Goal: Task Accomplishment & Management: Complete application form

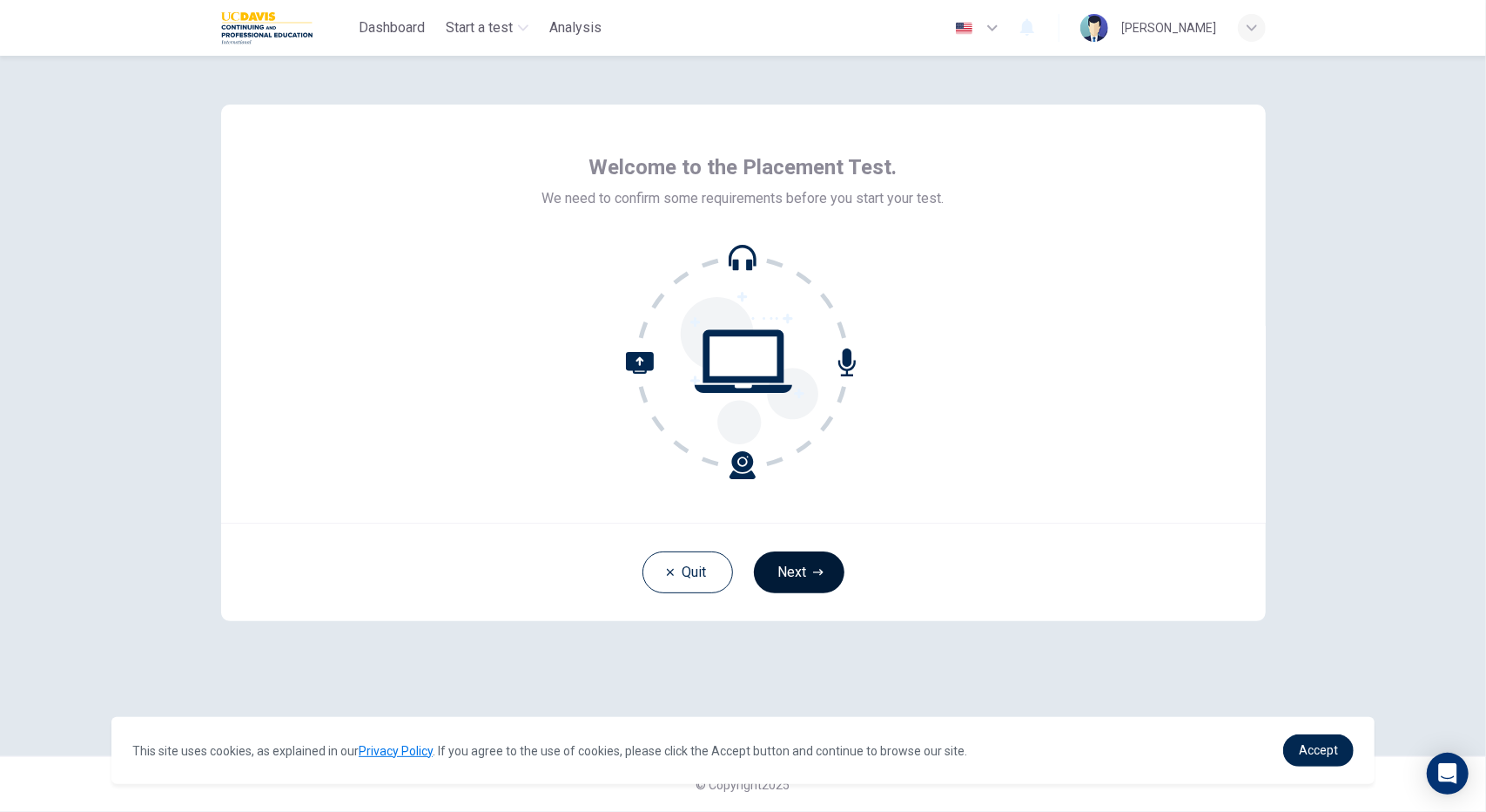
click at [831, 575] on button "Next" at bounding box center [799, 572] width 91 height 42
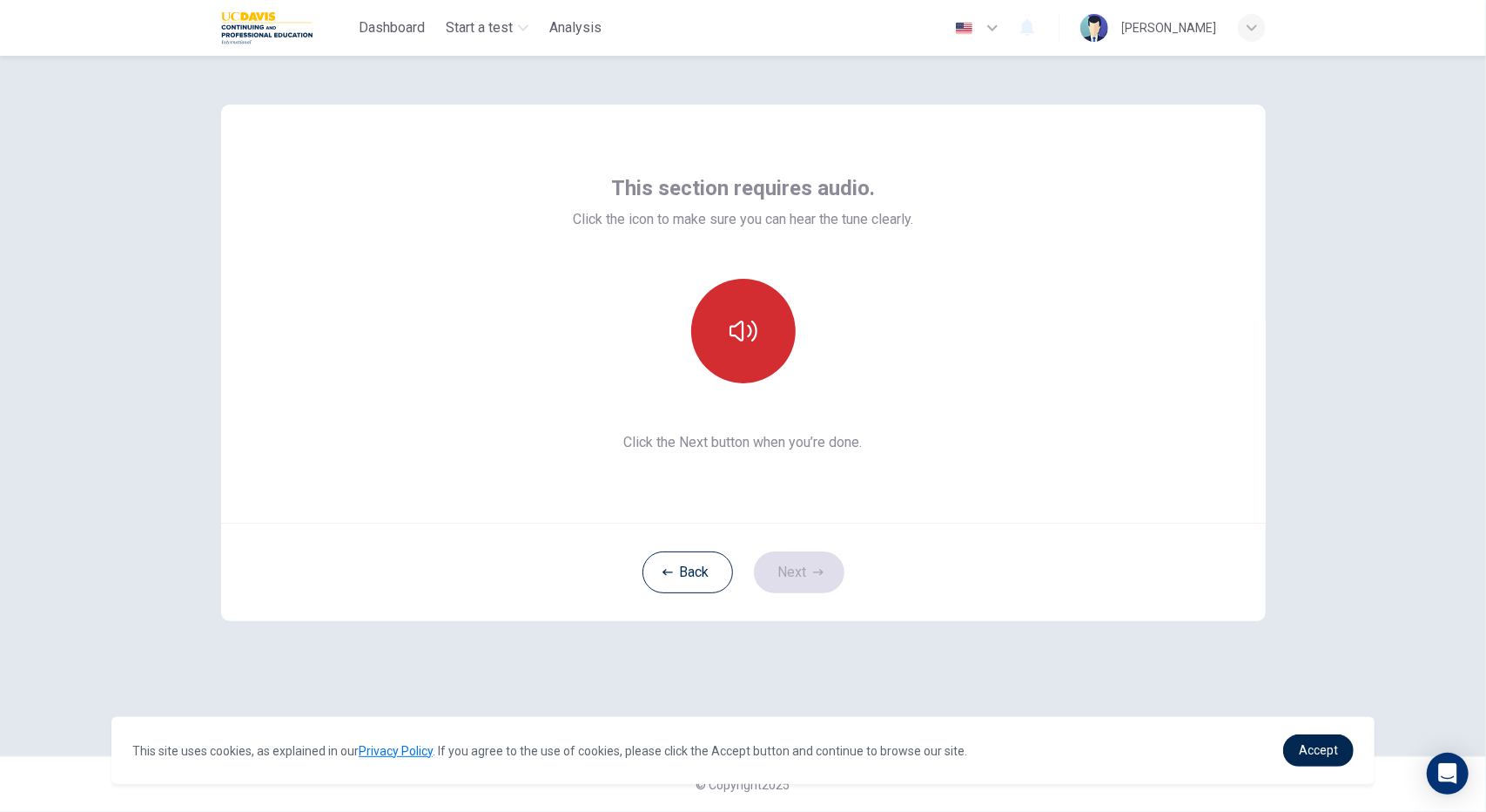
click at [768, 314] on button "button" at bounding box center [743, 331] width 104 height 104
click at [799, 567] on button "Next" at bounding box center [799, 572] width 91 height 42
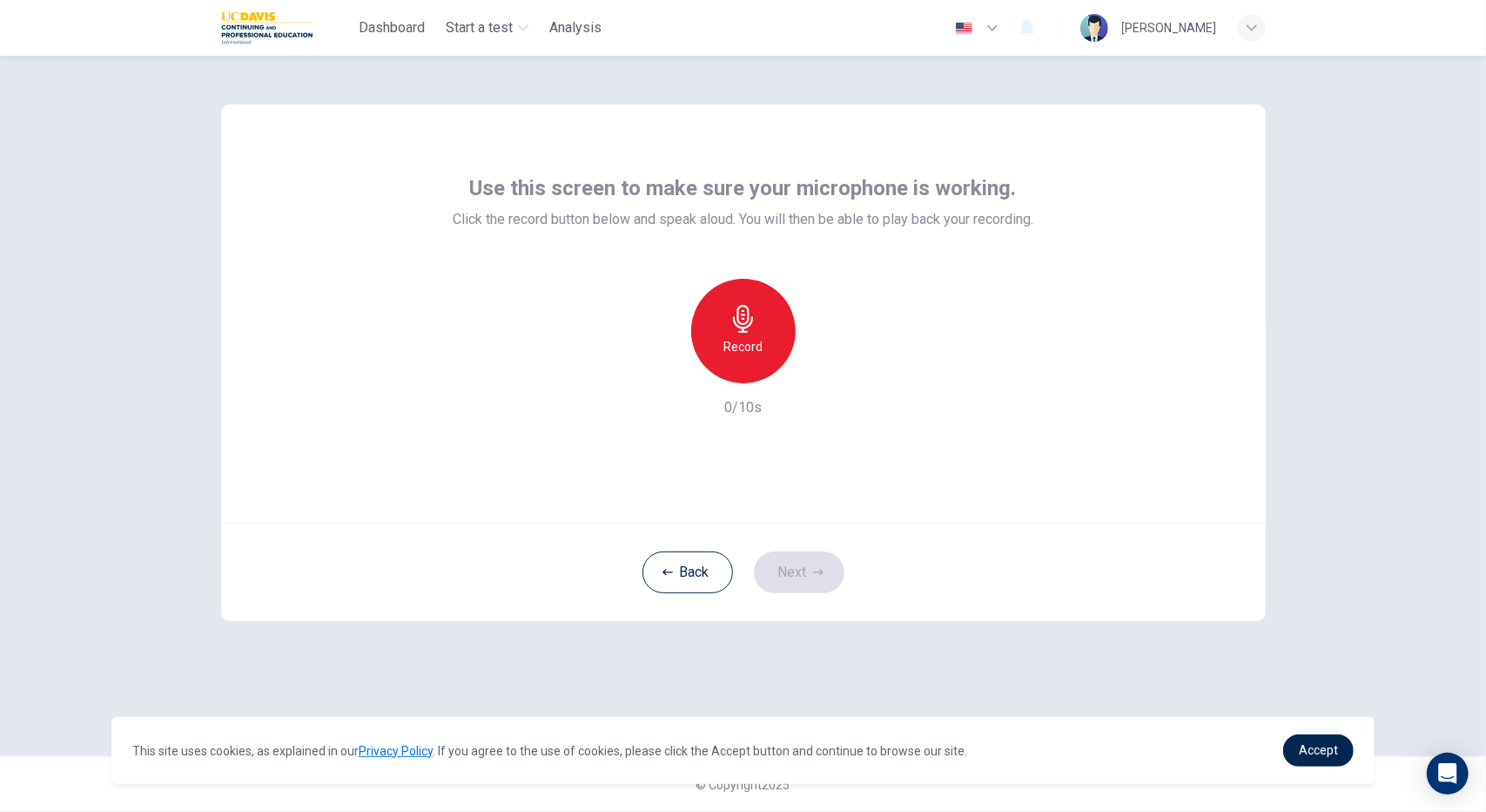
click at [743, 340] on h6 "Record" at bounding box center [743, 347] width 40 height 21
click at [752, 337] on h6 "Stop" at bounding box center [743, 347] width 26 height 21
drag, startPoint x: 822, startPoint y: 384, endPoint x: 828, endPoint y: 377, distance: 9.2
click at [822, 383] on div "Record 3/10s" at bounding box center [743, 349] width 581 height 139
click at [828, 377] on icon "button" at bounding box center [824, 369] width 17 height 17
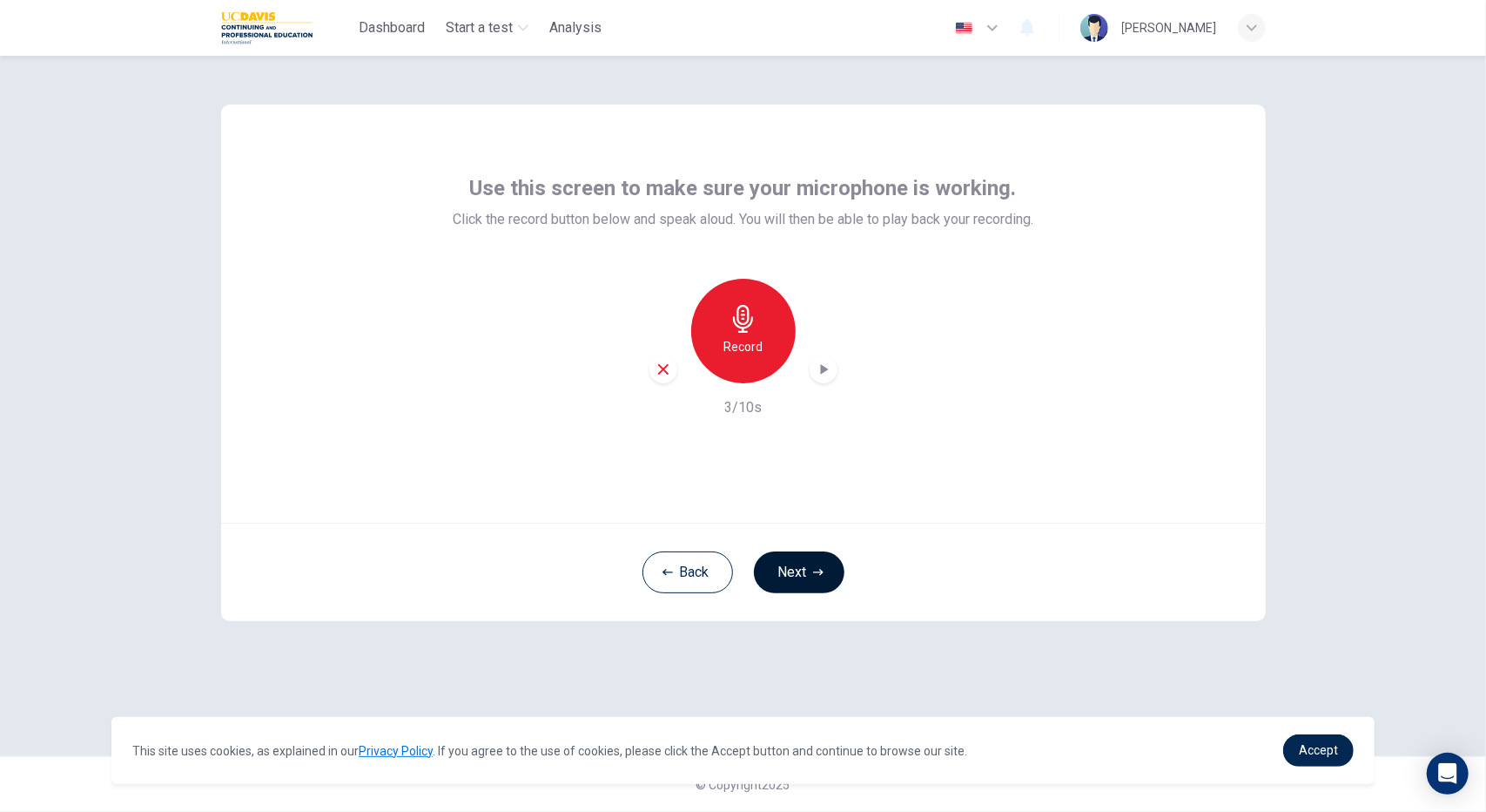
click at [806, 577] on button "Next" at bounding box center [799, 572] width 91 height 42
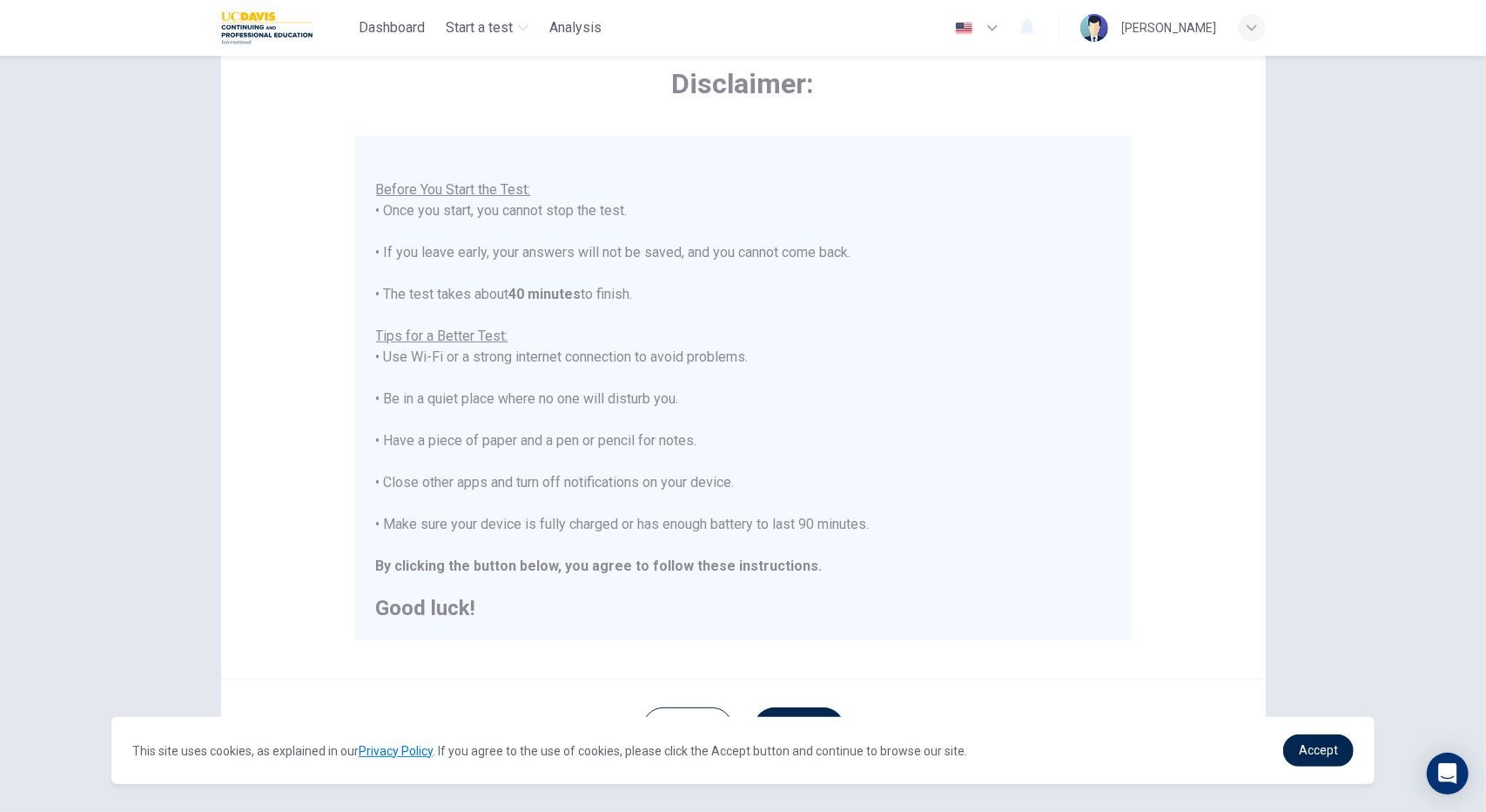
scroll to position [156, 0]
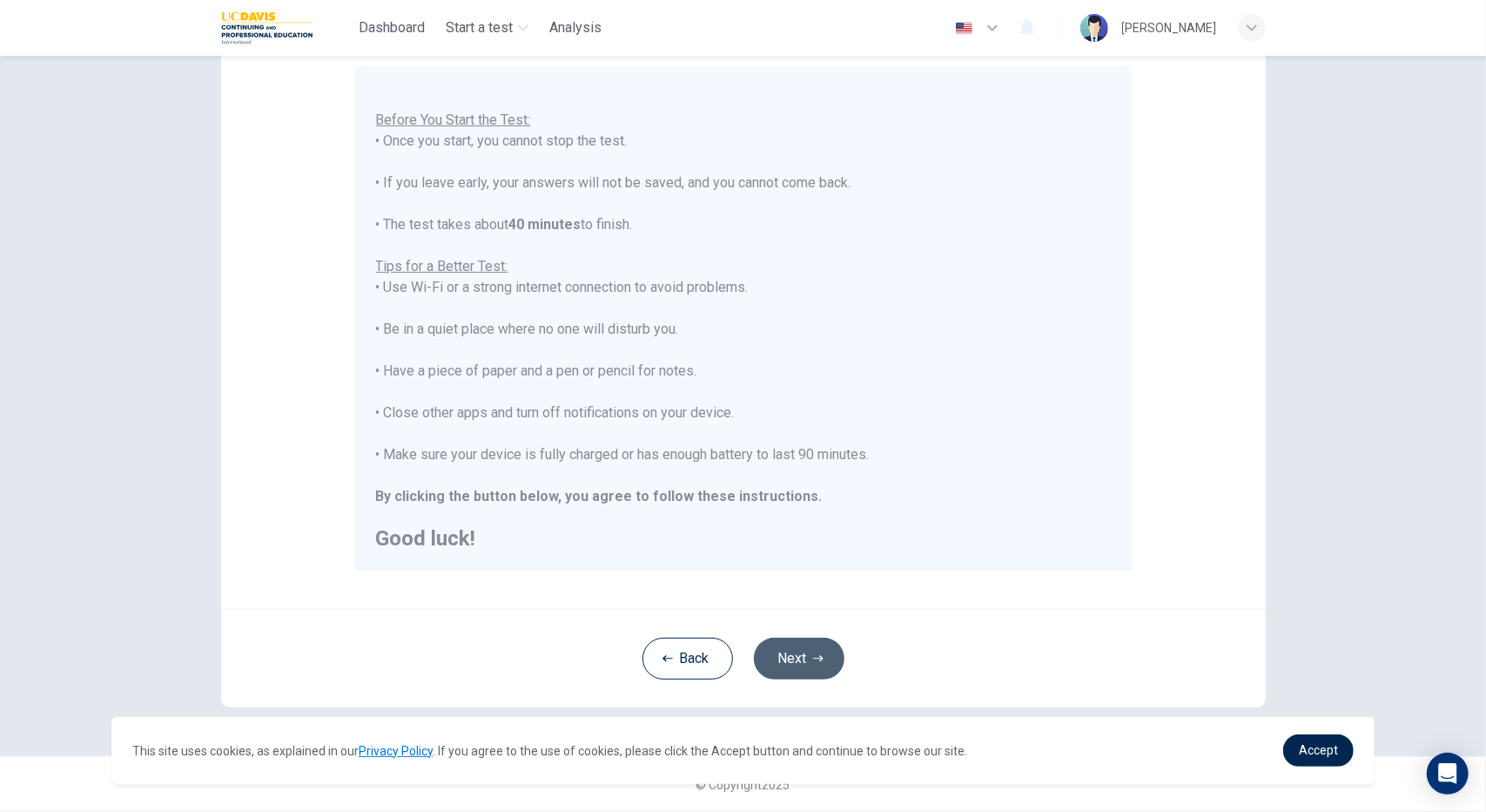
click at [823, 652] on button "Next" at bounding box center [799, 658] width 91 height 42
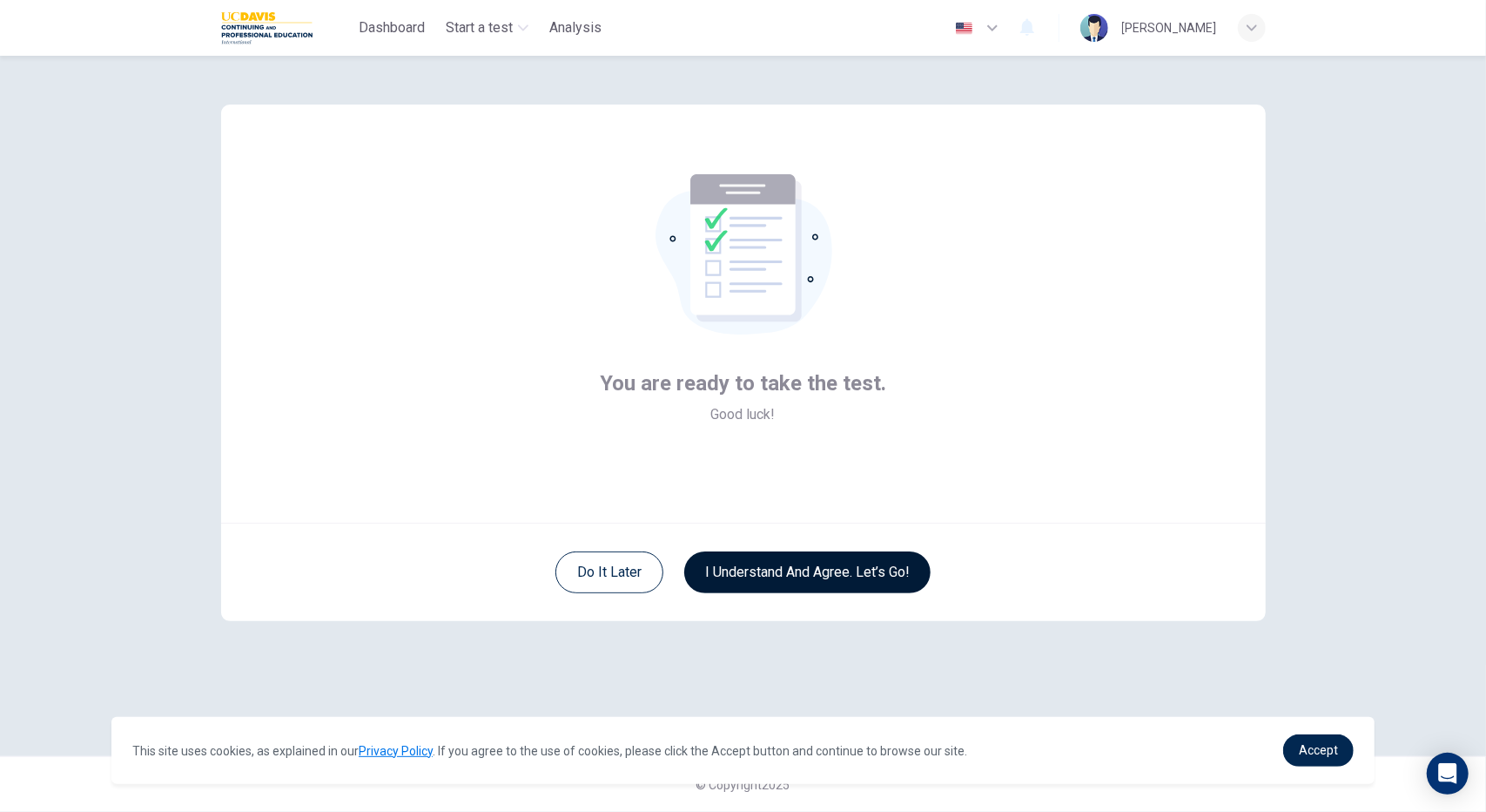
click at [828, 569] on button "I understand and agree. Let’s go!" at bounding box center [807, 572] width 246 height 42
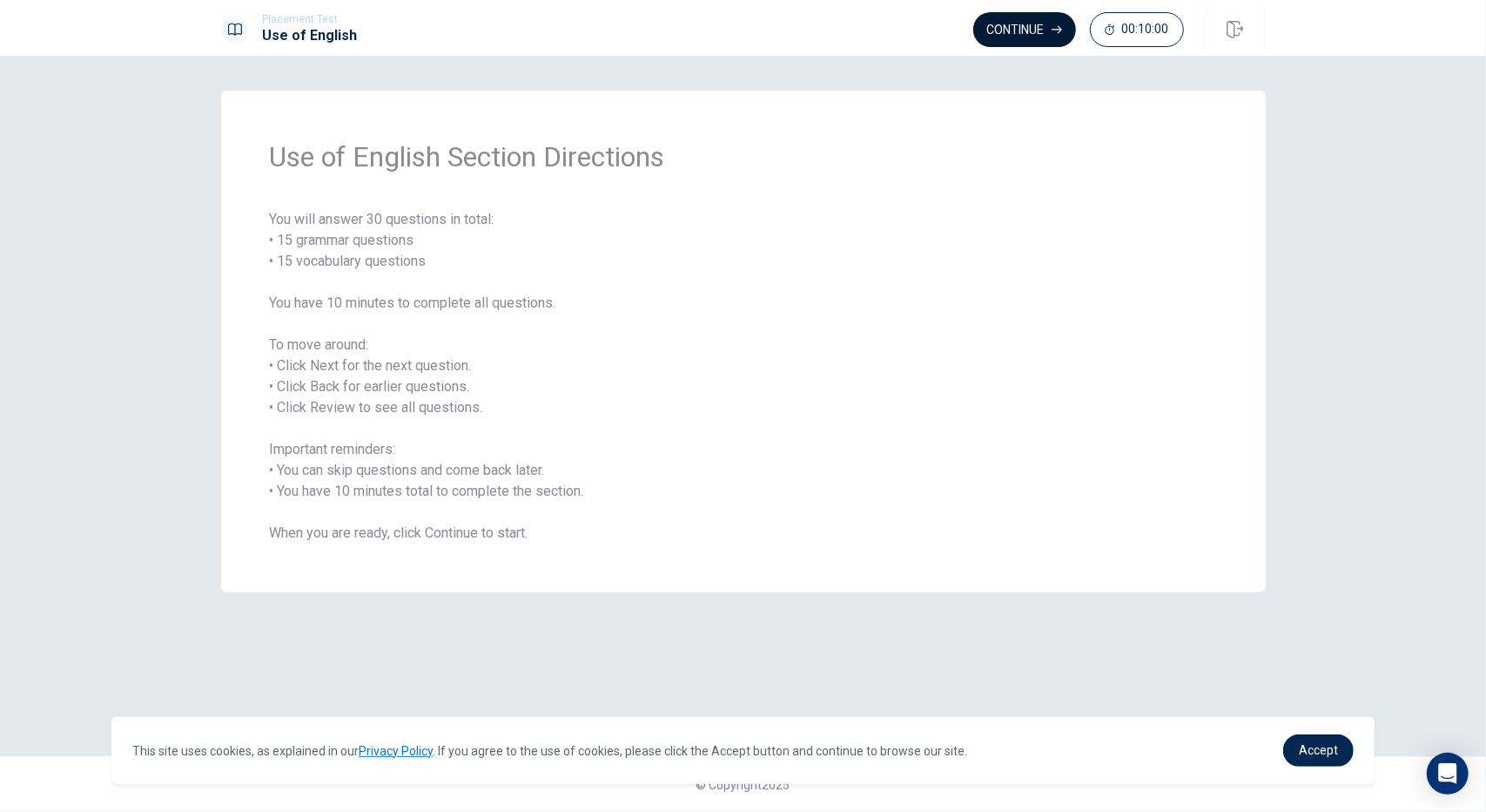
click at [1029, 27] on button "Continue" at bounding box center [1024, 30] width 102 height 35
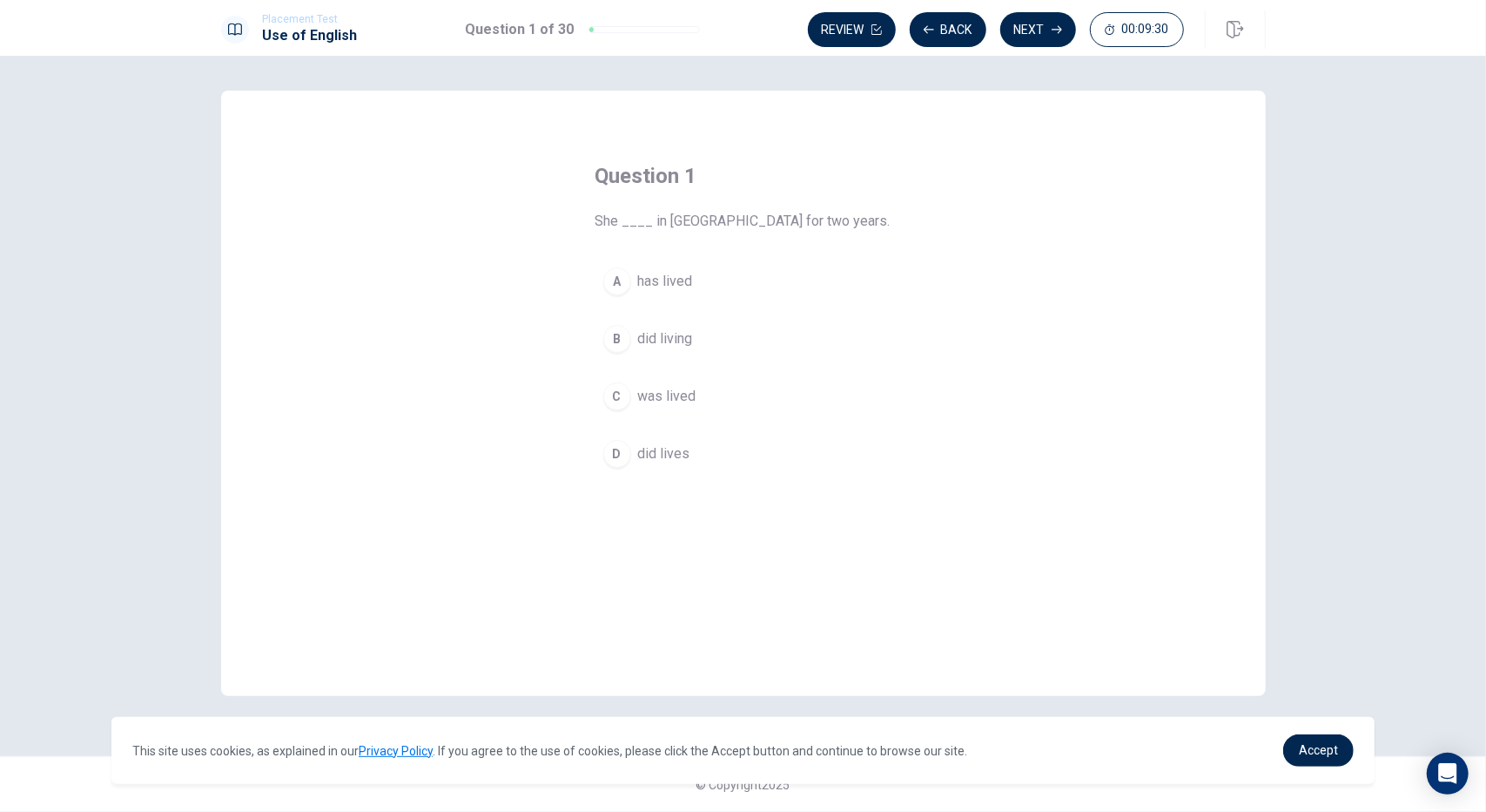
click at [617, 274] on div "A" at bounding box center [617, 281] width 28 height 28
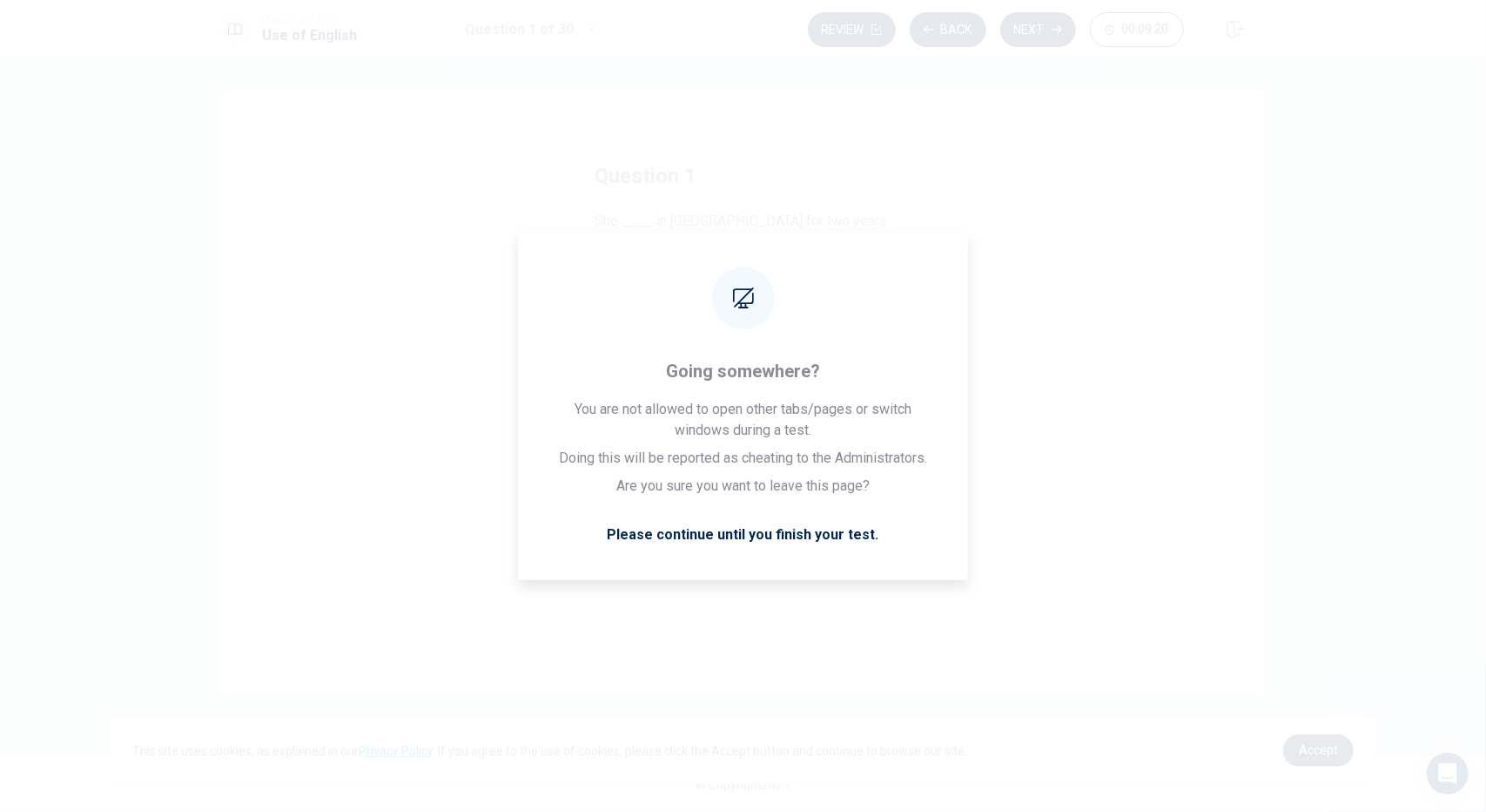
click at [1342, 744] on link "Accept" at bounding box center [1318, 749] width 70 height 32
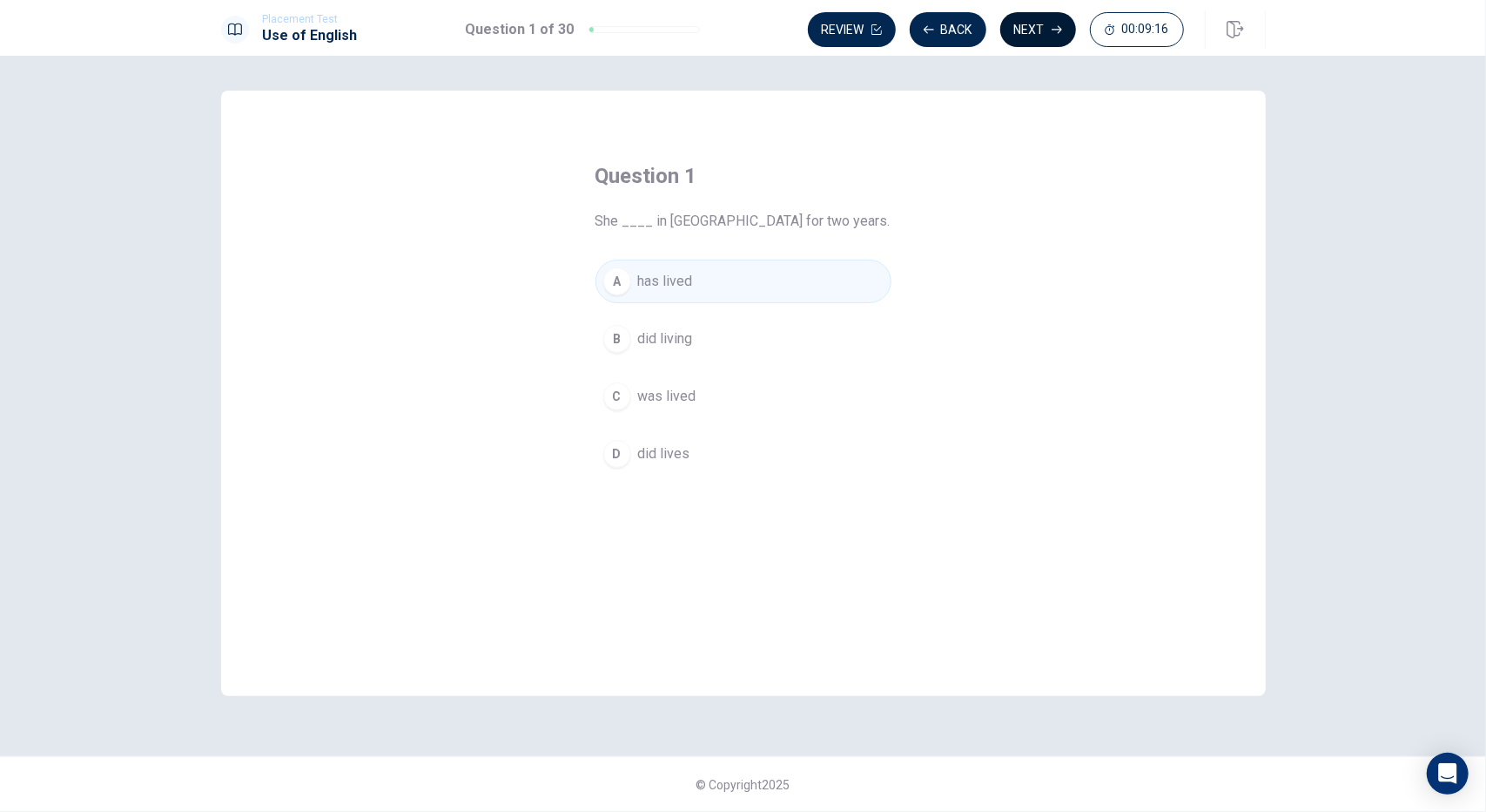
click at [1041, 29] on button "Next" at bounding box center [1038, 30] width 75 height 35
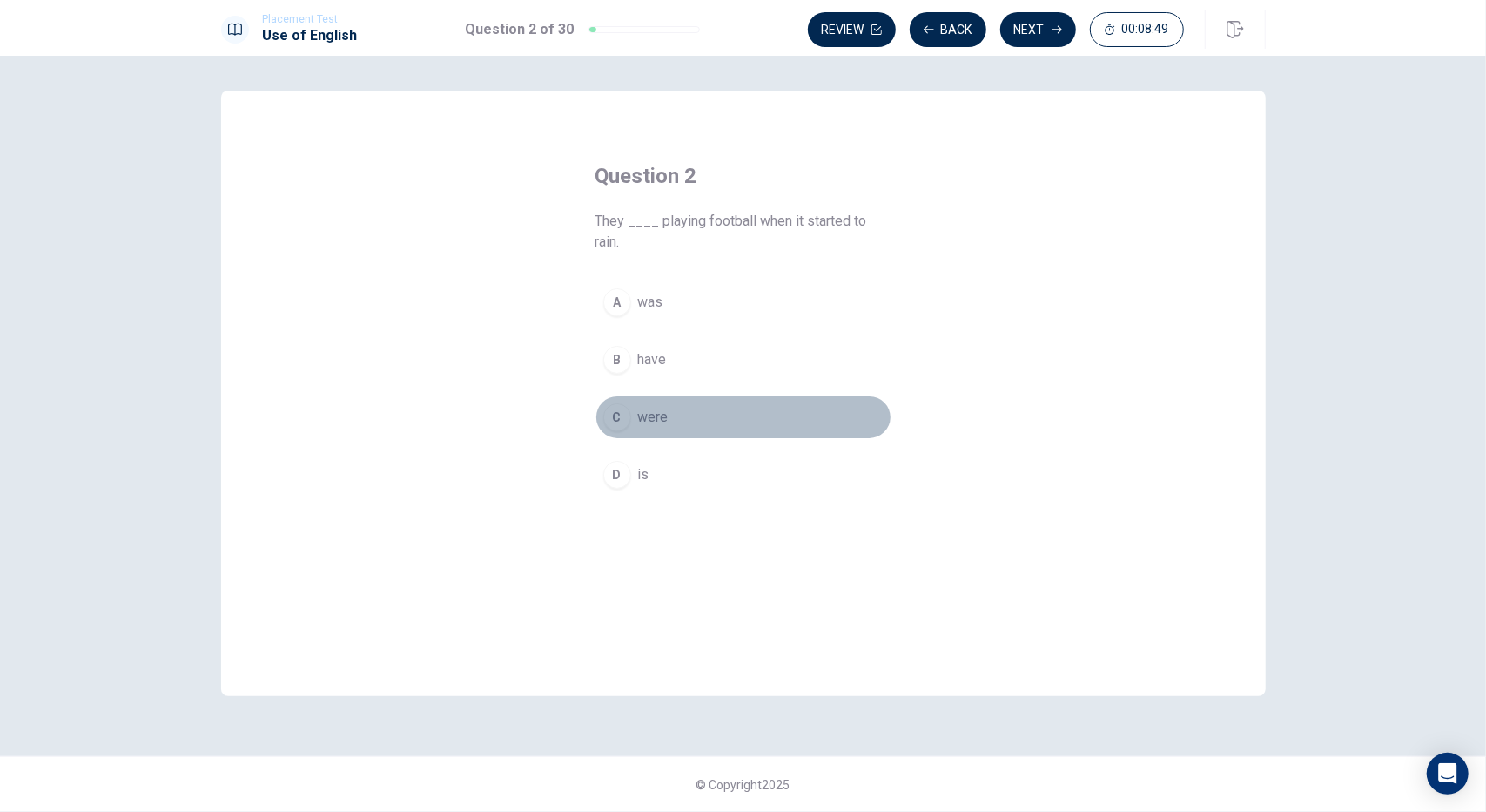
click at [620, 412] on div "C" at bounding box center [617, 417] width 28 height 28
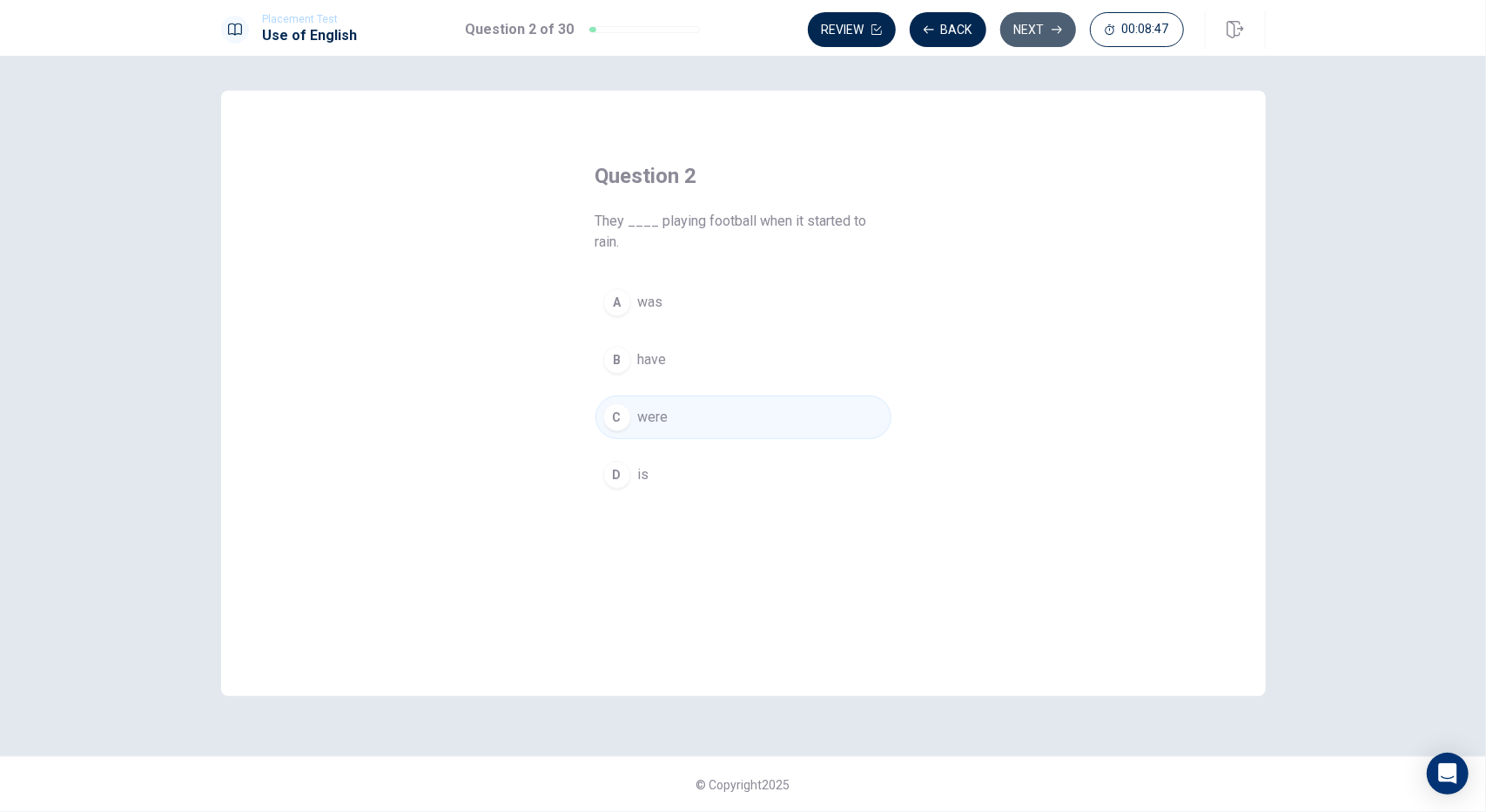
click at [1043, 39] on button "Next" at bounding box center [1038, 30] width 75 height 35
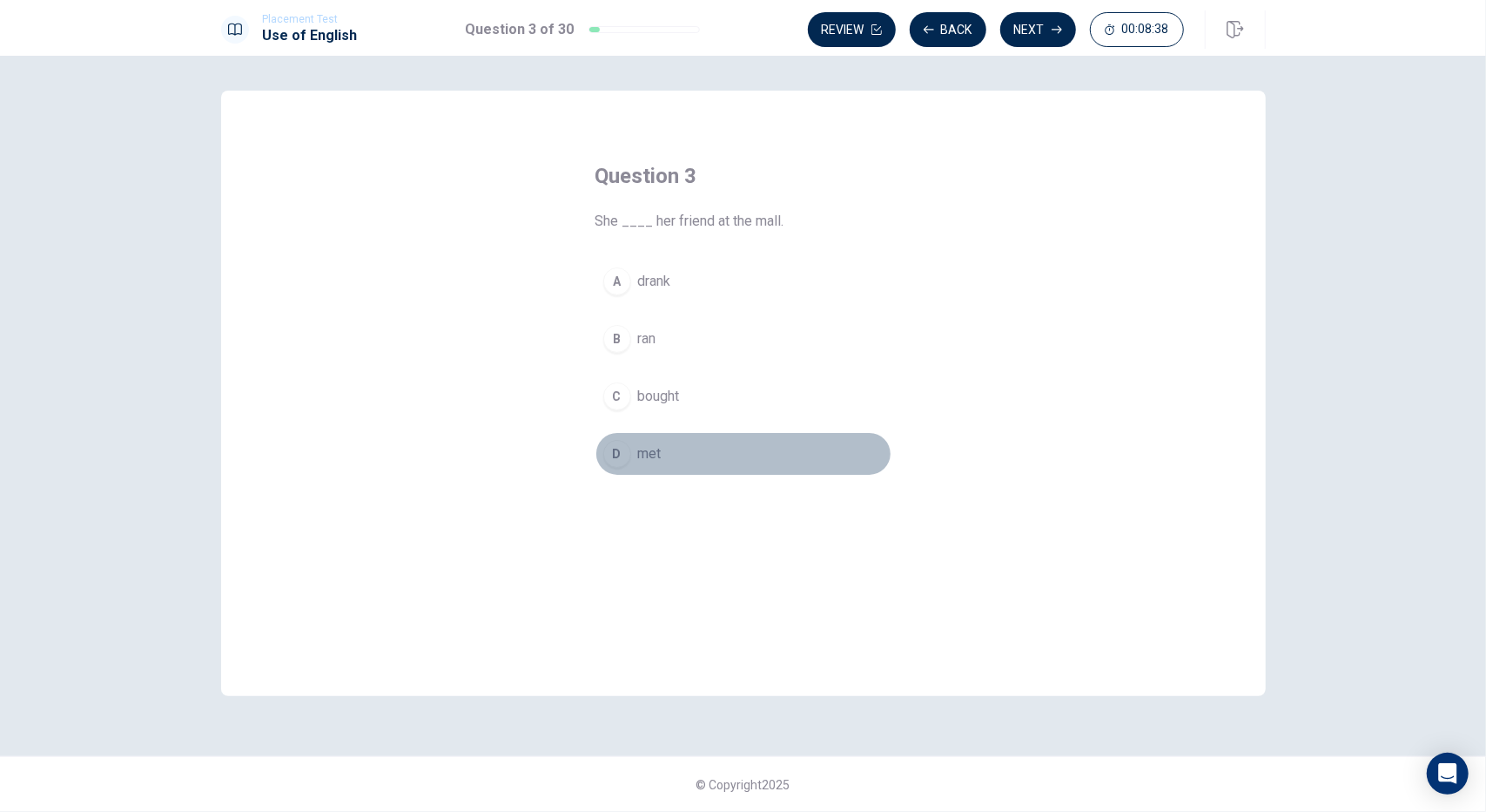
click at [618, 445] on div "D" at bounding box center [617, 453] width 28 height 28
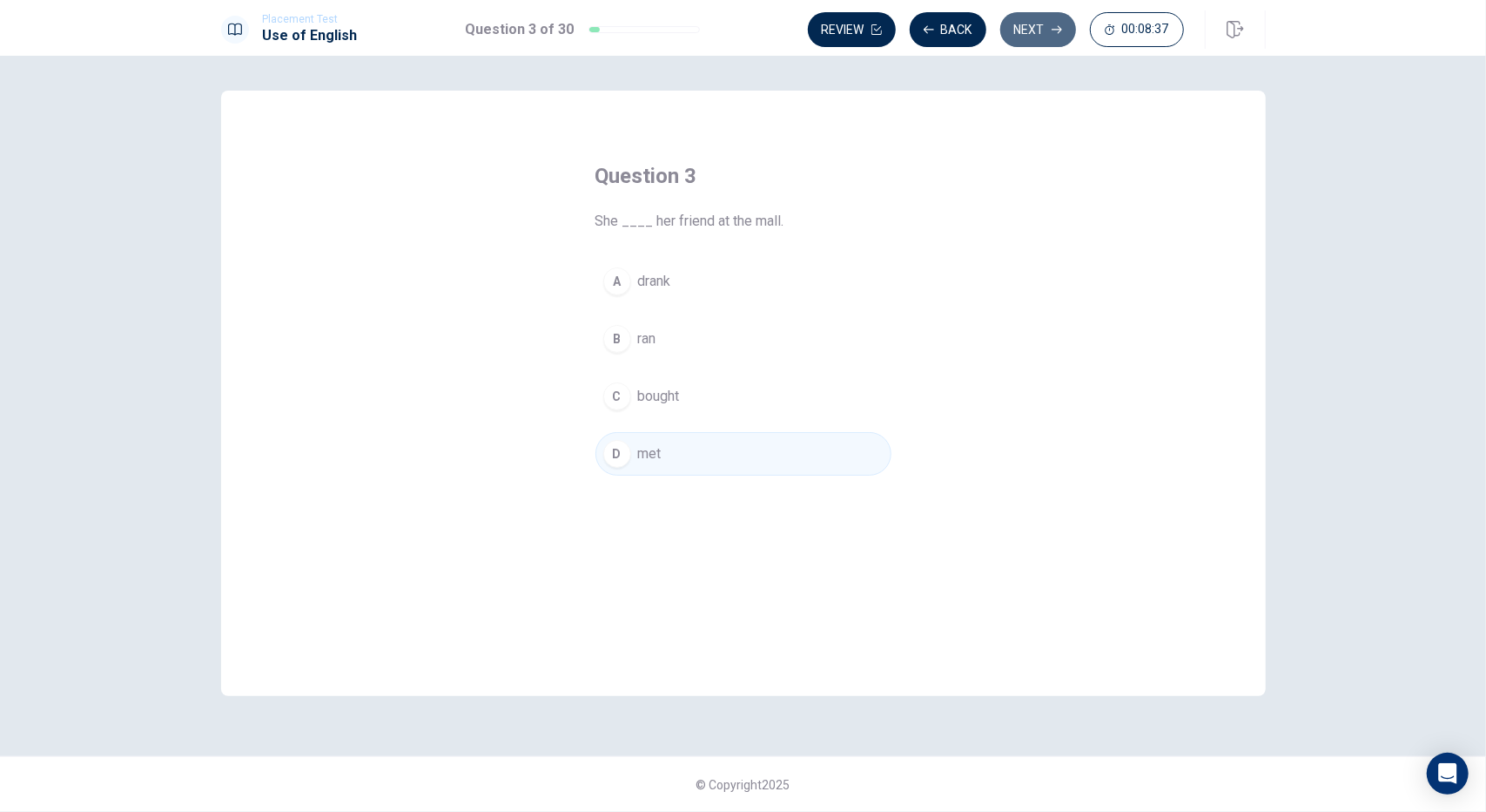
drag, startPoint x: 1033, startPoint y: 37, endPoint x: 1064, endPoint y: 49, distance: 33.2
click at [1034, 37] on button "Next" at bounding box center [1038, 30] width 75 height 35
click at [619, 339] on div "B" at bounding box center [617, 338] width 28 height 28
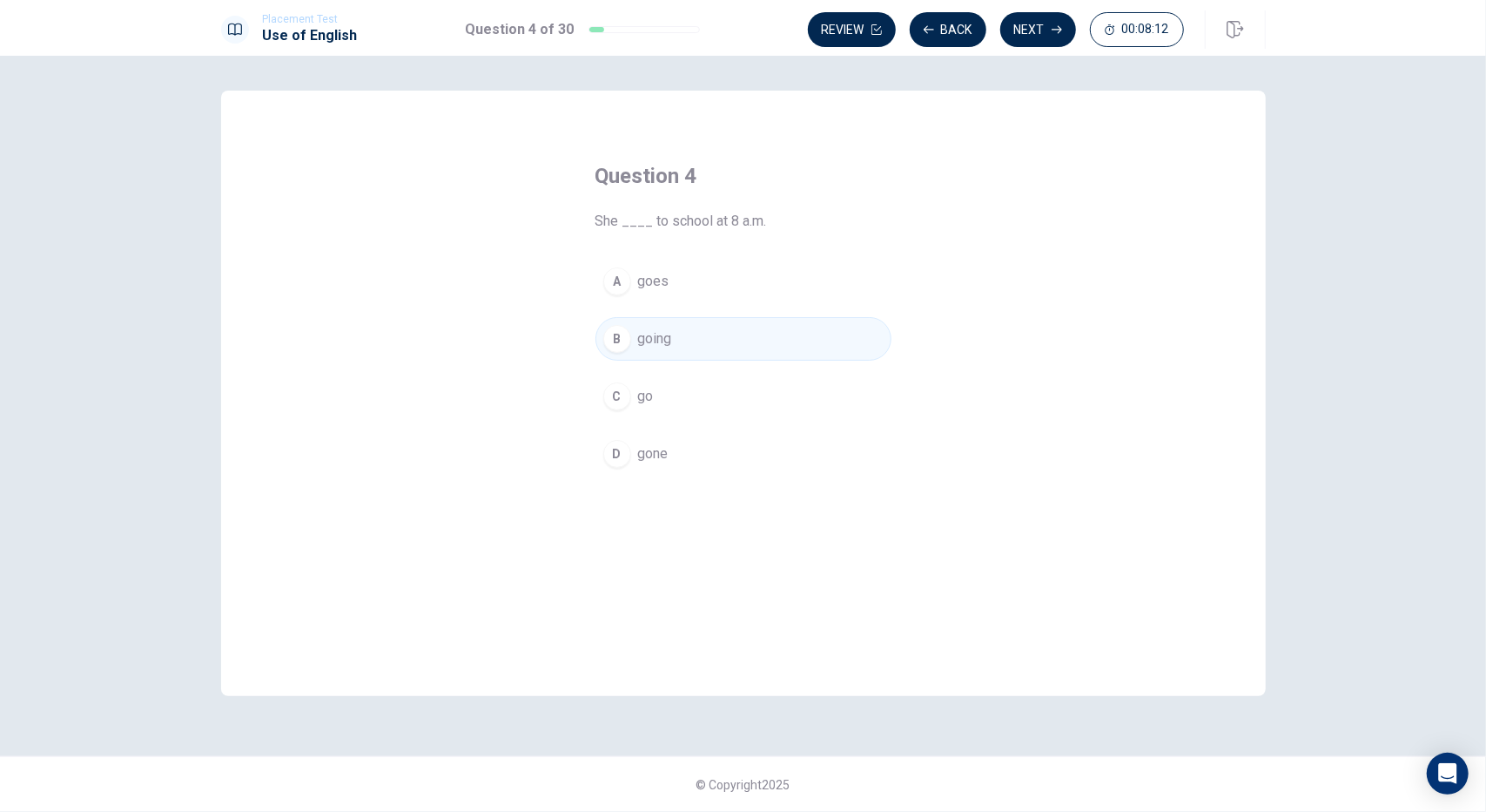
click at [618, 274] on div "A" at bounding box center [617, 281] width 28 height 28
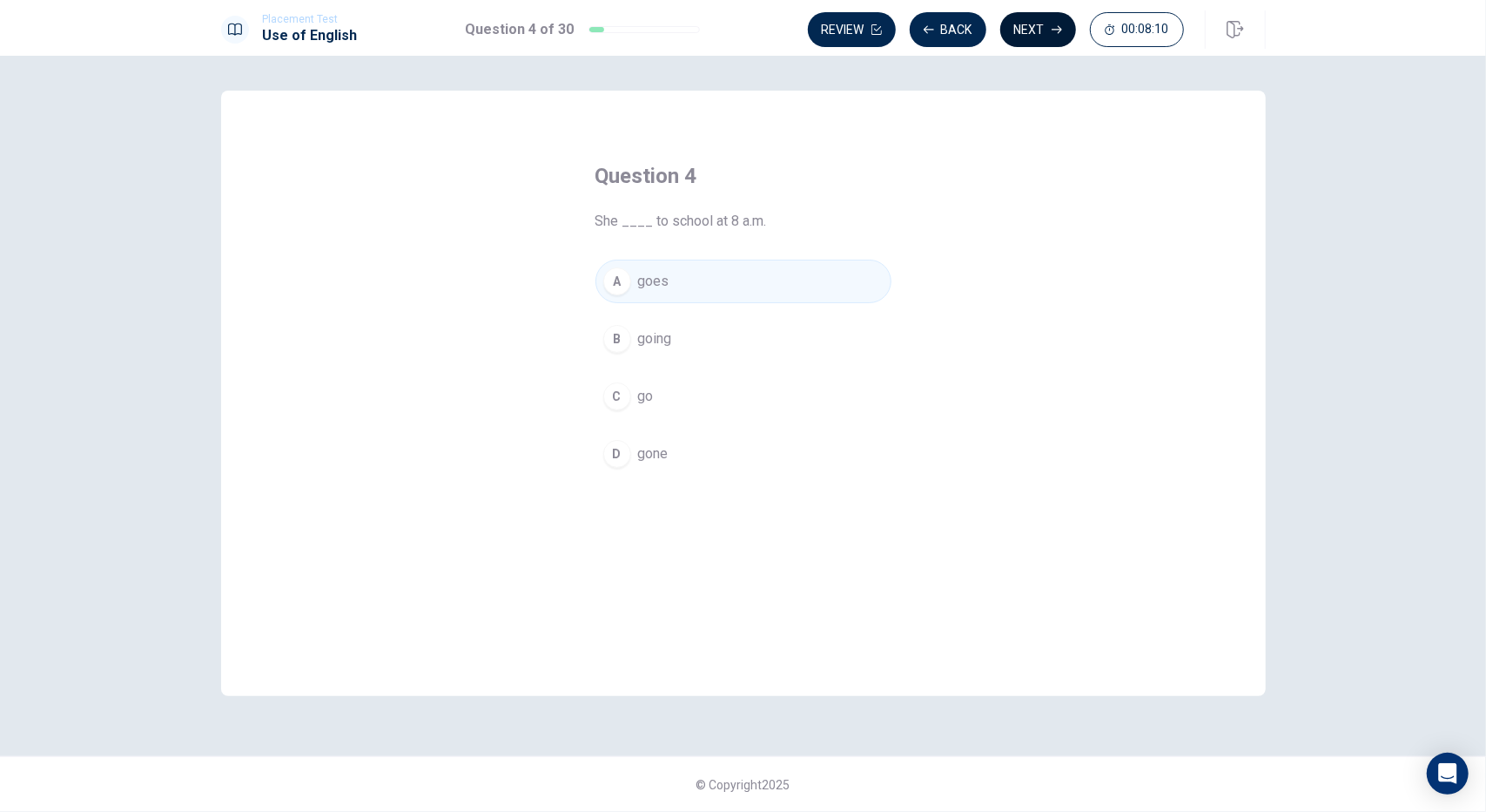
click at [1043, 21] on button "Next" at bounding box center [1038, 30] width 75 height 35
click at [626, 327] on div "B" at bounding box center [617, 338] width 28 height 28
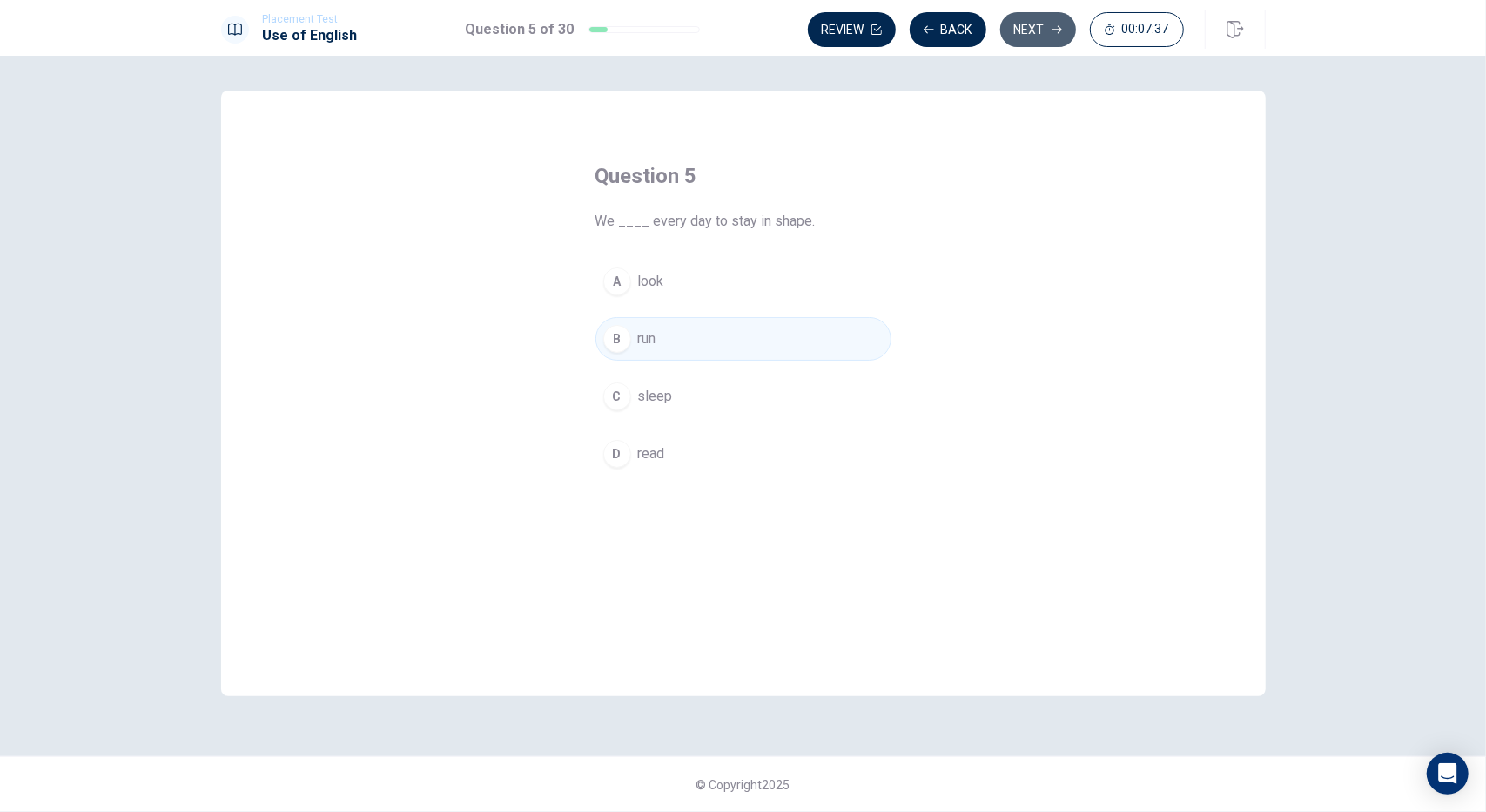
click at [1042, 34] on button "Next" at bounding box center [1038, 30] width 75 height 35
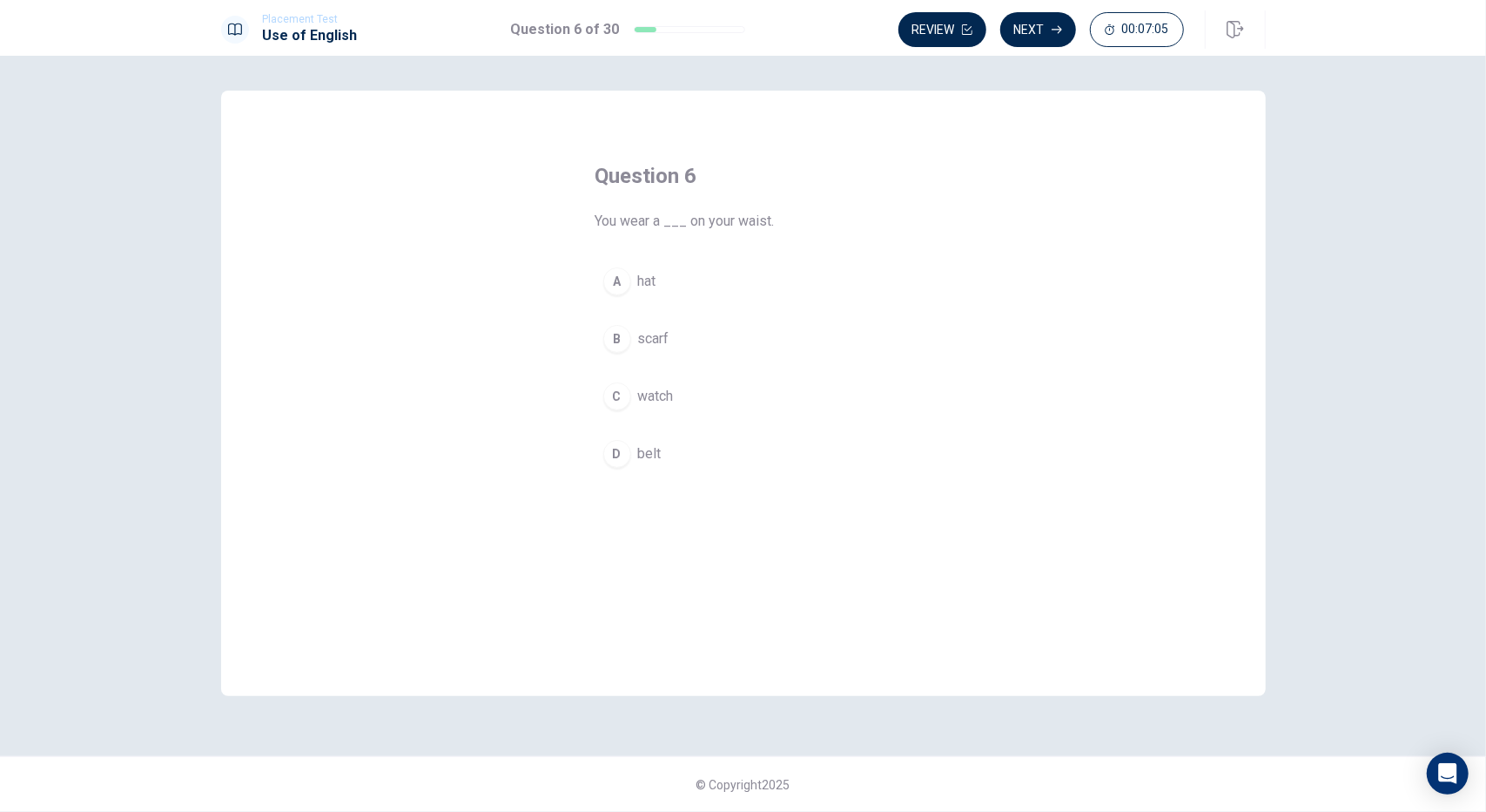
click at [624, 447] on div "D" at bounding box center [617, 453] width 28 height 28
click at [1051, 25] on button "Next" at bounding box center [1038, 30] width 75 height 35
click at [613, 287] on div "A" at bounding box center [617, 281] width 28 height 28
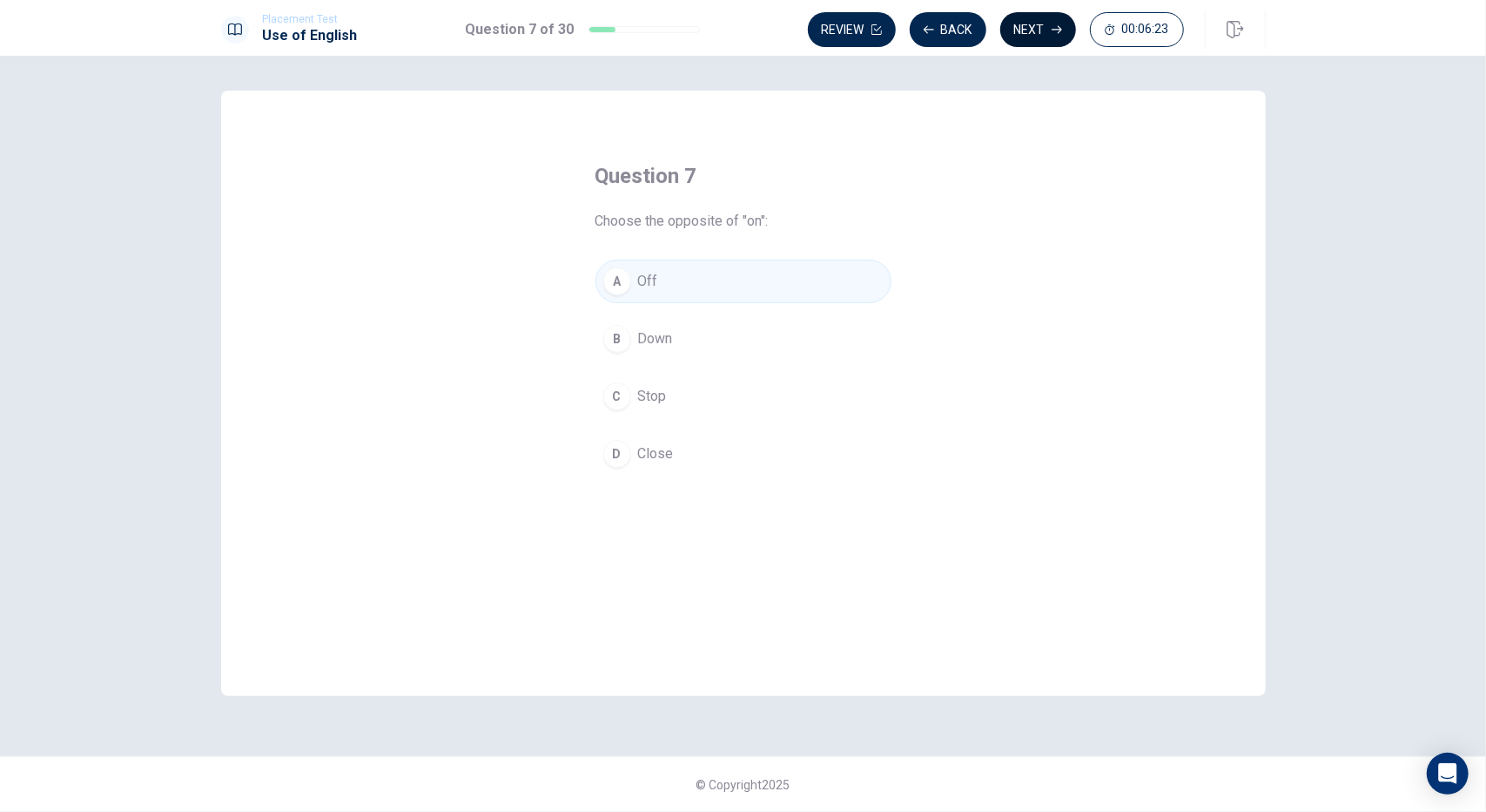
click at [1038, 40] on button "Next" at bounding box center [1038, 30] width 75 height 35
click at [676, 281] on span "reading" at bounding box center [660, 281] width 45 height 21
click at [1026, 33] on button "Next" at bounding box center [1038, 30] width 75 height 35
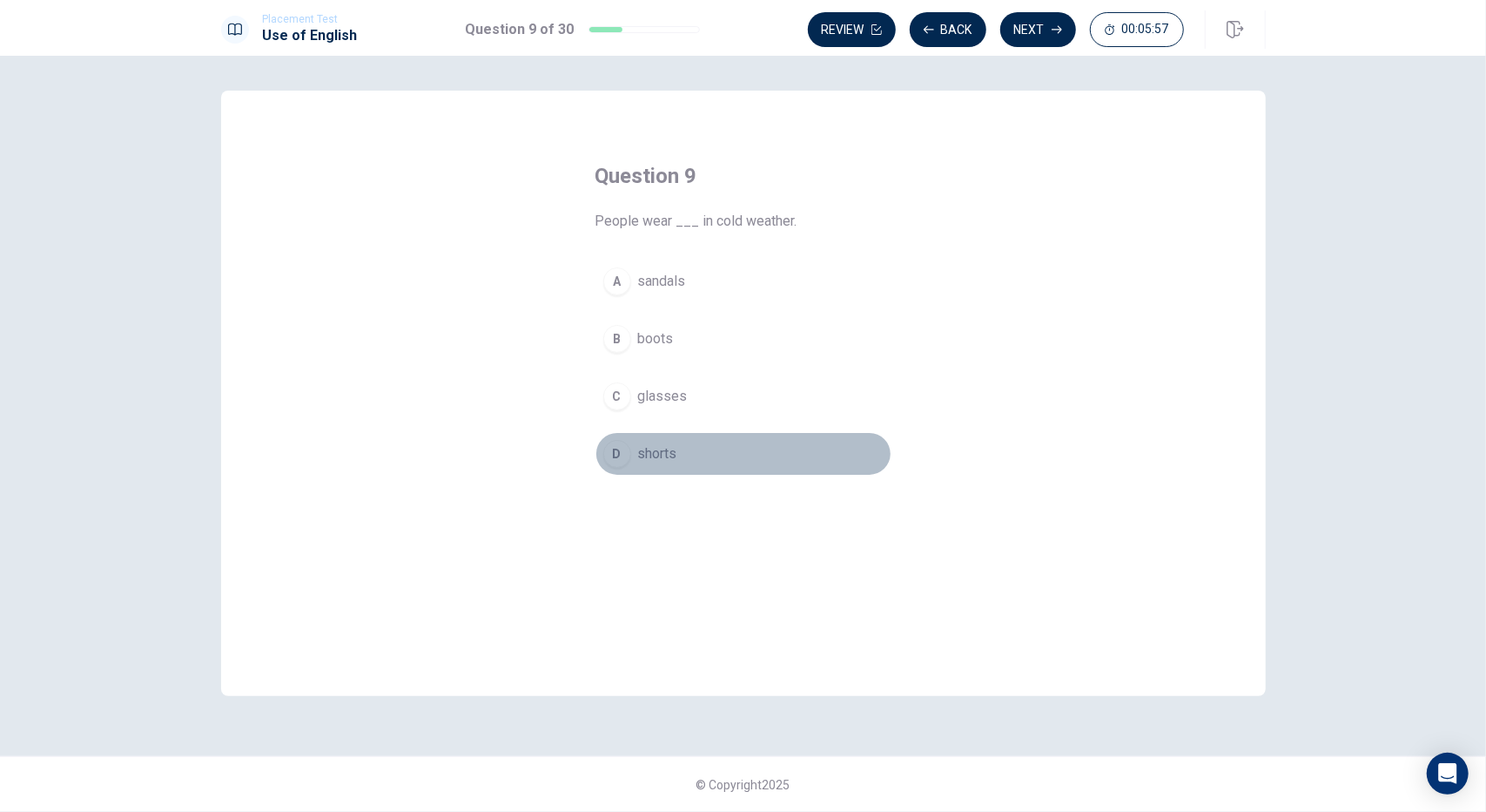
click at [665, 452] on span "shorts" at bounding box center [658, 454] width 40 height 21
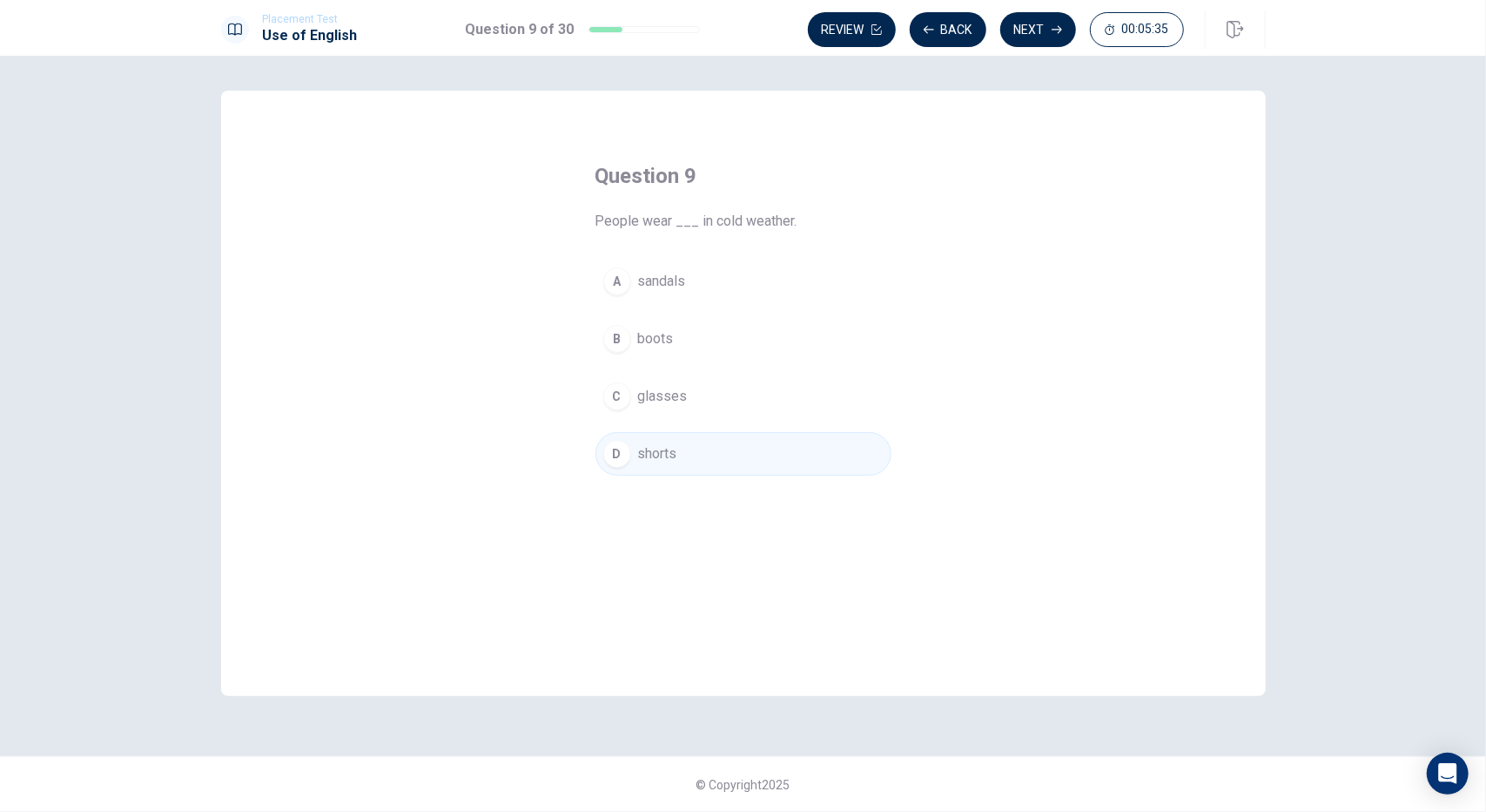
click at [679, 342] on button "B boots" at bounding box center [743, 338] width 296 height 43
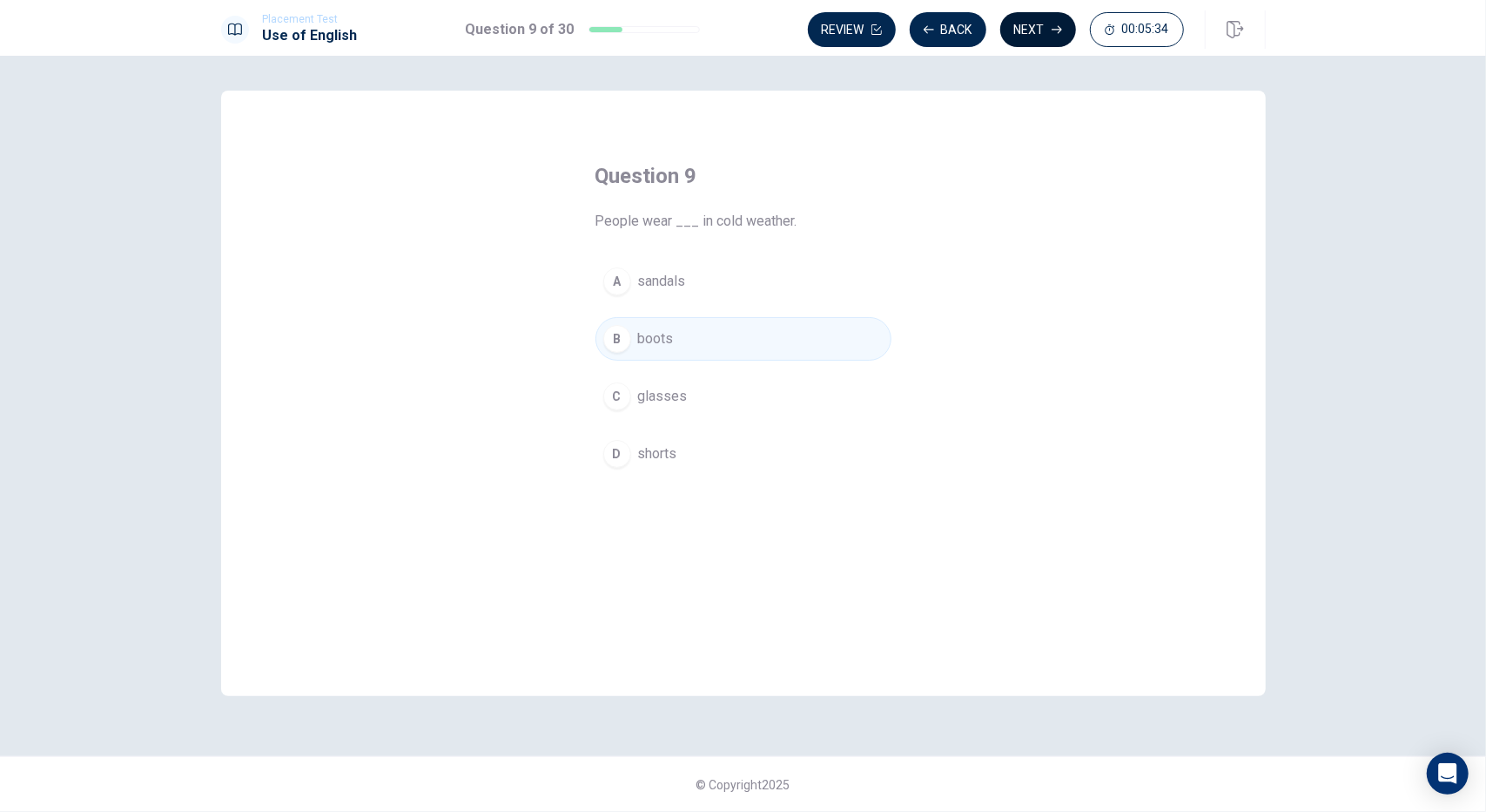
click at [1043, 38] on button "Next" at bounding box center [1038, 30] width 75 height 35
click at [676, 337] on span "building" at bounding box center [662, 339] width 48 height 21
click at [1042, 40] on button "Next" at bounding box center [1038, 30] width 75 height 35
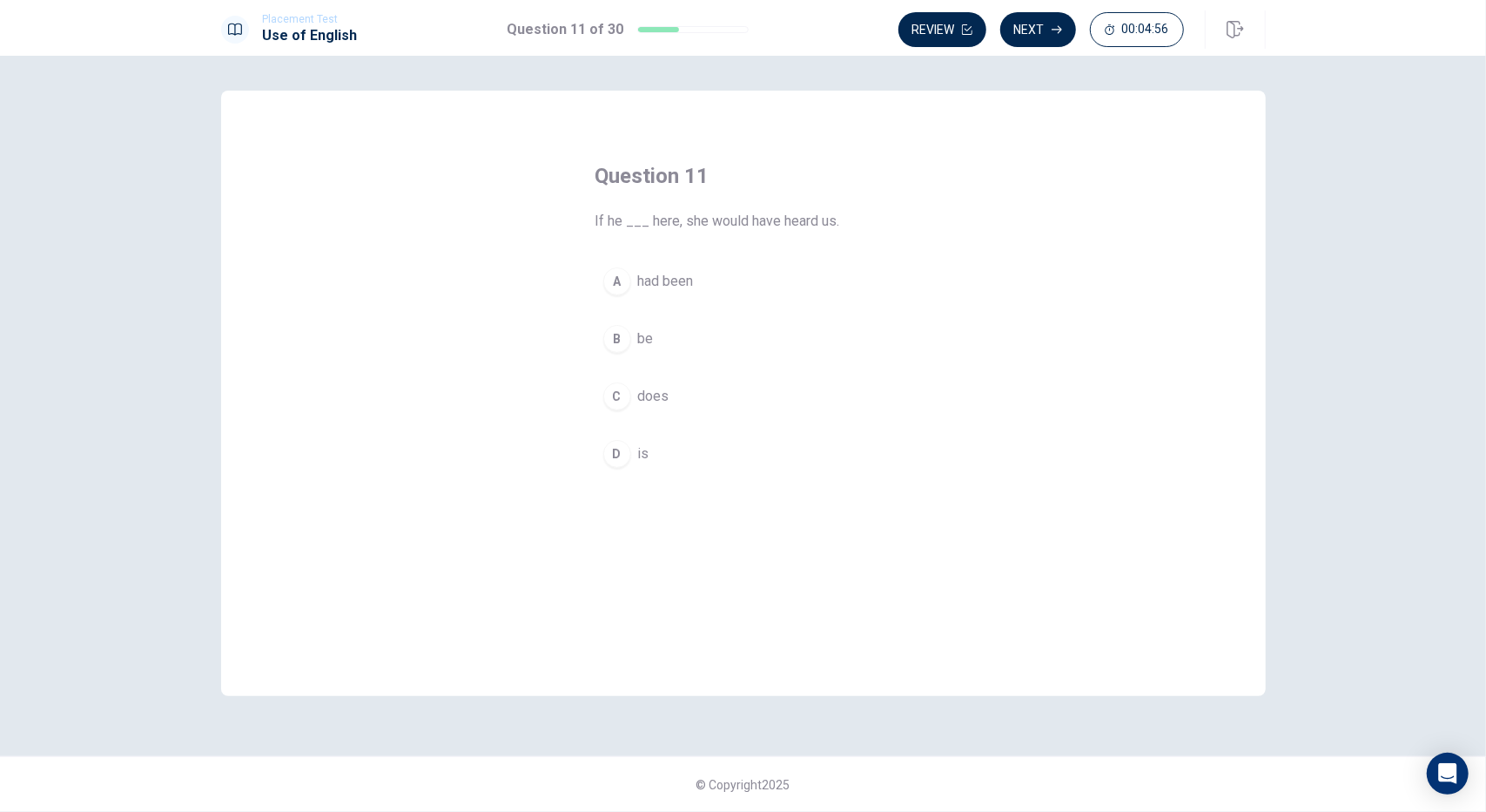
click at [679, 279] on span "had been" at bounding box center [666, 281] width 56 height 21
click at [1031, 38] on button "Next" at bounding box center [1038, 30] width 75 height 35
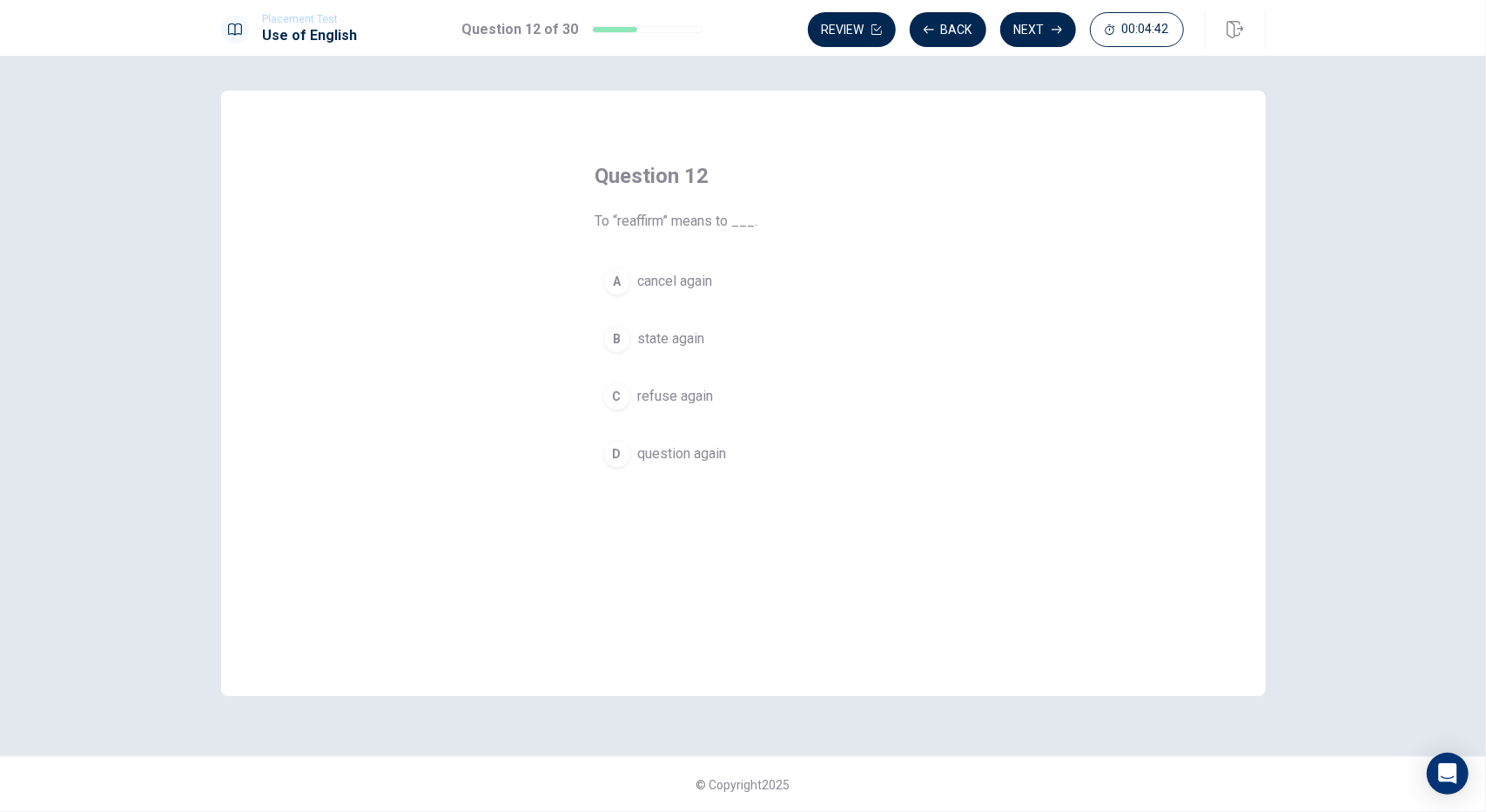
click at [678, 402] on span "refuse again" at bounding box center [676, 397] width 75 height 21
click at [1056, 32] on icon "button" at bounding box center [1056, 29] width 11 height 11
click at [685, 337] on span "pharmacist" at bounding box center [671, 339] width 67 height 21
click at [1031, 40] on button "Next" at bounding box center [1038, 30] width 75 height 35
click at [659, 394] on span "finished" at bounding box center [662, 397] width 49 height 21
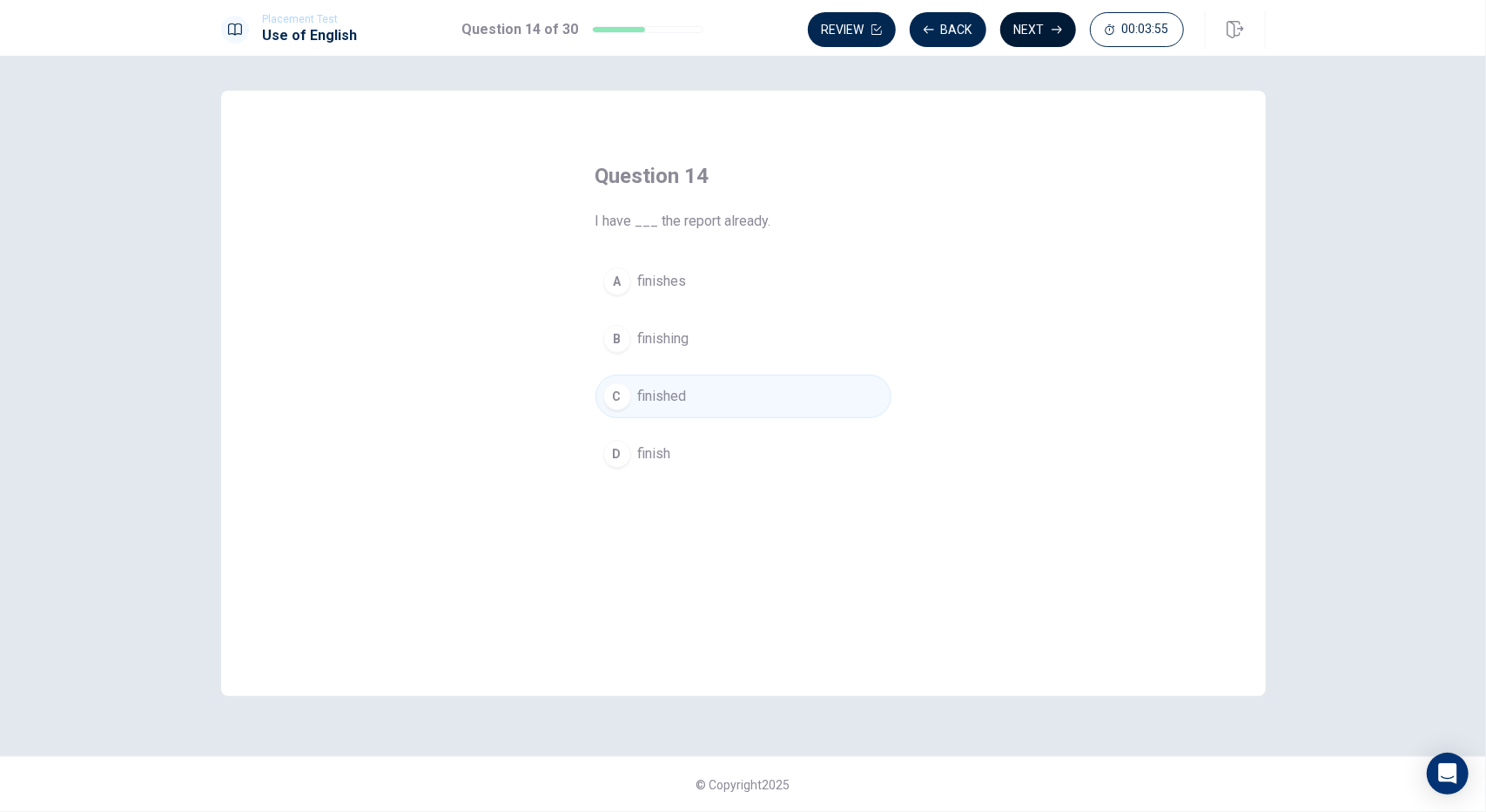
click at [1042, 25] on button "Next" at bounding box center [1038, 30] width 75 height 35
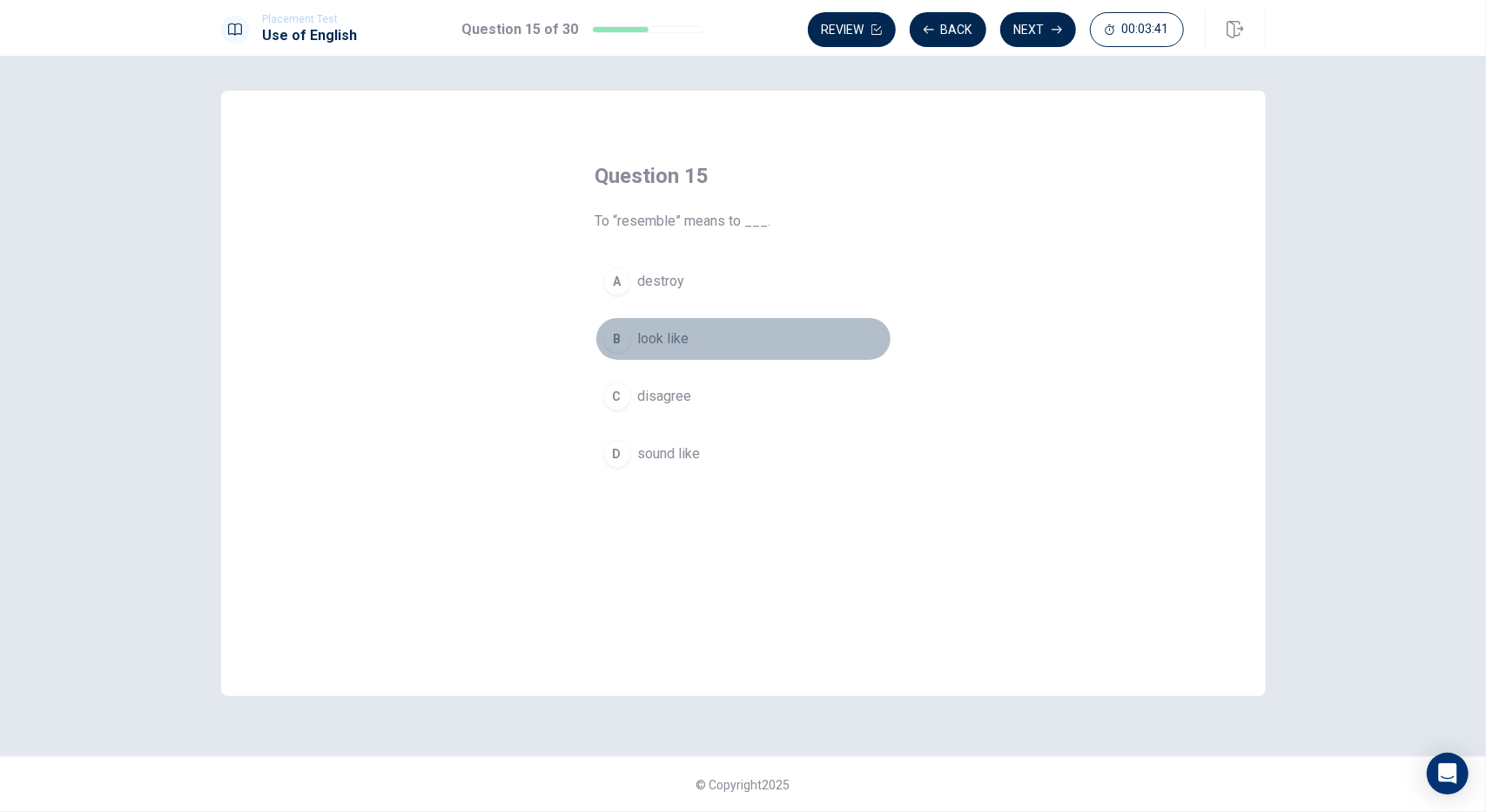
click at [670, 339] on span "look like" at bounding box center [663, 339] width 51 height 21
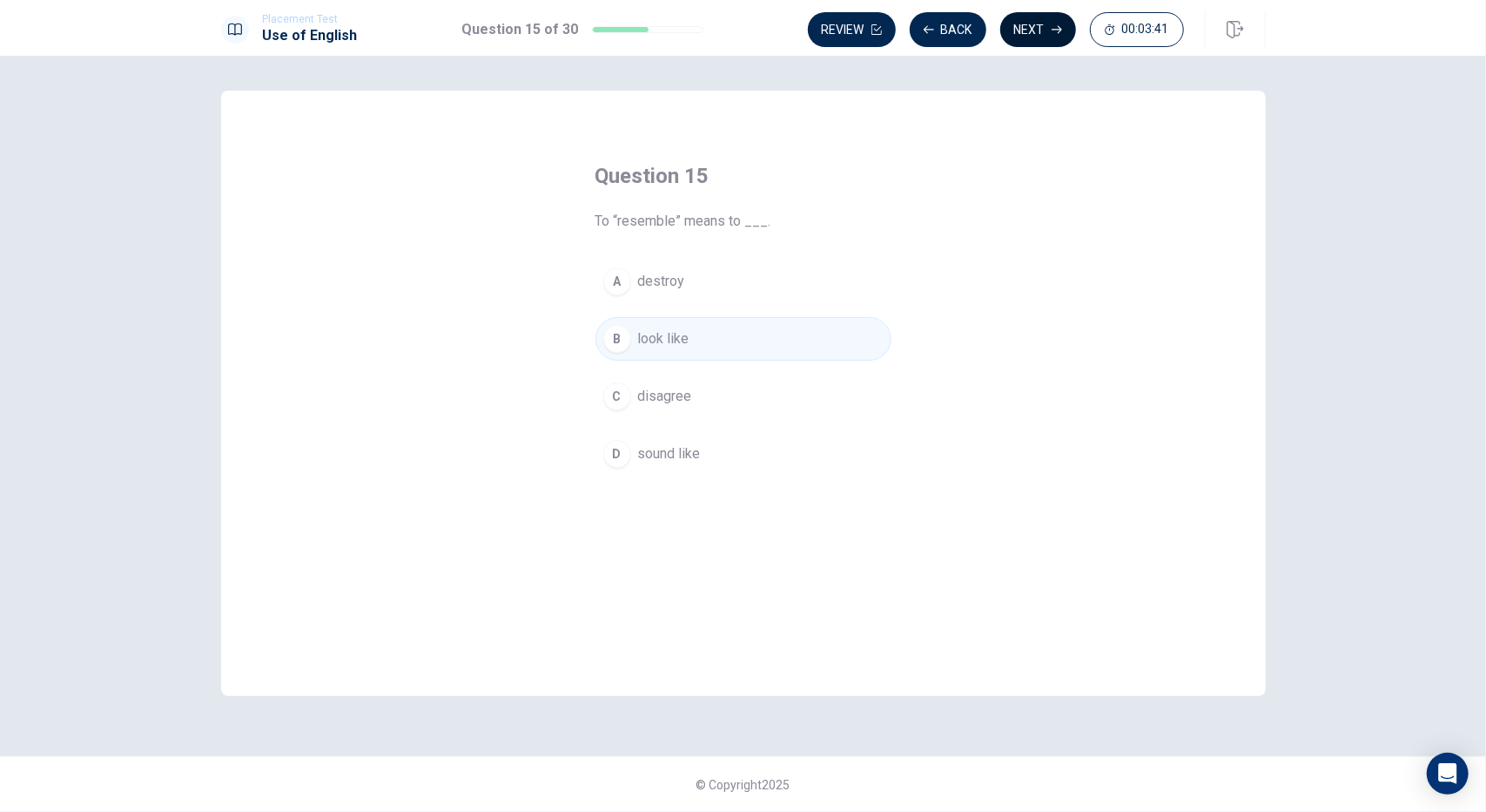
click at [1057, 22] on button "Next" at bounding box center [1038, 30] width 75 height 35
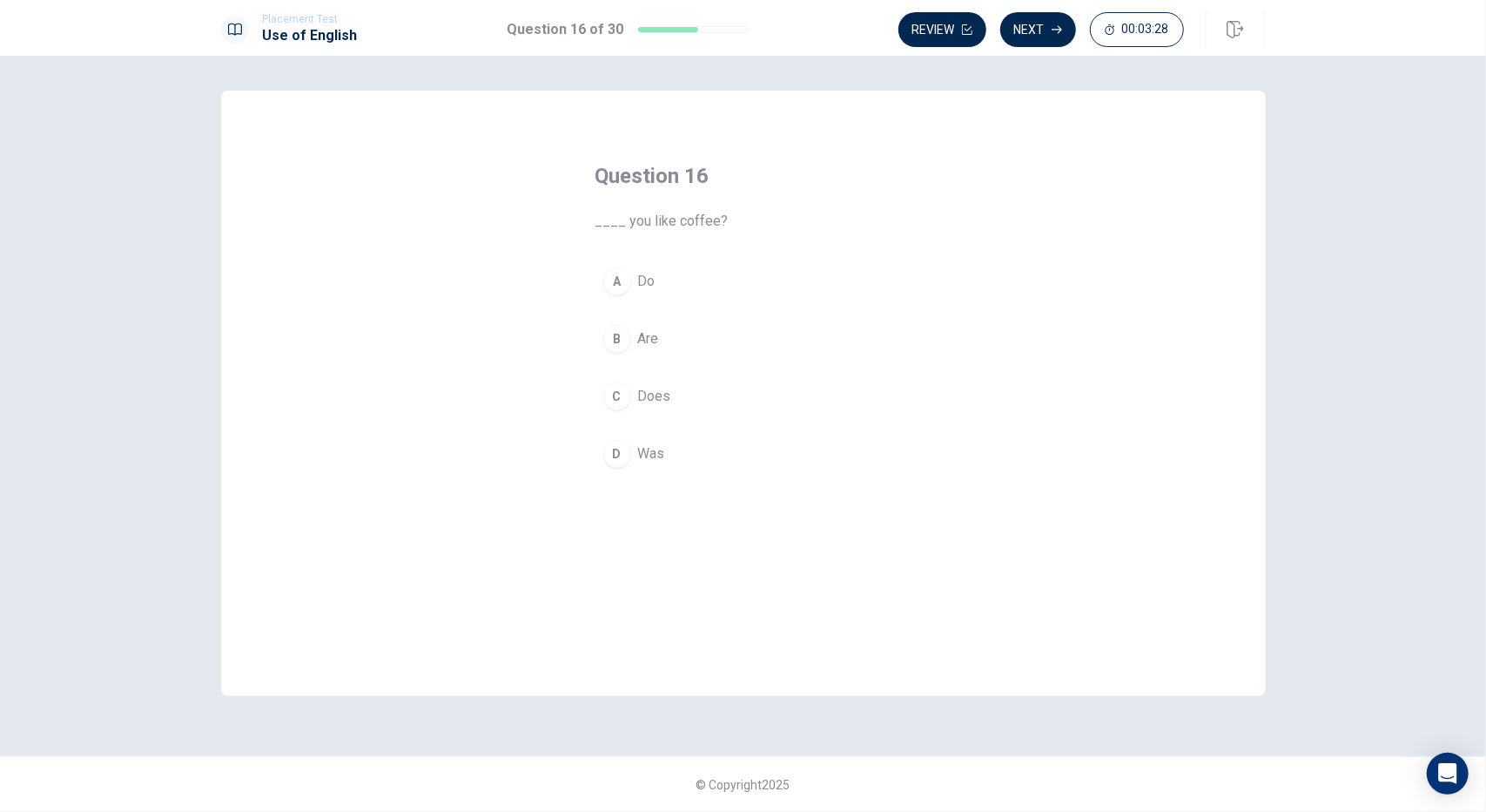
click at [627, 278] on div "A" at bounding box center [617, 281] width 28 height 28
click at [1038, 32] on button "Next" at bounding box center [1038, 30] width 75 height 35
click at [615, 279] on div "A" at bounding box center [617, 281] width 28 height 28
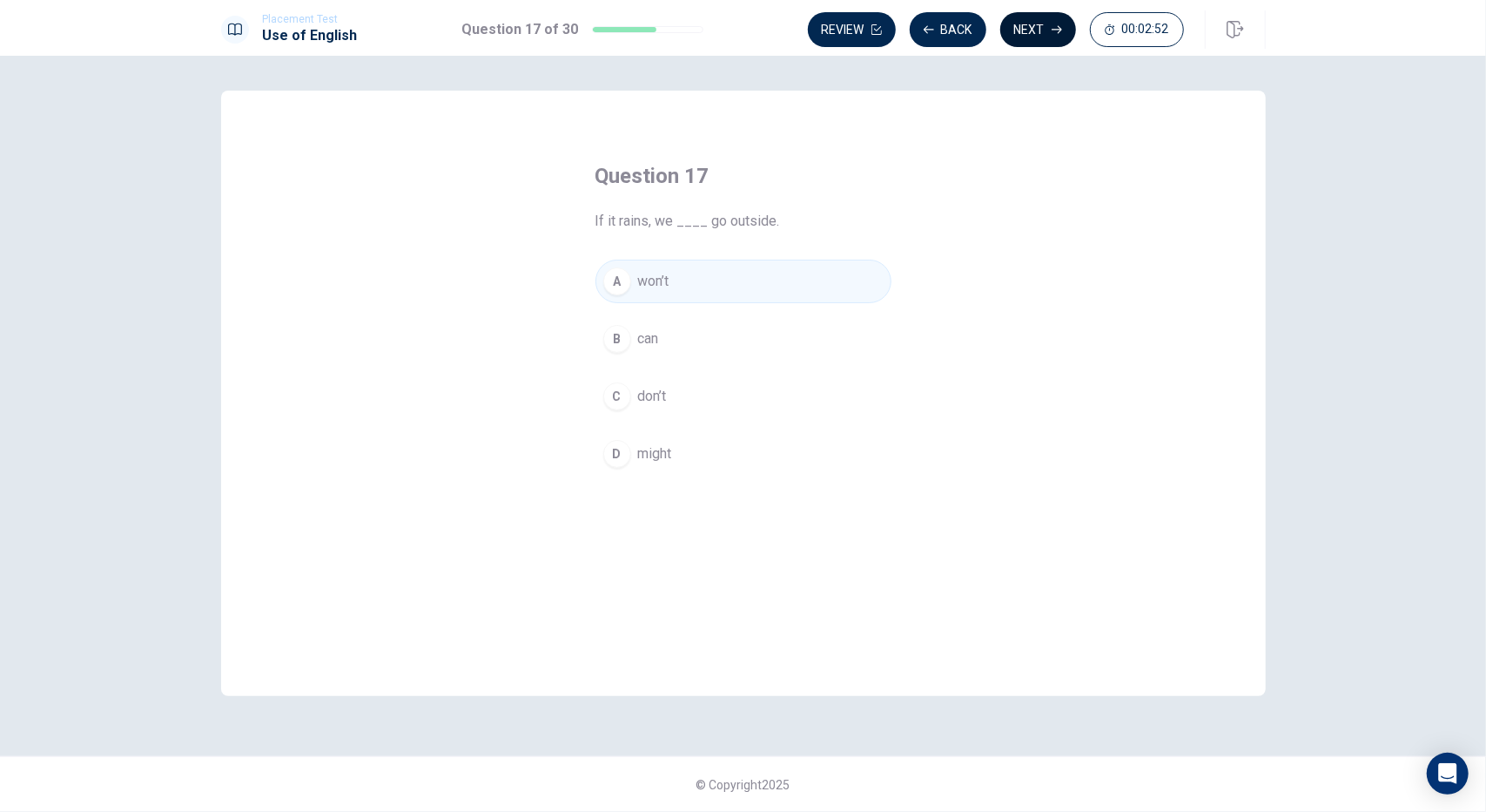
click at [1023, 28] on button "Next" at bounding box center [1038, 30] width 75 height 35
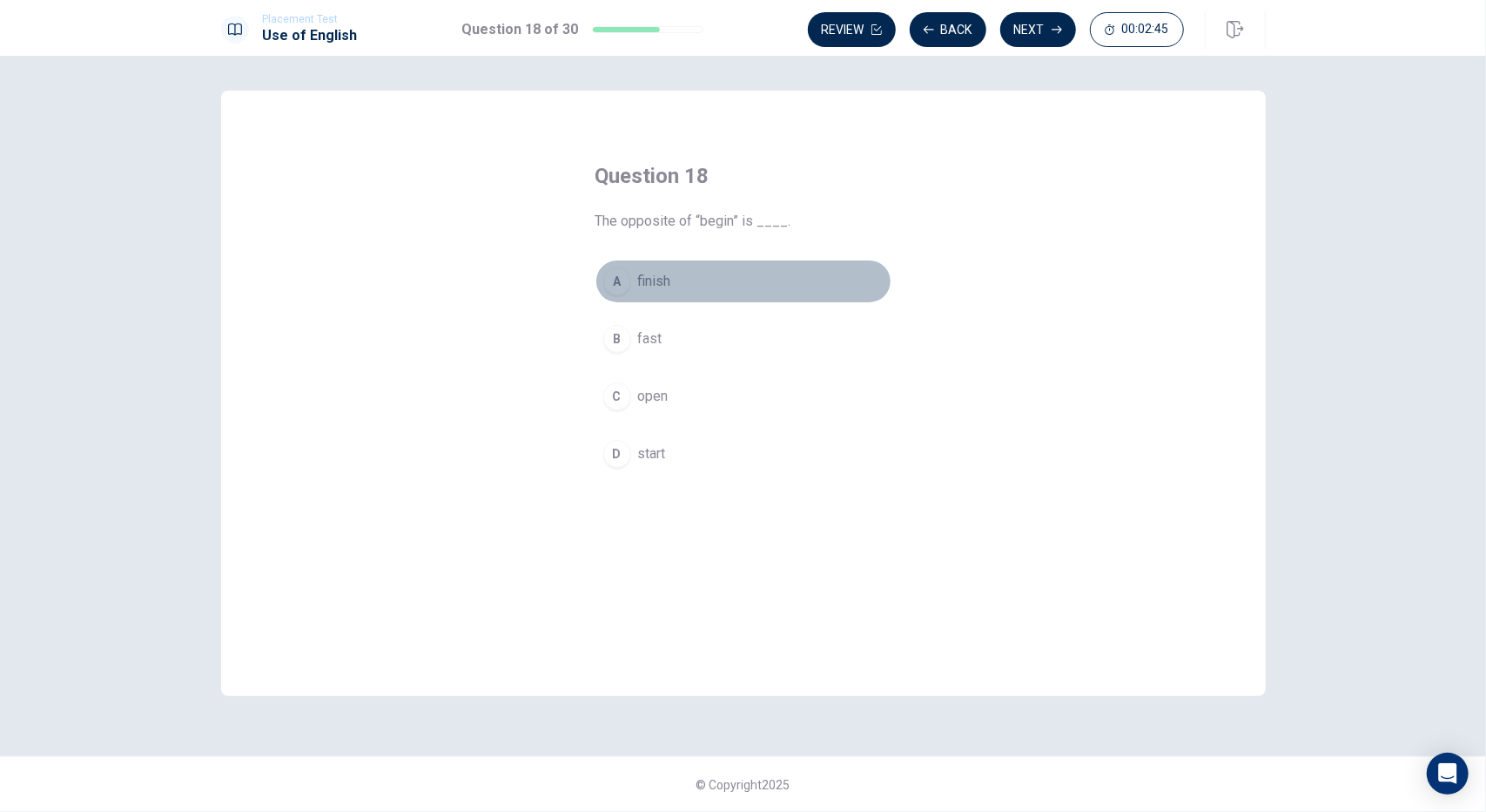
click at [620, 280] on div "A" at bounding box center [617, 281] width 28 height 28
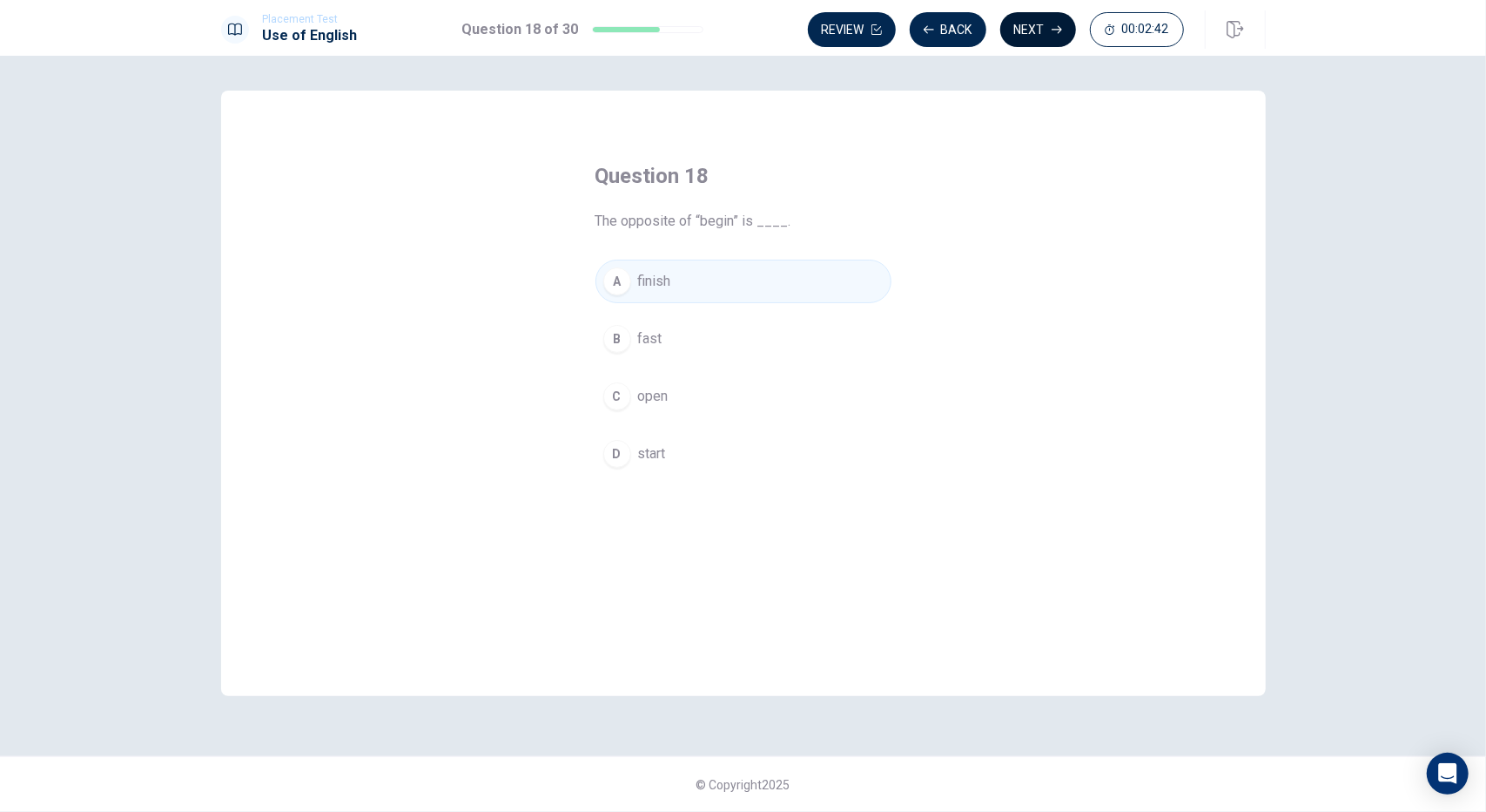
click at [1019, 25] on button "Next" at bounding box center [1038, 30] width 75 height 35
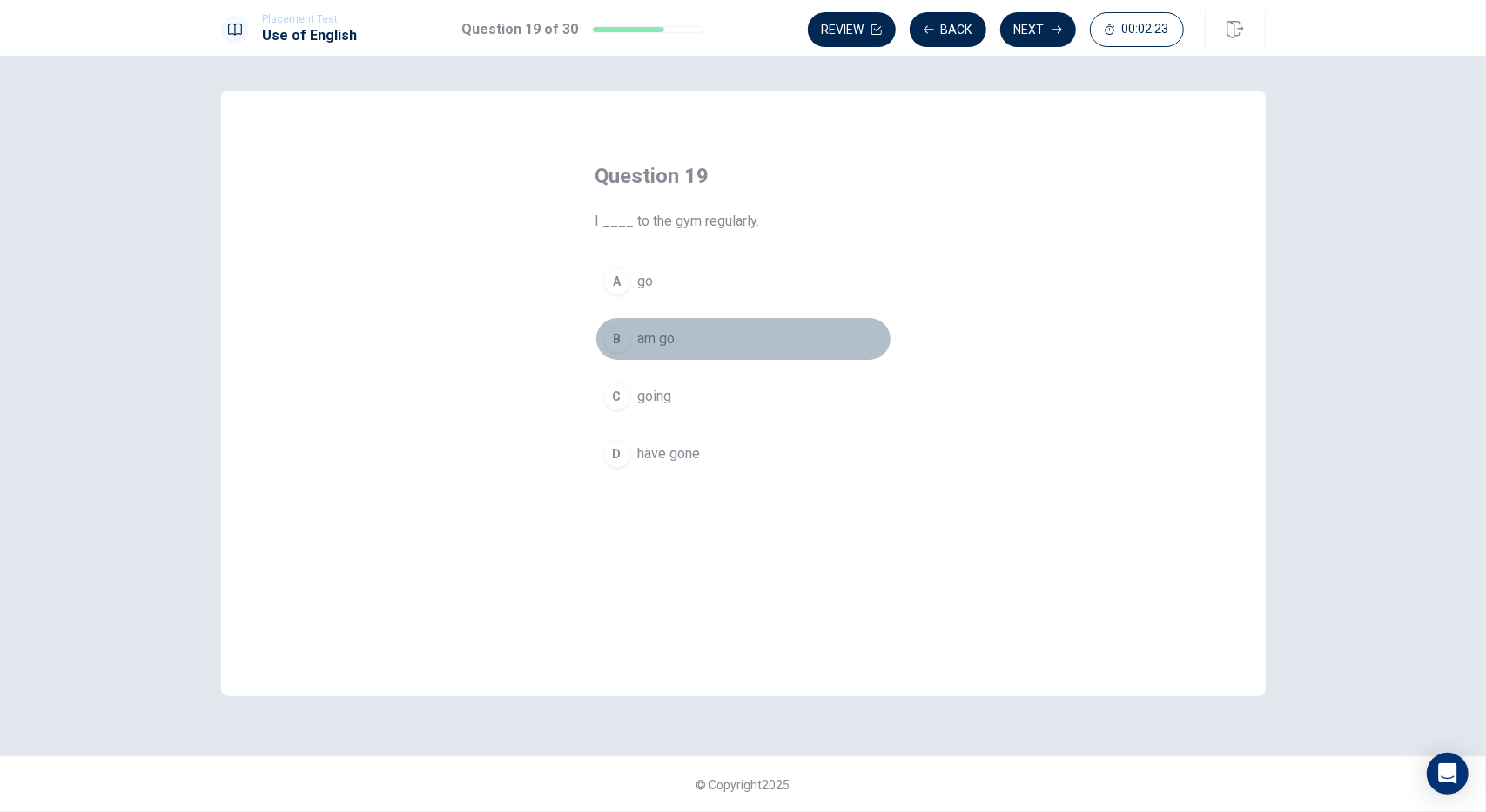
click at [624, 337] on div "B" at bounding box center [617, 338] width 28 height 28
click at [687, 255] on div "Question 19 I ____ to the gym regularly. A go B am go C going D have gone" at bounding box center [743, 319] width 366 height 369
click at [691, 272] on button "A go" at bounding box center [743, 281] width 296 height 43
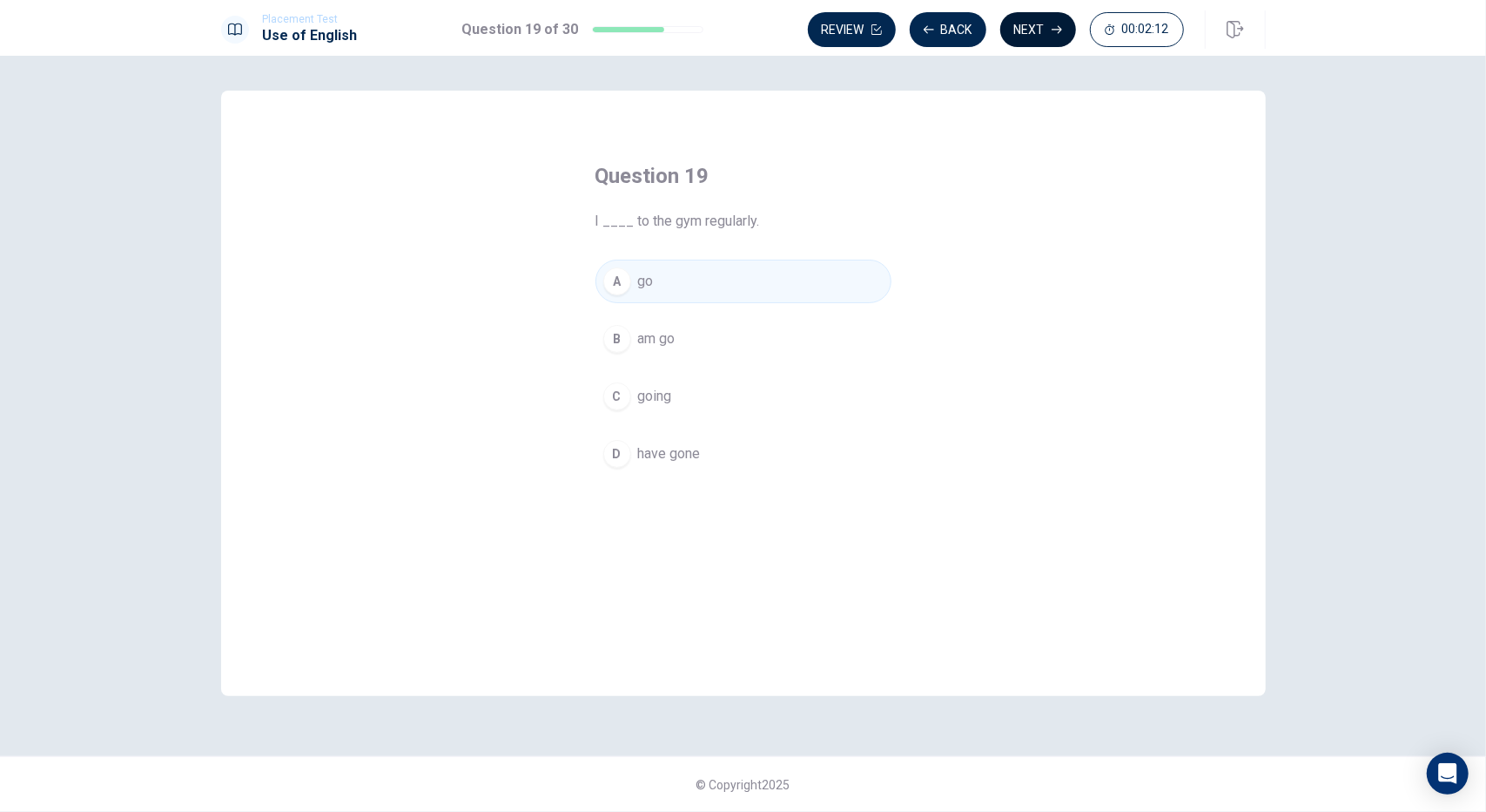
click at [1031, 36] on button "Next" at bounding box center [1038, 30] width 75 height 35
click at [678, 287] on span "violent" at bounding box center [659, 281] width 41 height 21
click at [1021, 33] on button "Next" at bounding box center [1038, 30] width 75 height 35
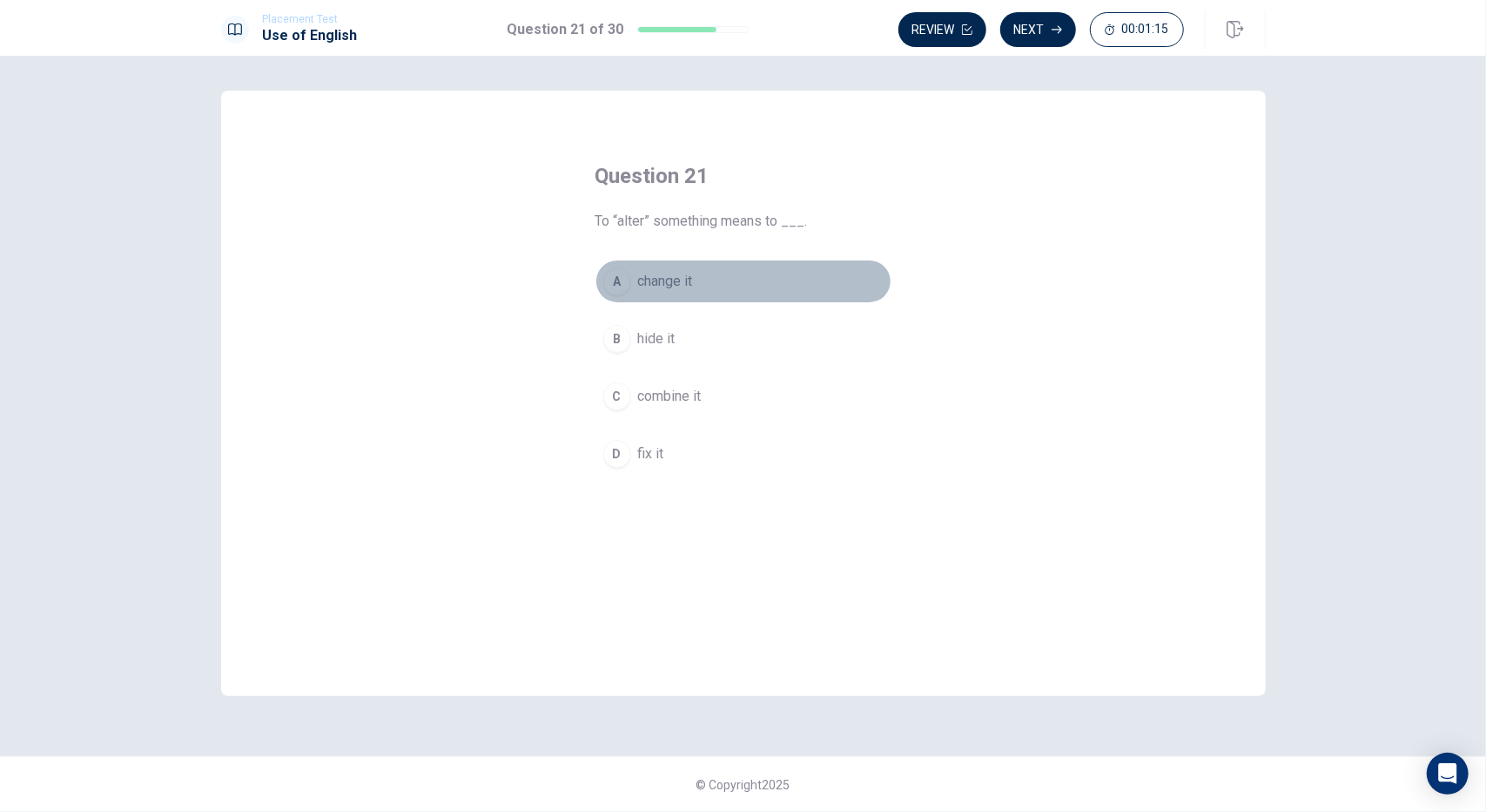
click at [672, 288] on span "change it" at bounding box center [665, 281] width 55 height 21
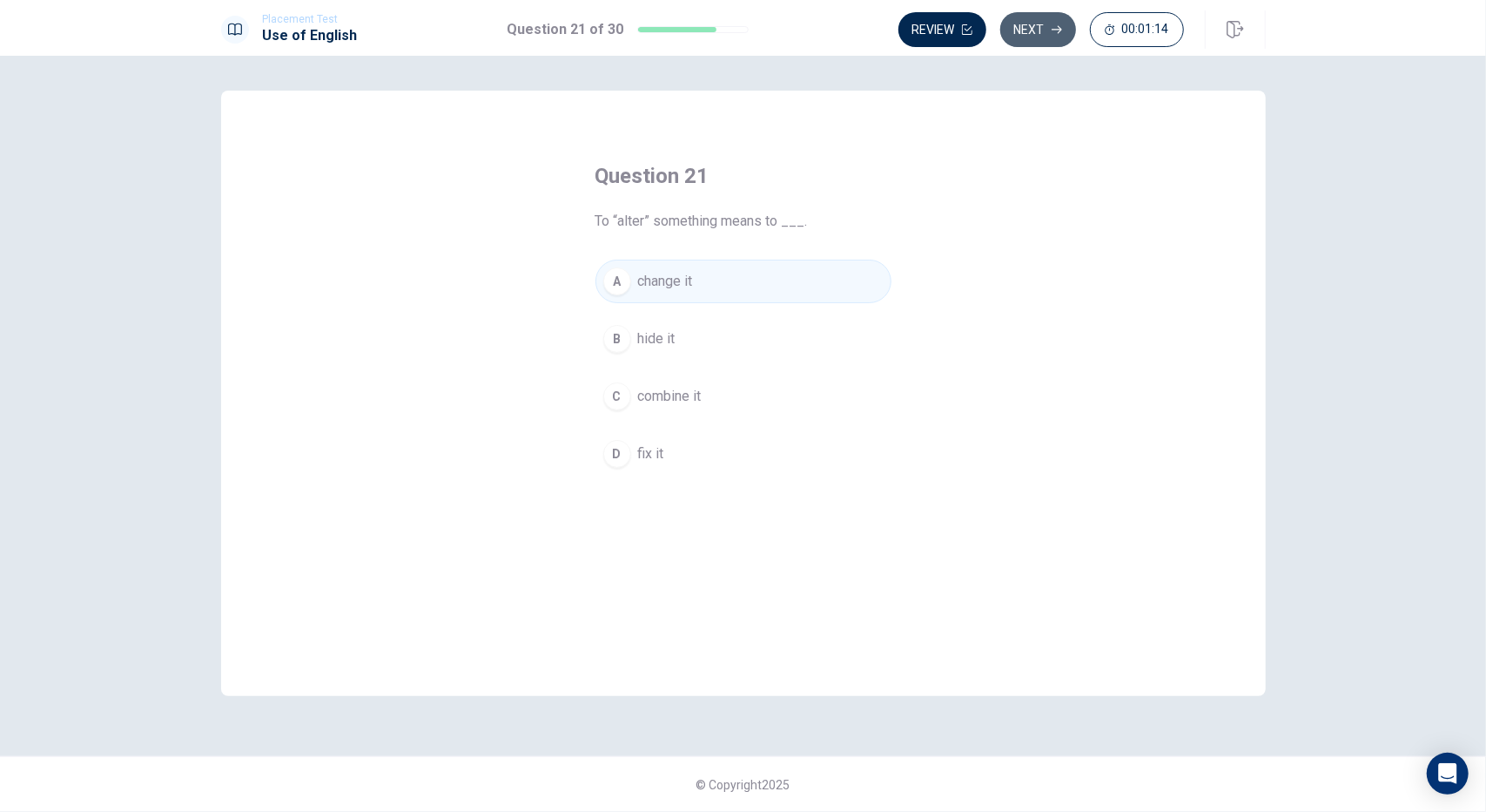
click at [1046, 31] on button "Next" at bounding box center [1038, 30] width 75 height 35
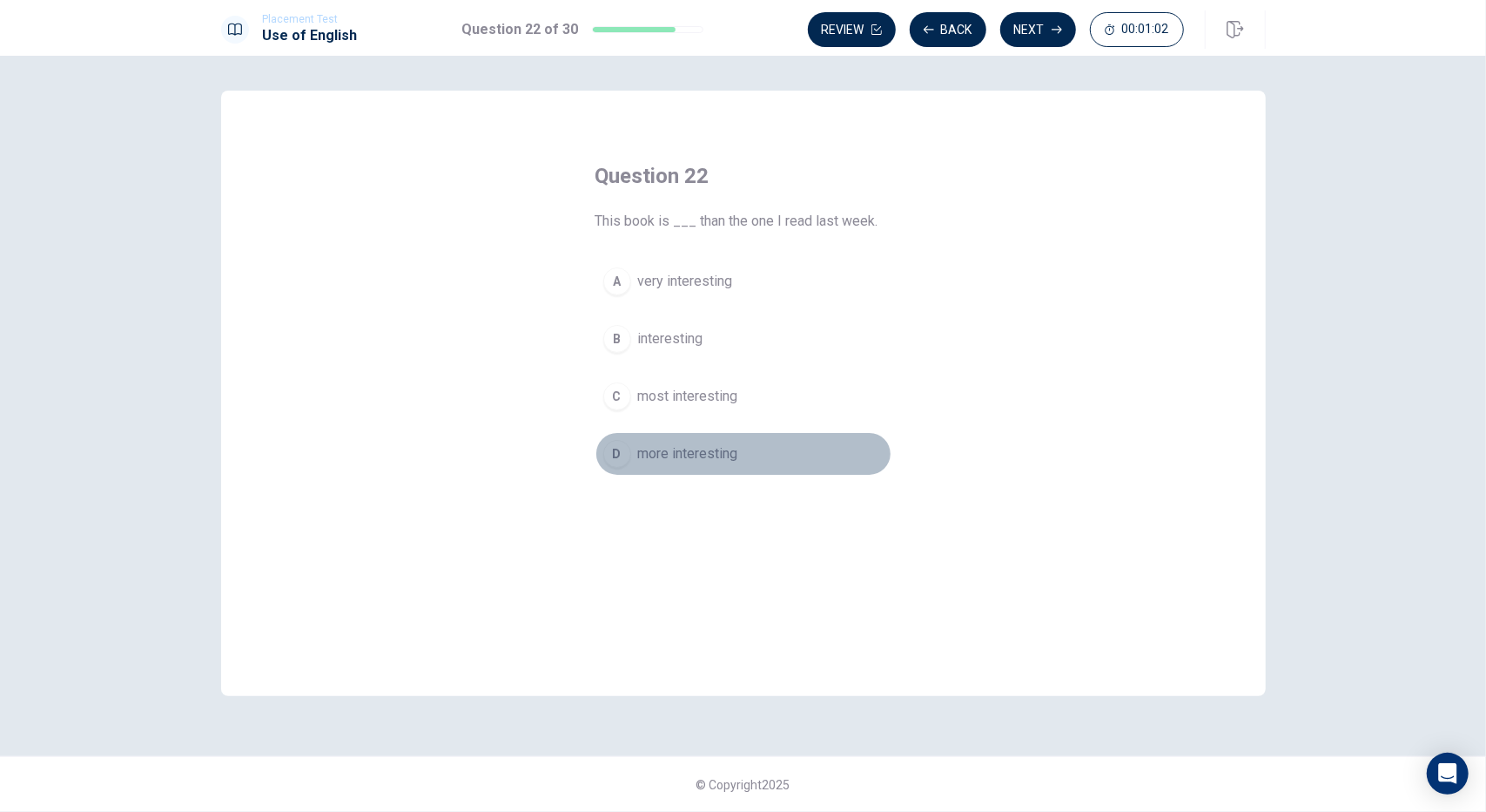
click at [618, 456] on div "D" at bounding box center [617, 453] width 28 height 28
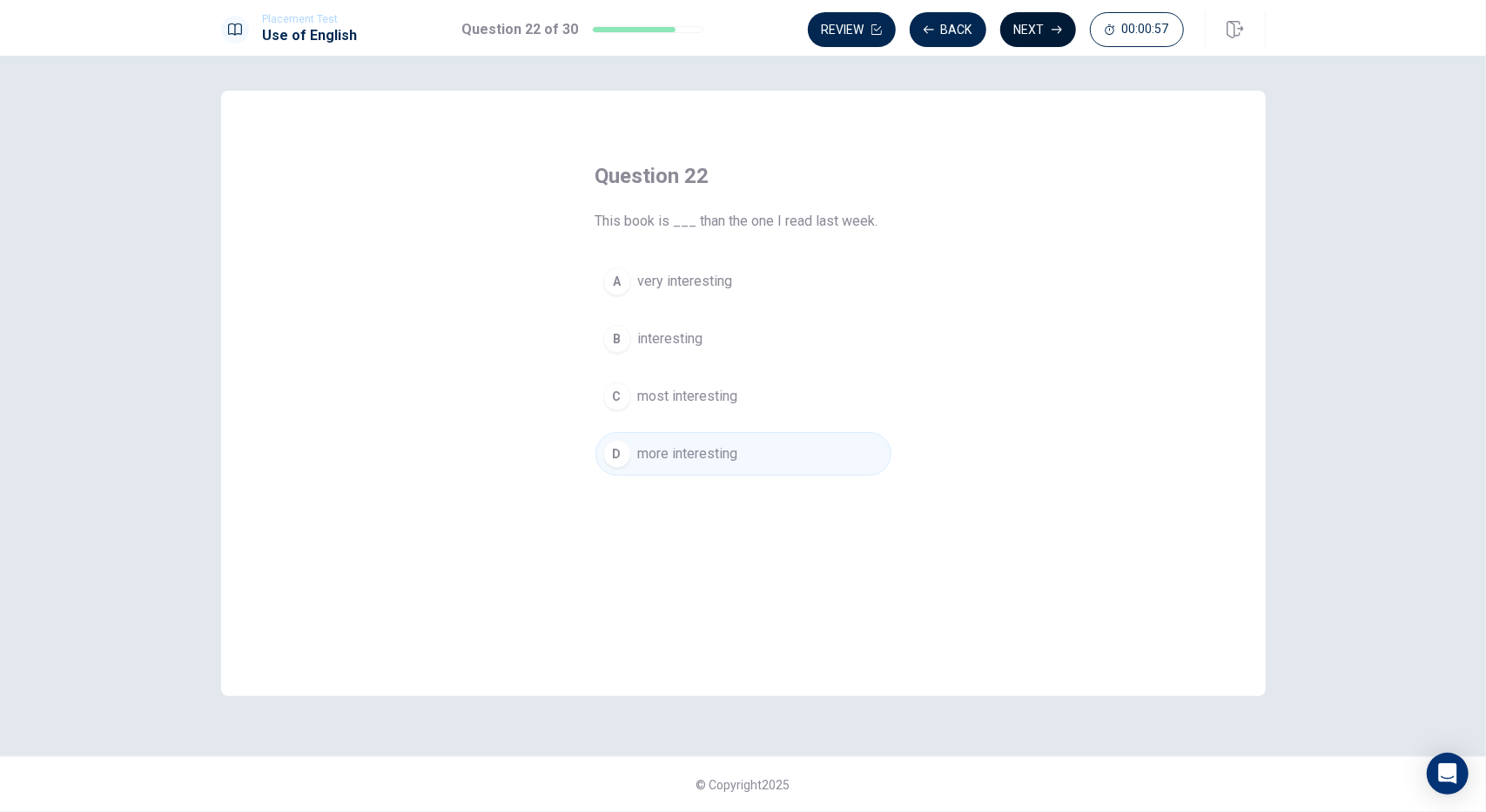
click at [1051, 32] on icon "button" at bounding box center [1056, 29] width 11 height 11
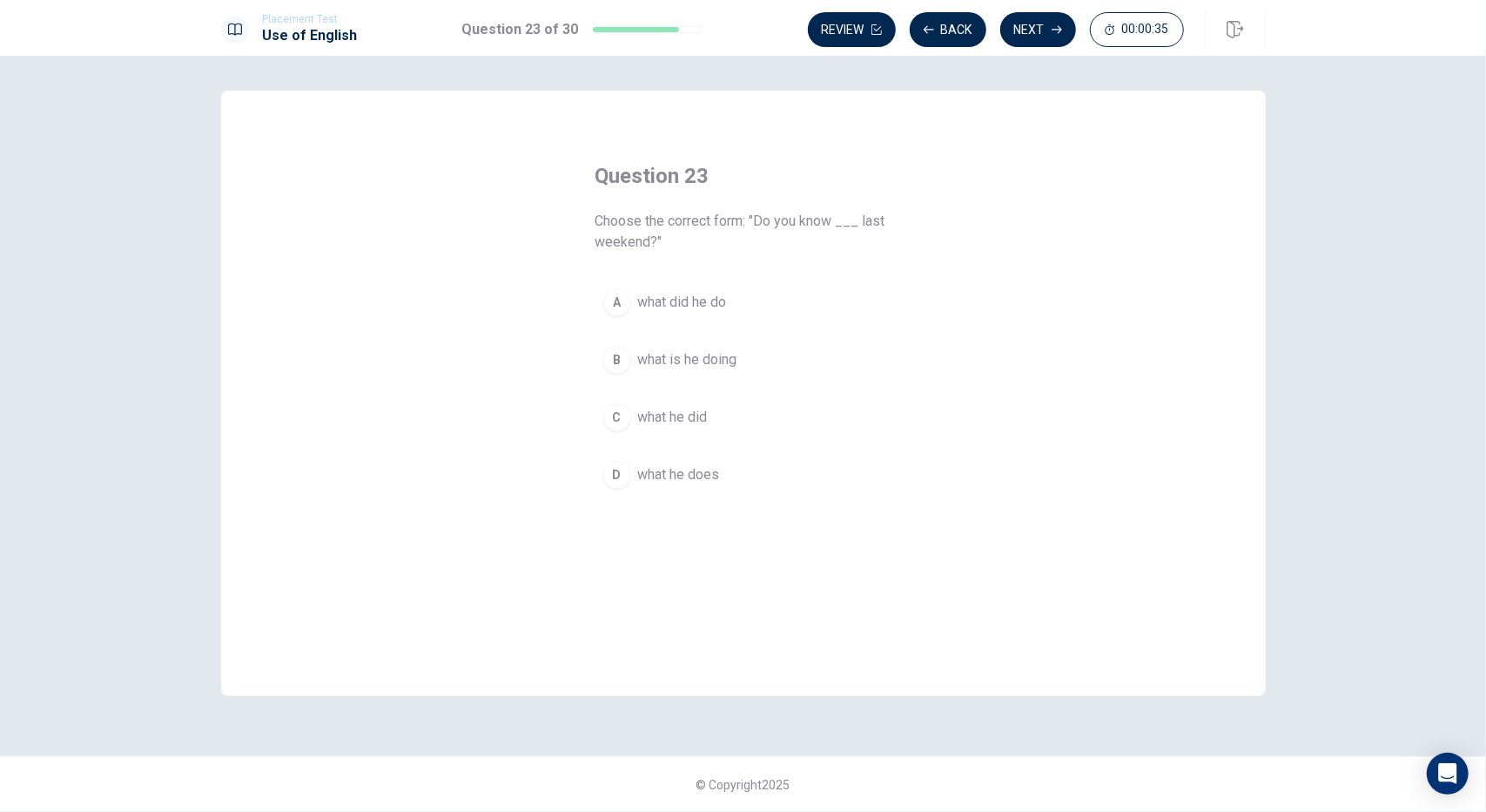
click at [704, 294] on span "what did he do" at bounding box center [683, 302] width 89 height 21
click at [1052, 36] on button "Next" at bounding box center [1038, 30] width 75 height 35
click at [618, 448] on div "D" at bounding box center [617, 453] width 28 height 28
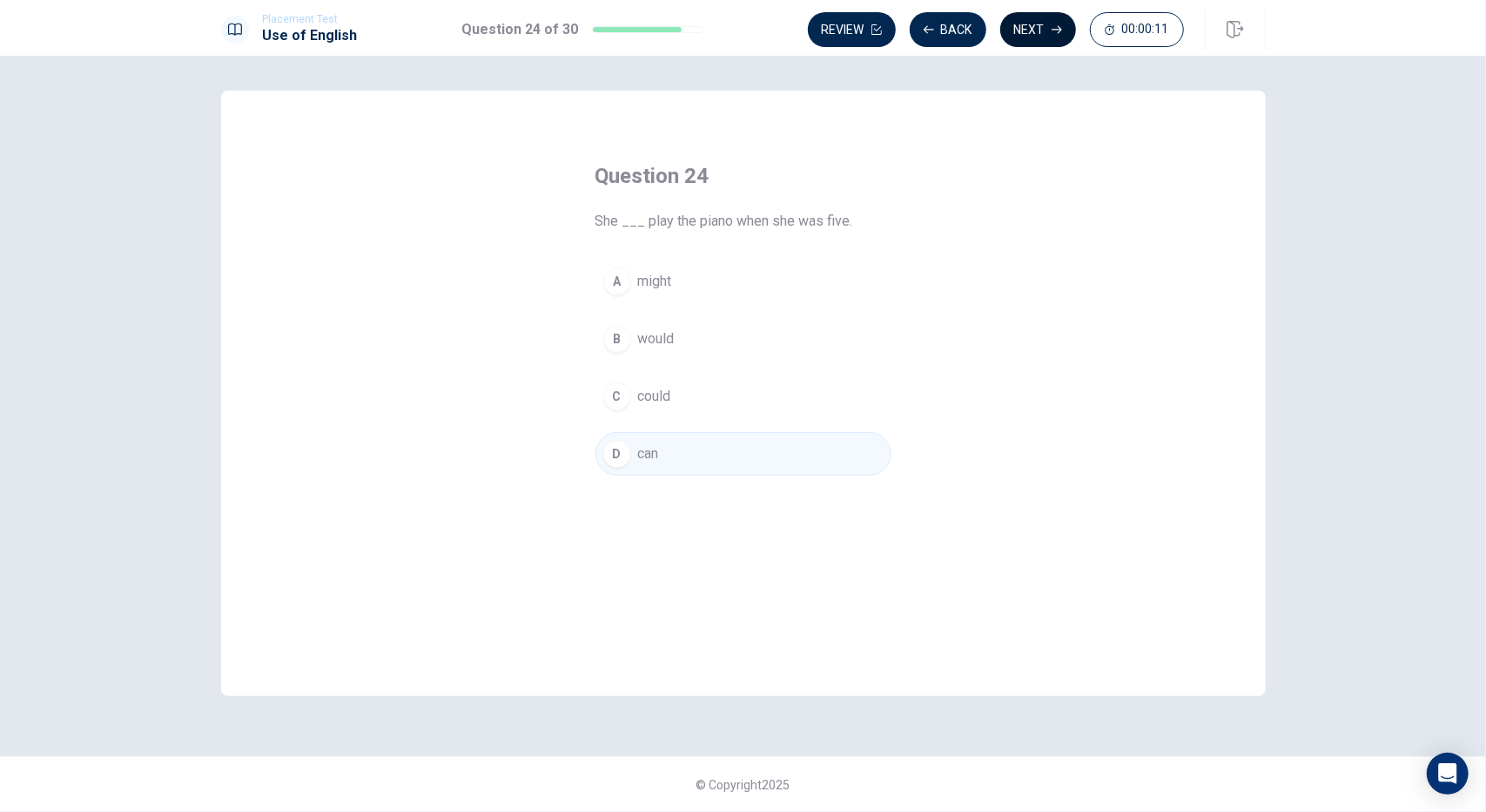
click at [1051, 31] on icon "button" at bounding box center [1056, 29] width 11 height 11
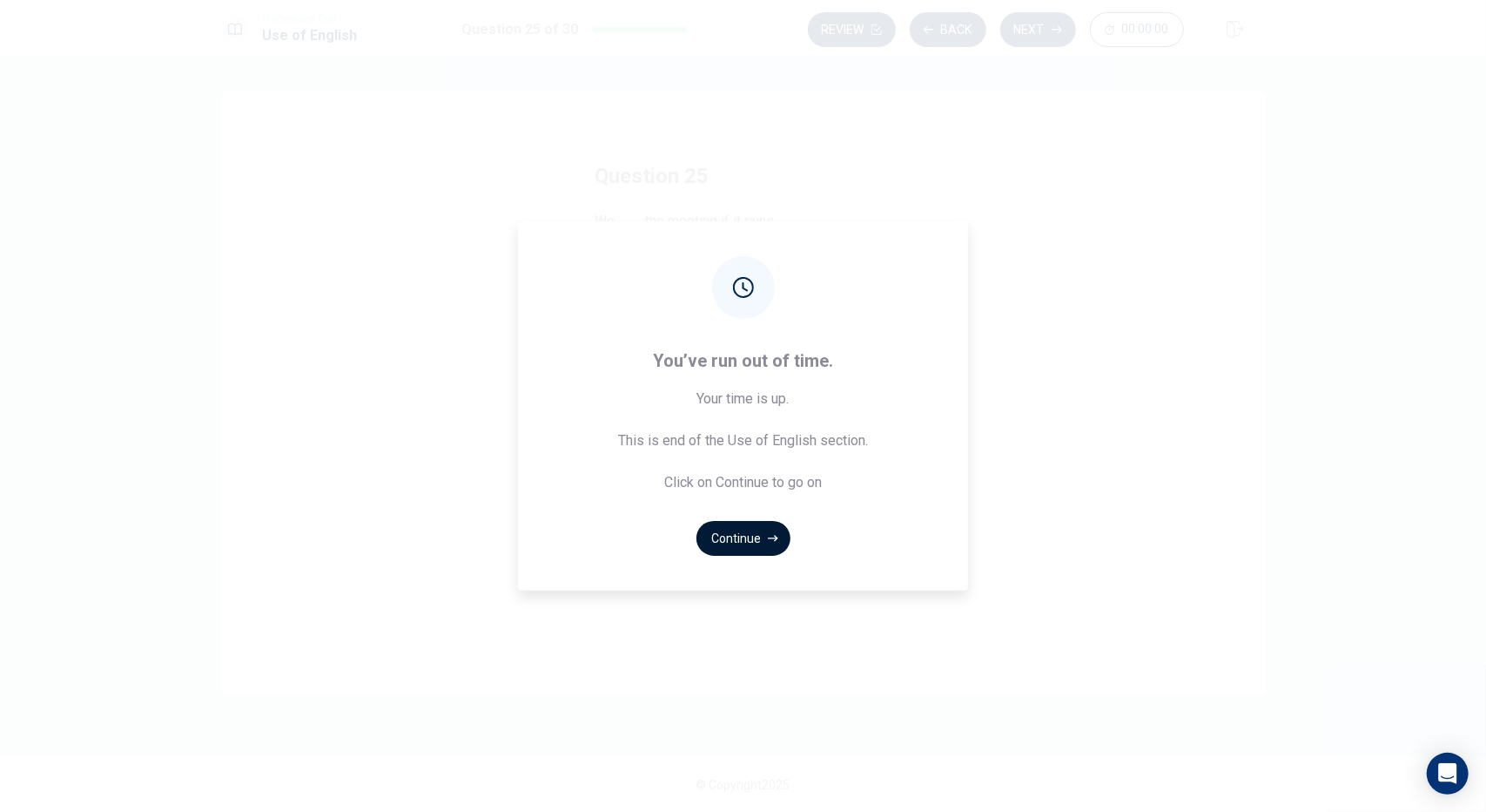
click at [765, 532] on button "Continue" at bounding box center [743, 538] width 94 height 35
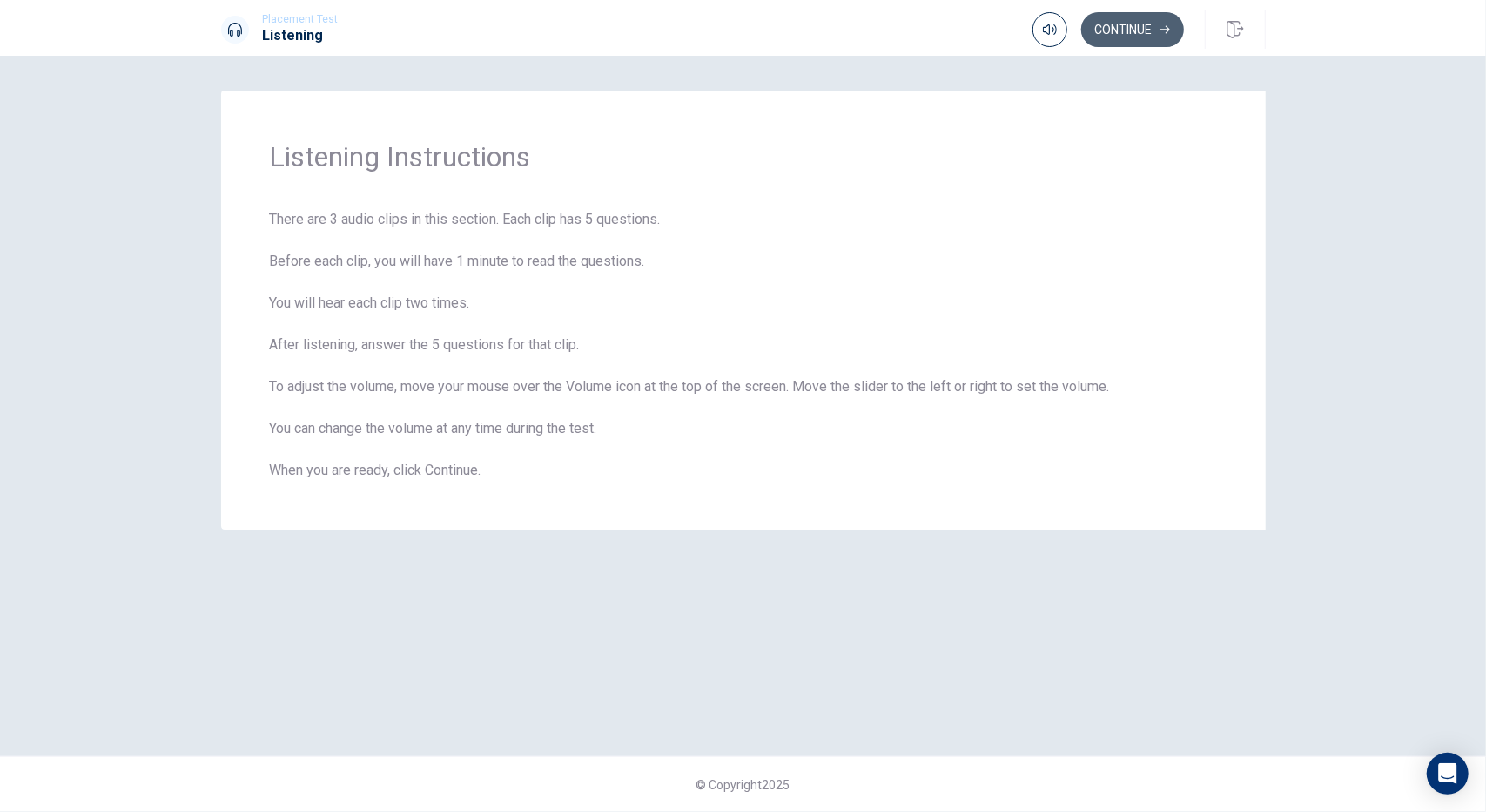
click at [1144, 26] on button "Continue" at bounding box center [1133, 30] width 102 height 35
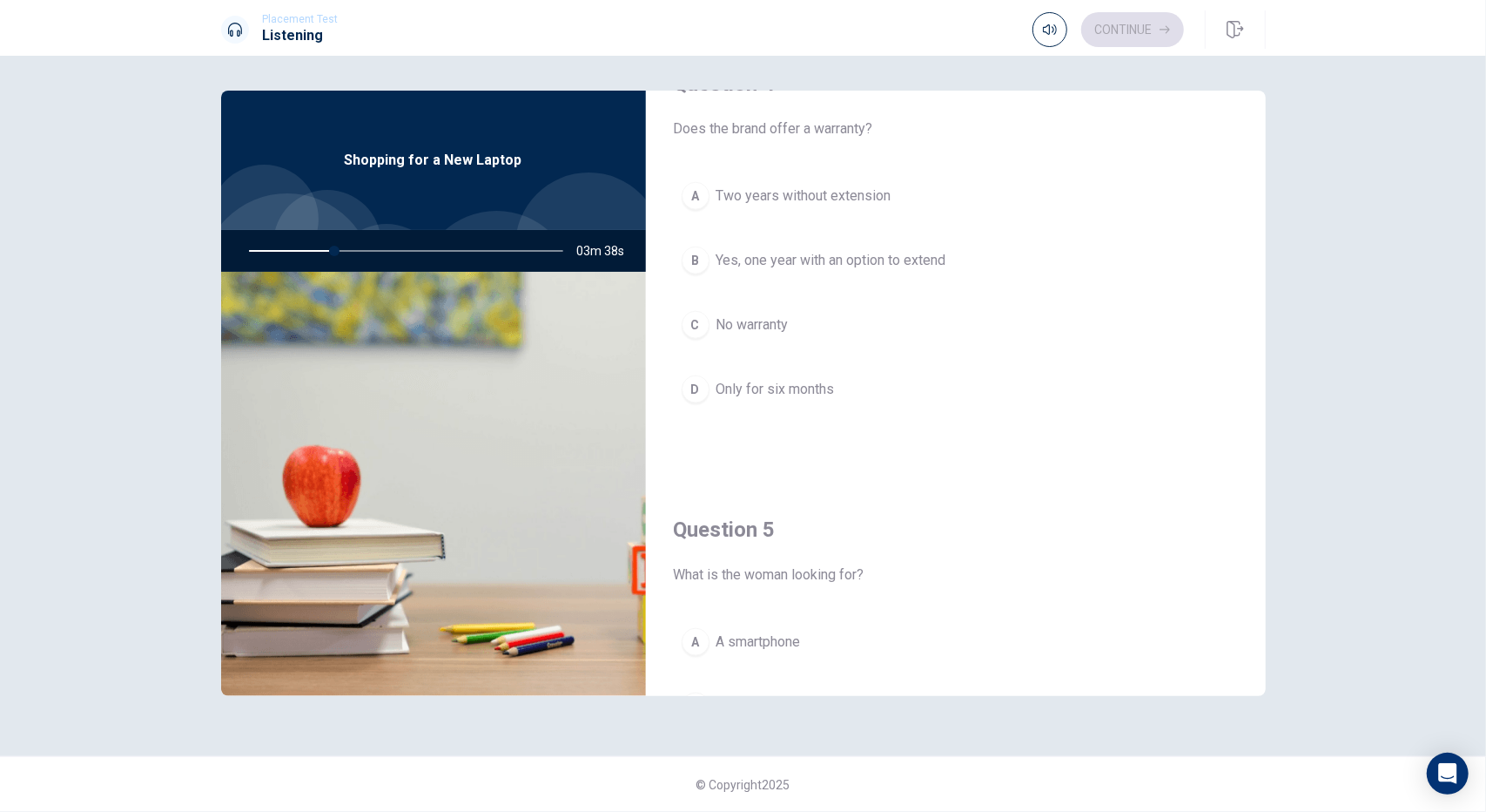
scroll to position [1611, 0]
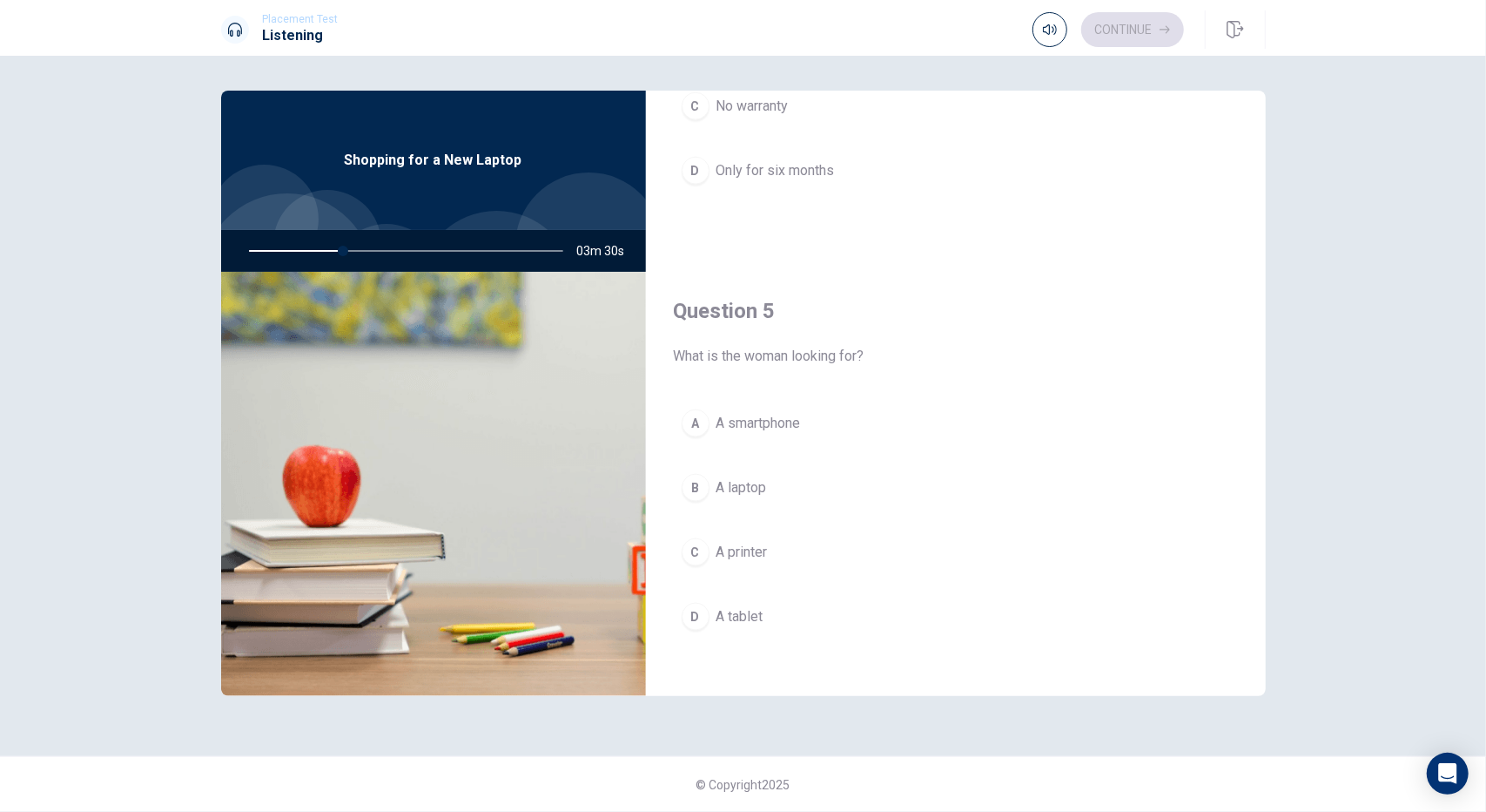
click at [691, 480] on div "B" at bounding box center [695, 488] width 28 height 28
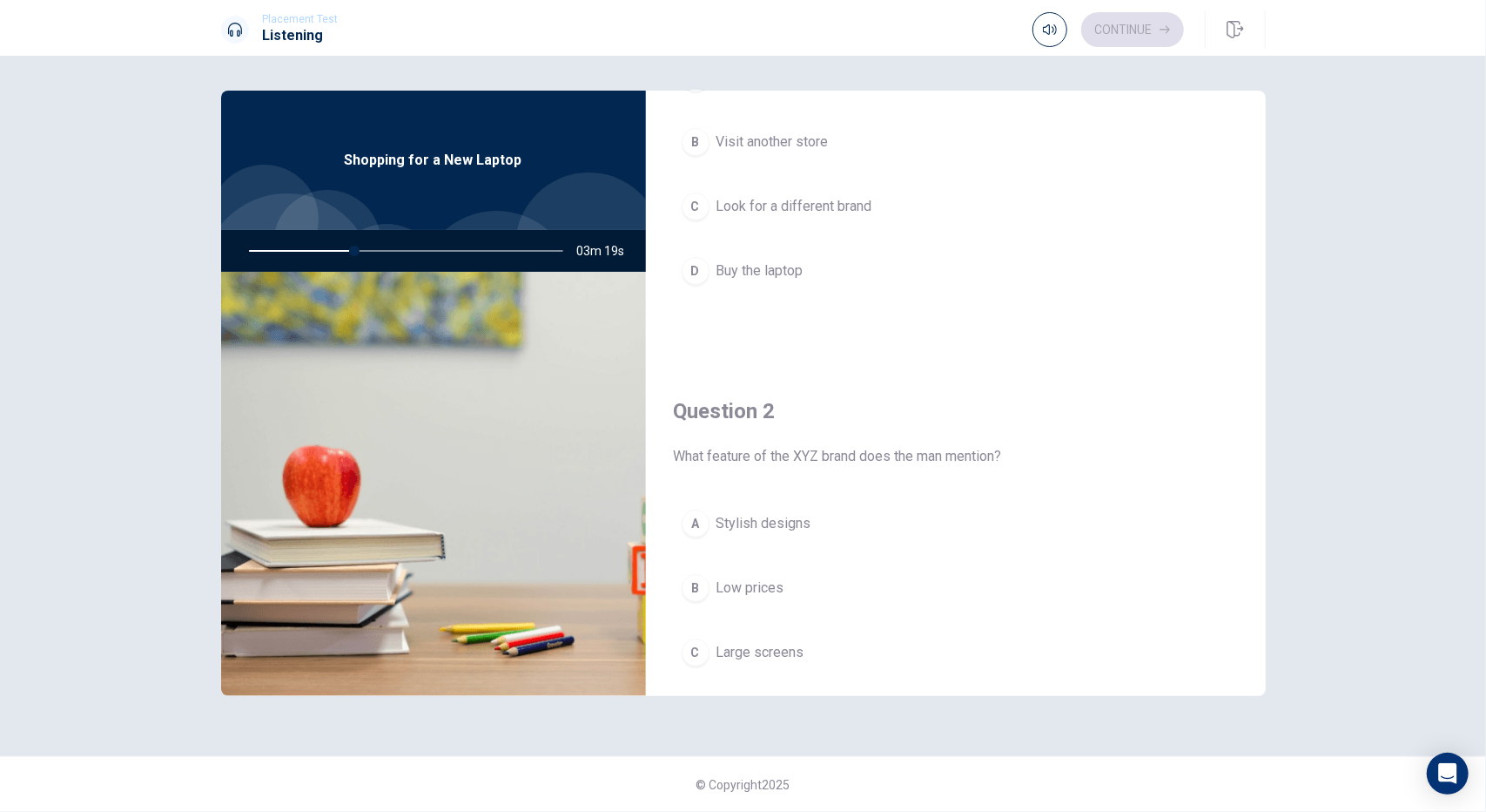
scroll to position [0, 0]
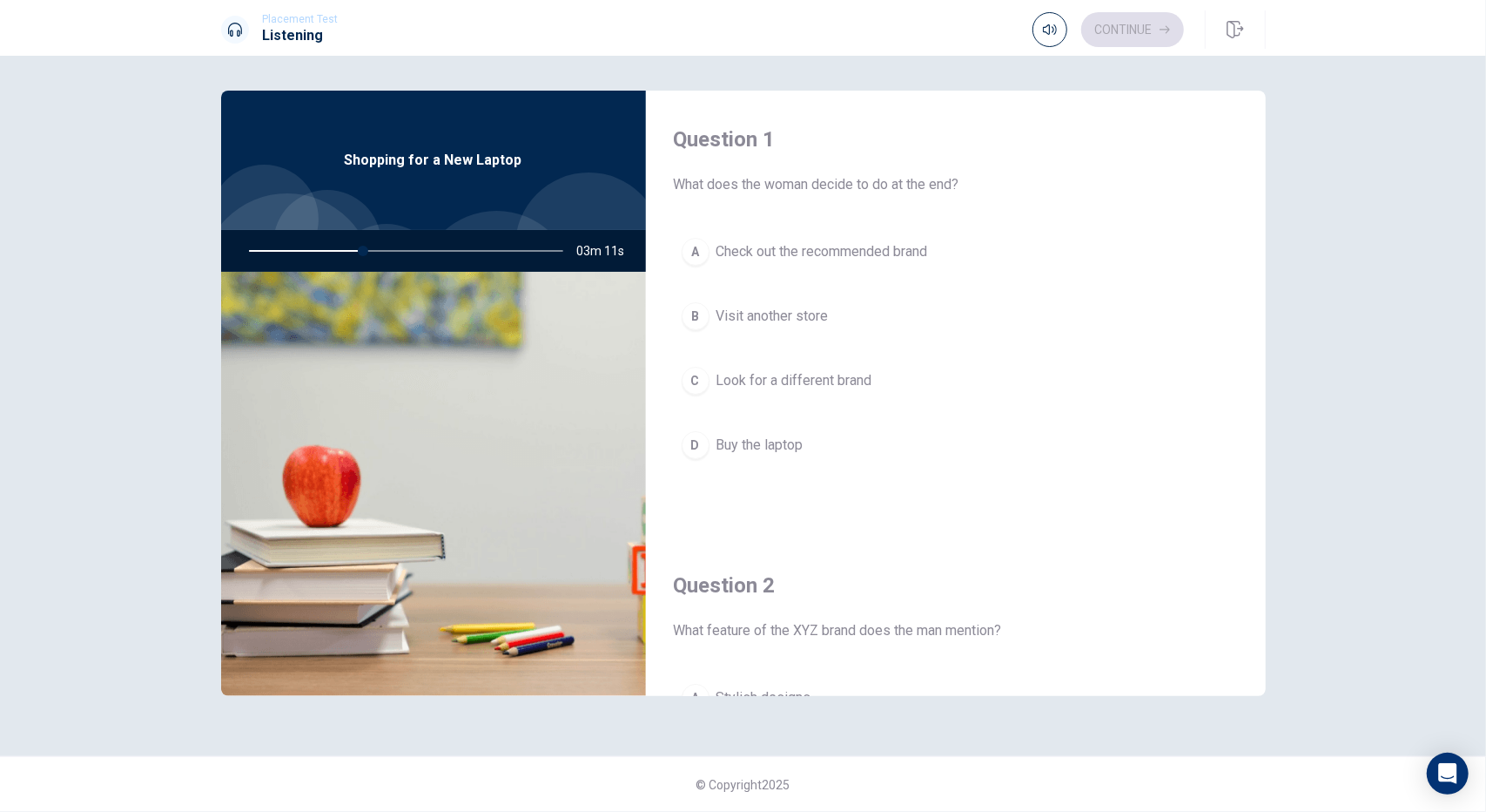
click at [696, 252] on div "A" at bounding box center [695, 251] width 28 height 28
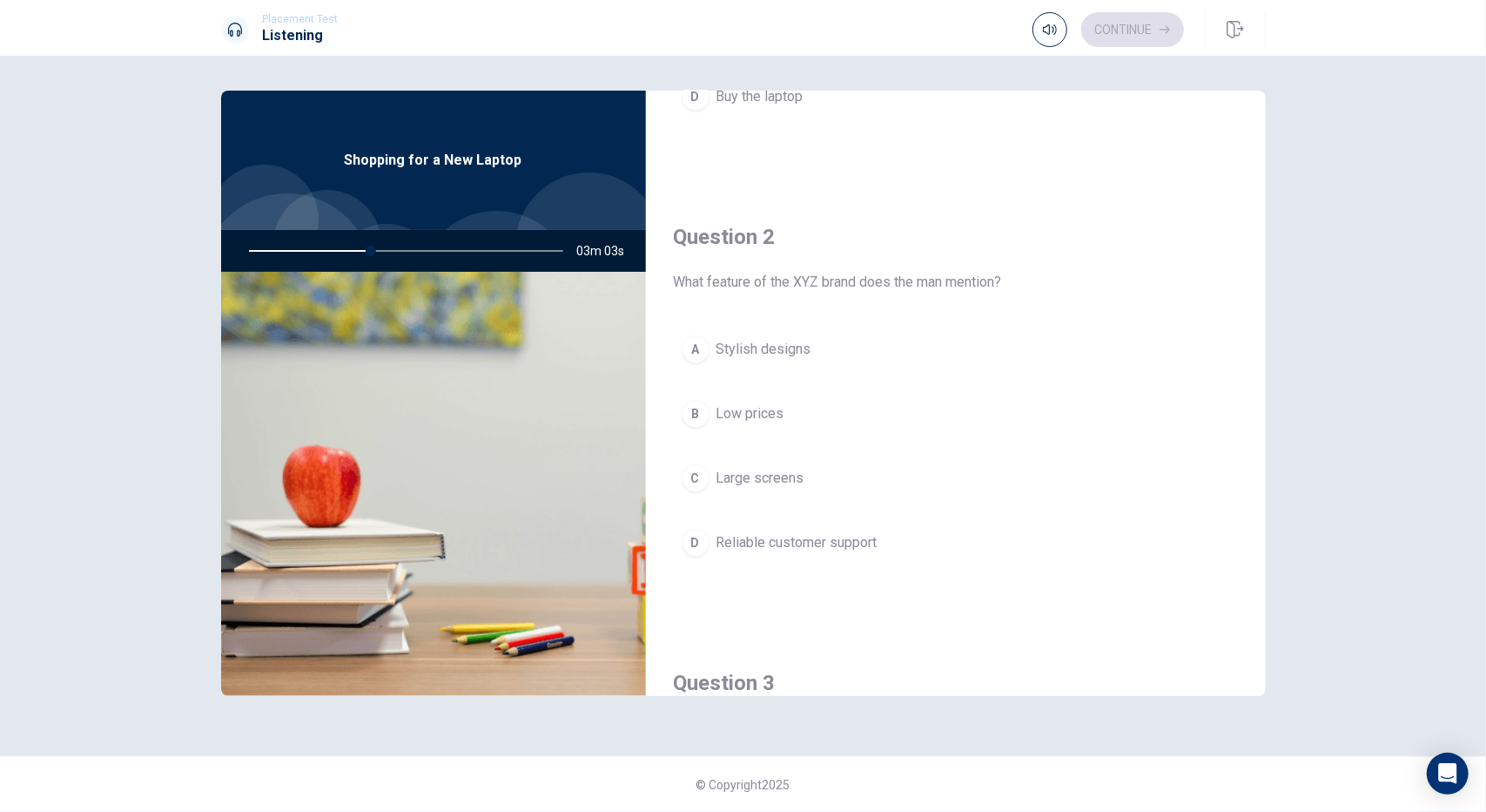
scroll to position [435, 0]
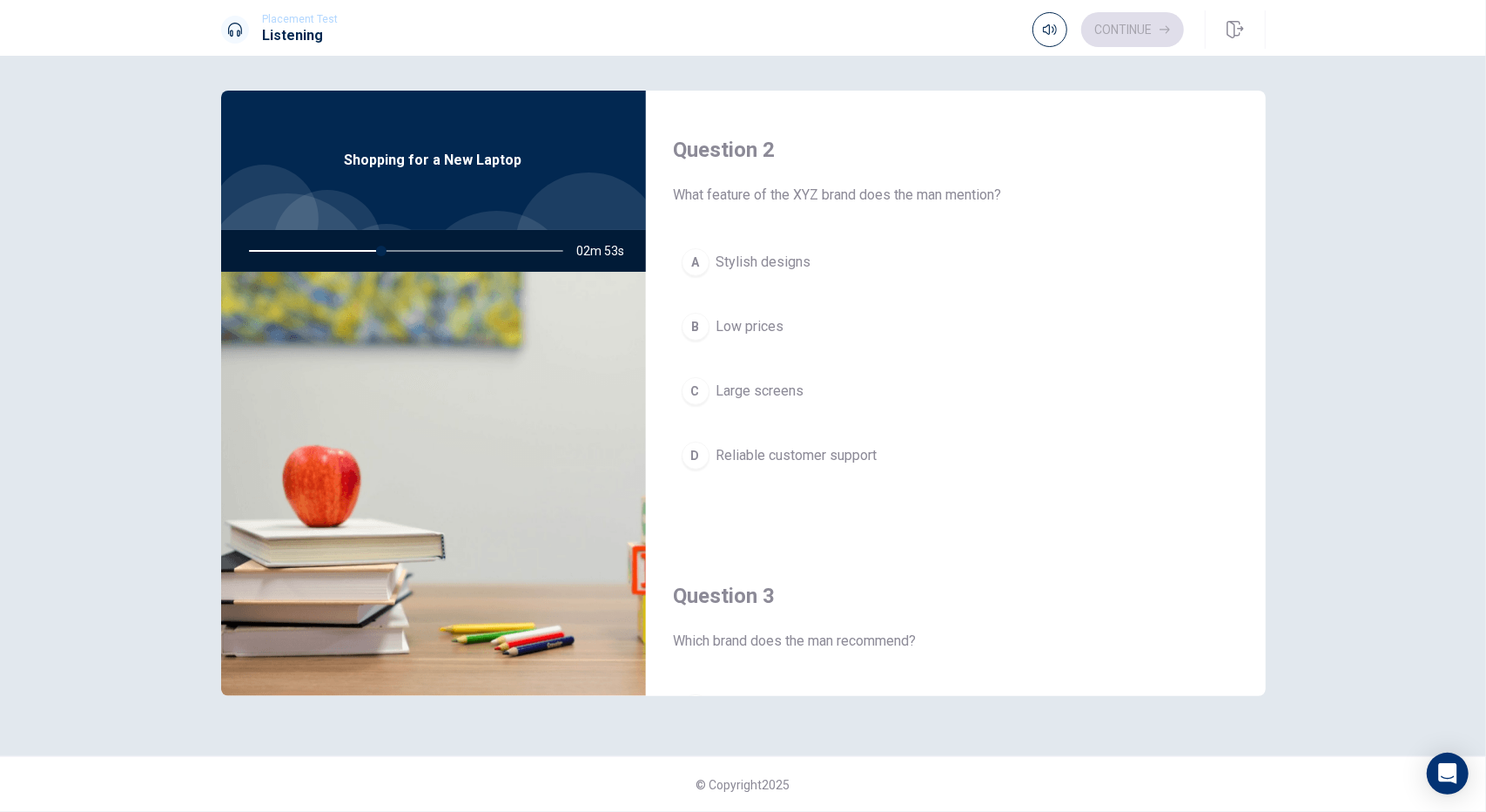
click at [689, 445] on div "D" at bounding box center [695, 455] width 28 height 28
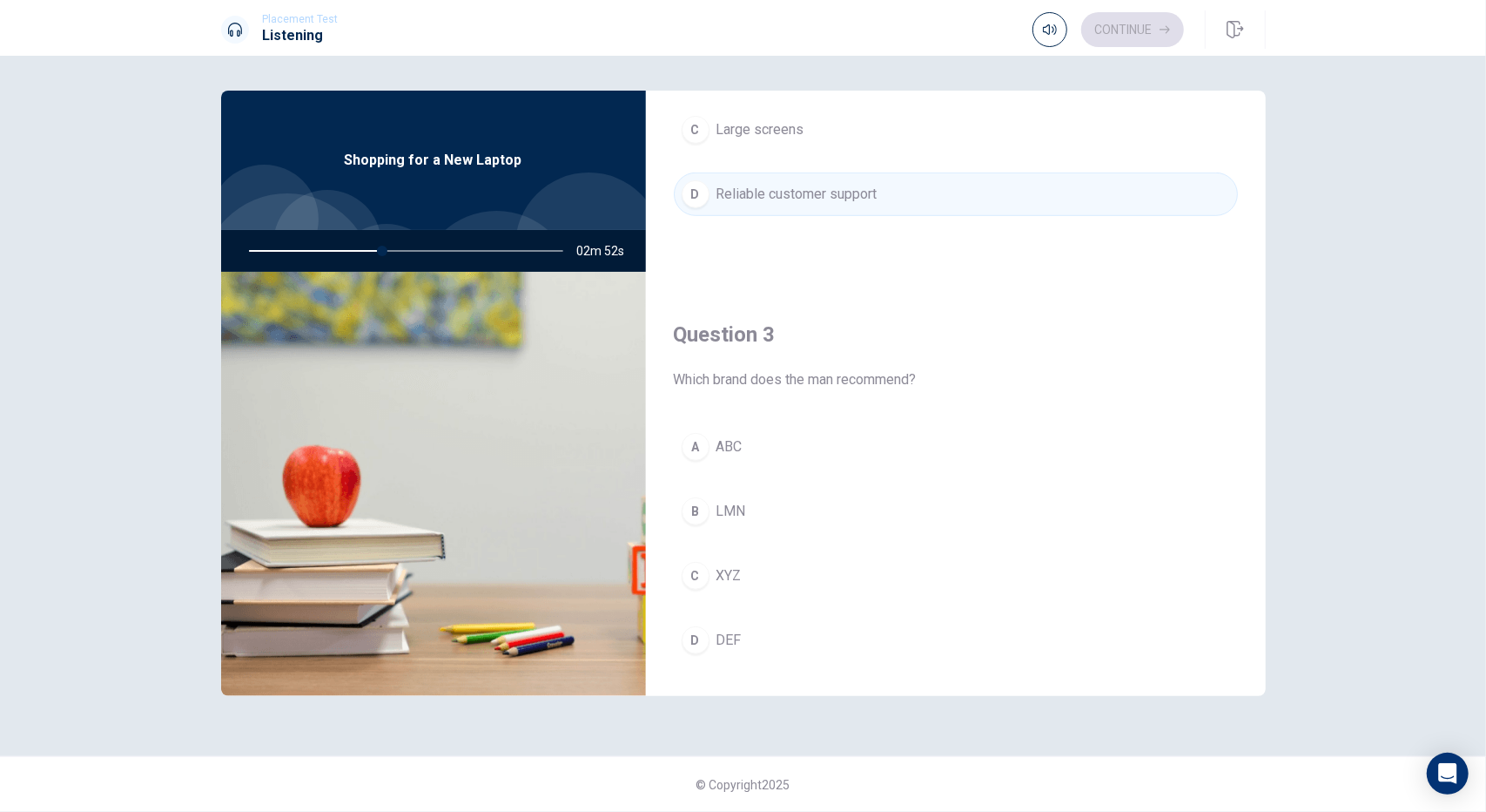
scroll to position [871, 0]
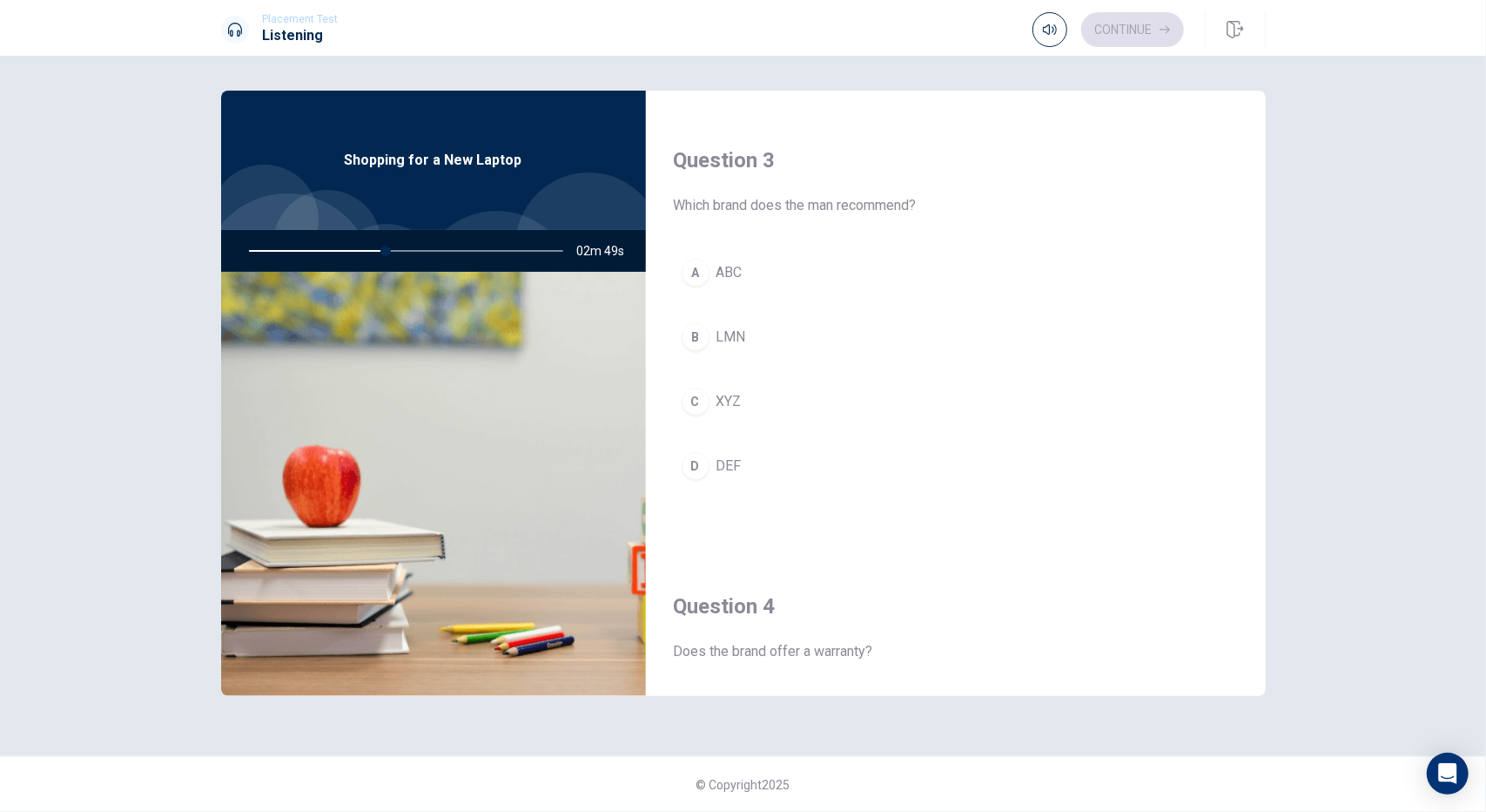
click at [694, 400] on div "C" at bounding box center [695, 401] width 28 height 28
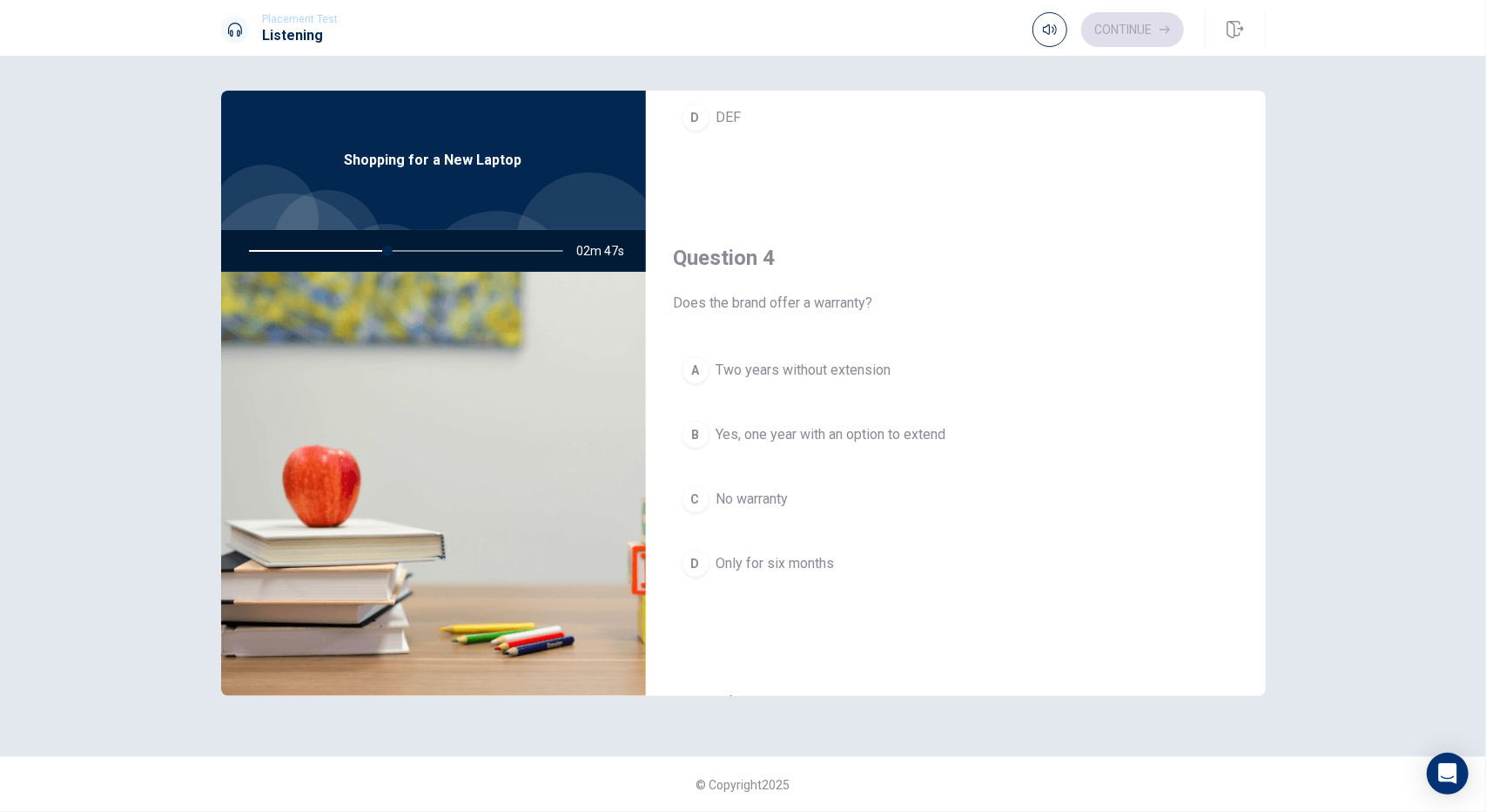
scroll to position [1306, 0]
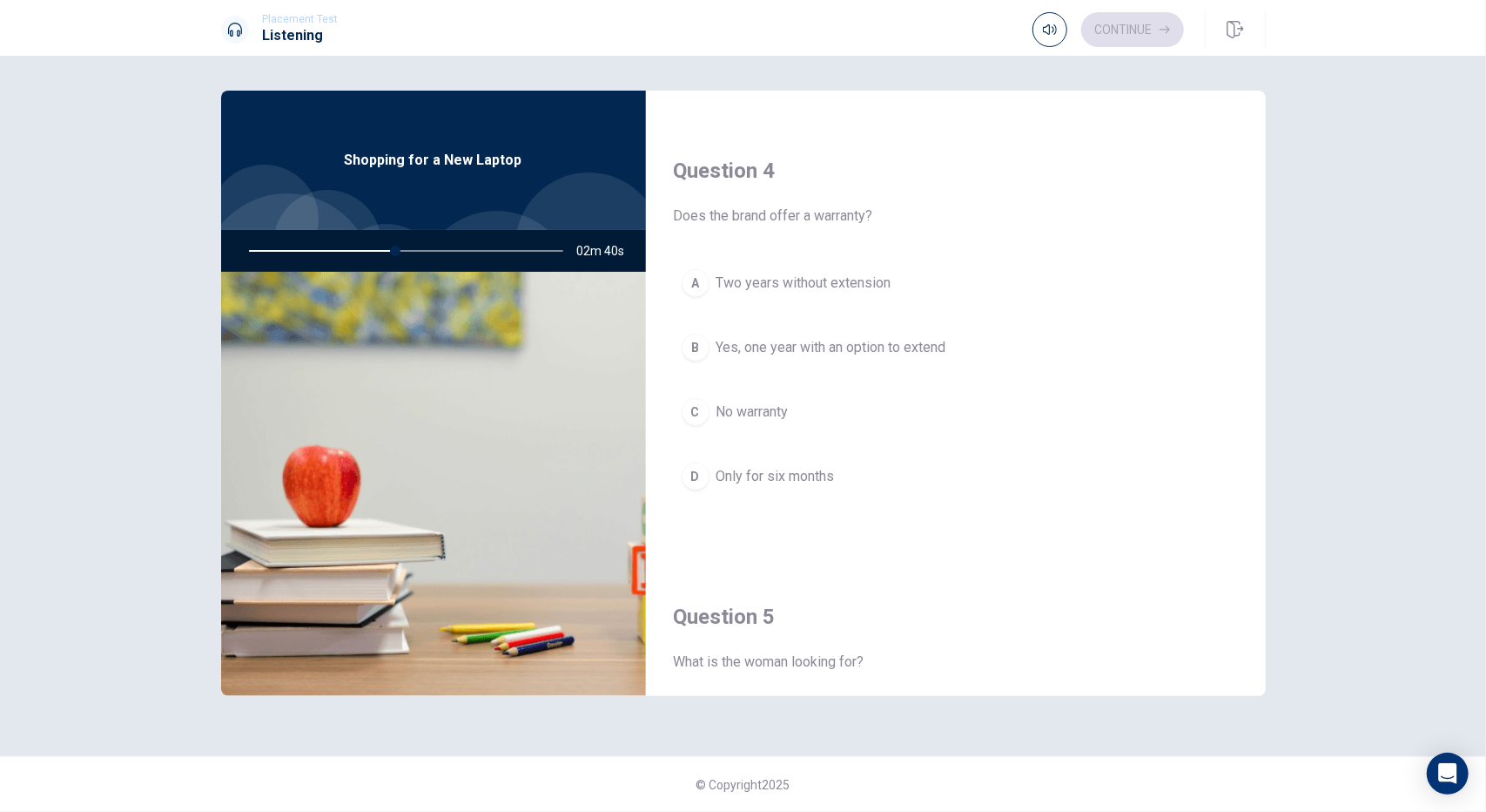
click at [687, 346] on div "B" at bounding box center [695, 347] width 28 height 28
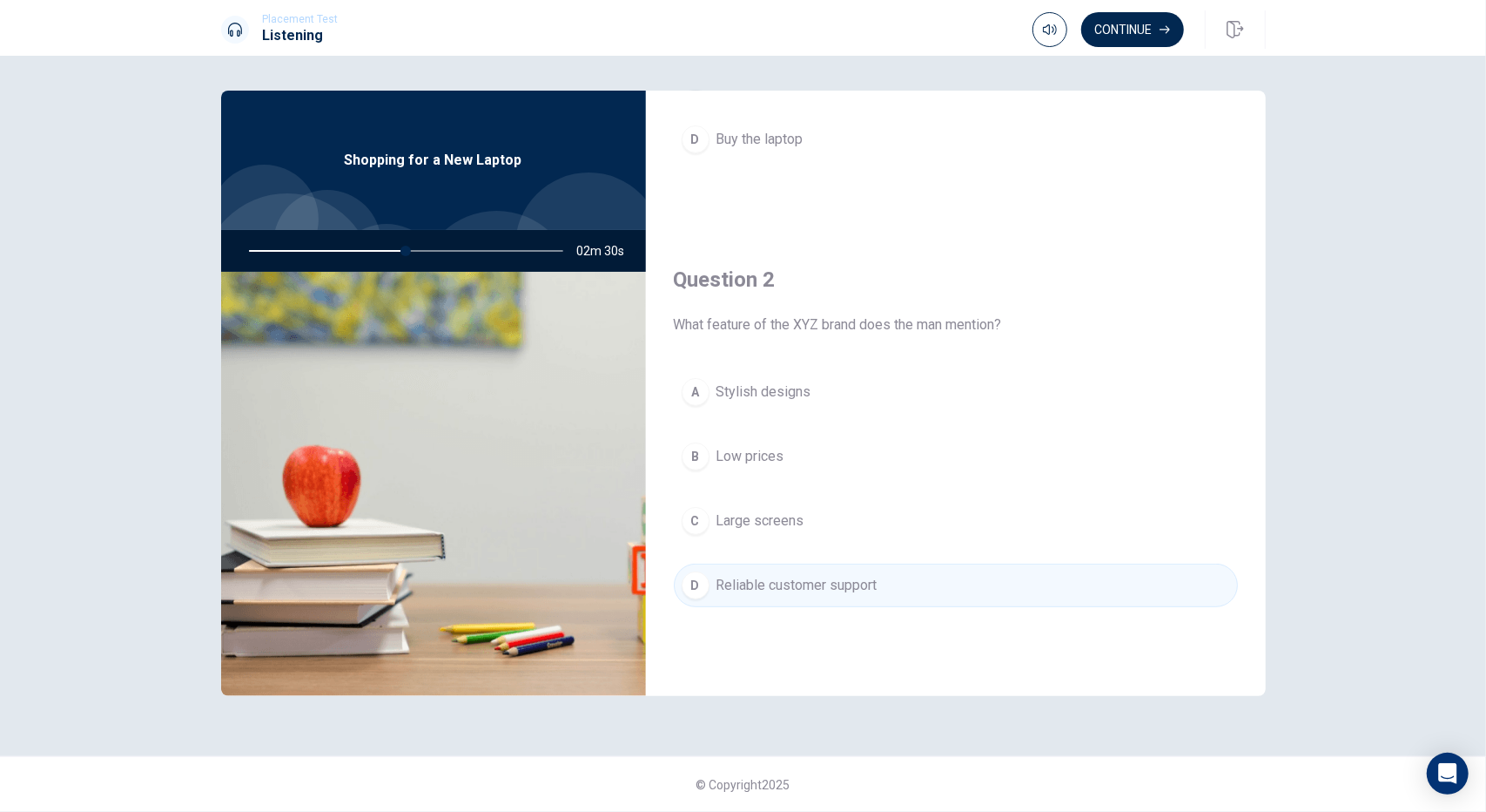
scroll to position [0, 0]
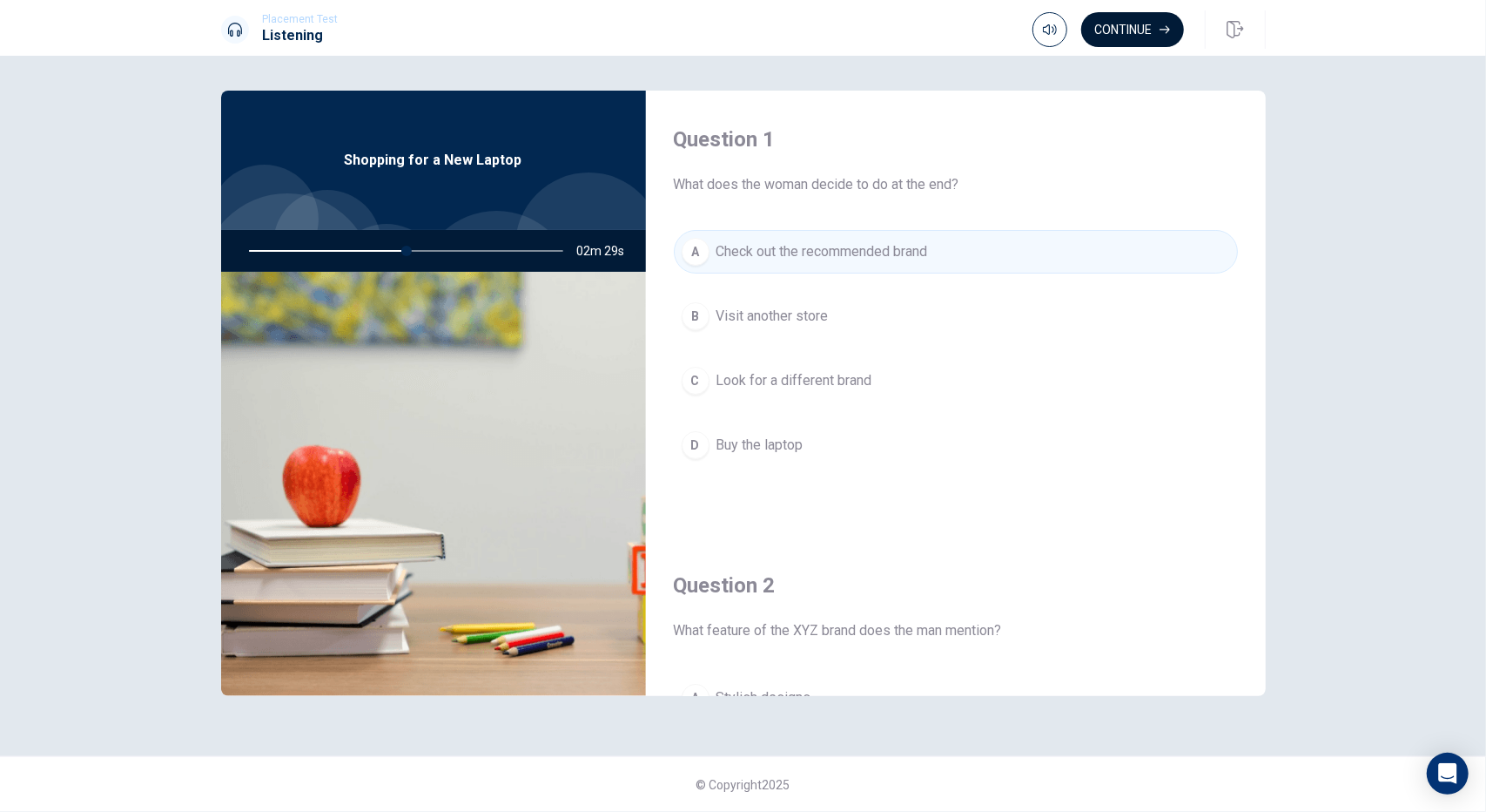
click at [1137, 31] on button "Continue" at bounding box center [1133, 30] width 102 height 35
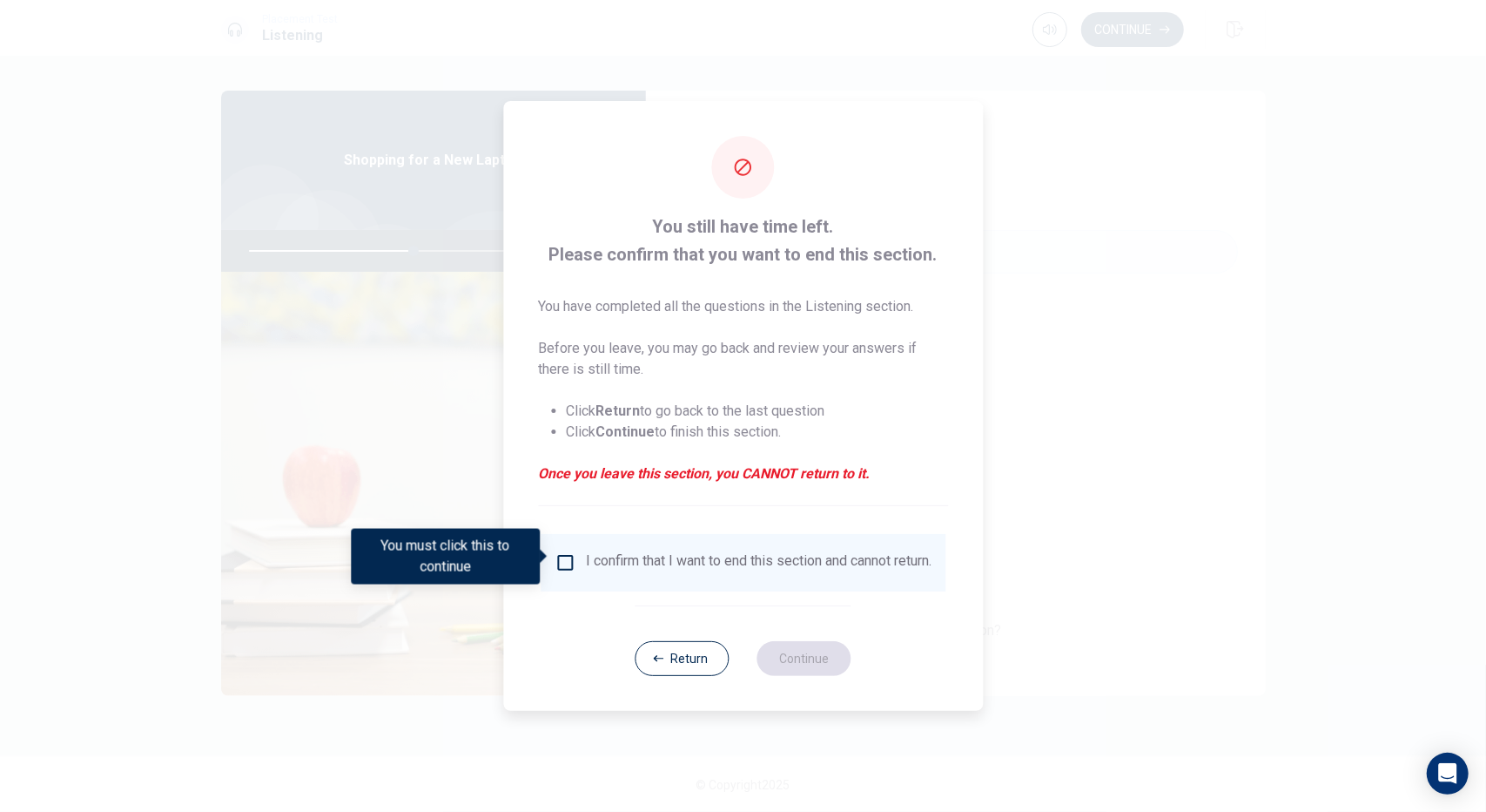
click at [561, 554] on input "You must click this to continue" at bounding box center [565, 563] width 21 height 21
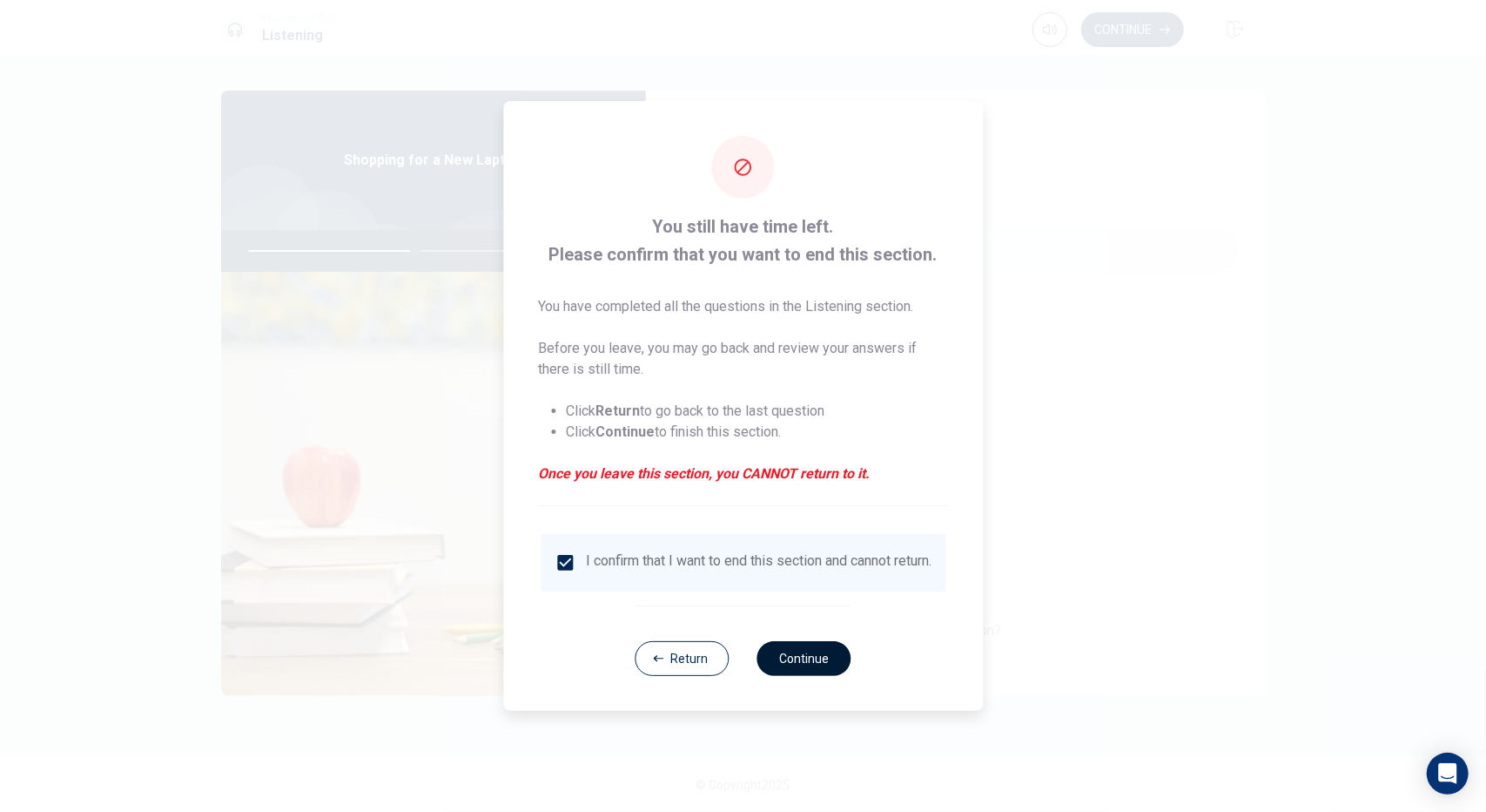
click at [801, 662] on button "Continue" at bounding box center [804, 658] width 94 height 35
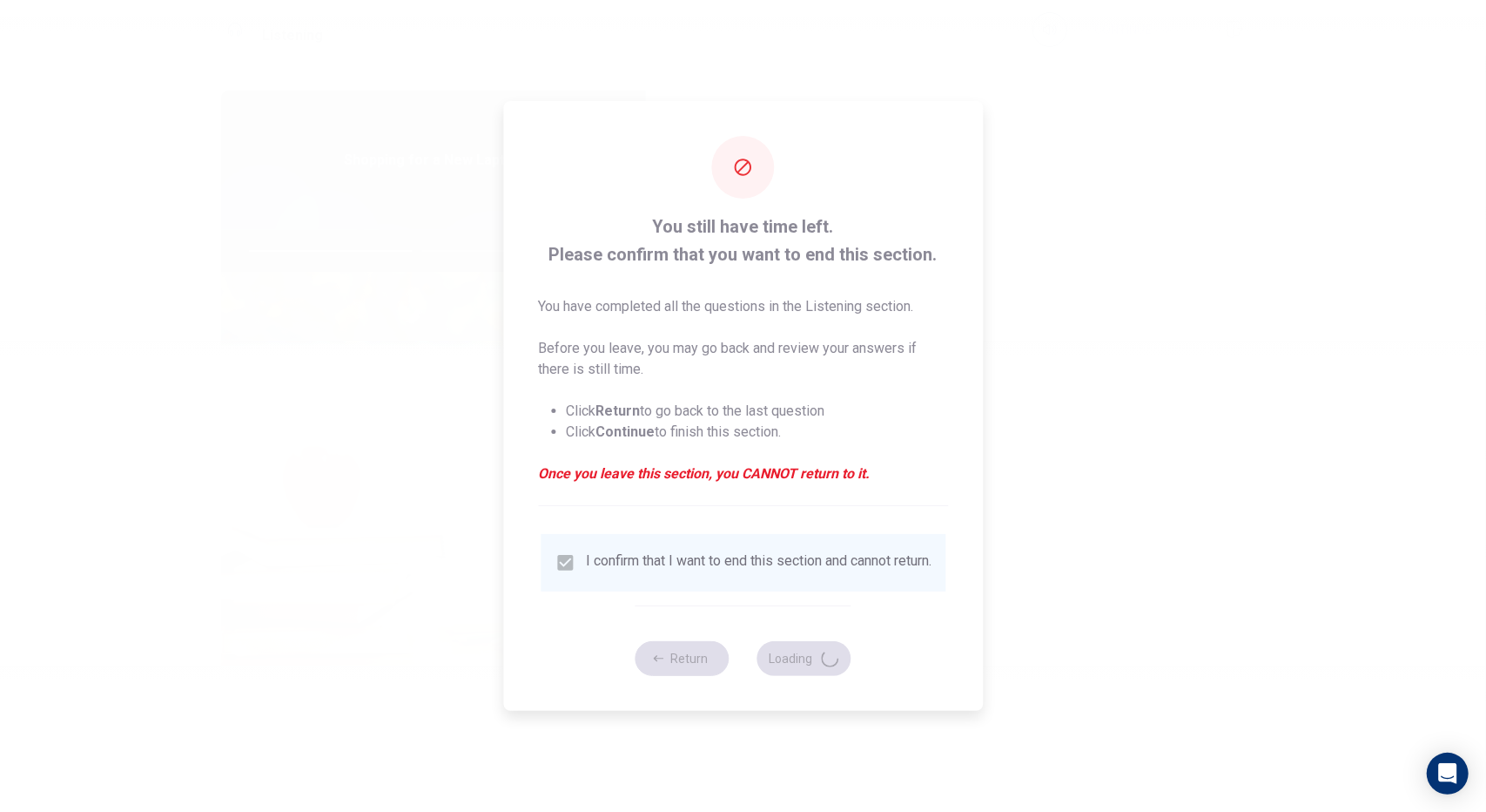
type input "54"
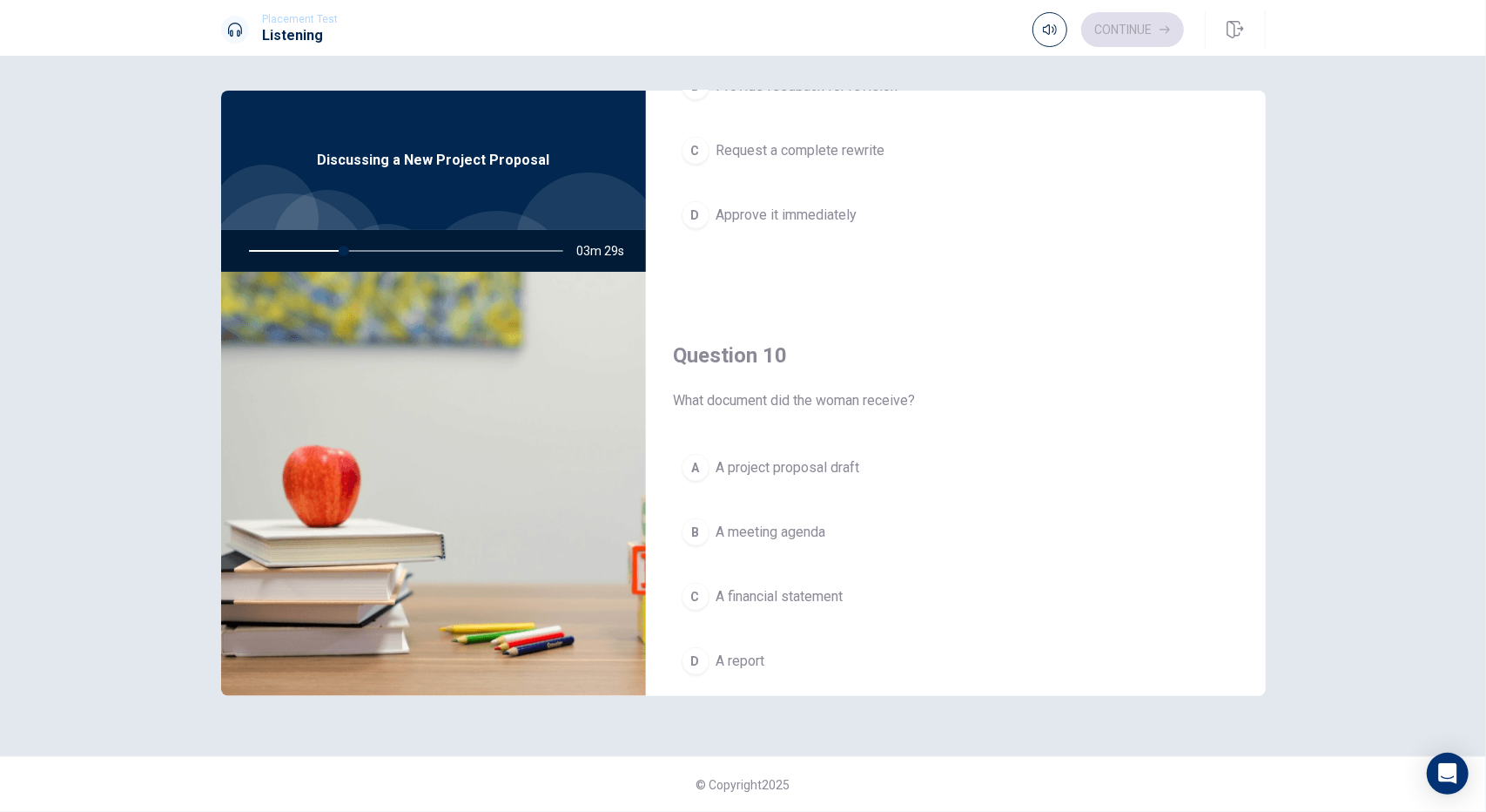
scroll to position [1611, 0]
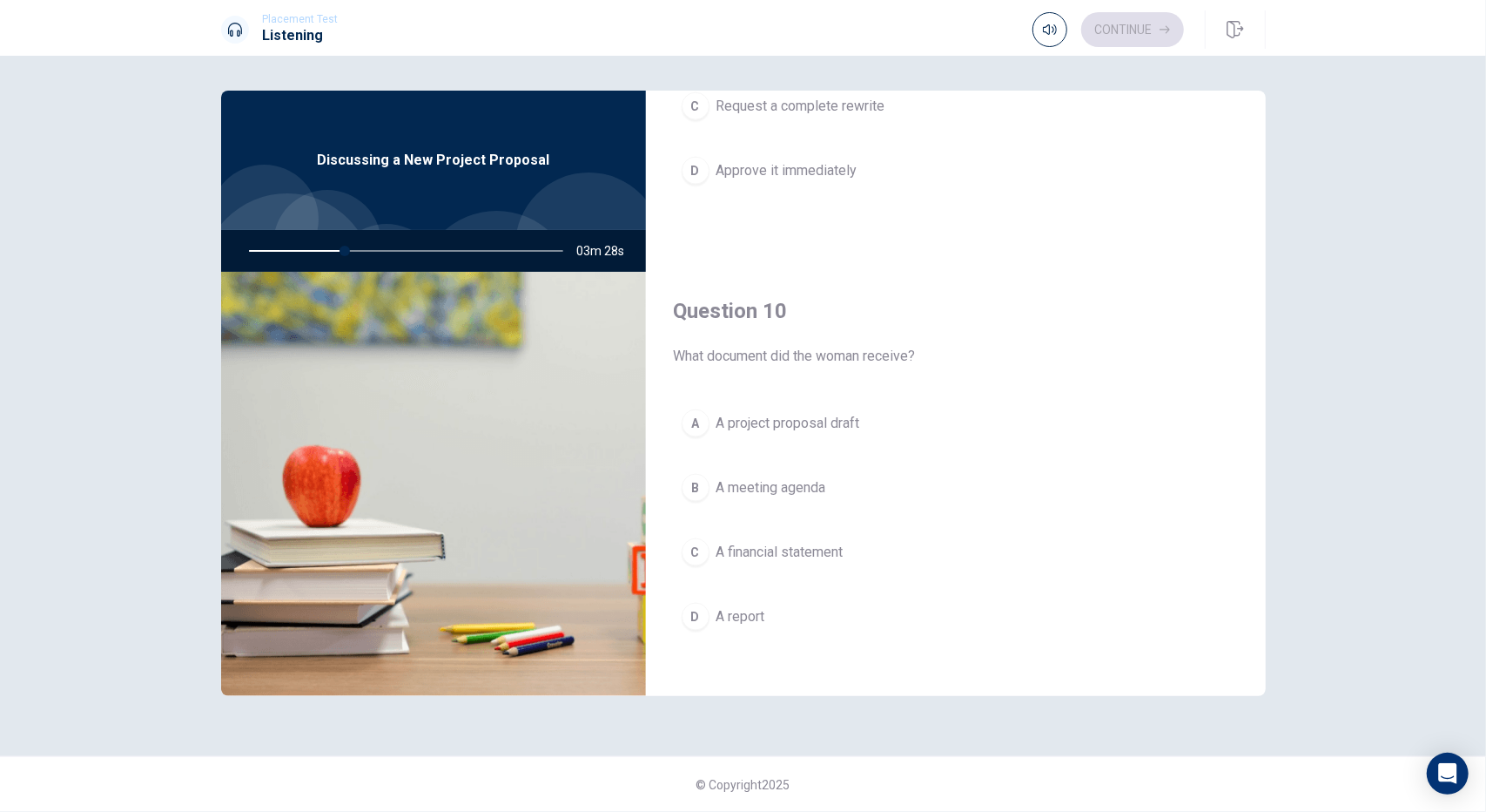
click at [794, 412] on span "A project proposal draft" at bounding box center [788, 423] width 144 height 21
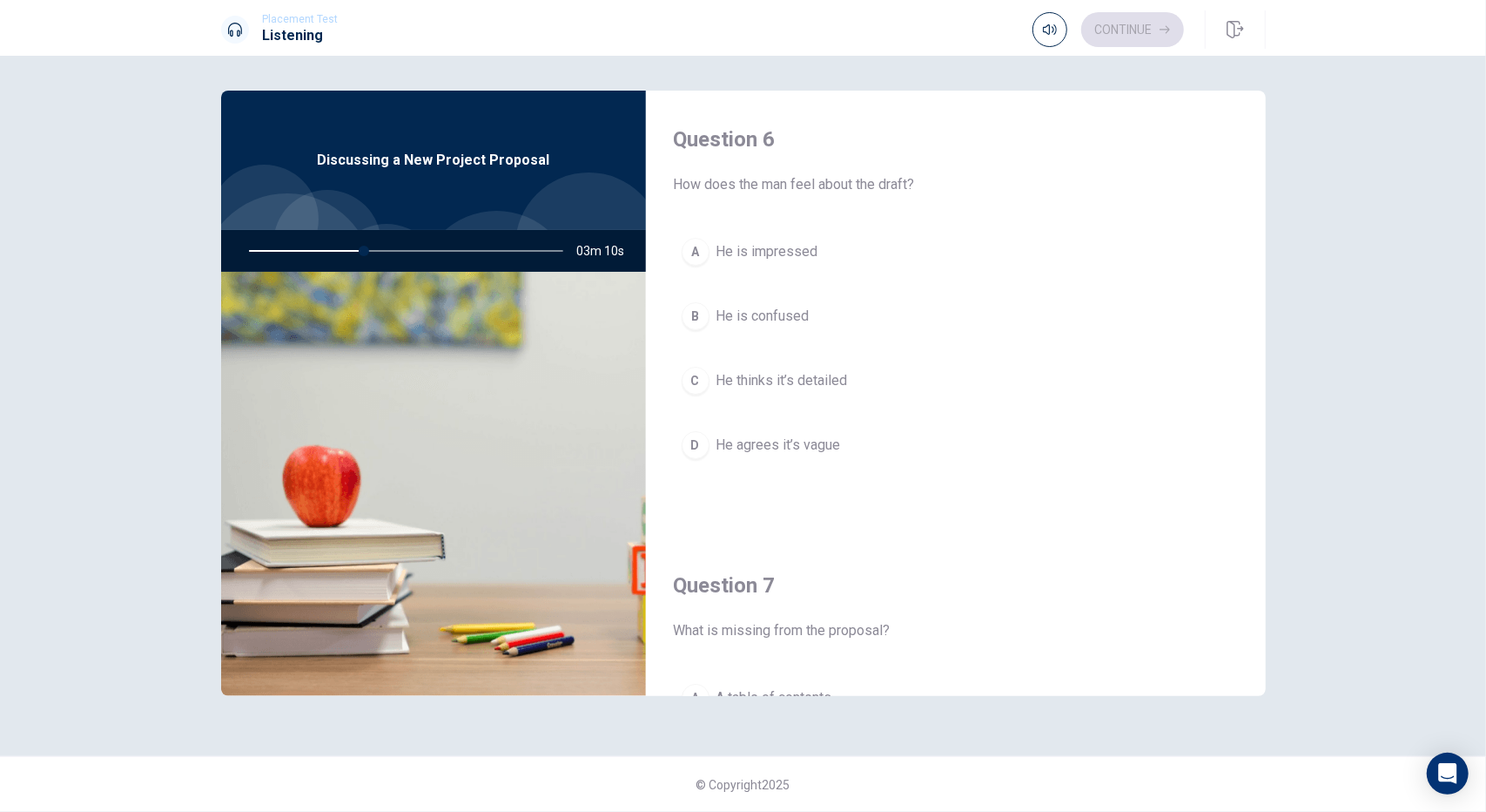
scroll to position [87, 0]
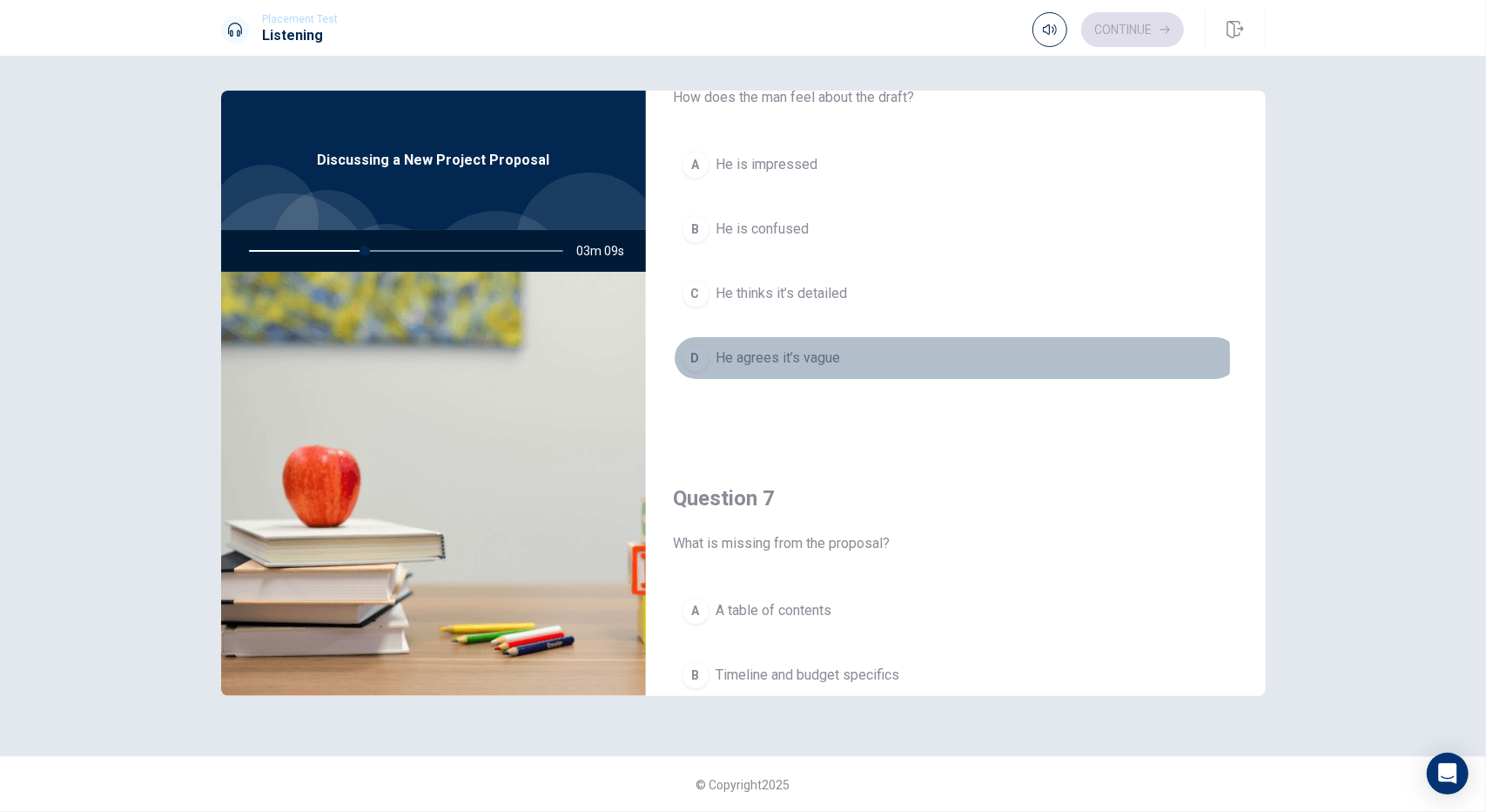
click at [703, 358] on div "D" at bounding box center [695, 357] width 28 height 28
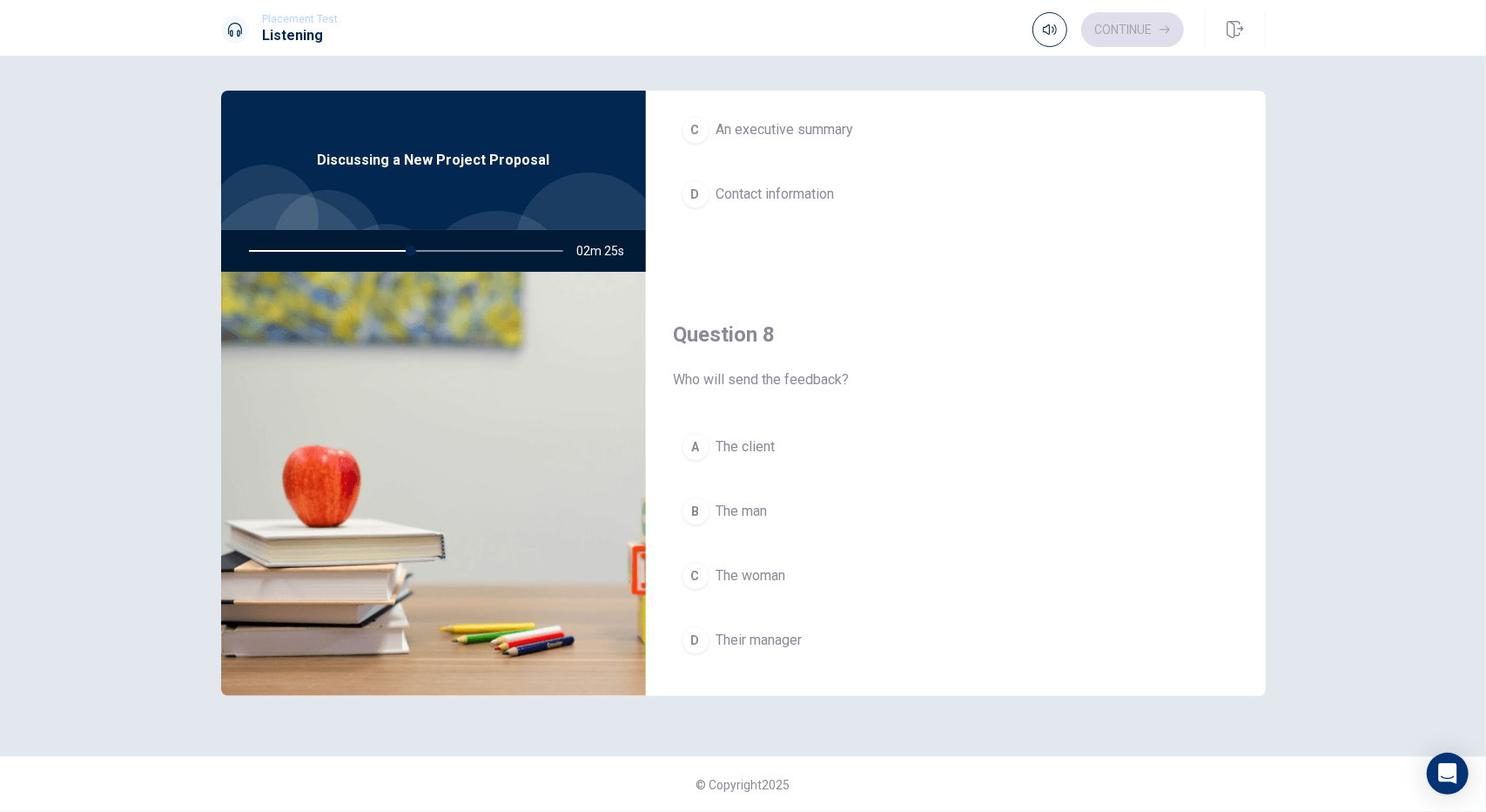
scroll to position [522, 0]
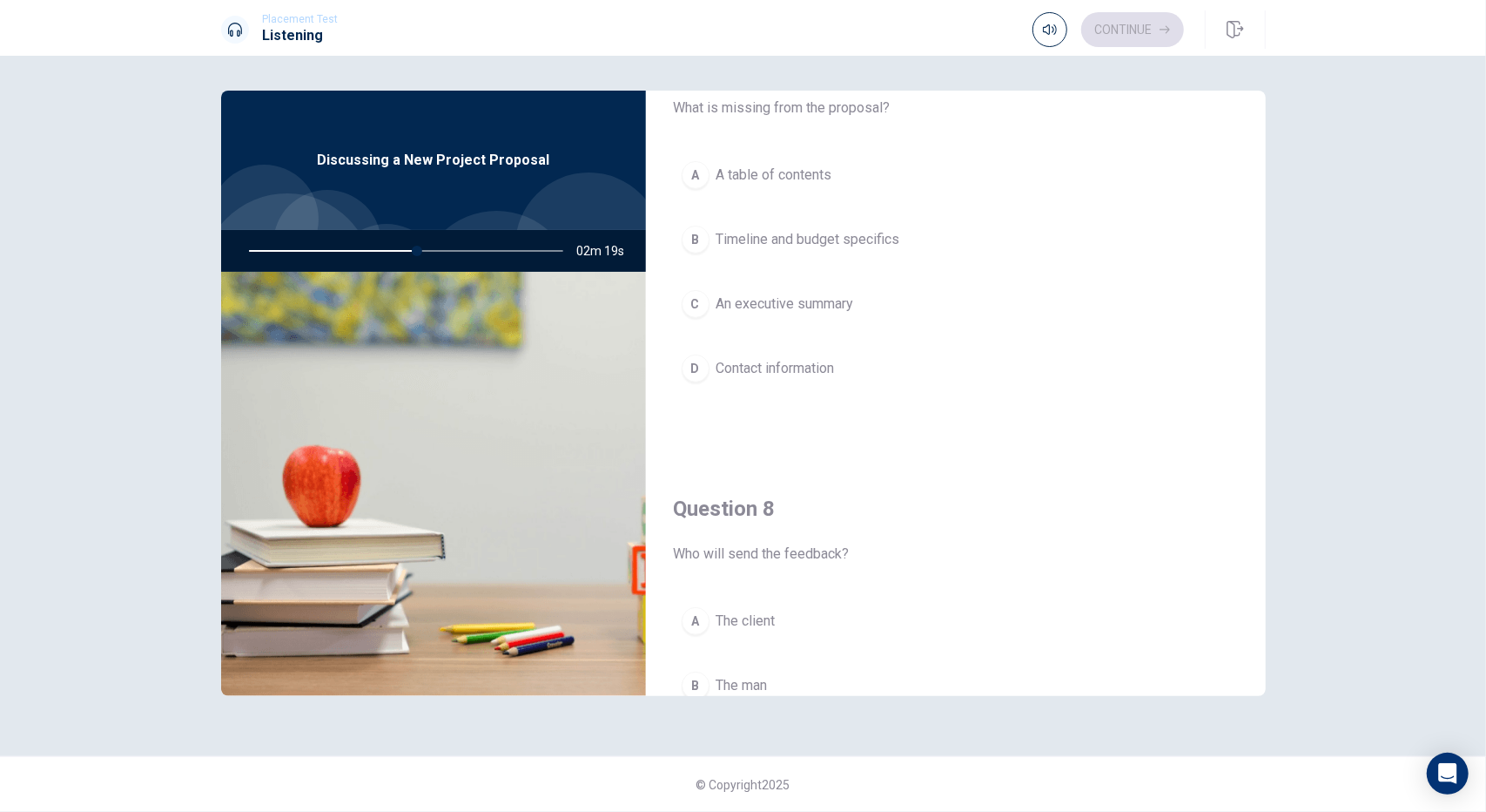
type input "54"
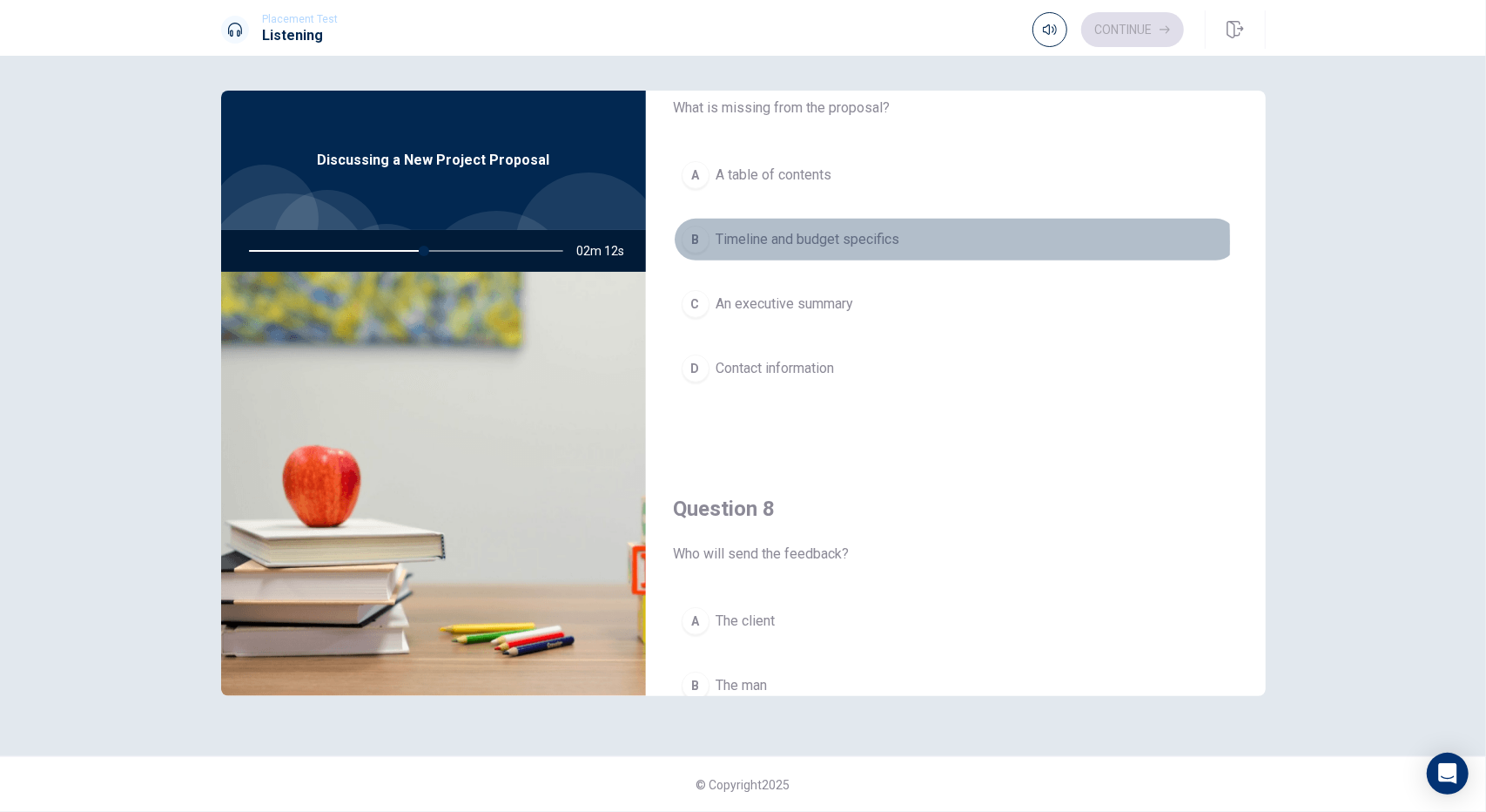
click at [689, 238] on div "B" at bounding box center [695, 239] width 28 height 28
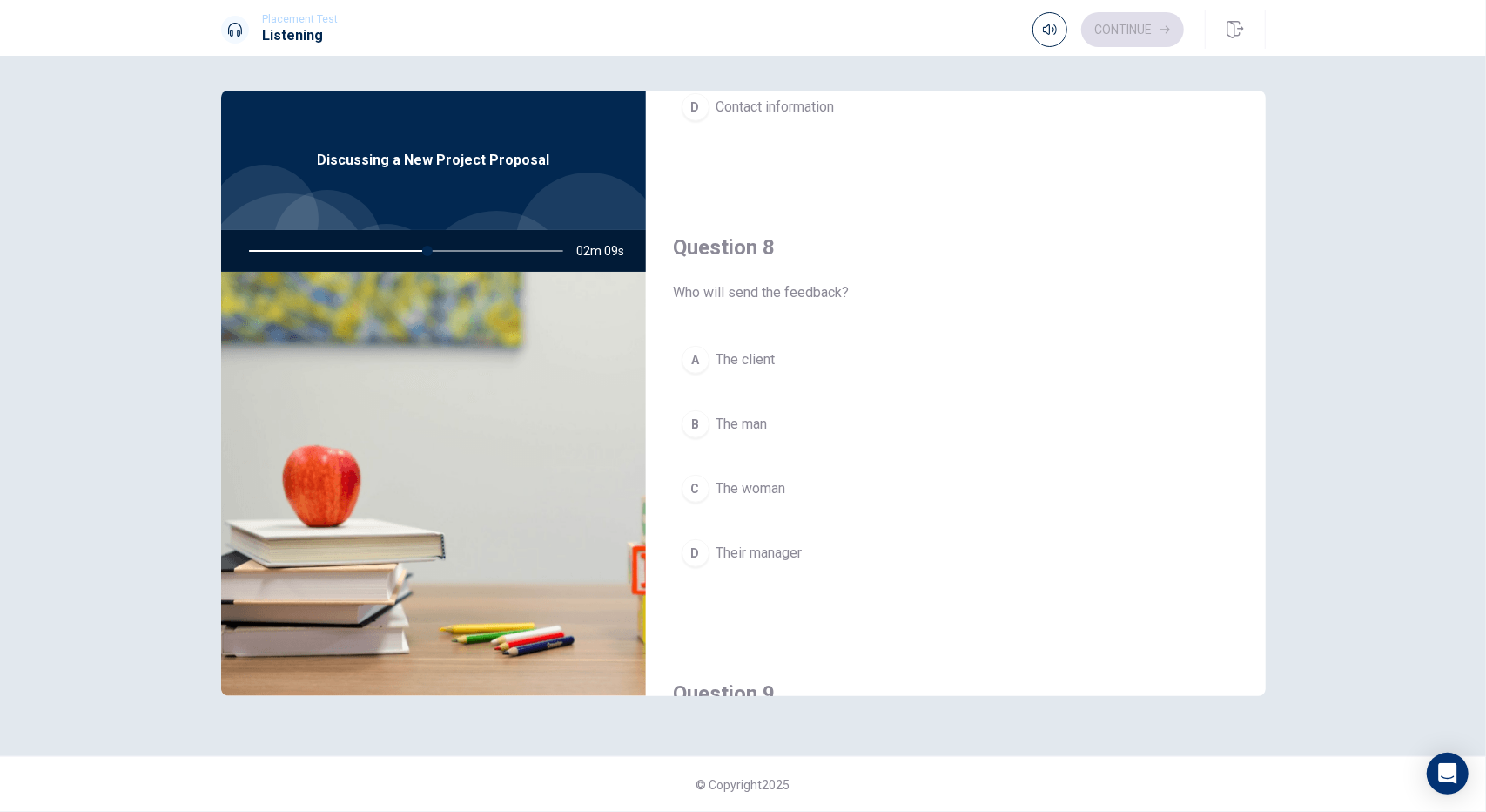
scroll to position [871, 0]
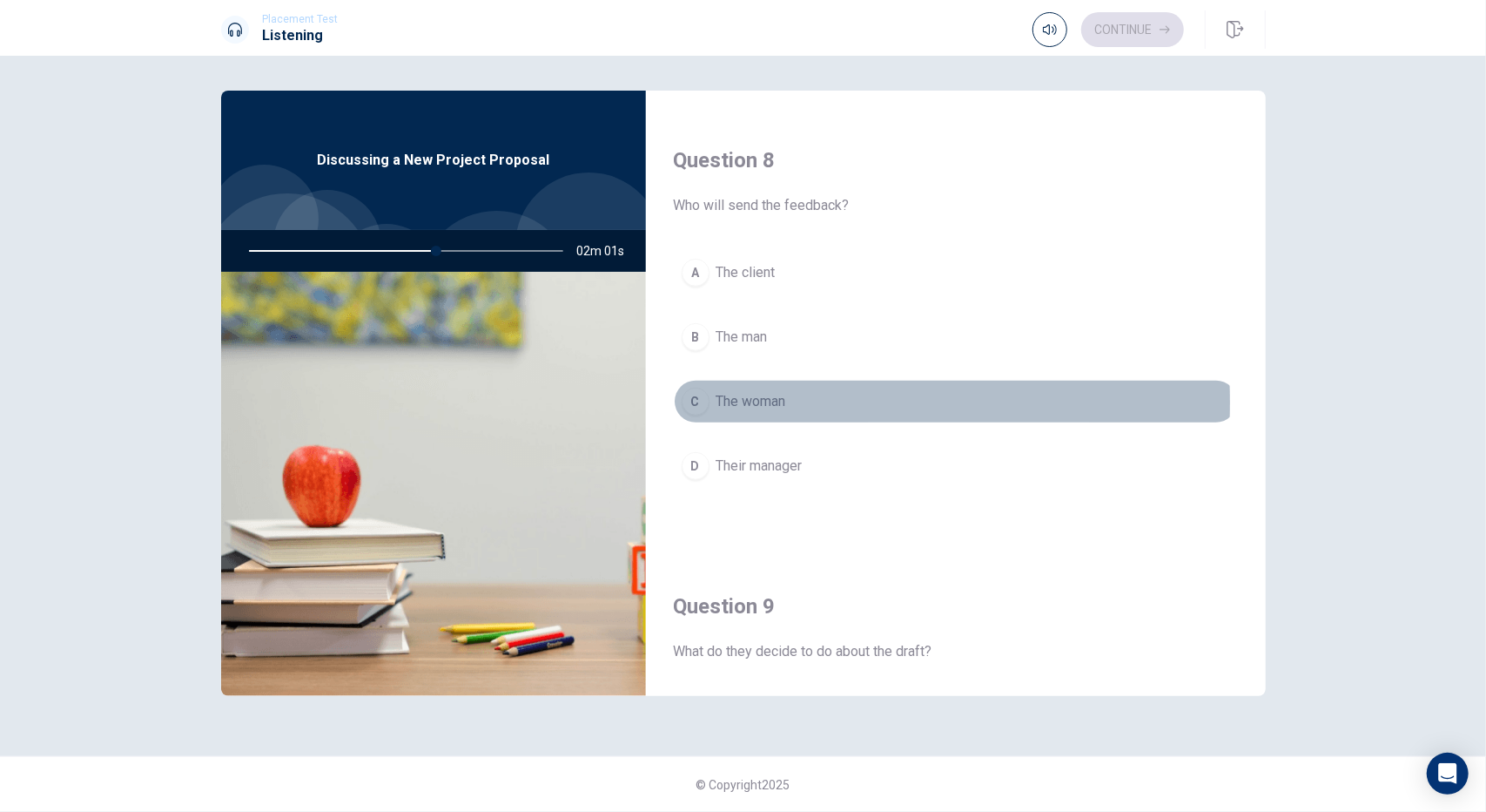
click at [703, 396] on div "C" at bounding box center [695, 401] width 28 height 28
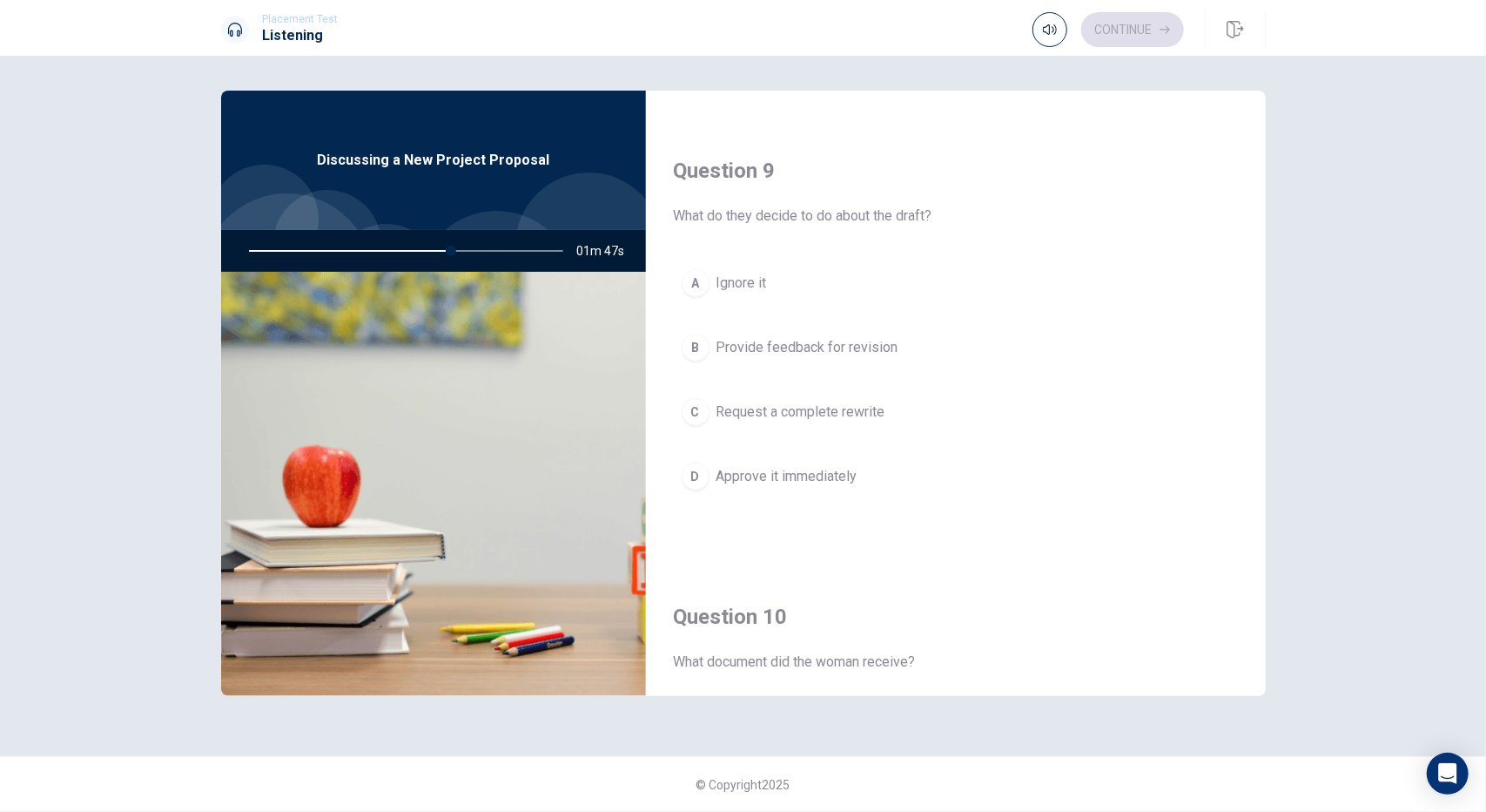
scroll to position [1611, 0]
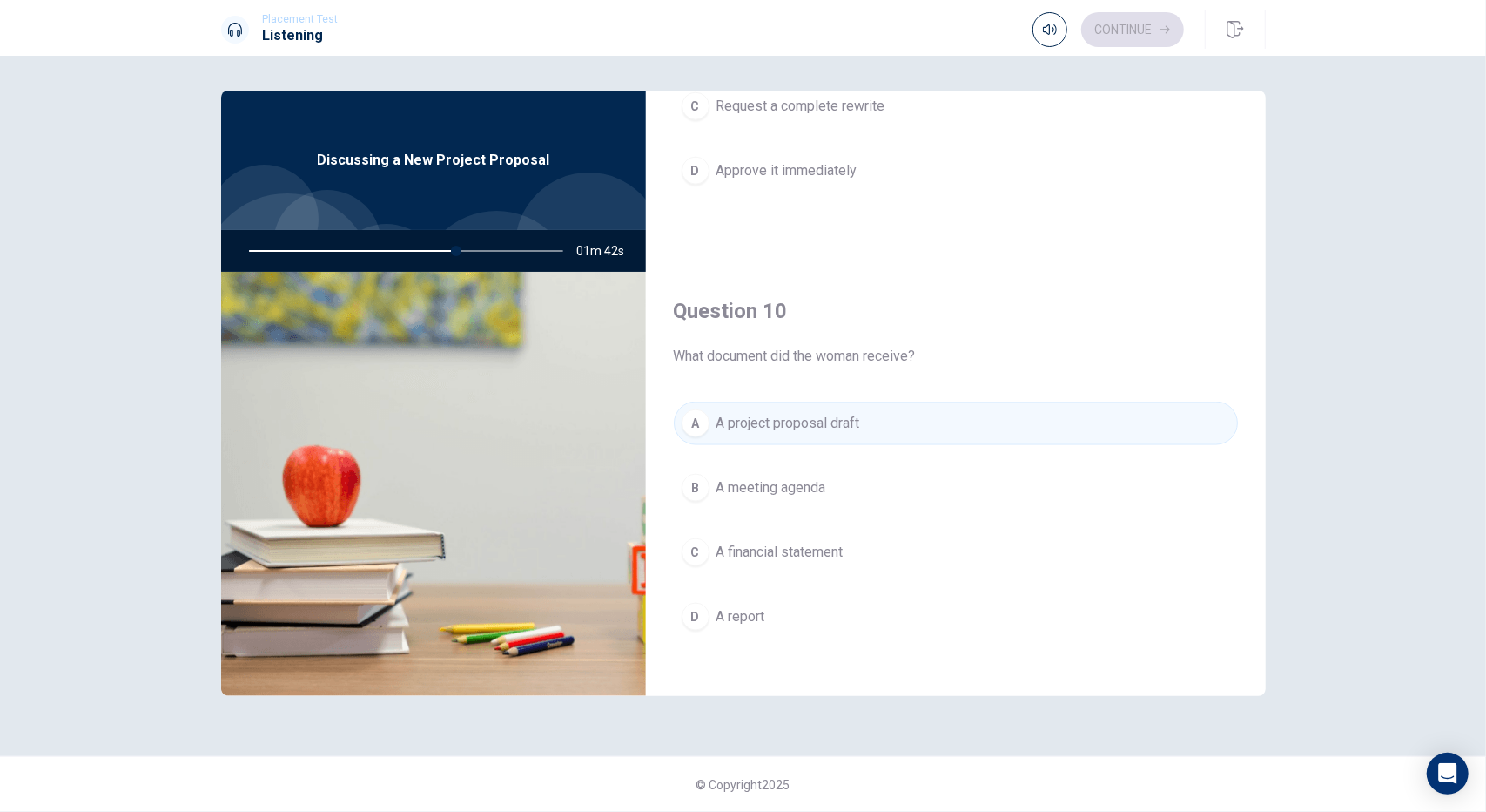
click at [776, 486] on span "A meeting agenda" at bounding box center [771, 488] width 110 height 21
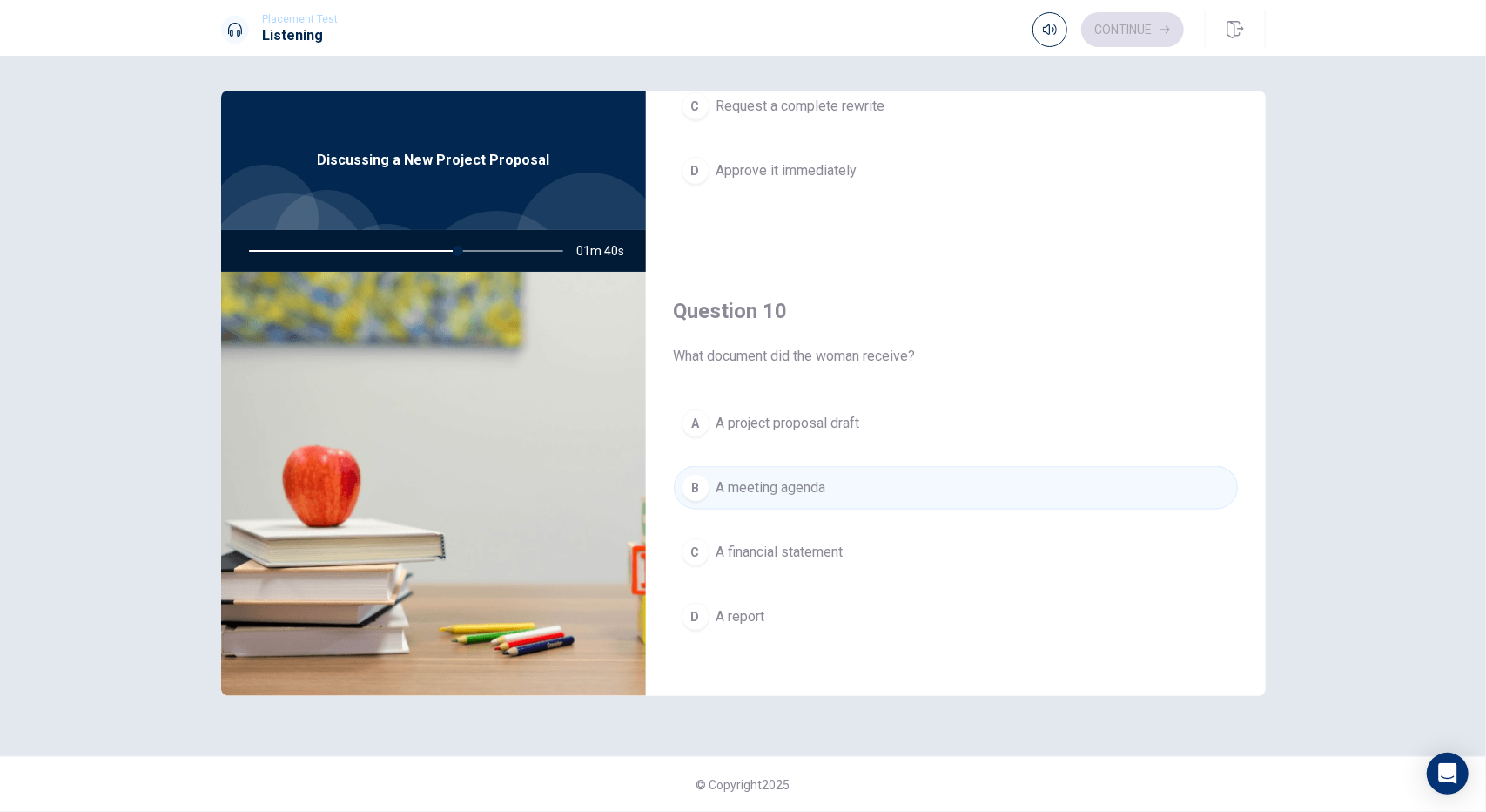
click at [701, 475] on div "B" at bounding box center [695, 488] width 28 height 28
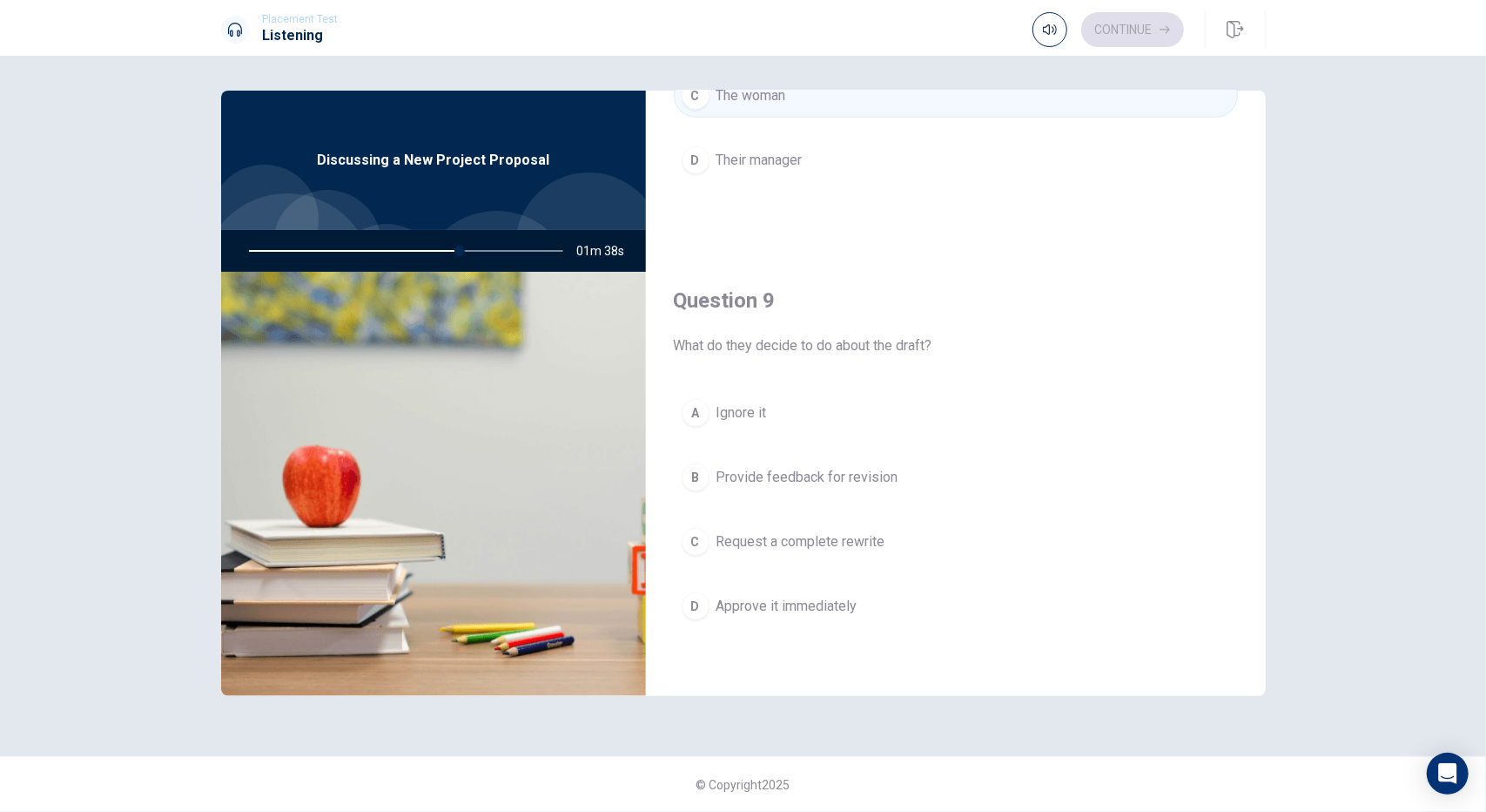
scroll to position [1264, 0]
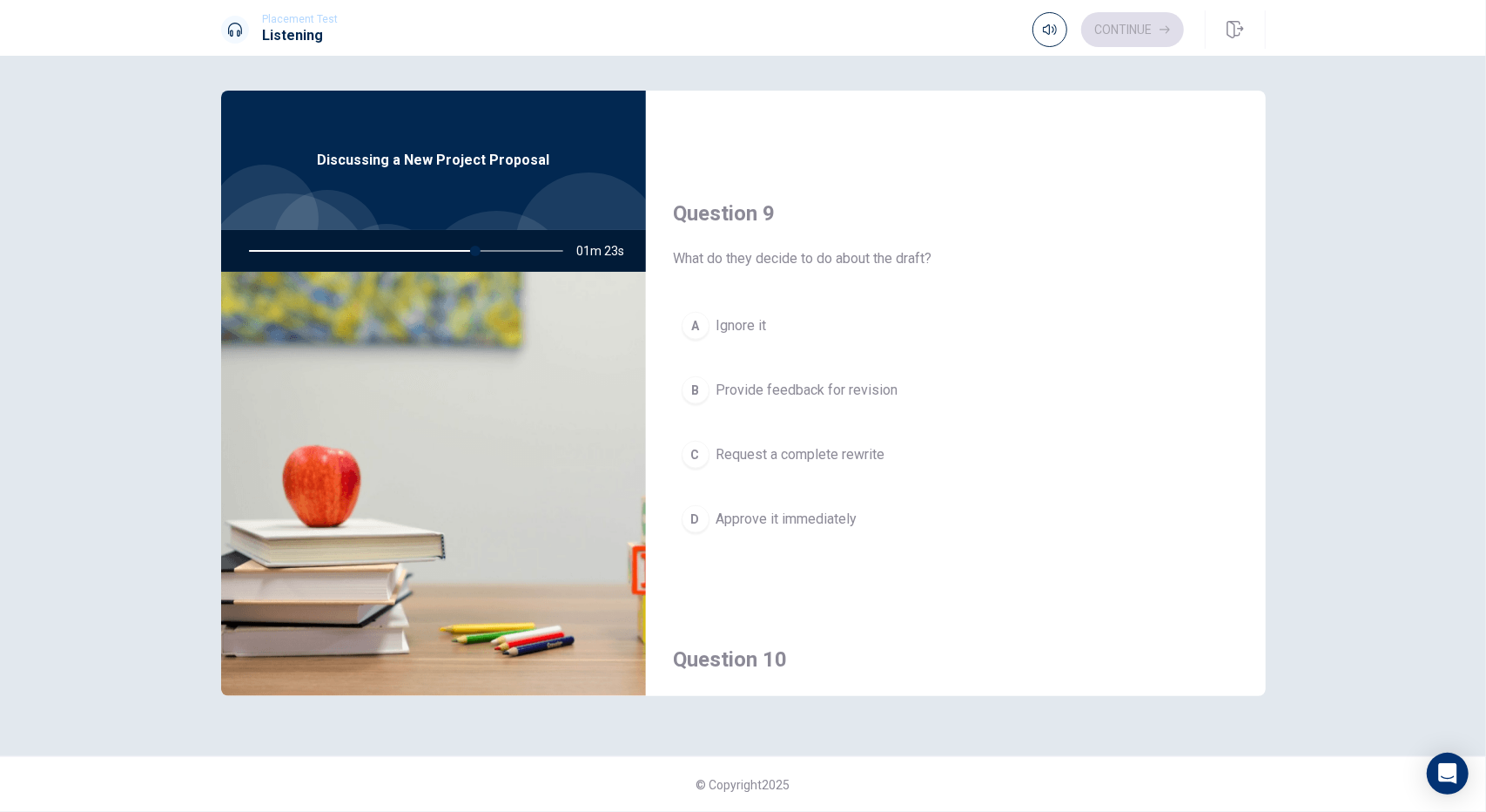
click at [803, 386] on span "Provide feedback for revision" at bounding box center [807, 390] width 182 height 21
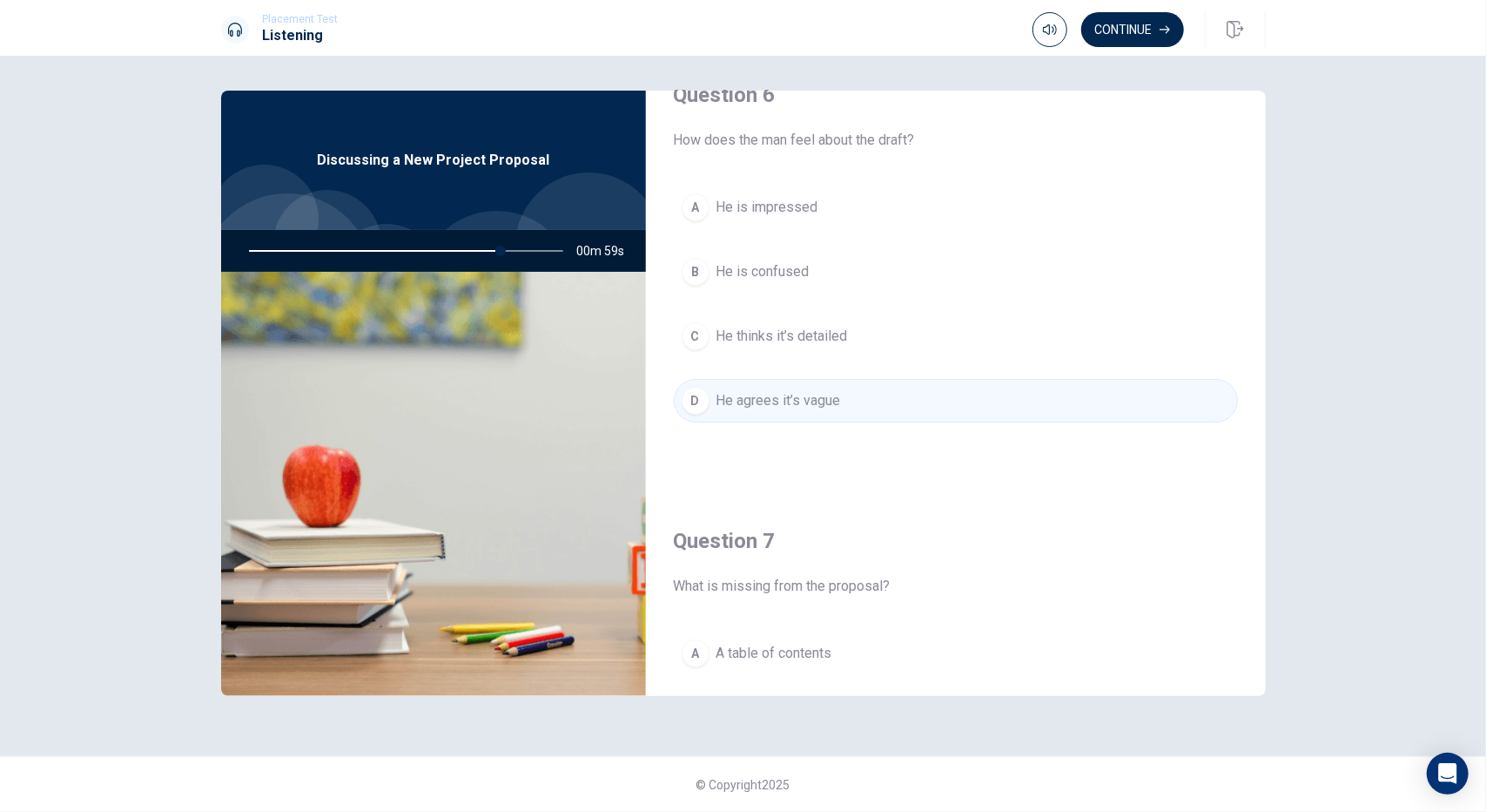
scroll to position [0, 0]
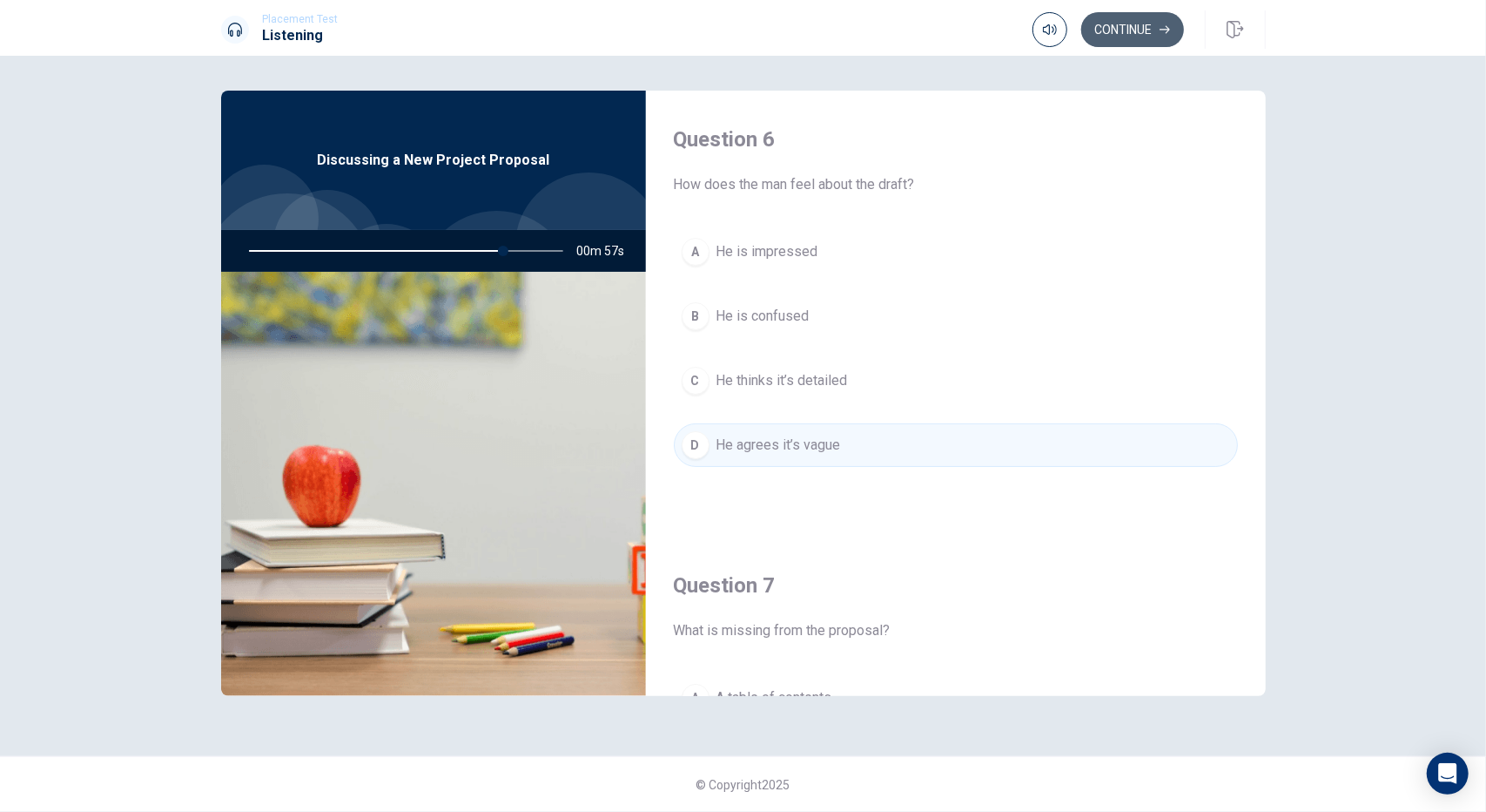
click at [1134, 38] on button "Continue" at bounding box center [1133, 30] width 102 height 35
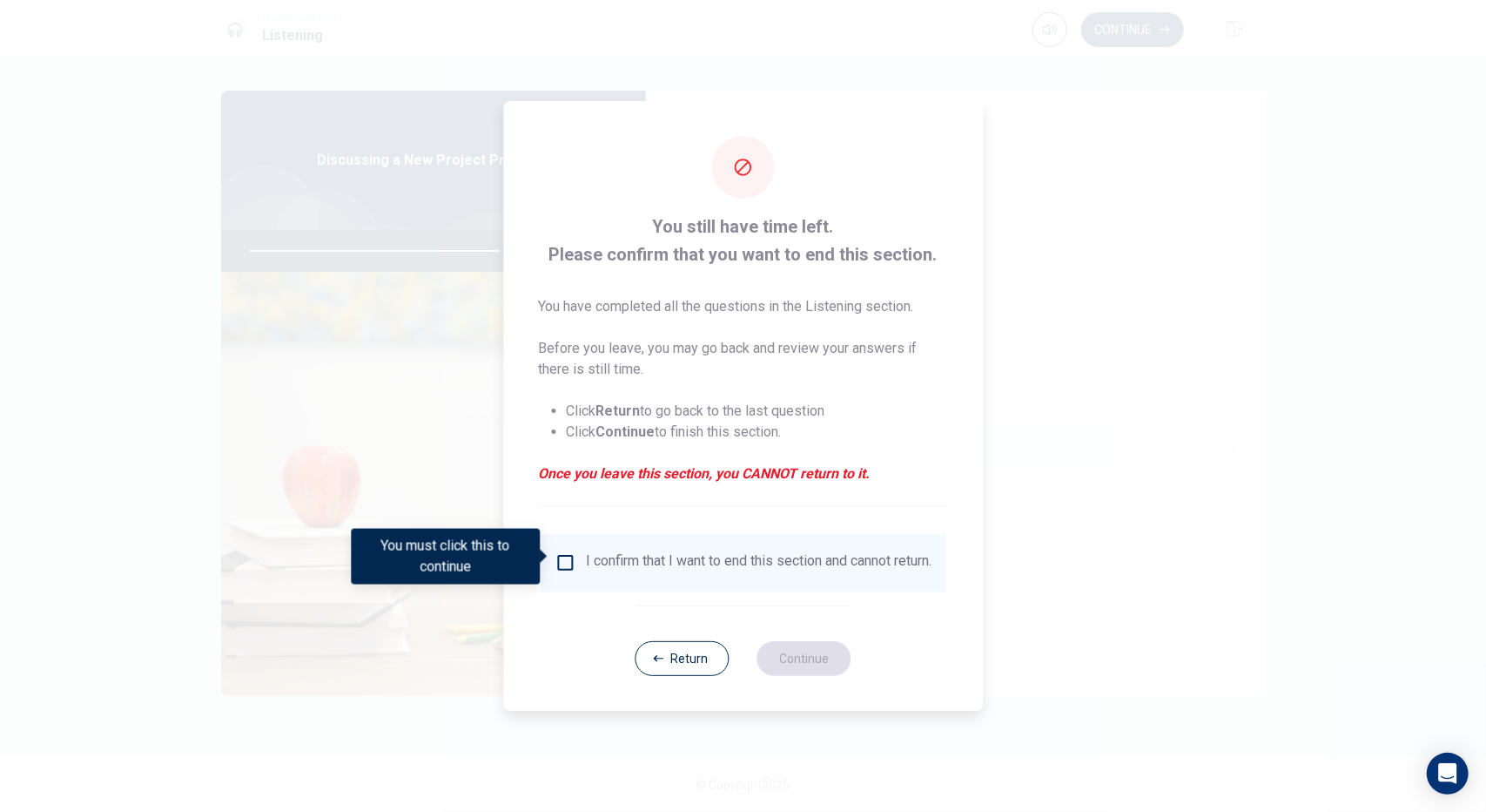
click at [565, 555] on input "You must click this to continue" at bounding box center [565, 563] width 21 height 21
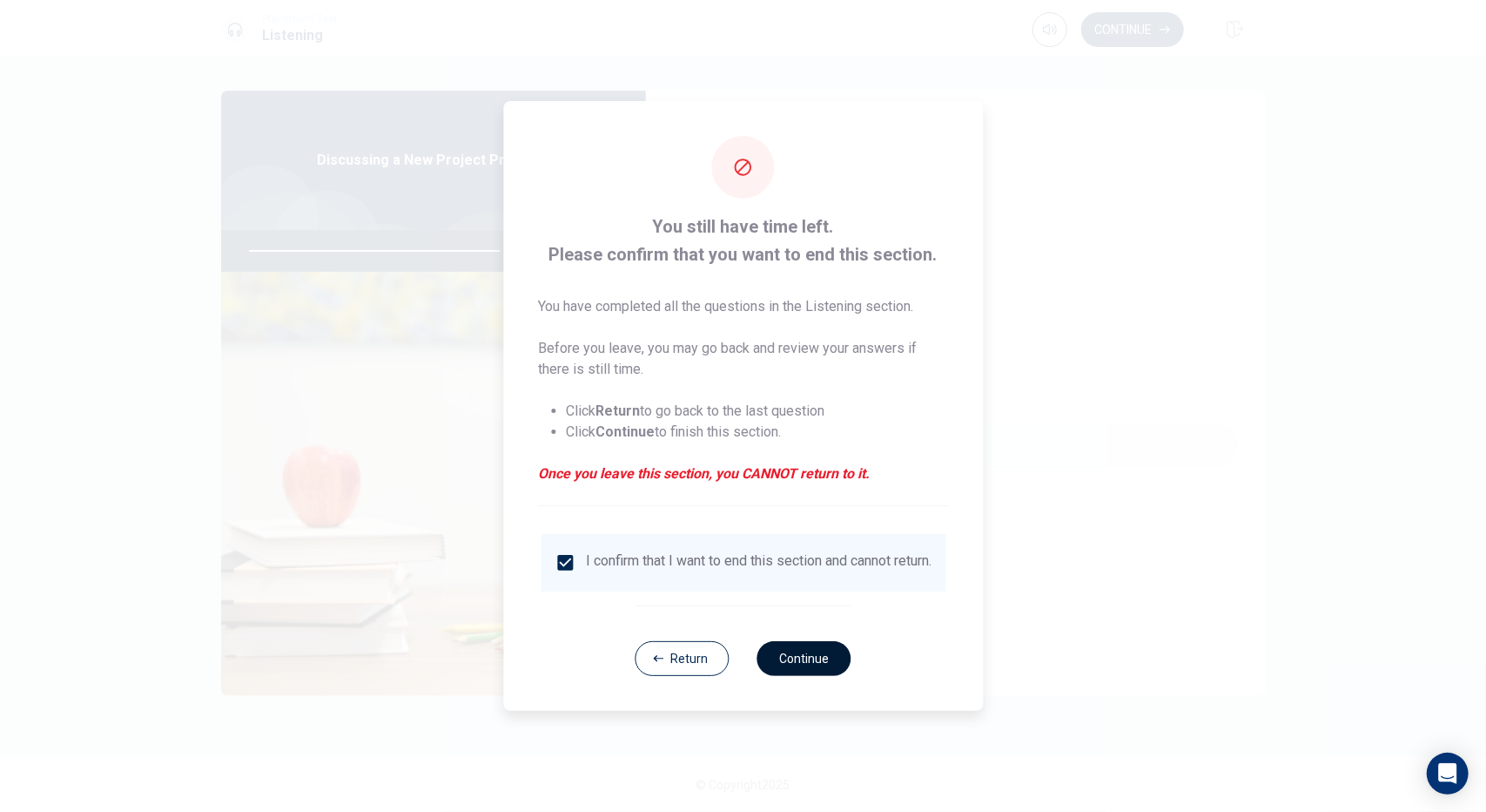
click at [802, 667] on button "Continue" at bounding box center [804, 658] width 94 height 35
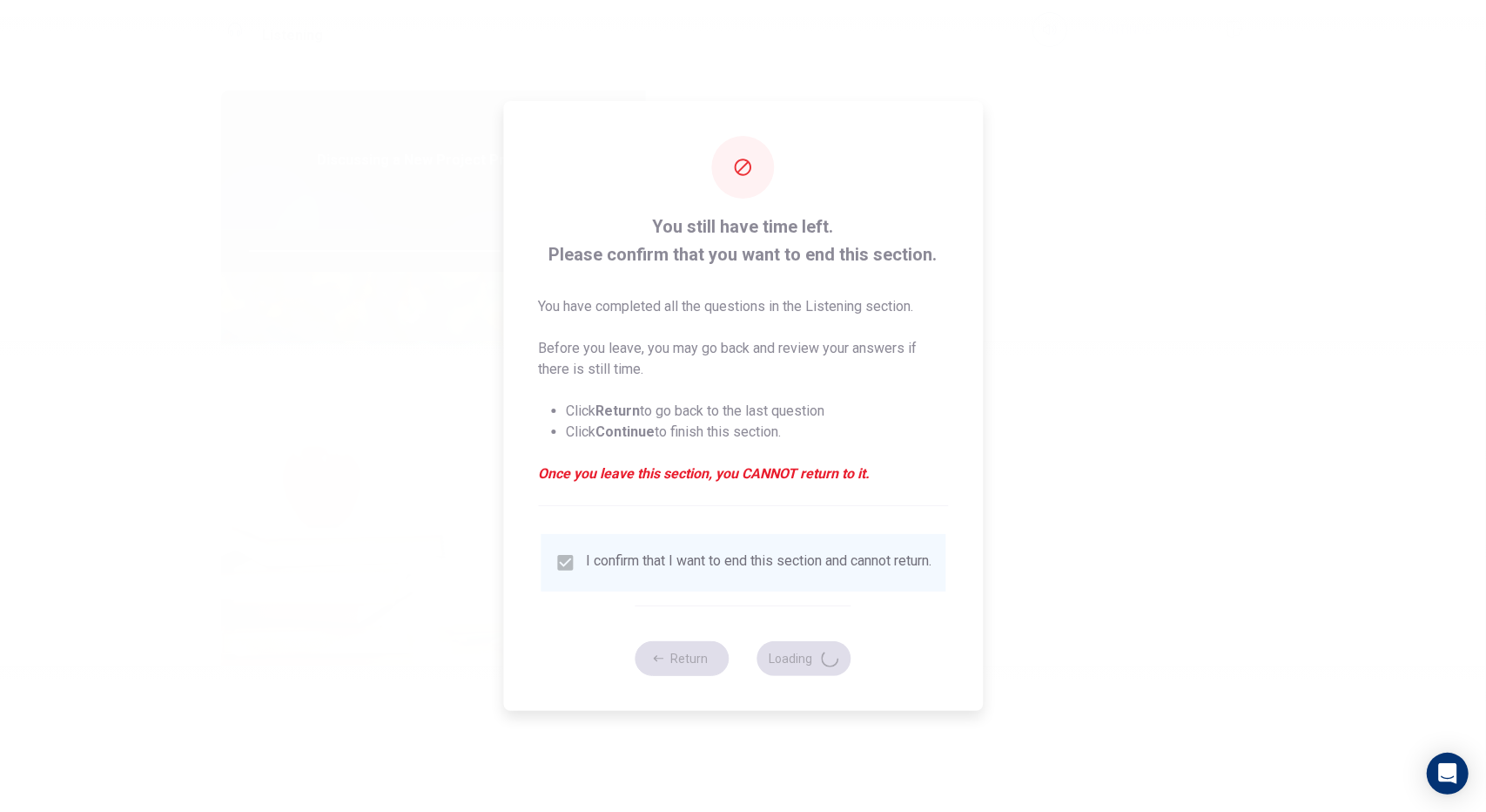
type input "82"
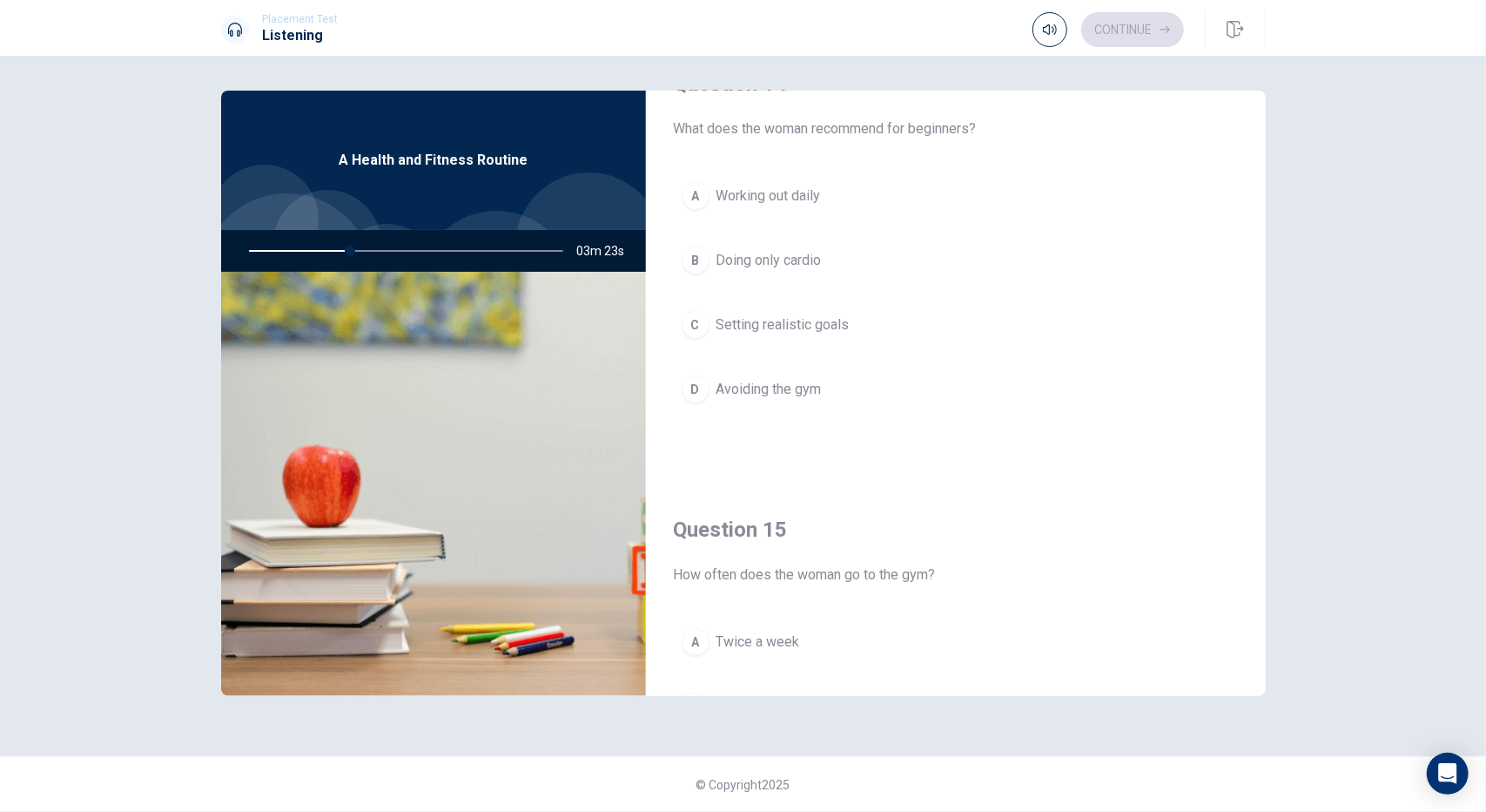
scroll to position [1611, 0]
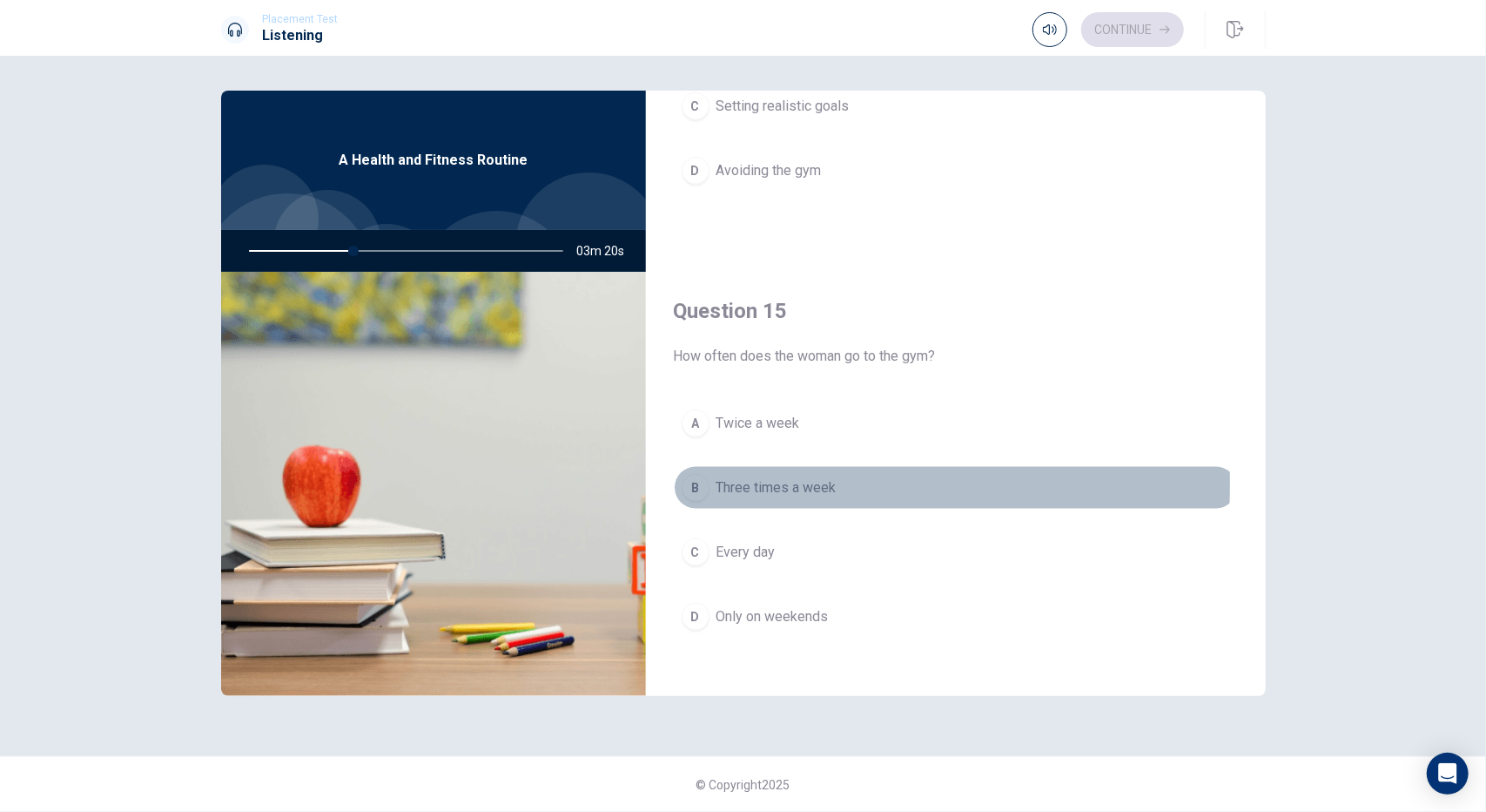
click at [693, 474] on div "B" at bounding box center [695, 488] width 28 height 28
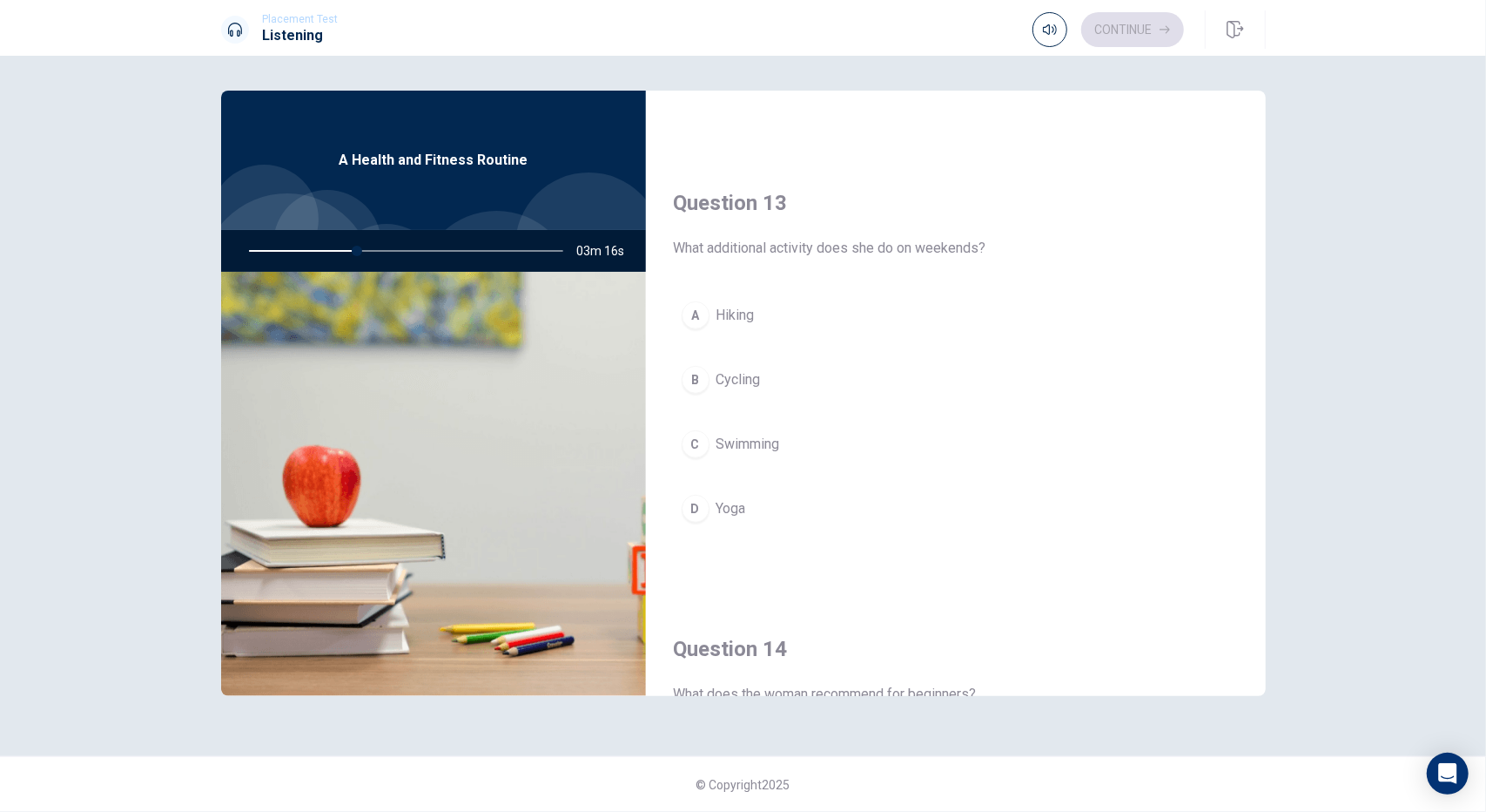
scroll to position [741, 0]
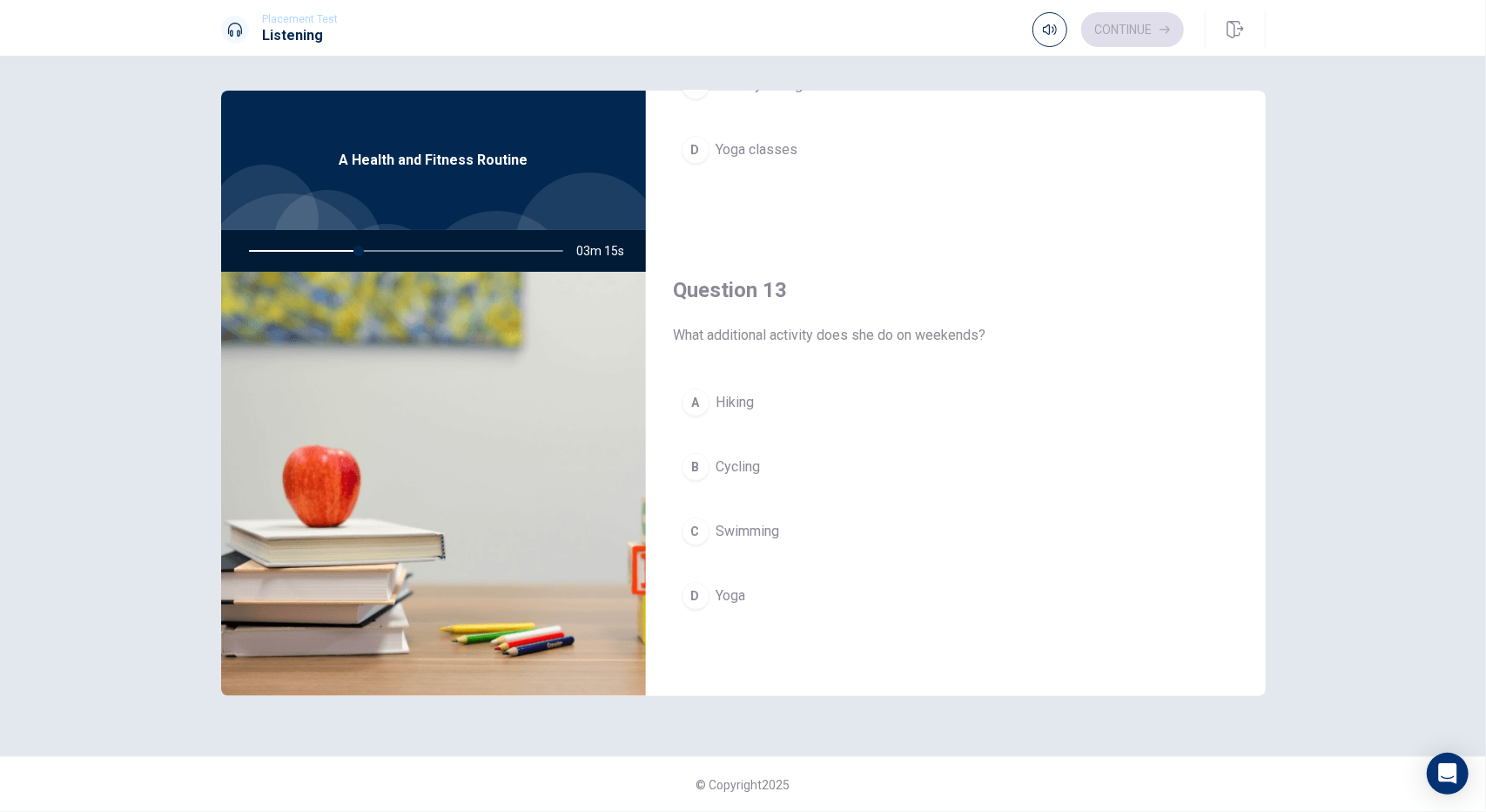
drag, startPoint x: 691, startPoint y: 588, endPoint x: 717, endPoint y: 532, distance: 61.7
click at [689, 588] on div "D" at bounding box center [695, 595] width 28 height 28
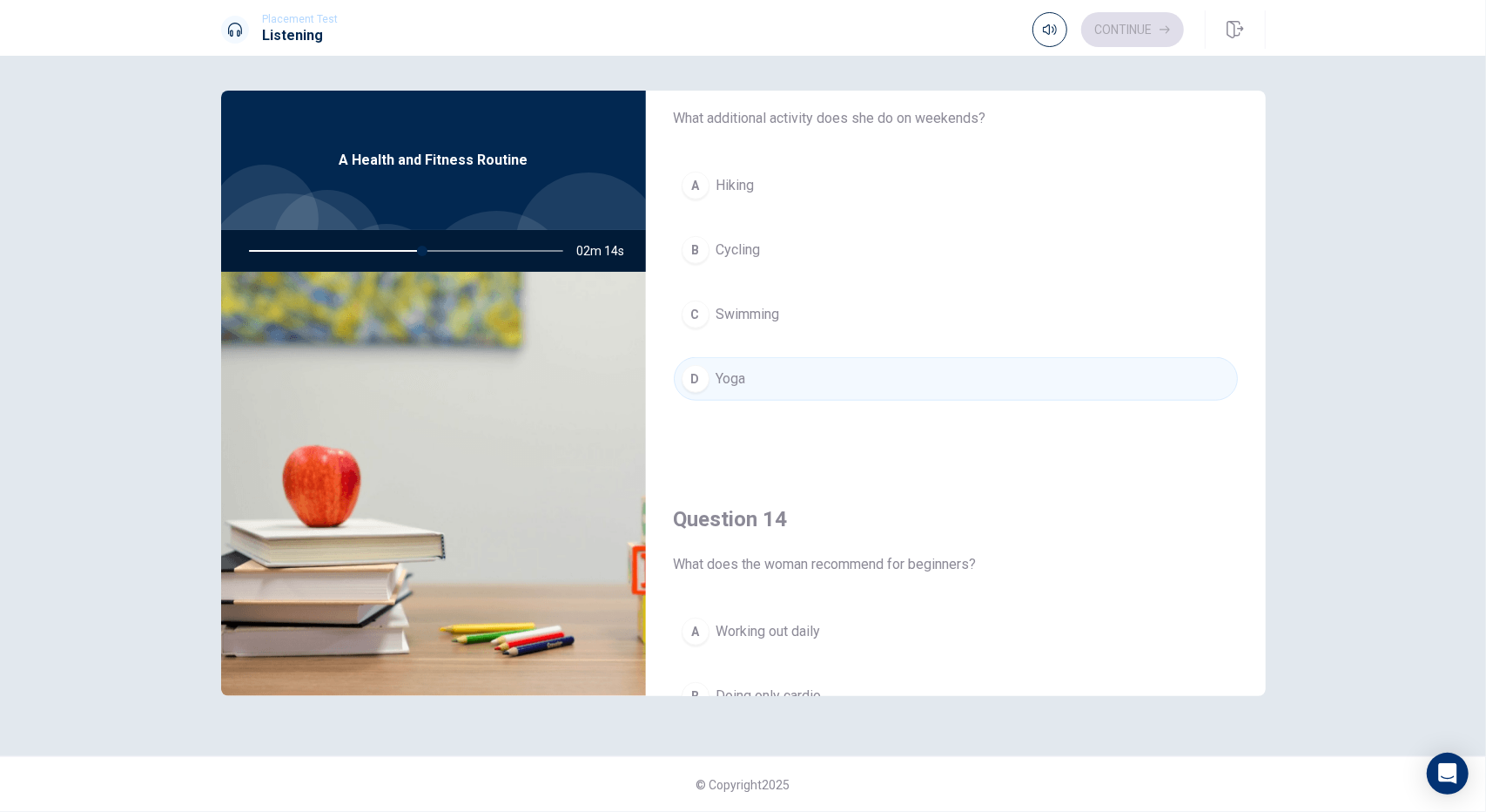
scroll to position [1132, 0]
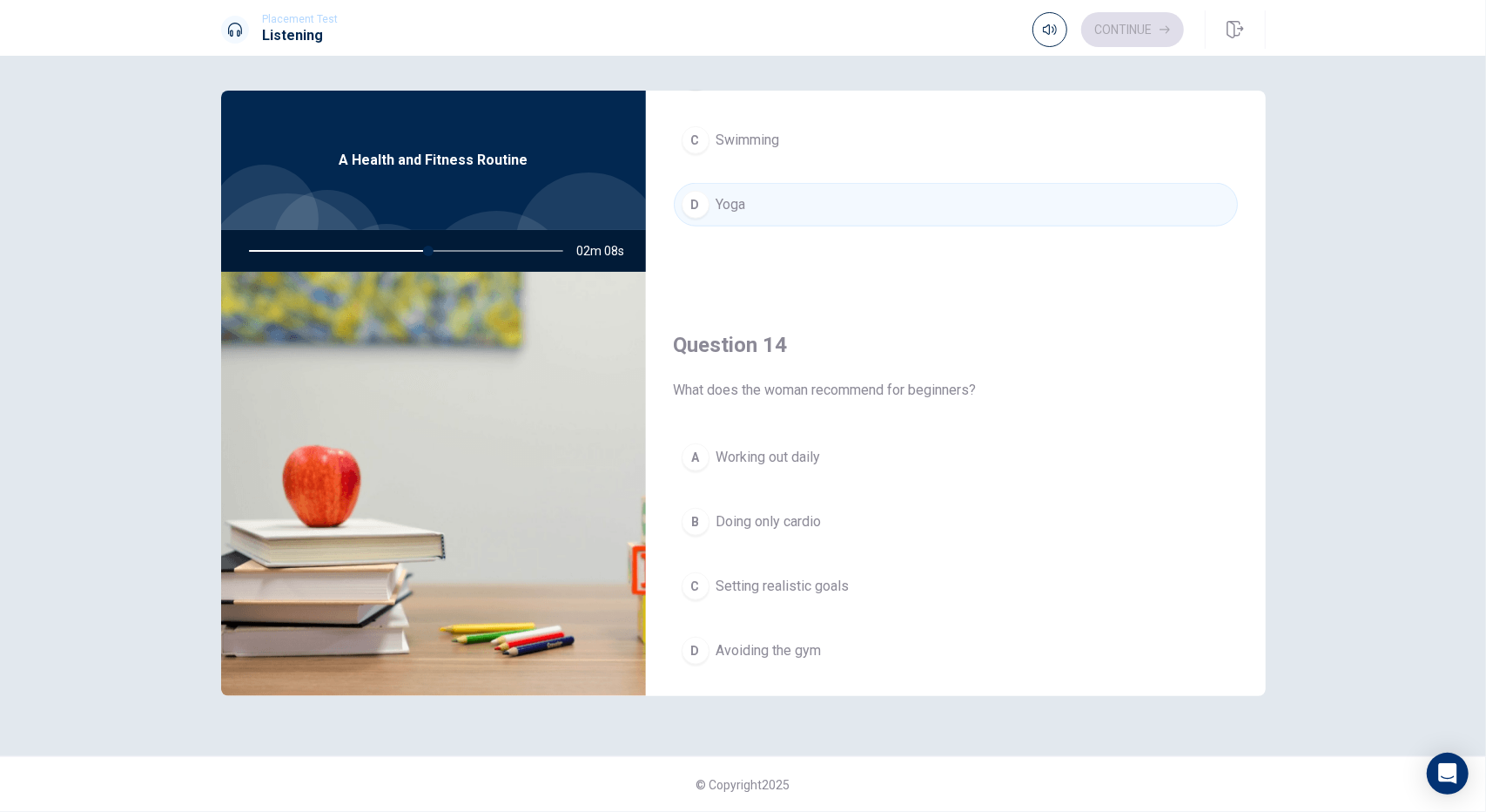
click at [698, 578] on div "C" at bounding box center [695, 586] width 28 height 28
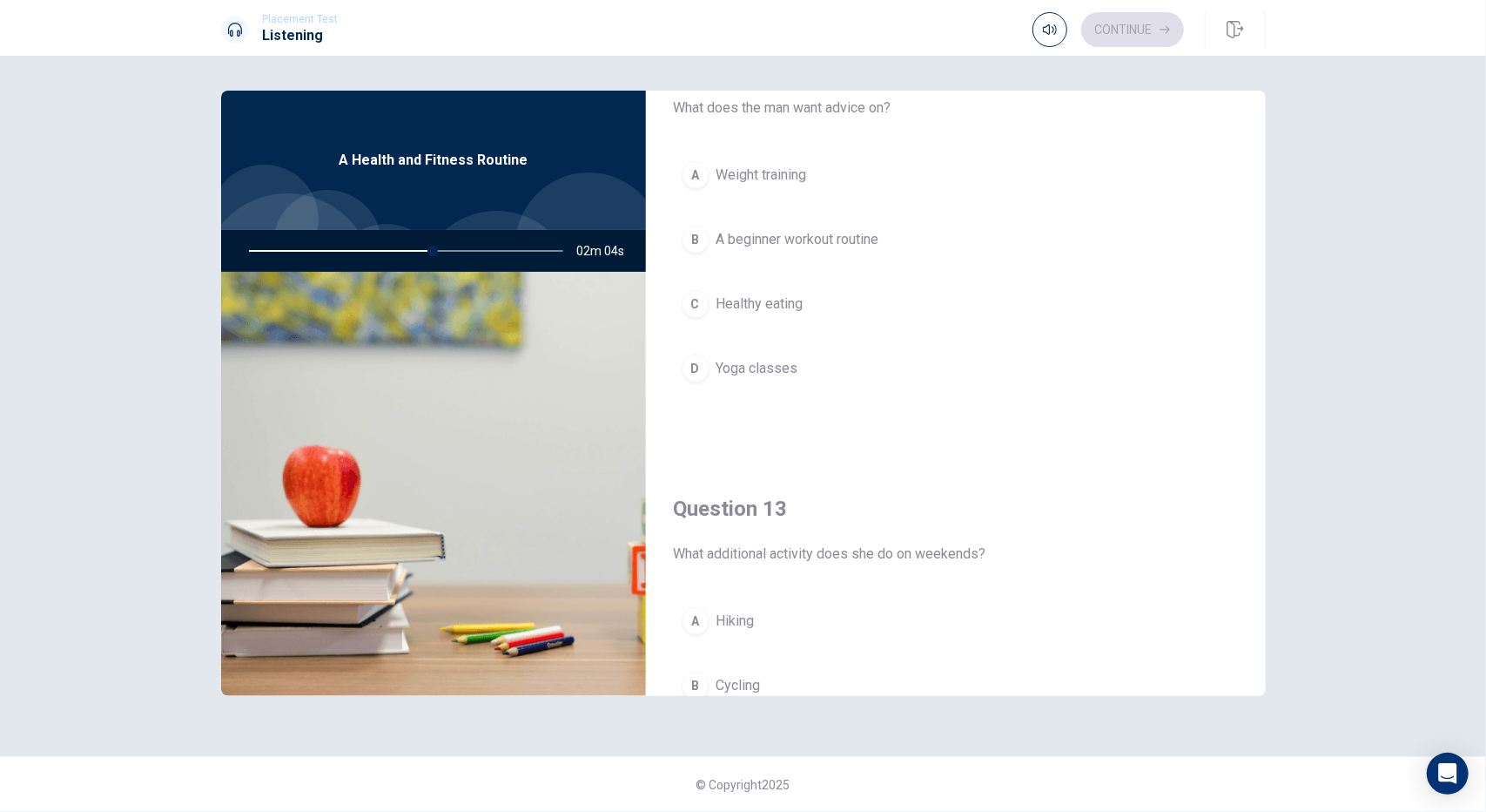
scroll to position [435, 0]
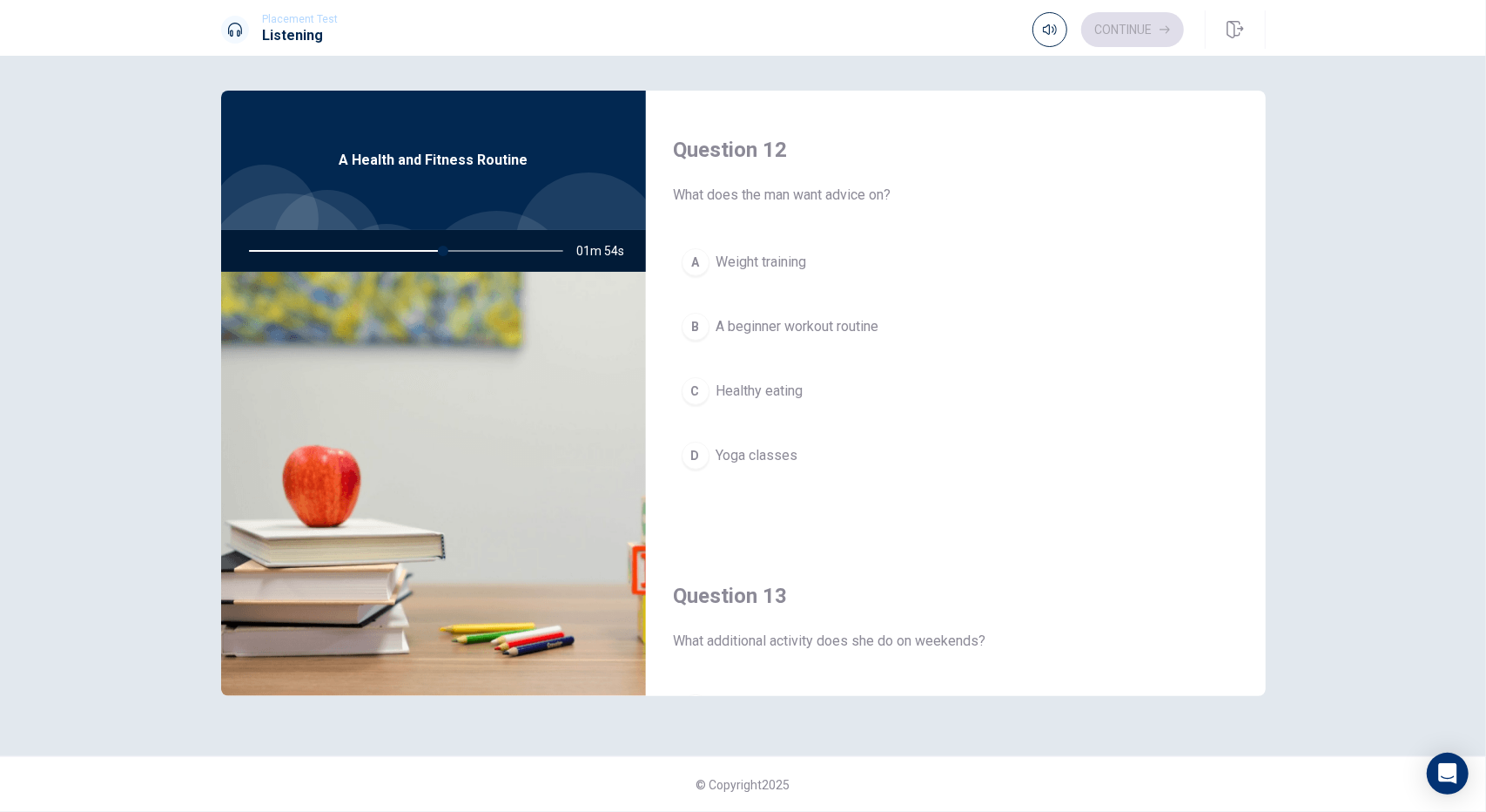
click at [694, 253] on div "A" at bounding box center [695, 262] width 28 height 28
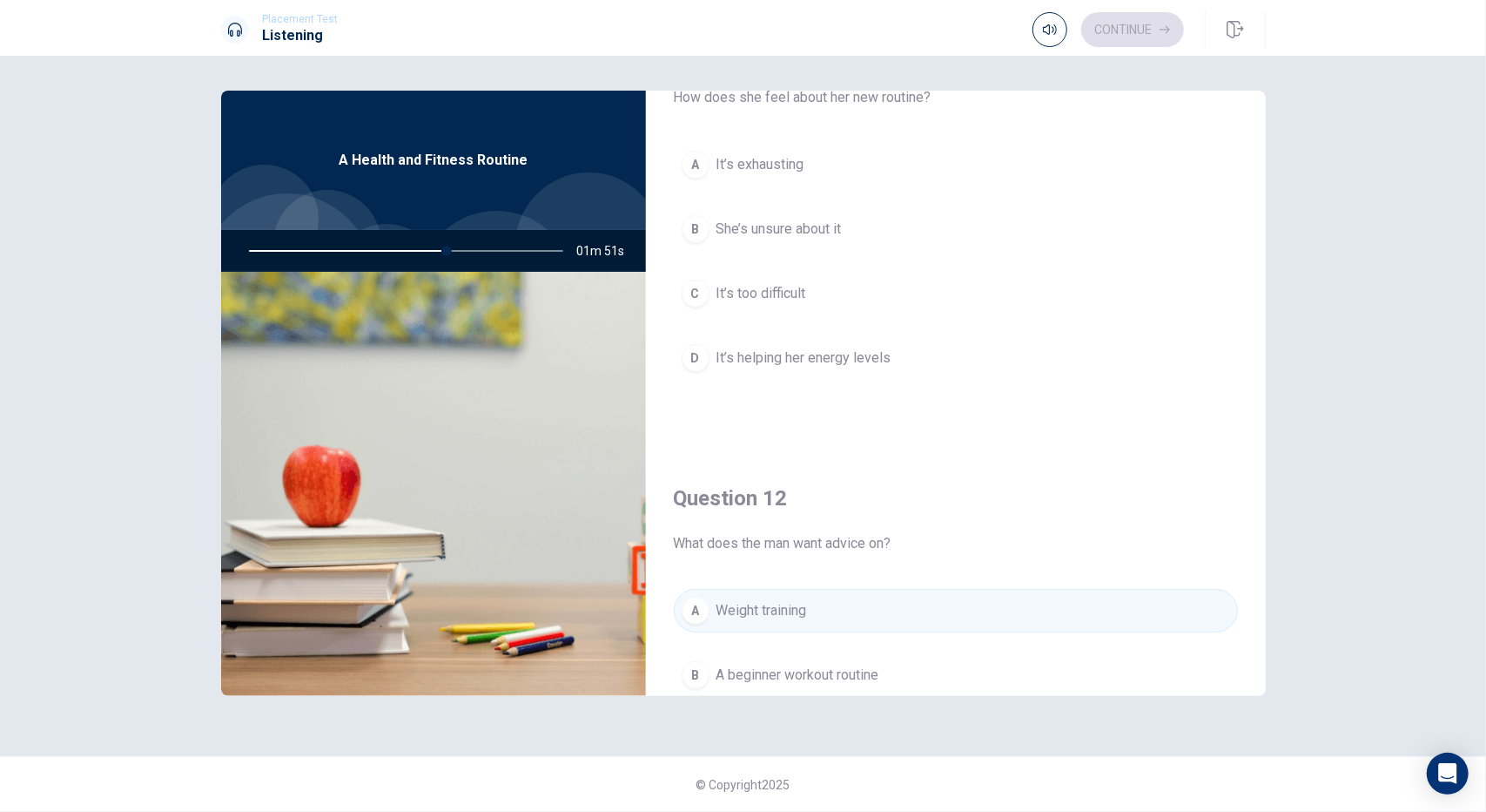
scroll to position [0, 0]
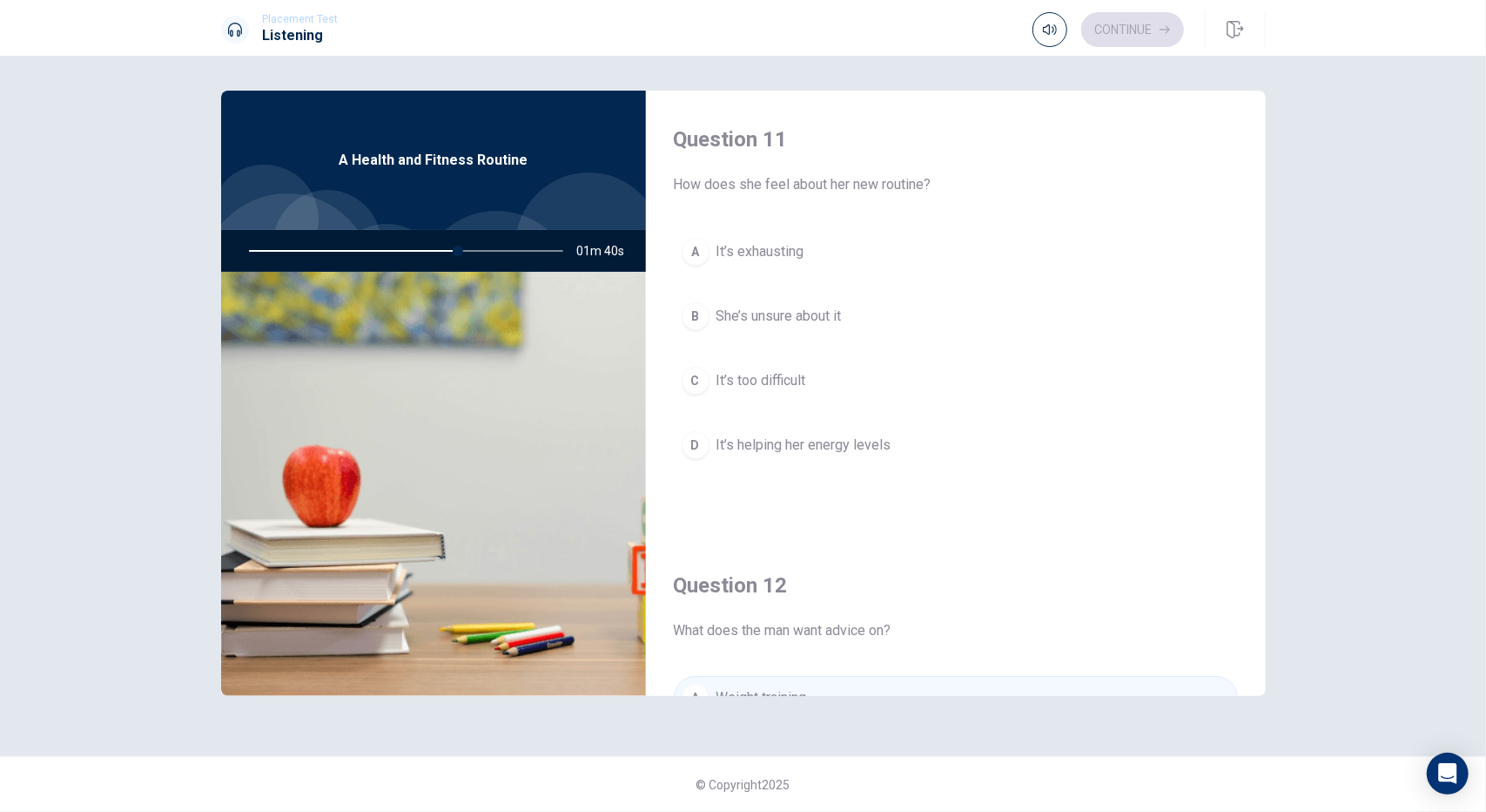
click at [690, 443] on div "D" at bounding box center [695, 444] width 28 height 28
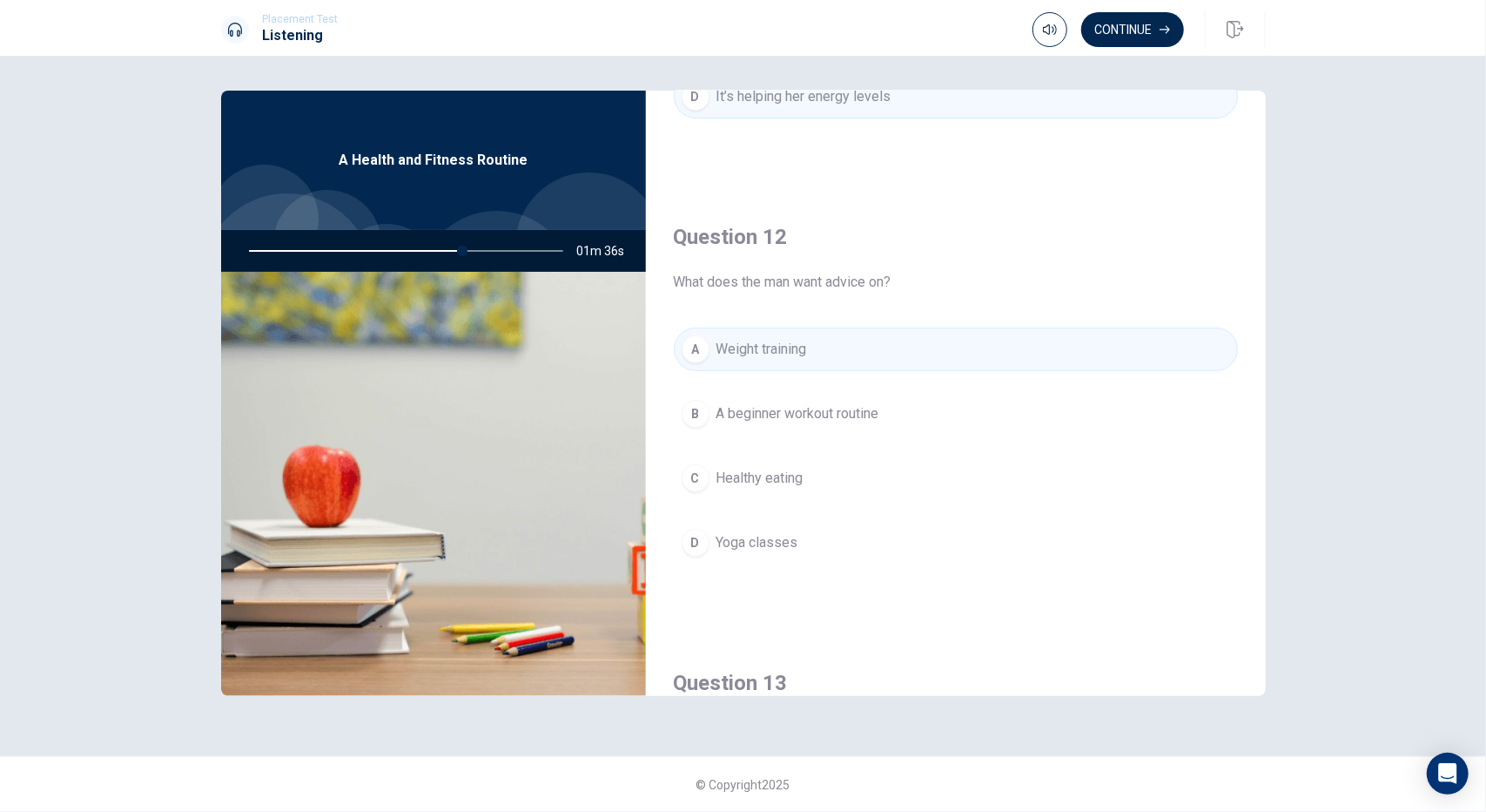
scroll to position [435, 0]
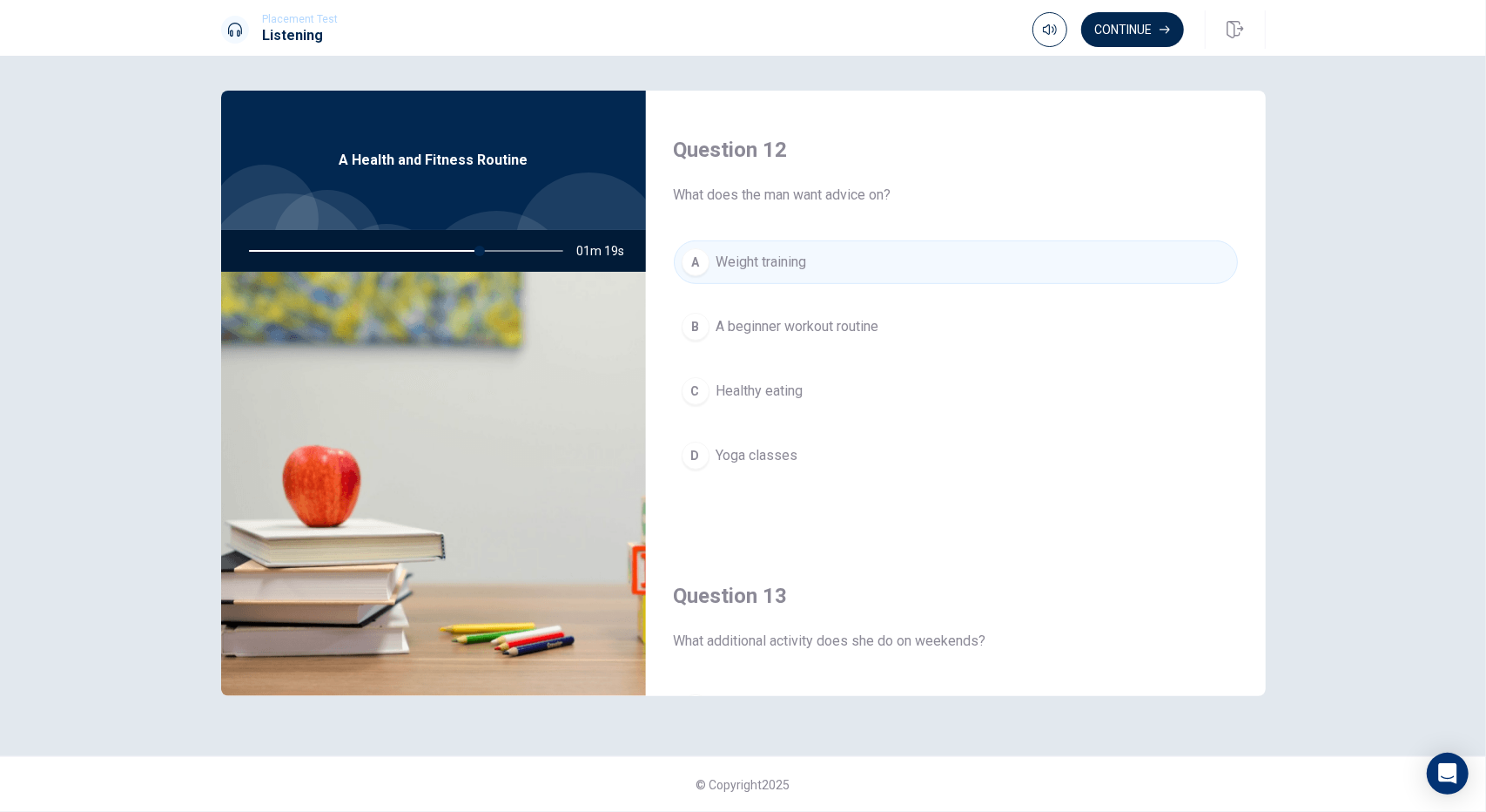
drag, startPoint x: 474, startPoint y: 248, endPoint x: 402, endPoint y: 253, distance: 72.2
click at [425, 262] on div at bounding box center [403, 250] width 350 height 42
click at [401, 253] on div at bounding box center [403, 250] width 350 height 42
click at [838, 320] on span "A beginner workout routine" at bounding box center [798, 326] width 163 height 21
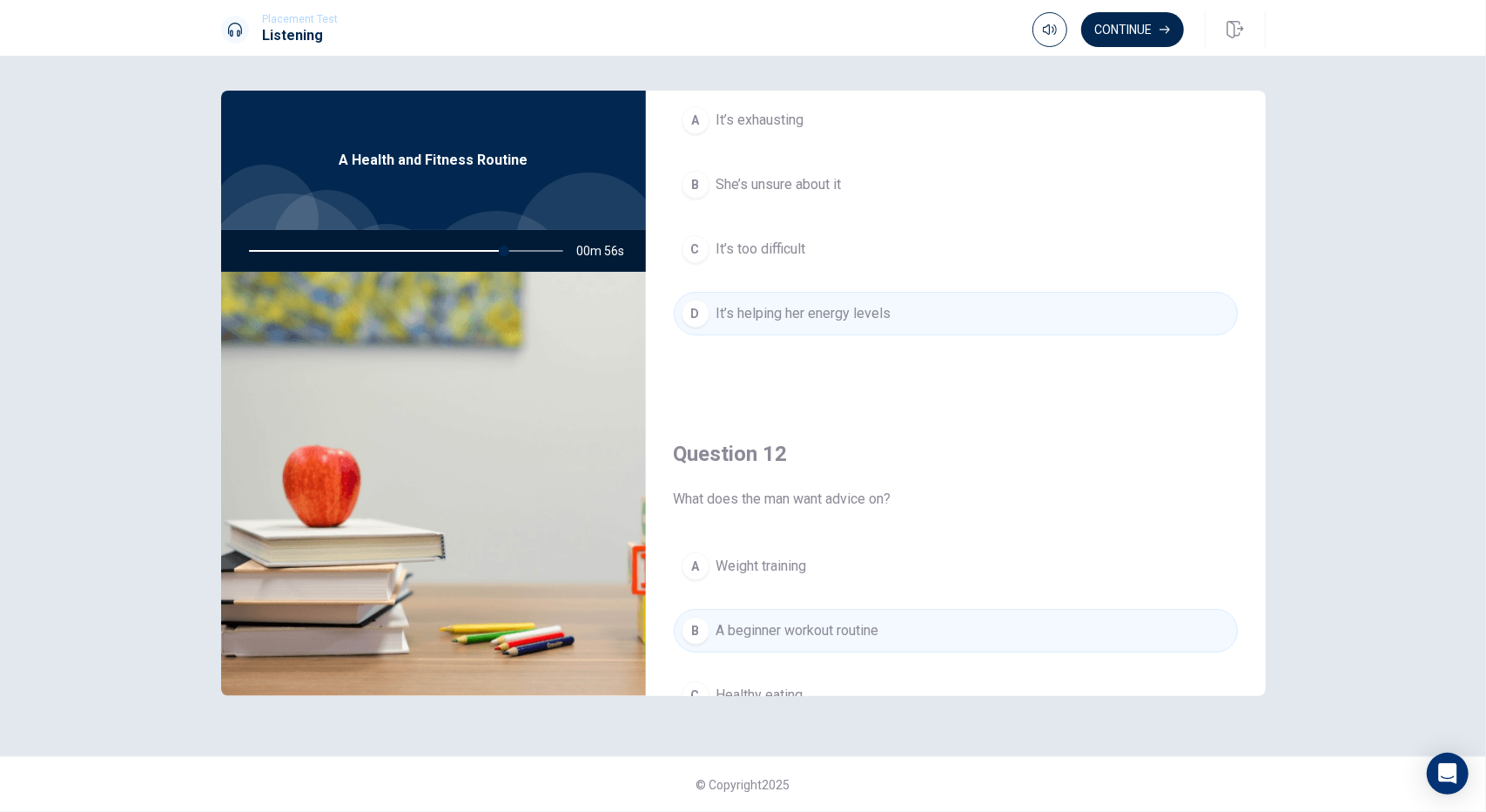
scroll to position [0, 0]
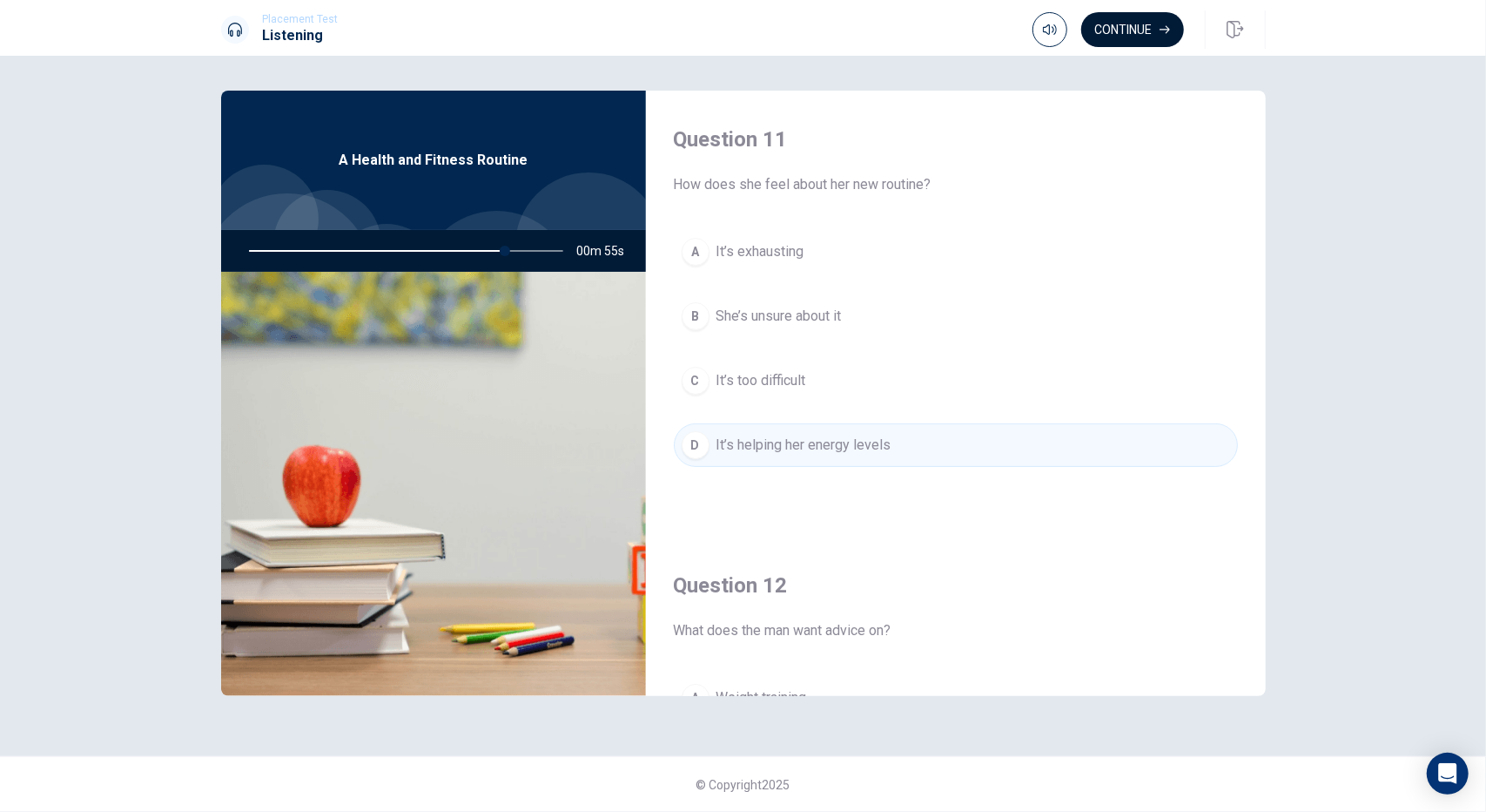
click at [1148, 31] on button "Continue" at bounding box center [1133, 30] width 102 height 35
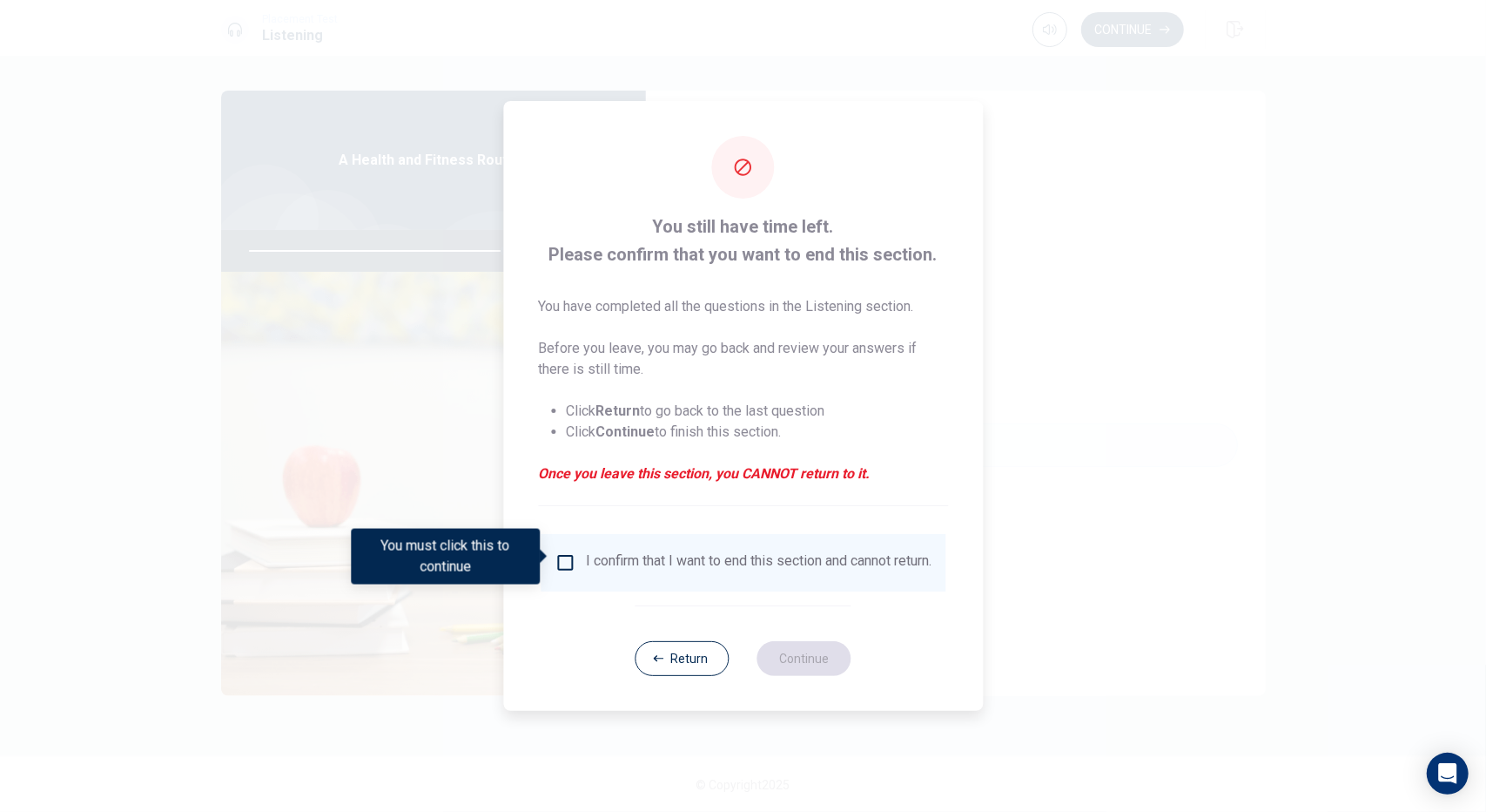
click at [564, 563] on input "You must click this to continue" at bounding box center [565, 563] width 21 height 21
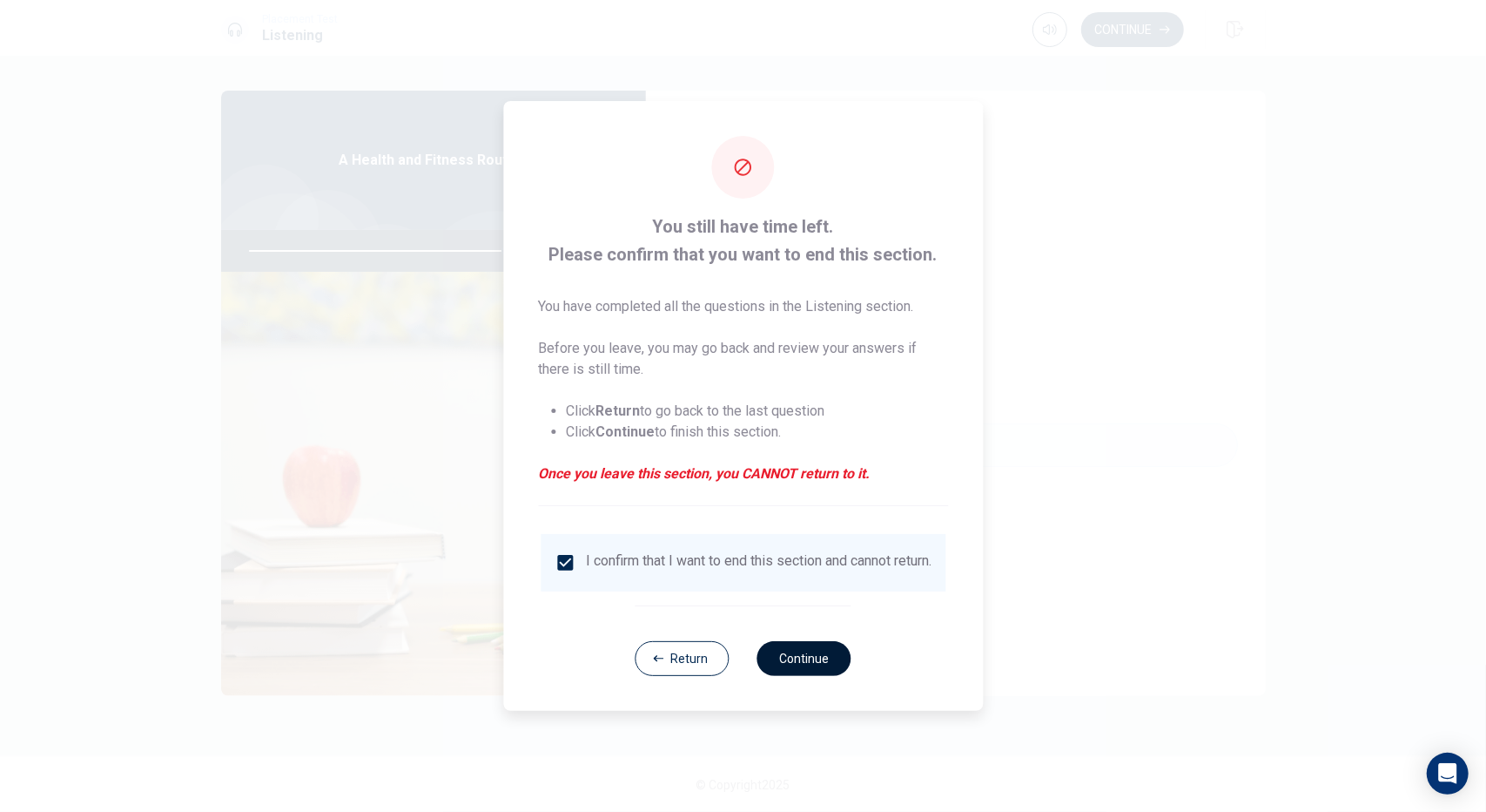
click at [812, 670] on button "Continue" at bounding box center [804, 658] width 94 height 35
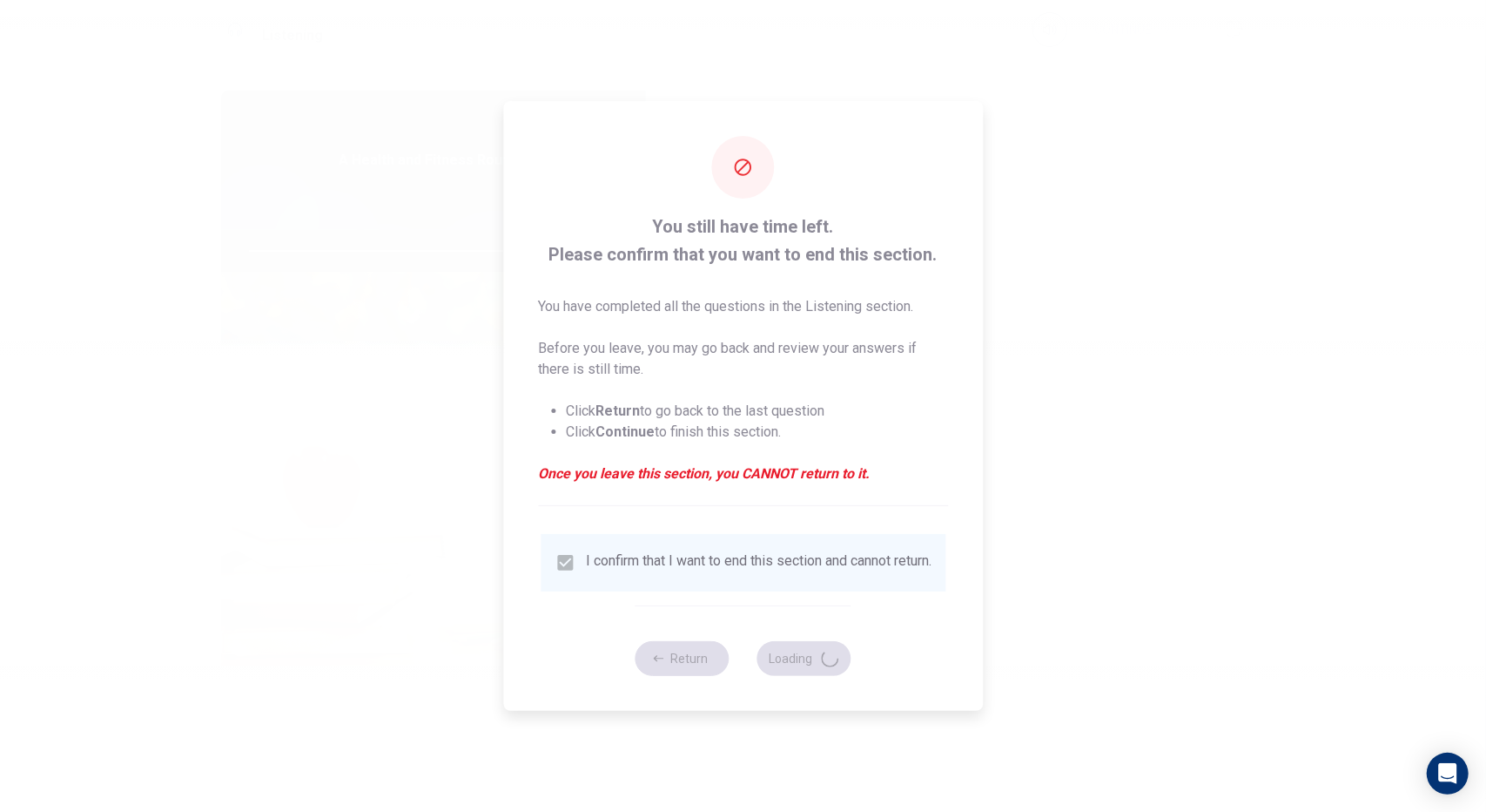
type input "83"
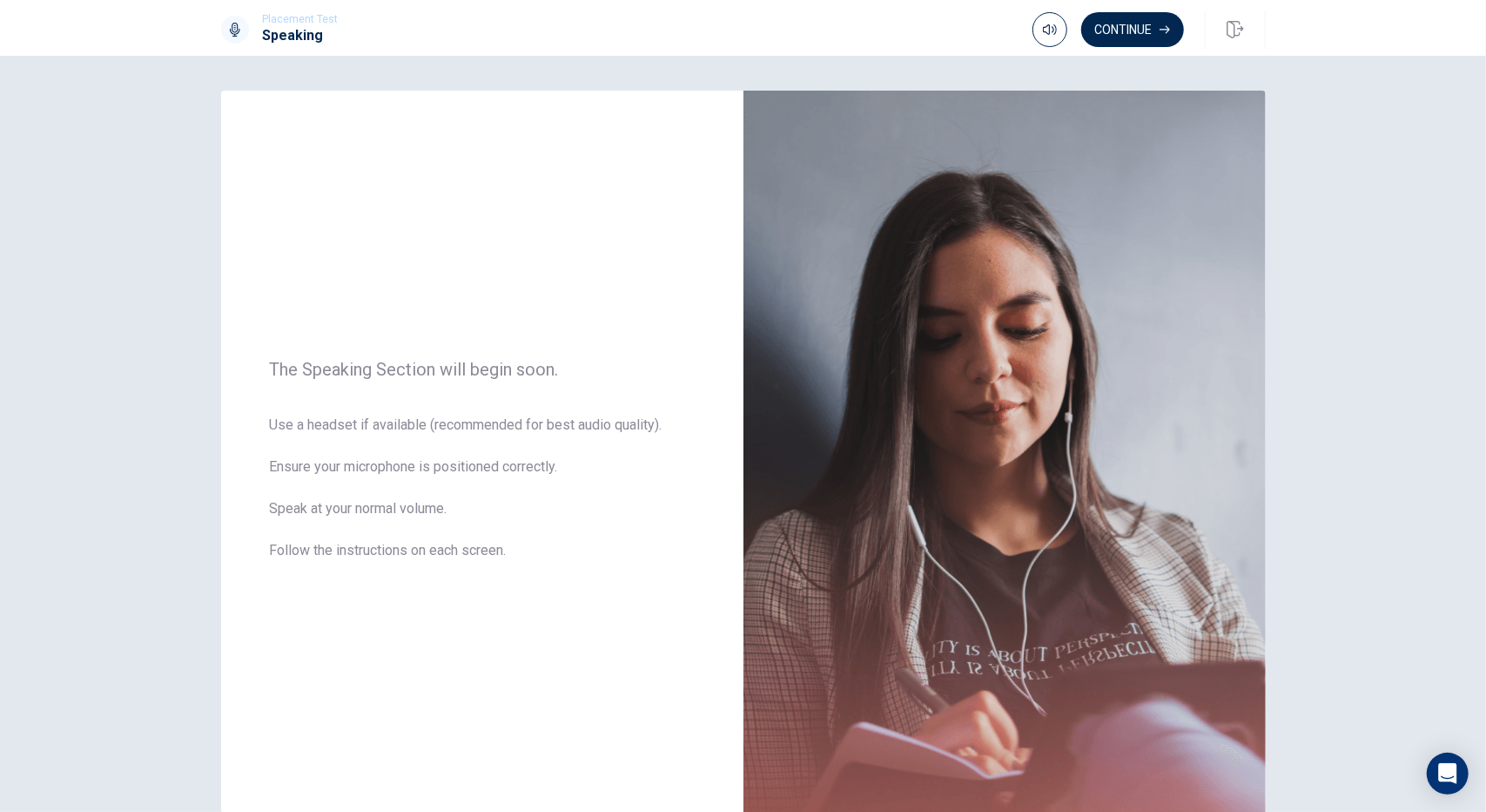
click at [1282, 321] on div "The Speaking Section will begin soon. Use a headset if available (recommended f…" at bounding box center [743, 470] width 1101 height 759
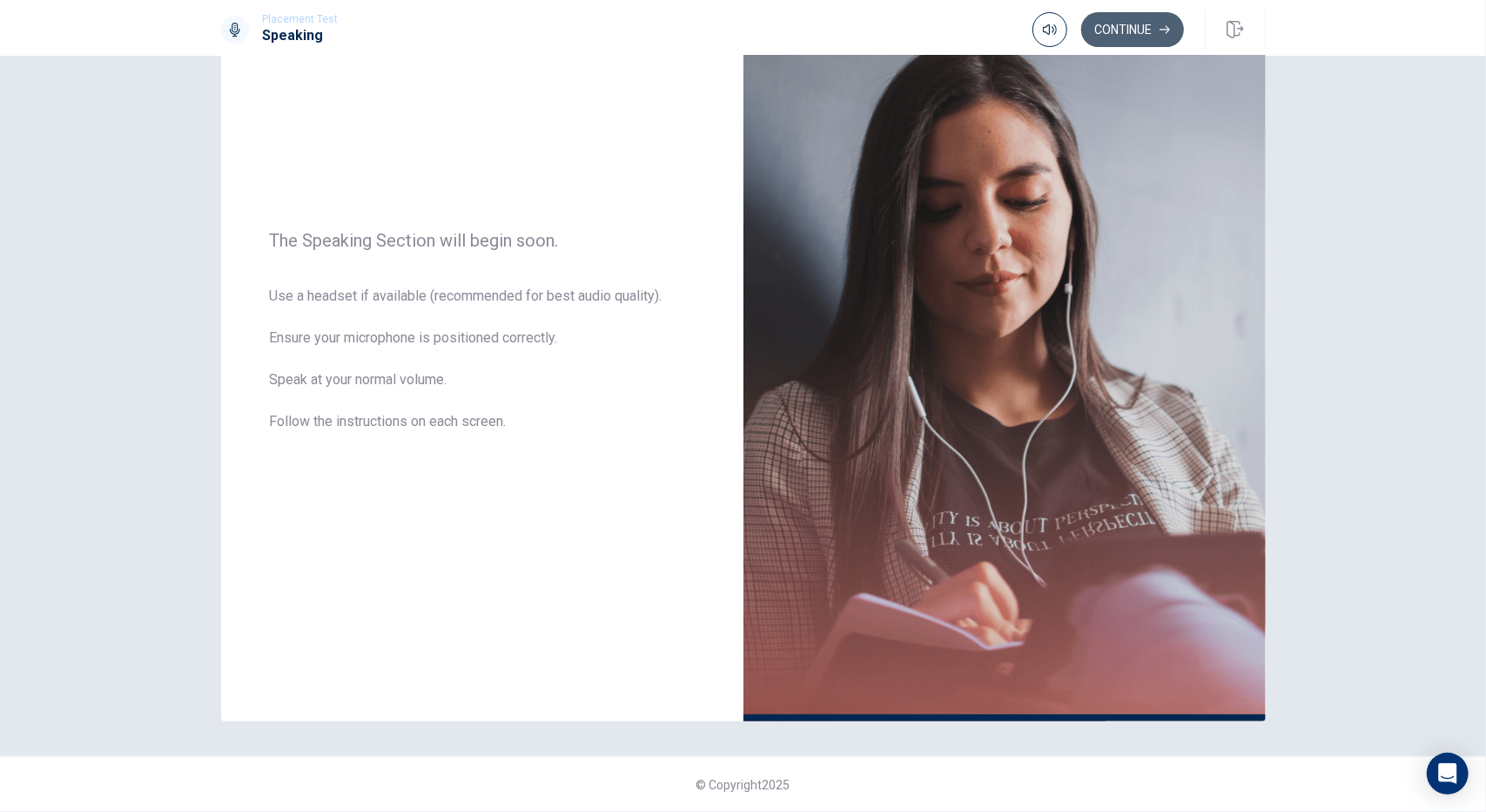
click at [1142, 26] on button "Continue" at bounding box center [1133, 30] width 102 height 35
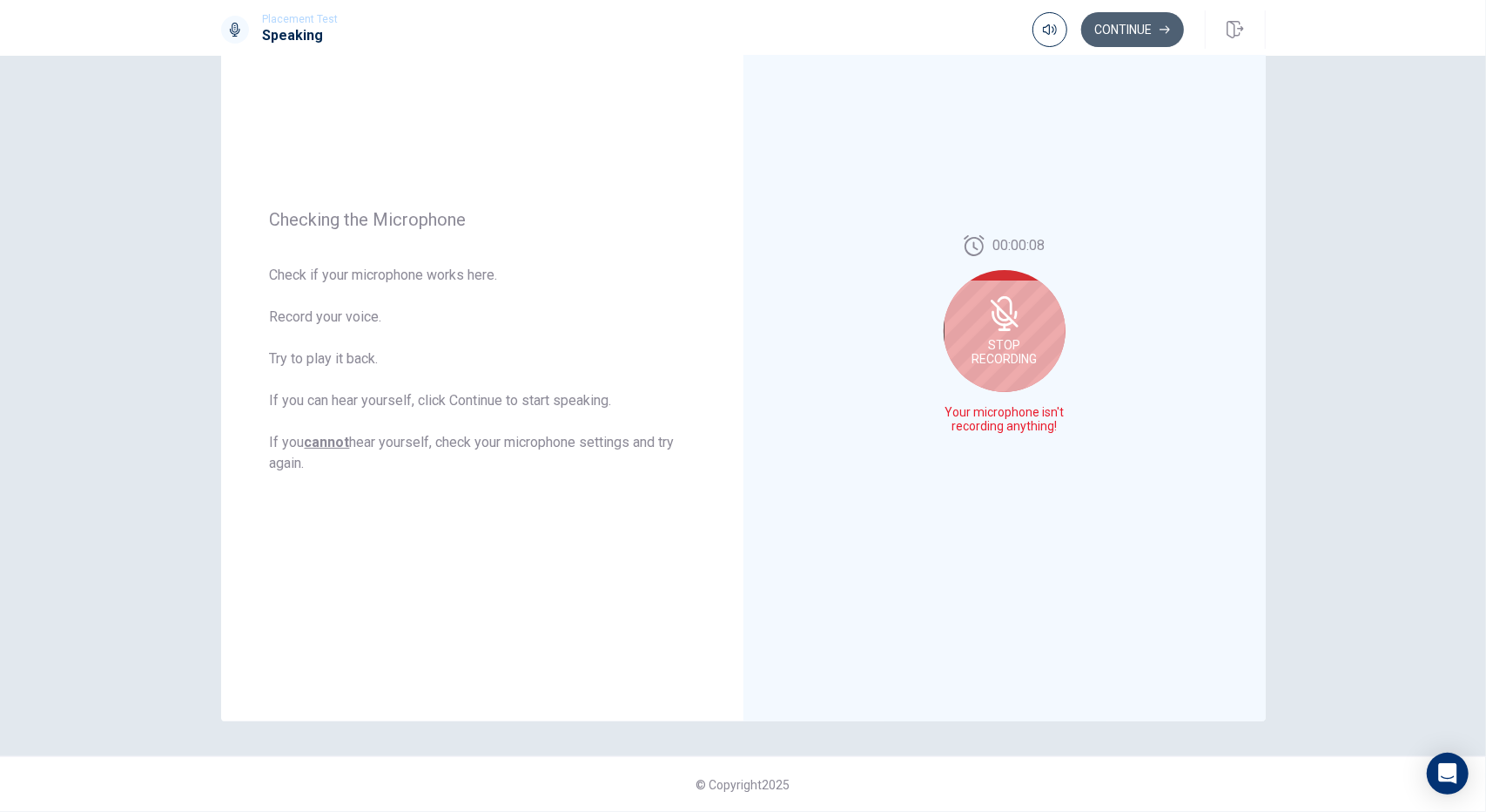
click at [1153, 28] on button "Continue" at bounding box center [1133, 30] width 102 height 35
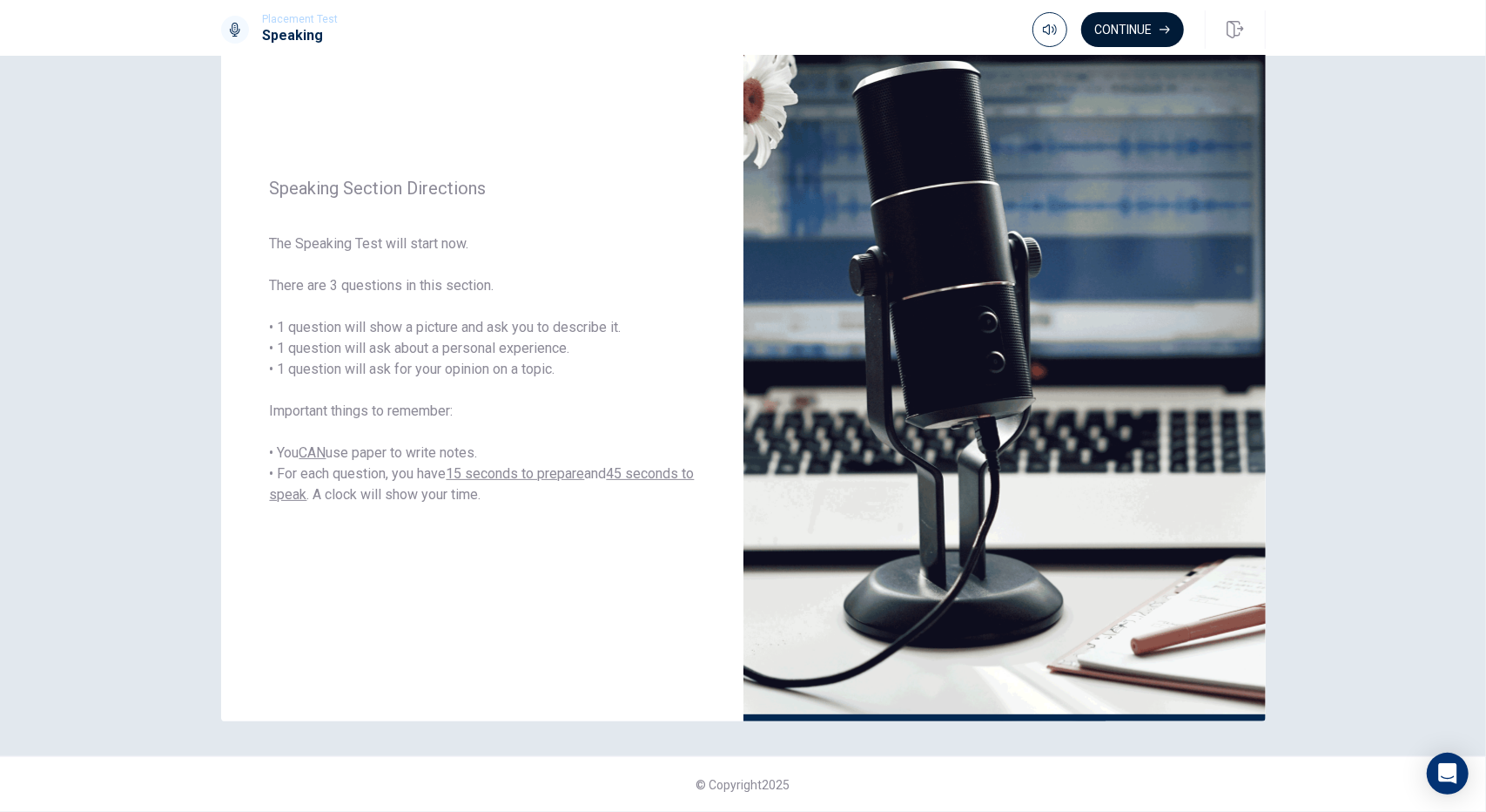
click at [1102, 16] on button "Continue" at bounding box center [1133, 30] width 102 height 35
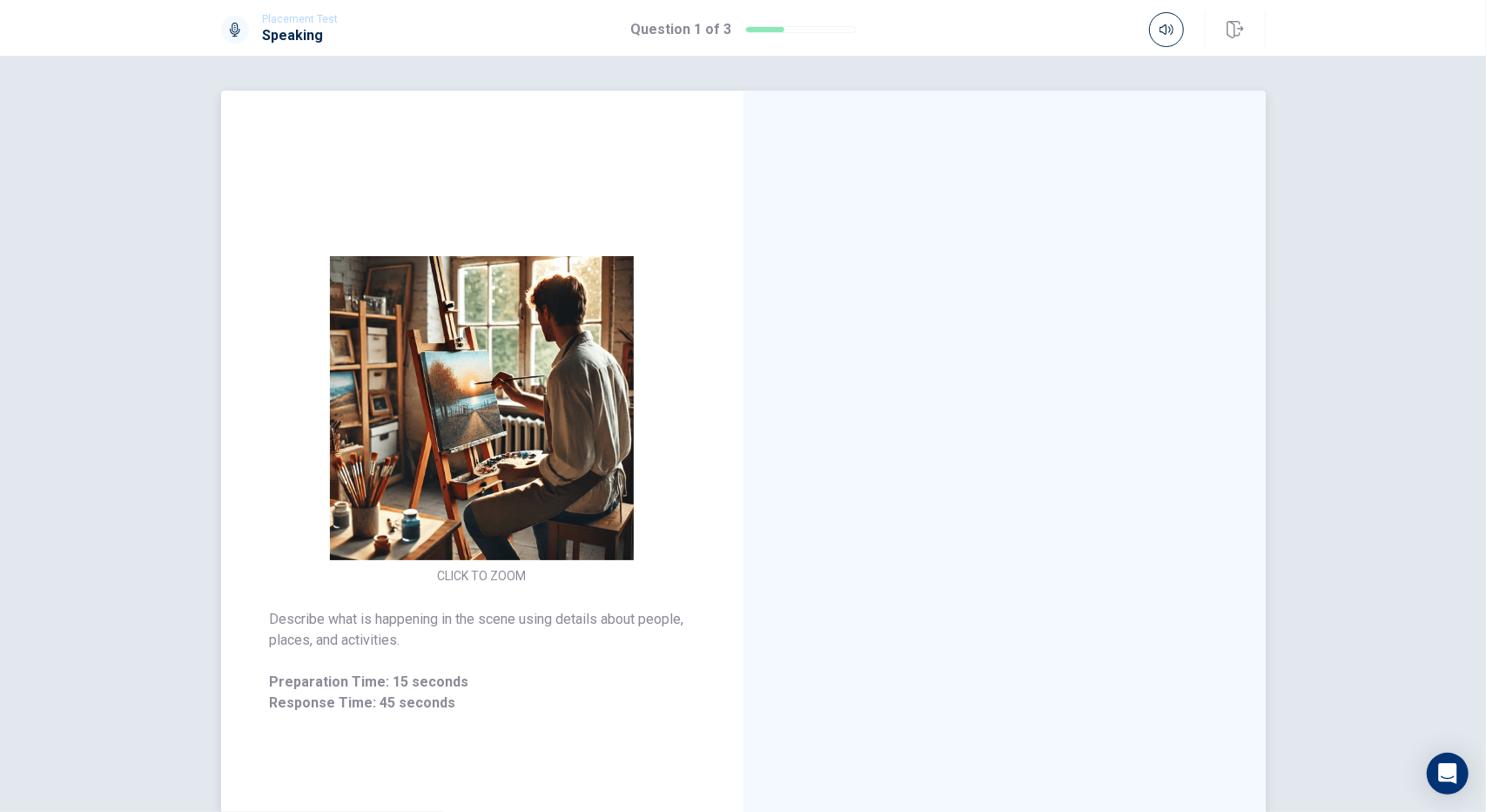
scroll to position [87, 0]
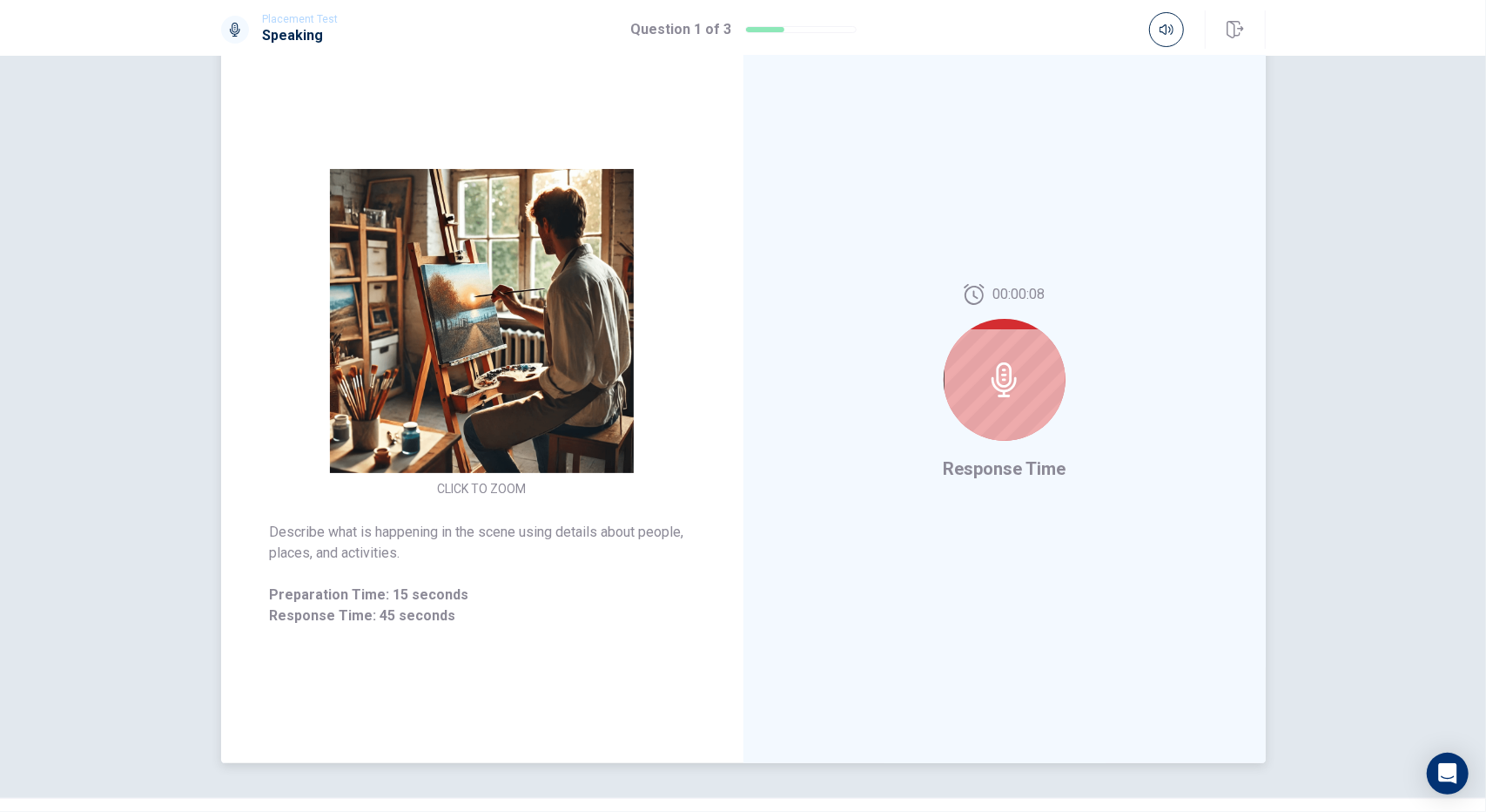
click at [981, 378] on div at bounding box center [1005, 379] width 122 height 122
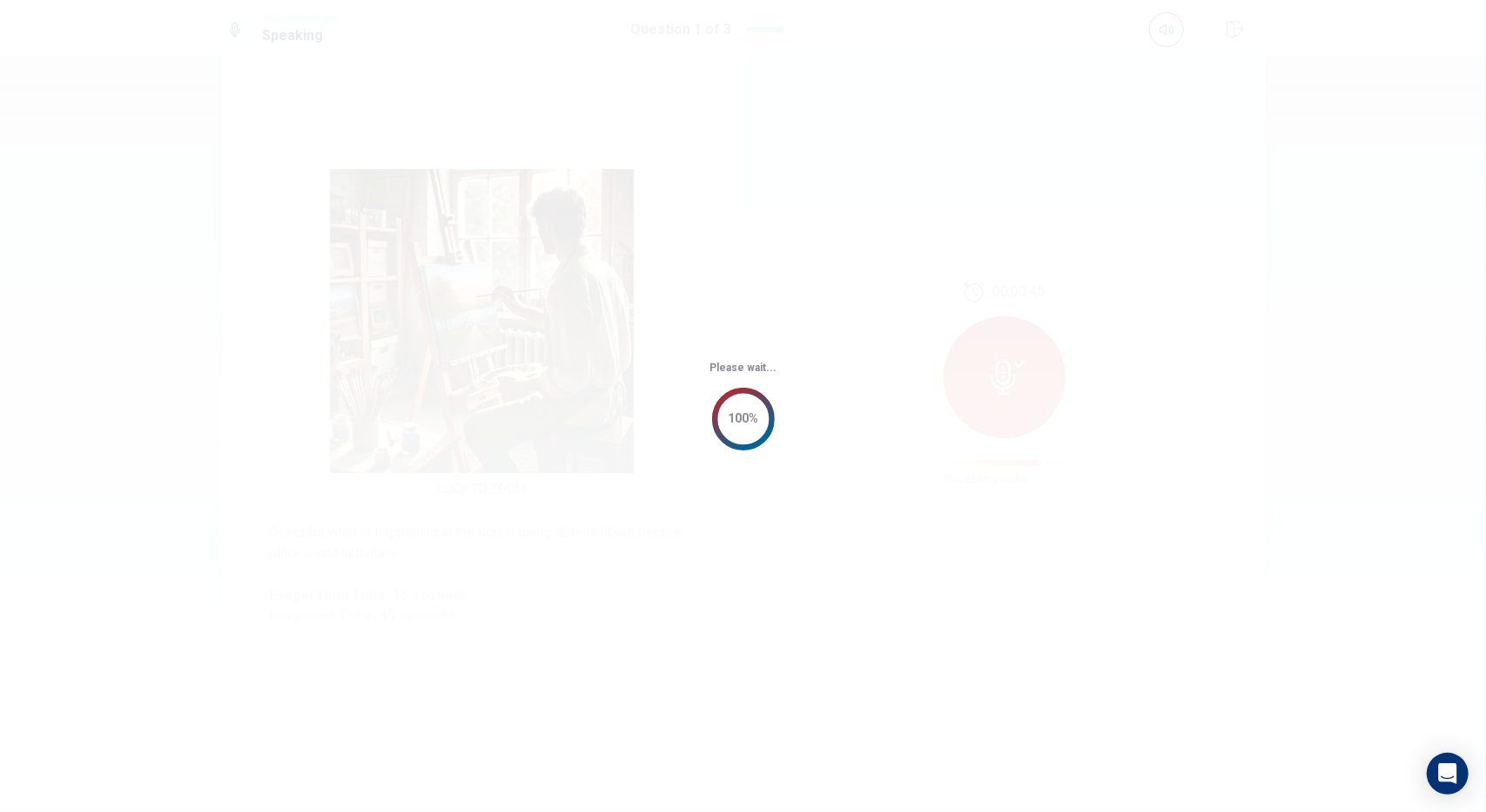
scroll to position [0, 0]
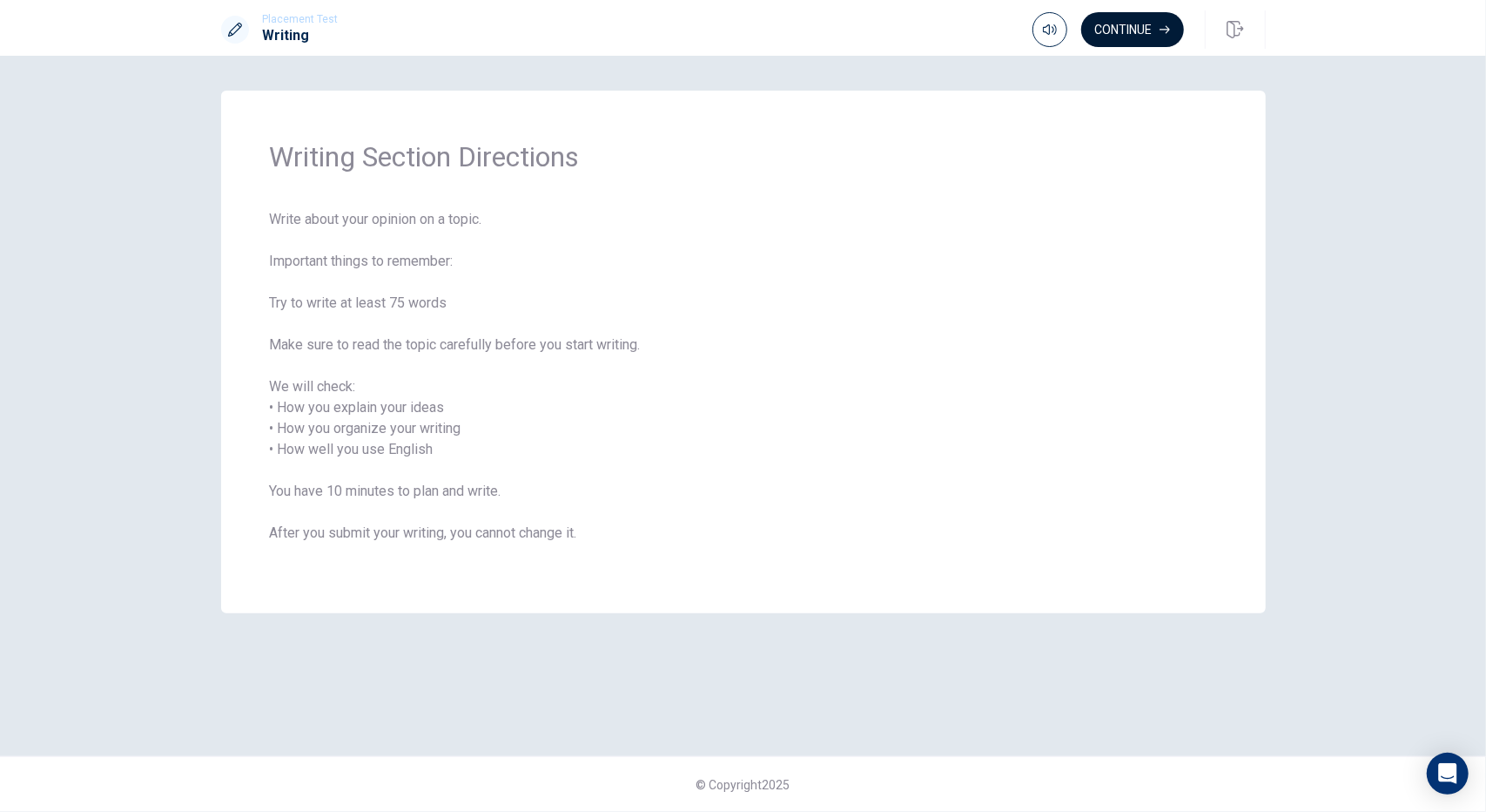
click at [1131, 17] on button "Continue" at bounding box center [1133, 30] width 102 height 35
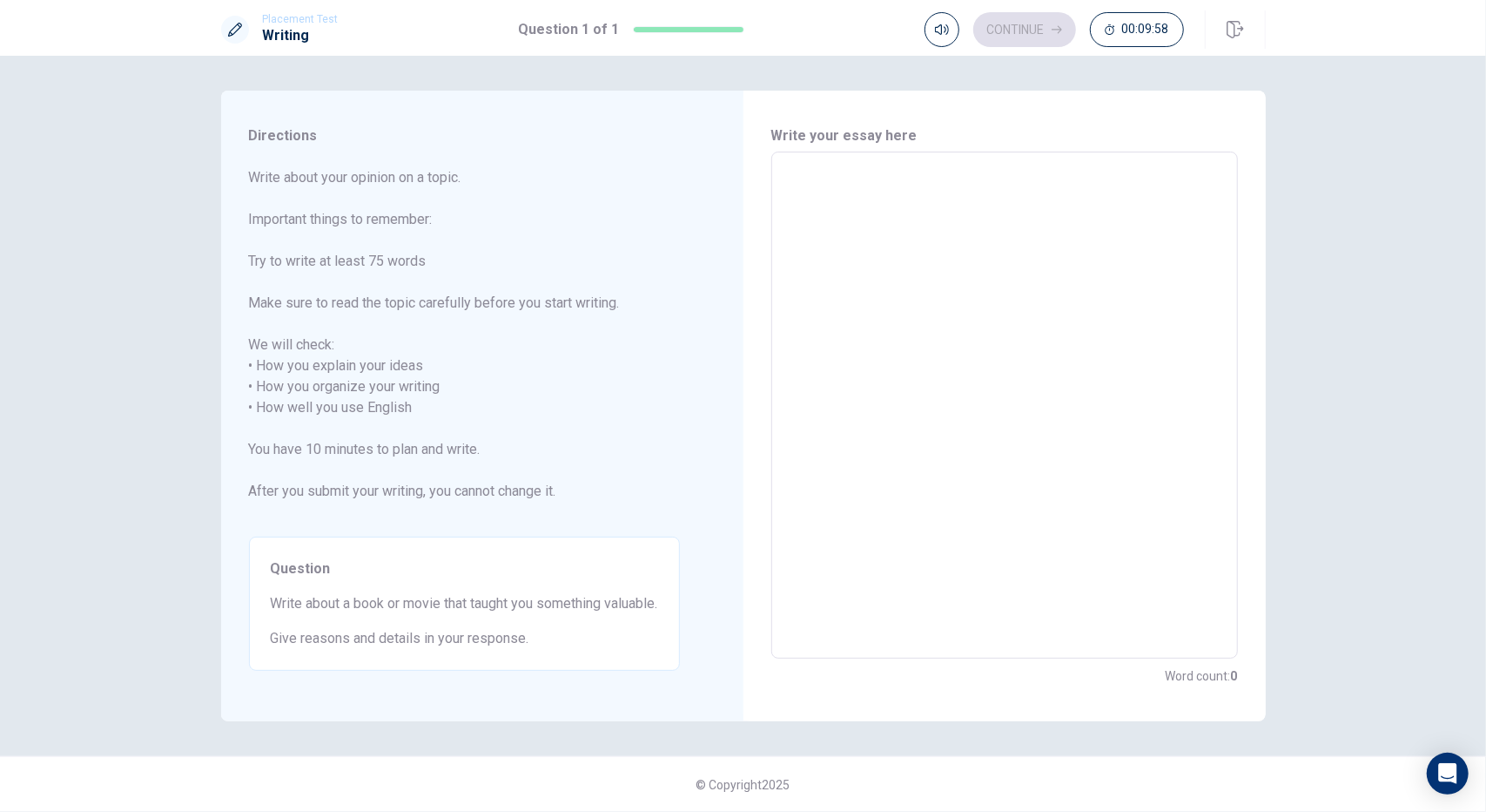
click at [866, 221] on textarea at bounding box center [1005, 405] width 442 height 478
type textarea "T"
type textarea "x"
type textarea "Th"
type textarea "x"
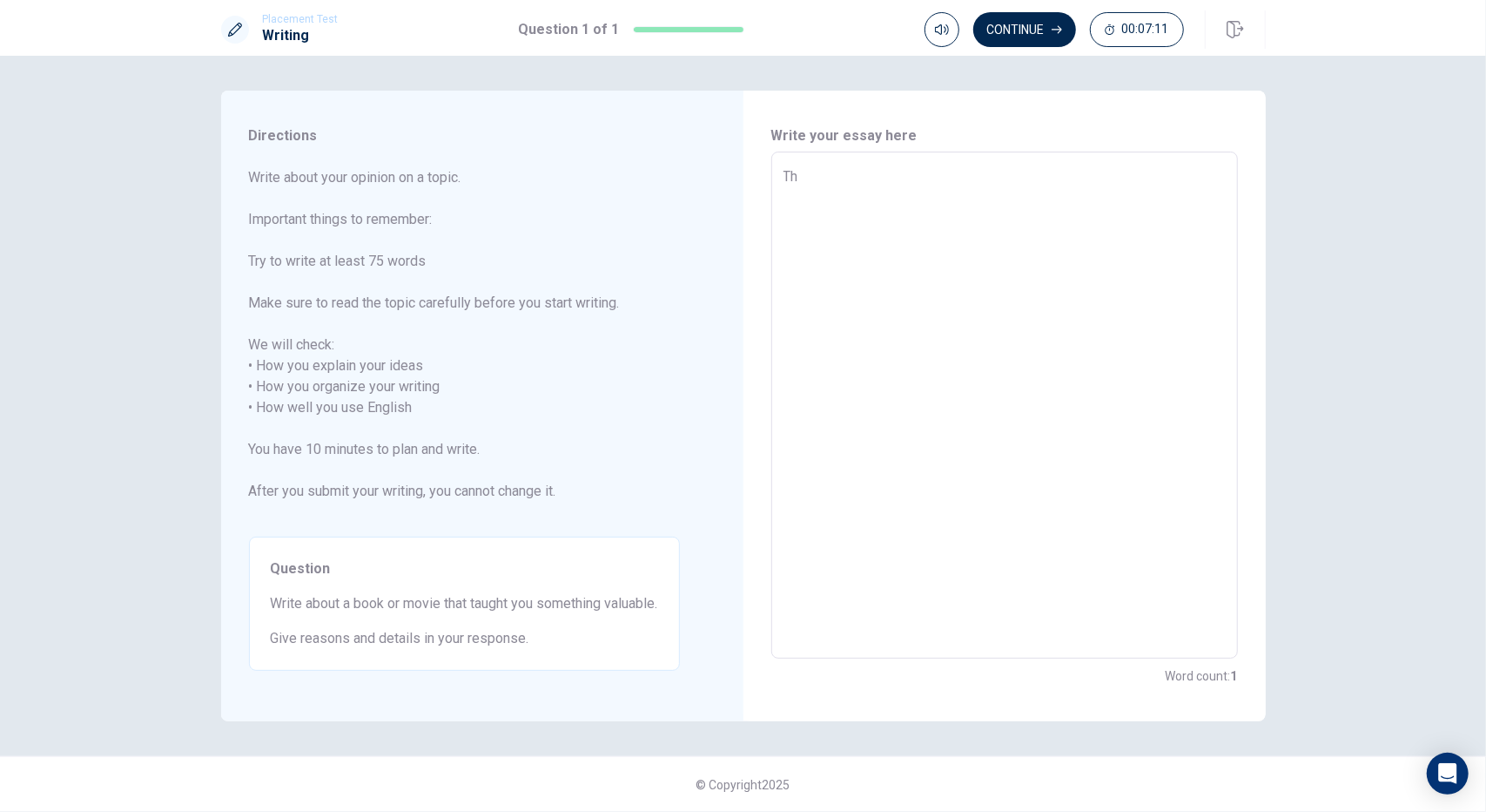
type textarea "The"
type textarea "x"
type textarea "The"
type textarea "x"
type textarea "The m"
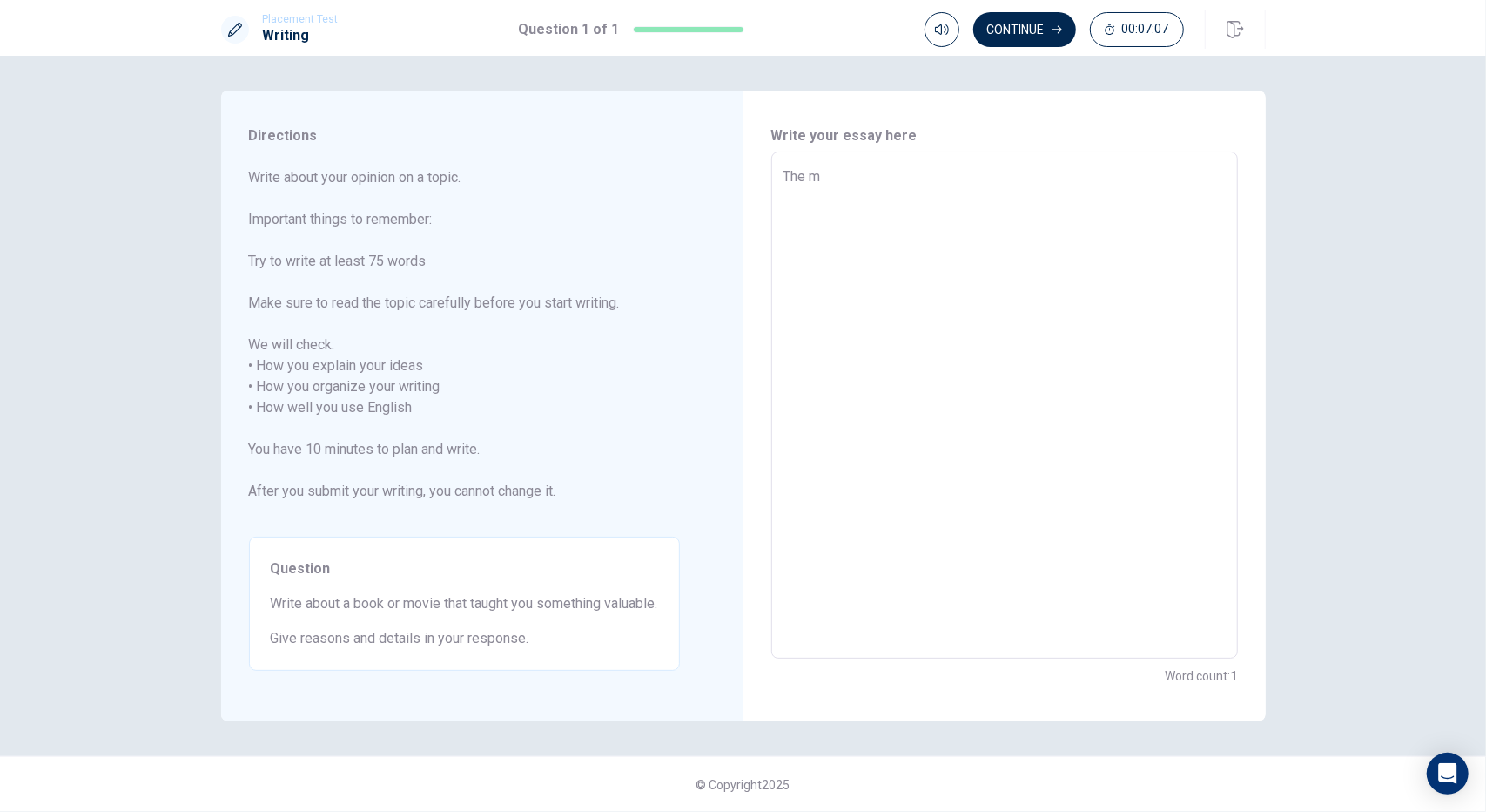
type textarea "x"
type textarea "The mo"
type textarea "x"
type textarea "The mov"
type textarea "x"
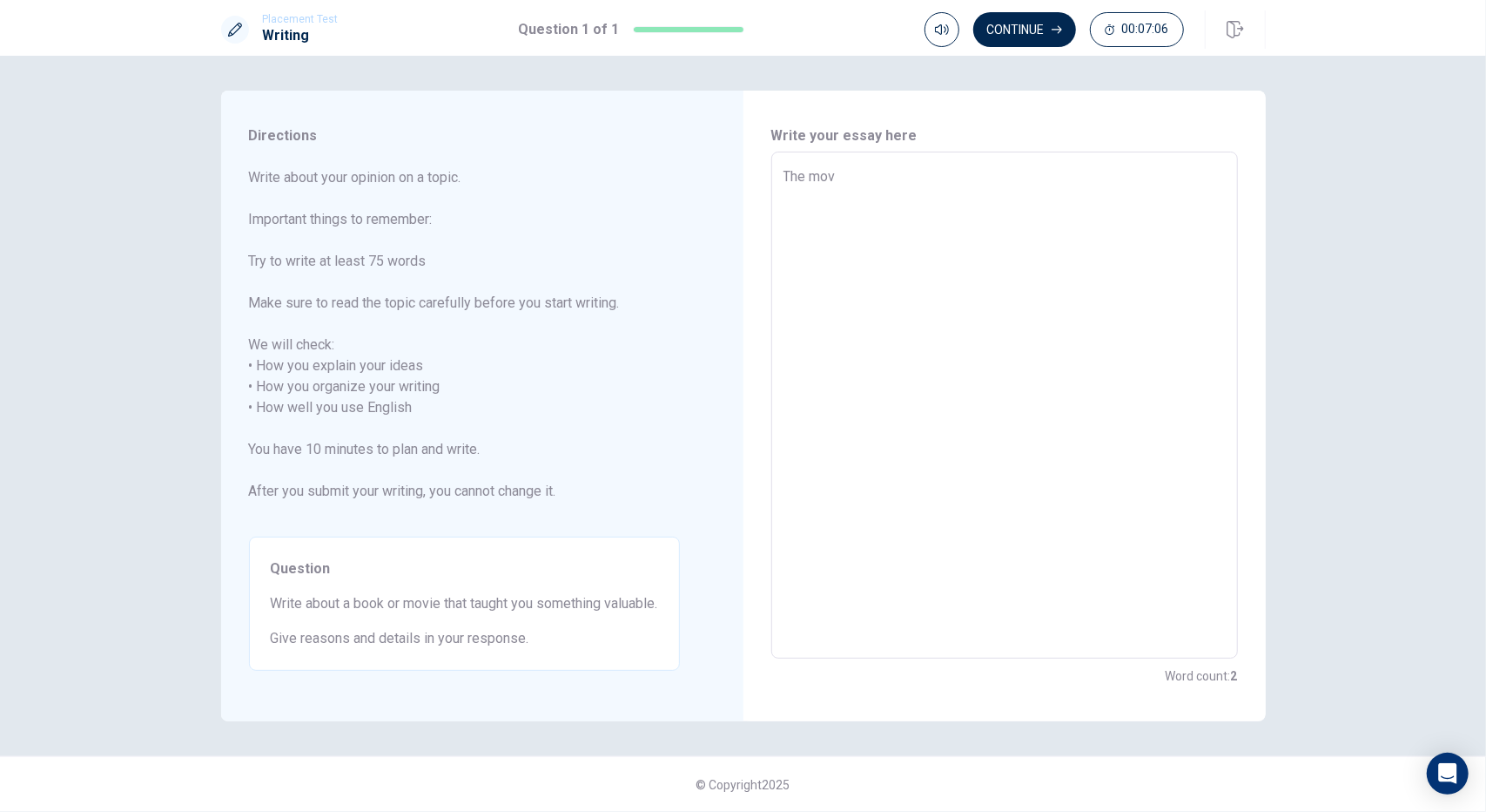
type textarea "The movi"
type textarea "x"
type textarea "The movie"
type textarea "x"
type textarea "The movie"
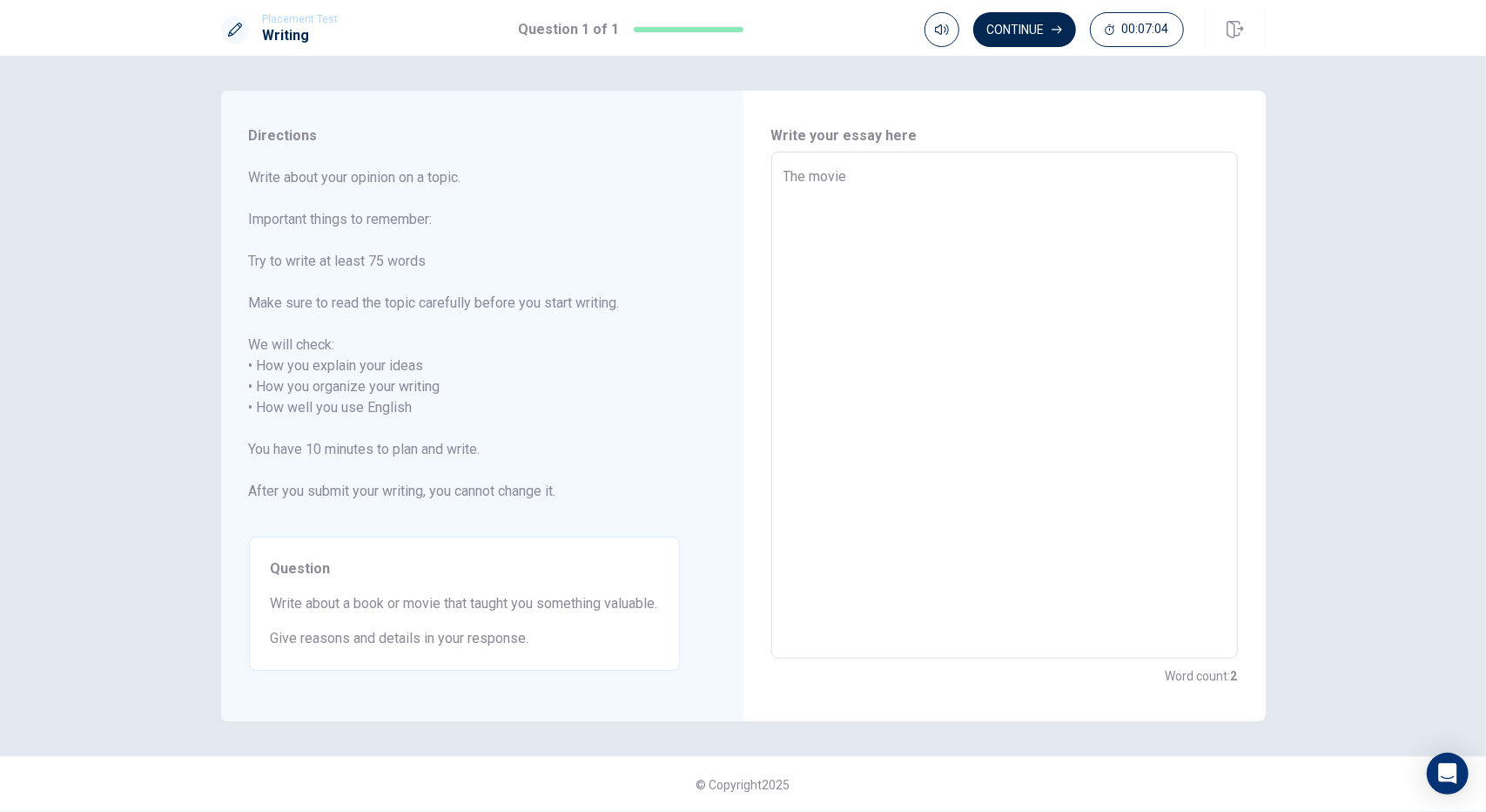
type textarea "x"
type textarea "The movie T"
type textarea "x"
type textarea "The movie To"
type textarea "x"
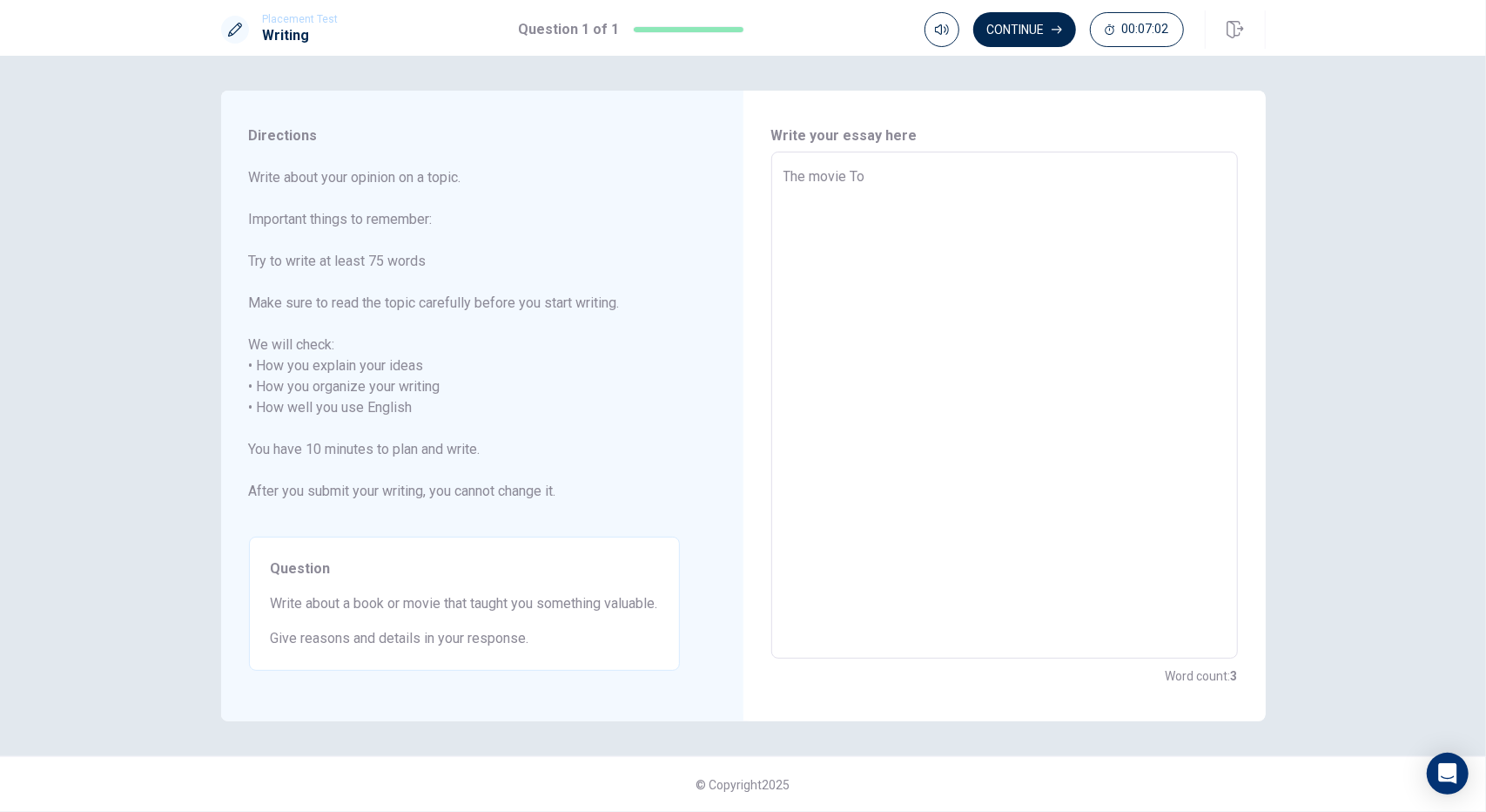
type textarea "The movie Toy"
type textarea "x"
type textarea "The movie Toy"
type textarea "x"
type textarea "The movie Toy S"
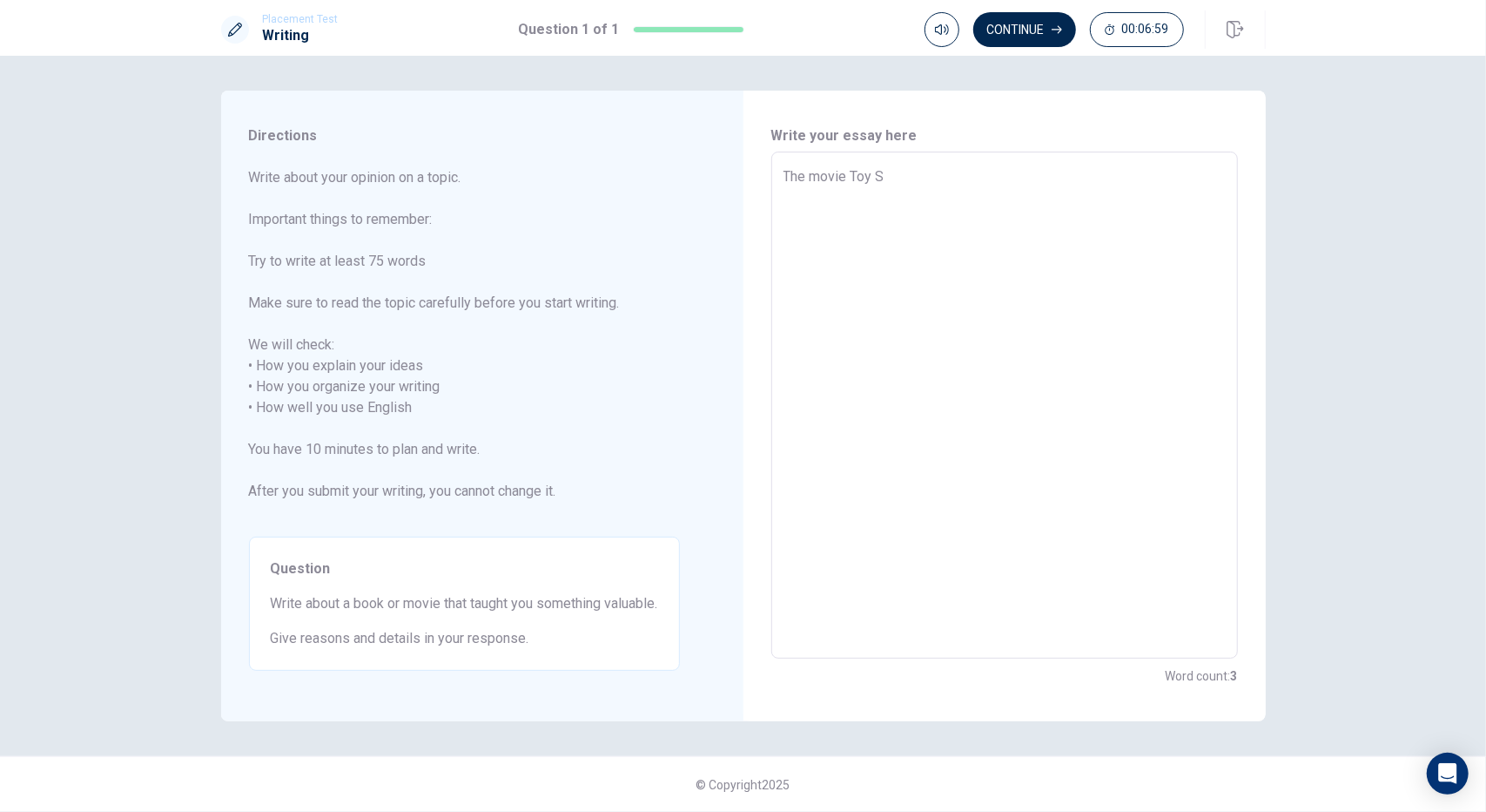
type textarea "x"
type textarea "The movie Toy St"
type textarea "x"
type textarea "The movie Toy Sto"
type textarea "x"
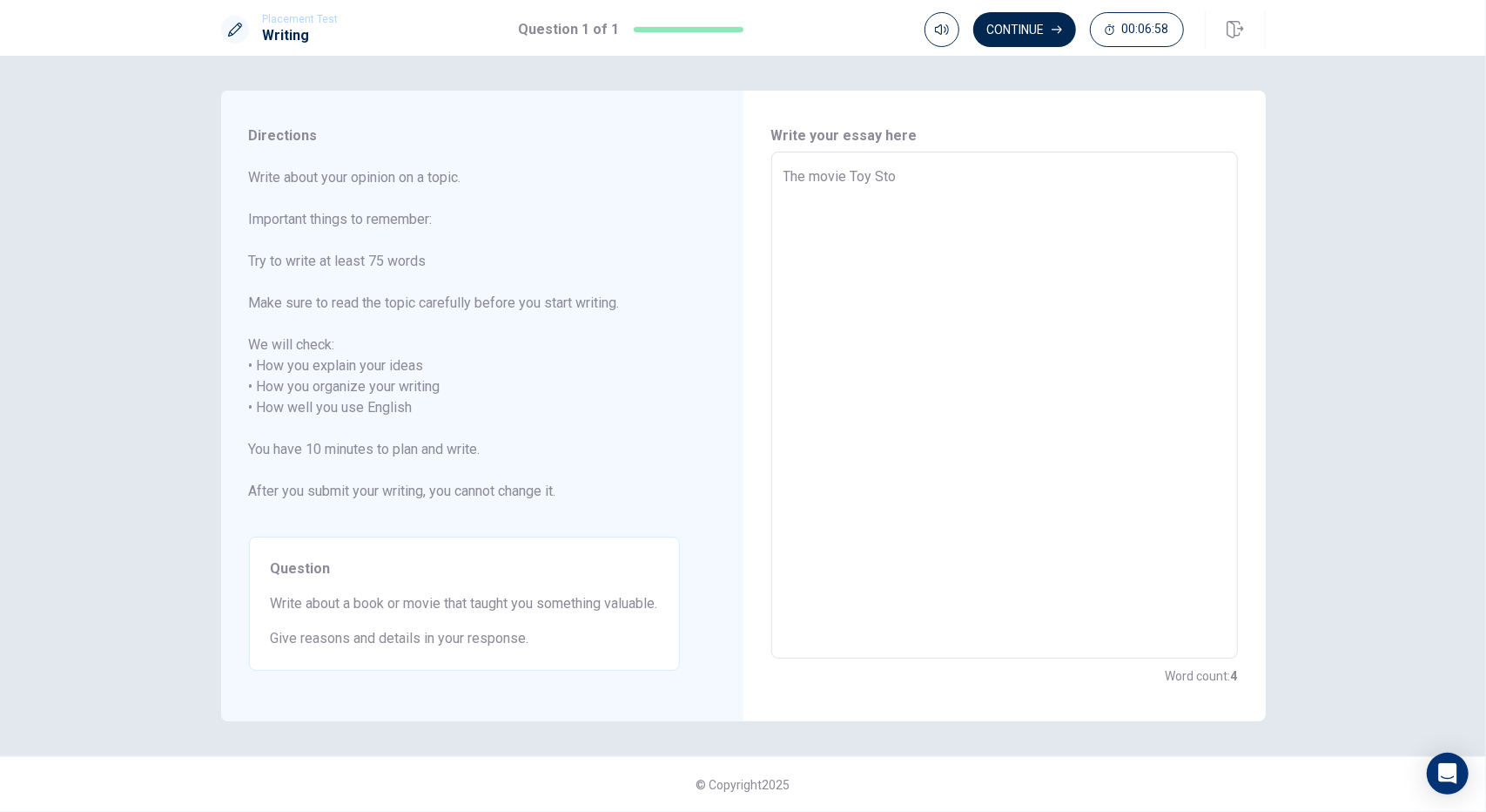
type textarea "The movie Toy Stor"
type textarea "x"
type textarea "The movie Toy Story"
type textarea "x"
type textarea "The movie Toy Story"
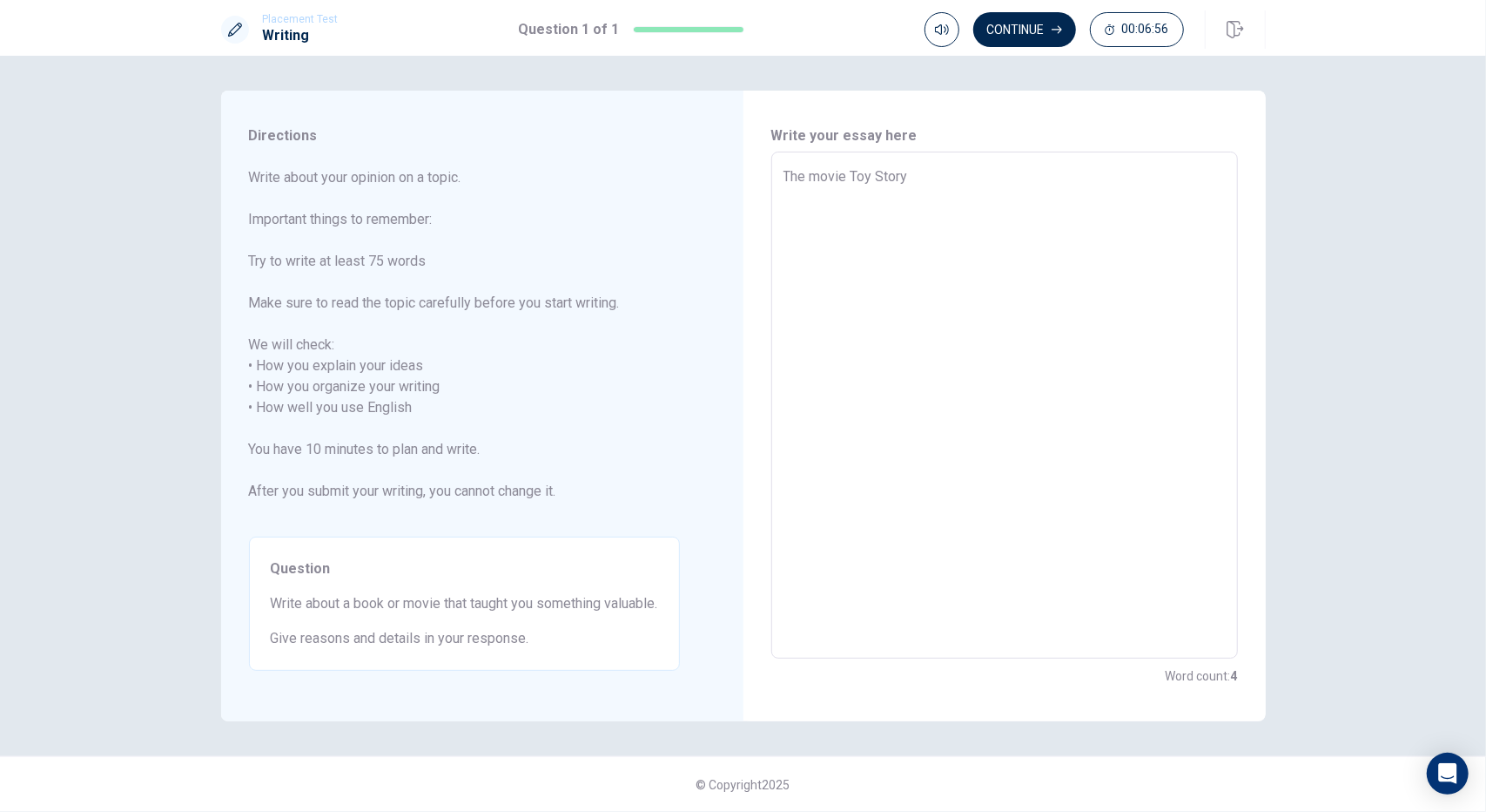
type textarea "x"
type textarea "The movie Toy Story t"
type textarea "x"
type textarea "The movie Toy Story ta"
type textarea "x"
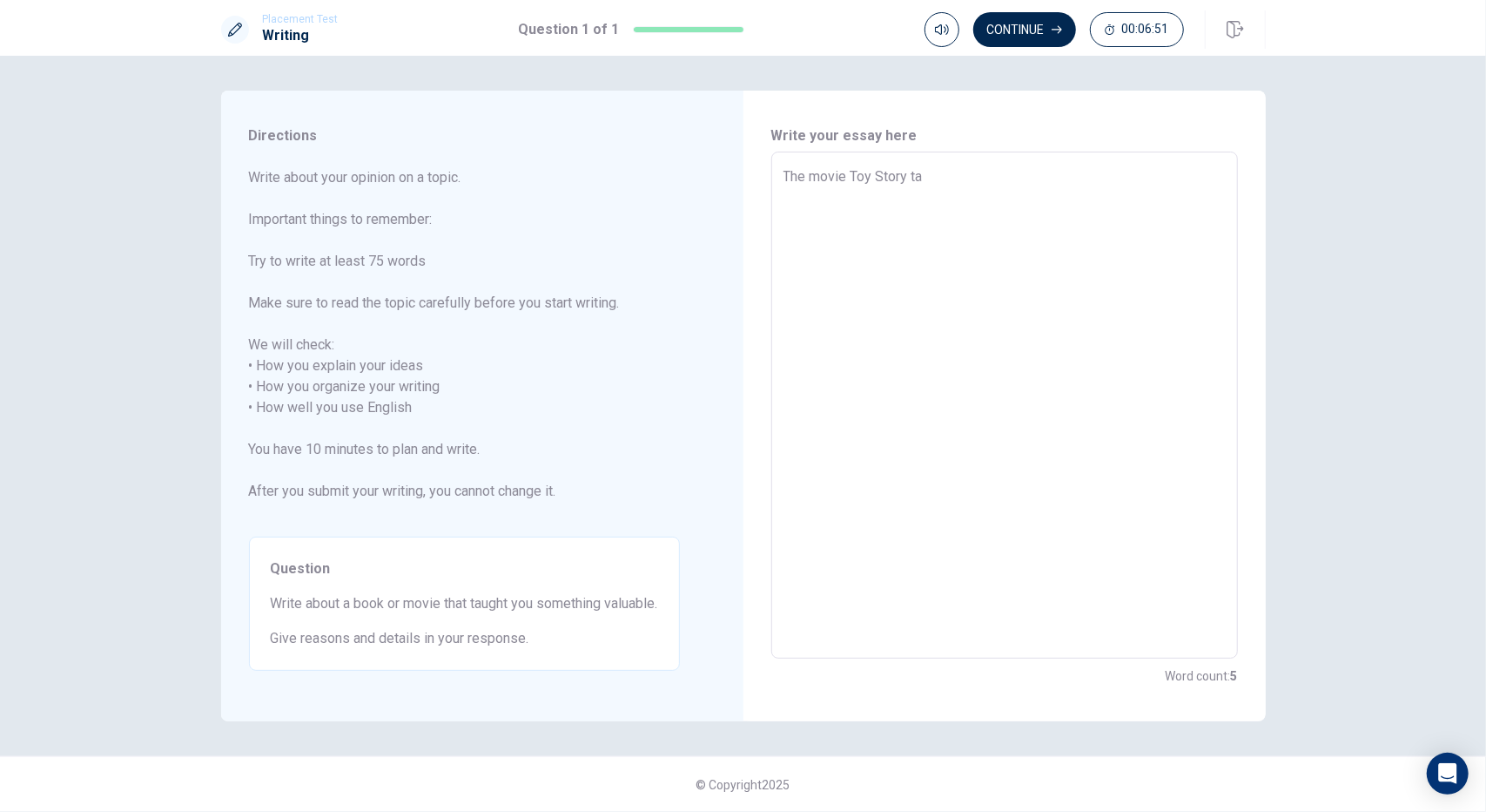
type textarea "The movie Toy Story tau"
type textarea "x"
type textarea "The movie Toy Story taug"
type textarea "x"
type textarea "The movie Toy Story taugh"
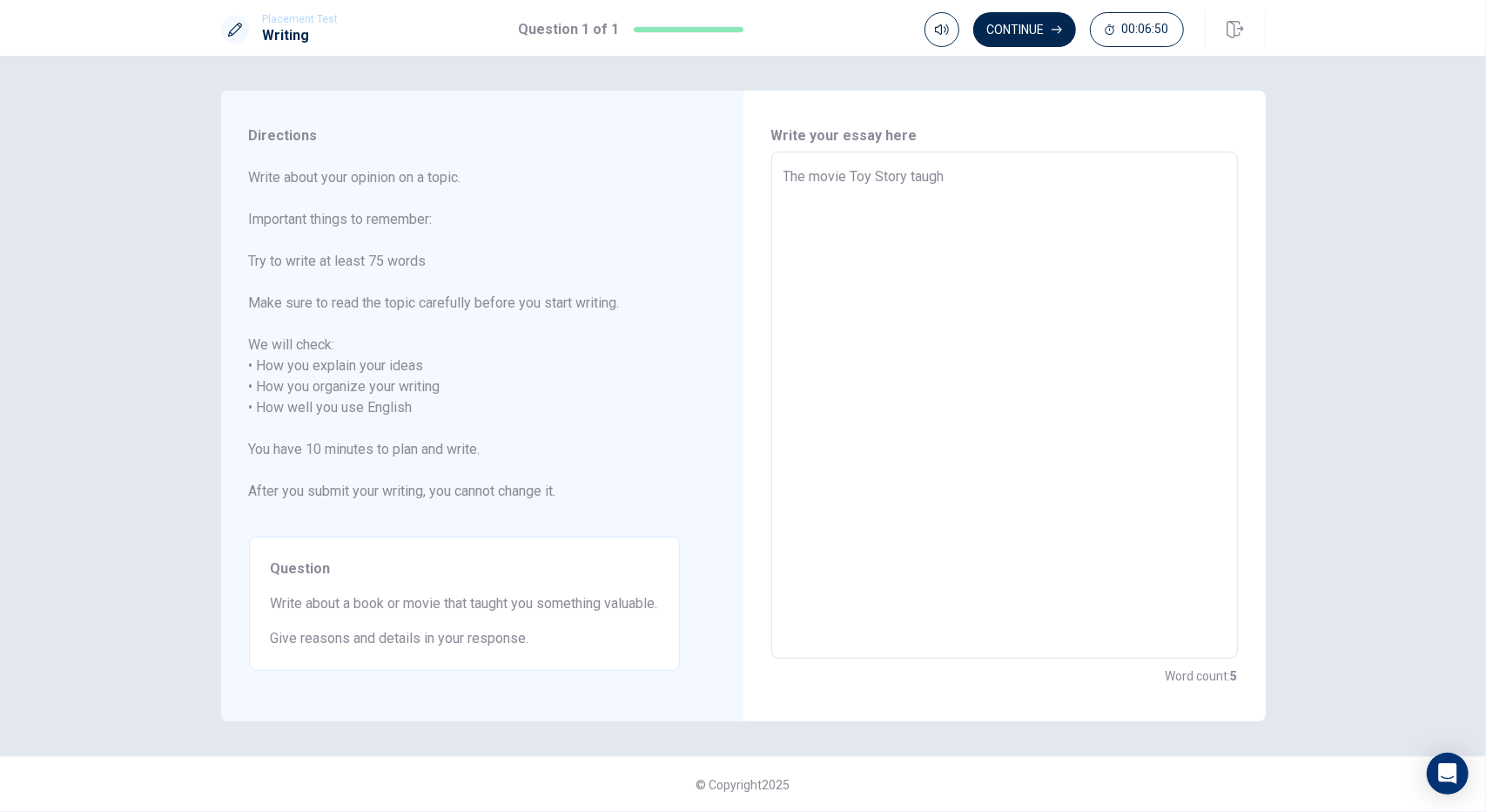
type textarea "x"
type textarea "The movie Toy Story taught"
type textarea "x"
type textarea "The movie Toy Story taught"
type textarea "x"
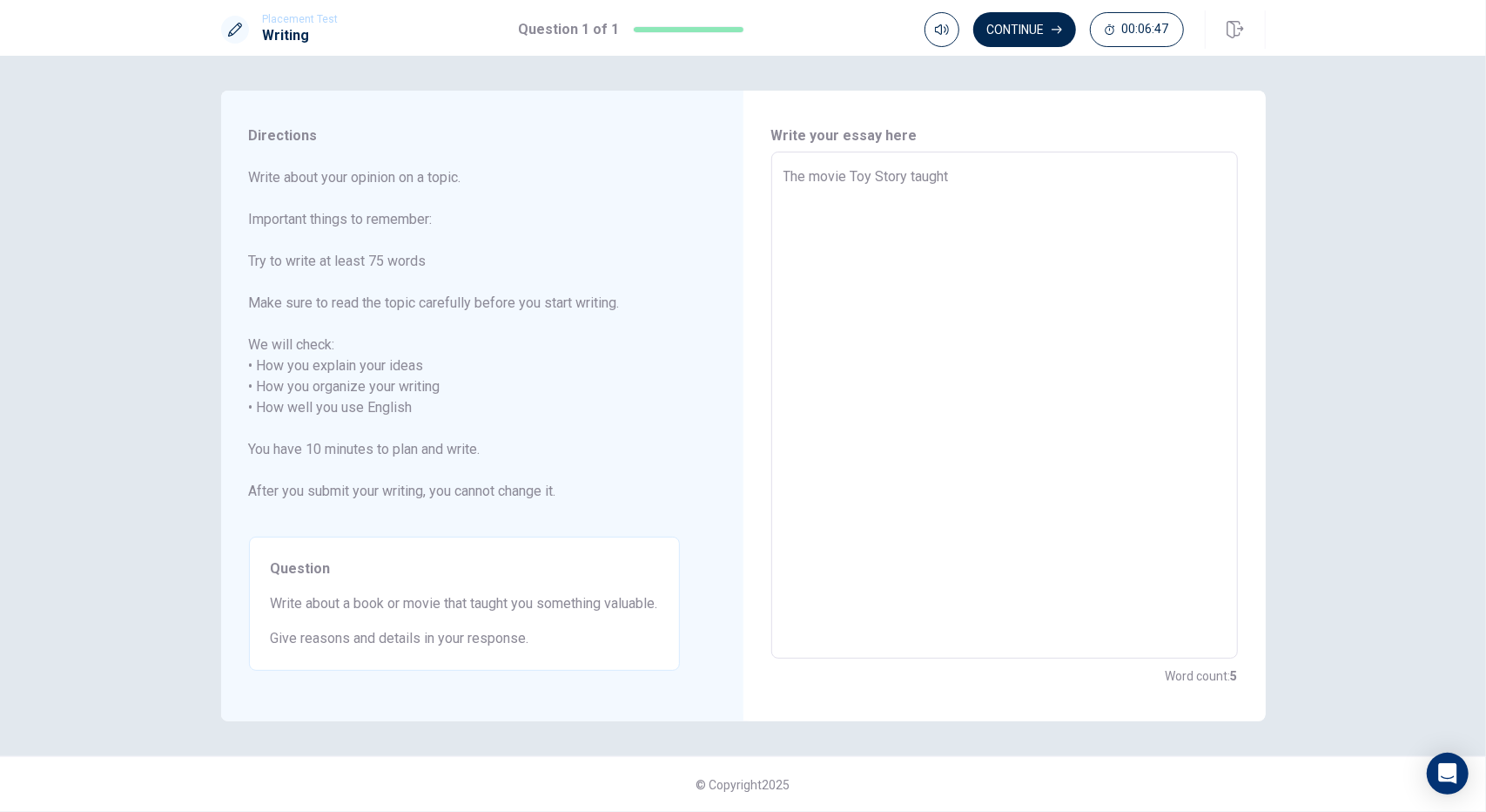
type textarea "The movie Toy Story taught m"
type textarea "x"
type textarea "The movie Toy Story taught me"
type textarea "x"
type textarea "The movie Toy Story taught me"
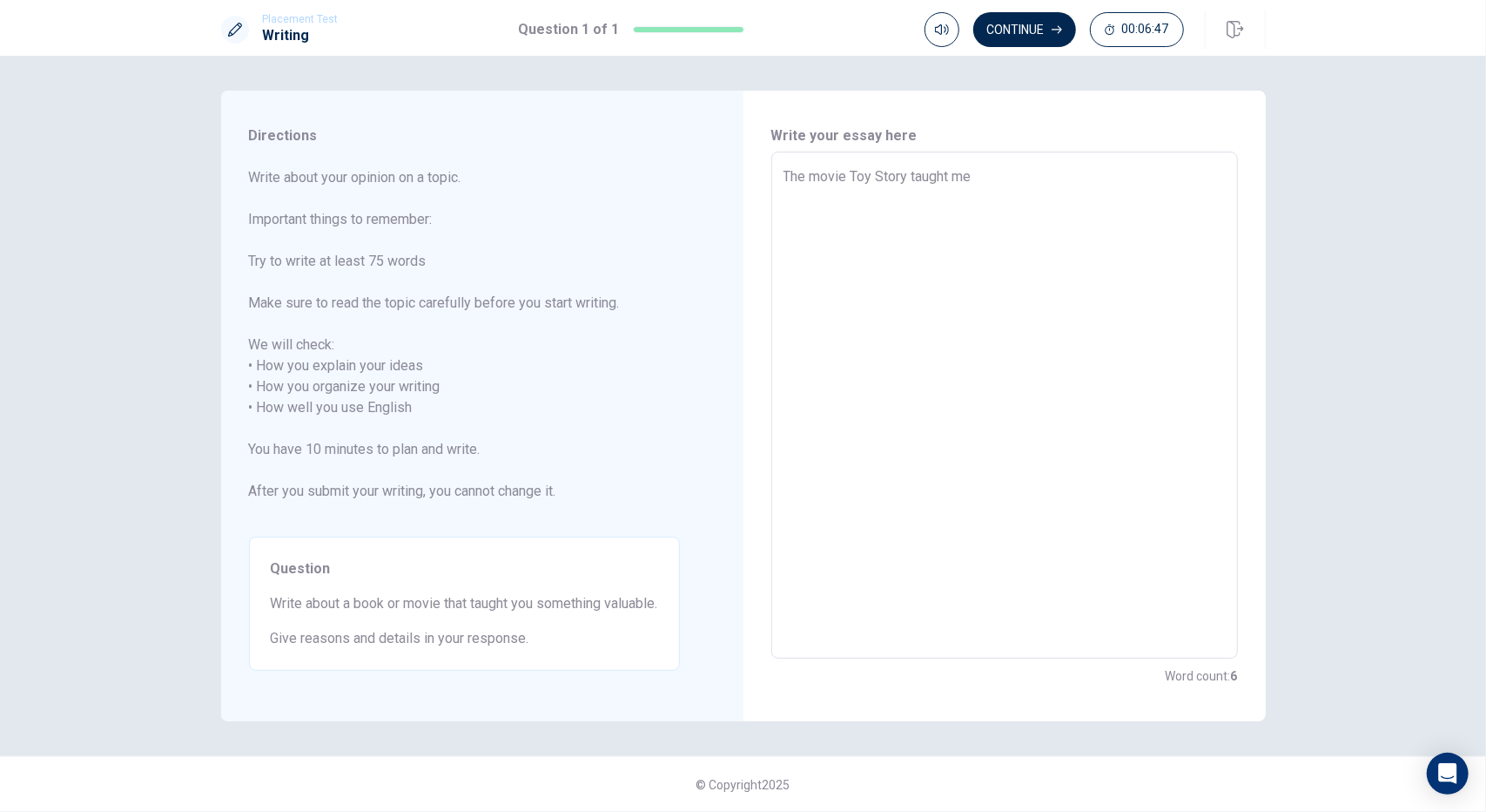
type textarea "x"
type textarea "The movie Toy Story taught me a"
type textarea "x"
type textarea "The movie Toy Story taught me ab"
type textarea "x"
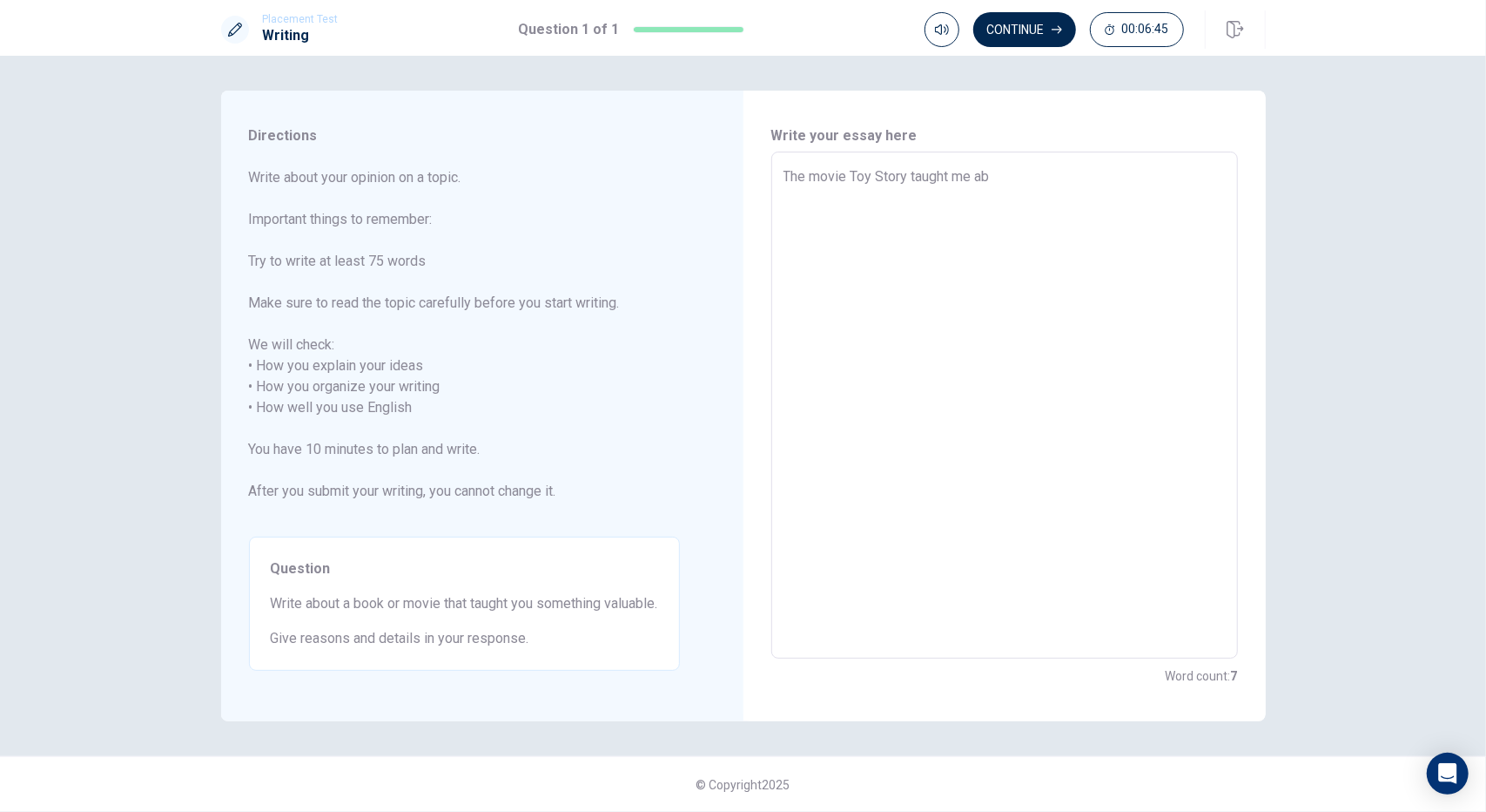
type textarea "The movie Toy Story taught me abo"
type textarea "x"
type textarea "The movie Toy Story taught me abou"
type textarea "x"
type textarea "The movie Toy Story taught me about"
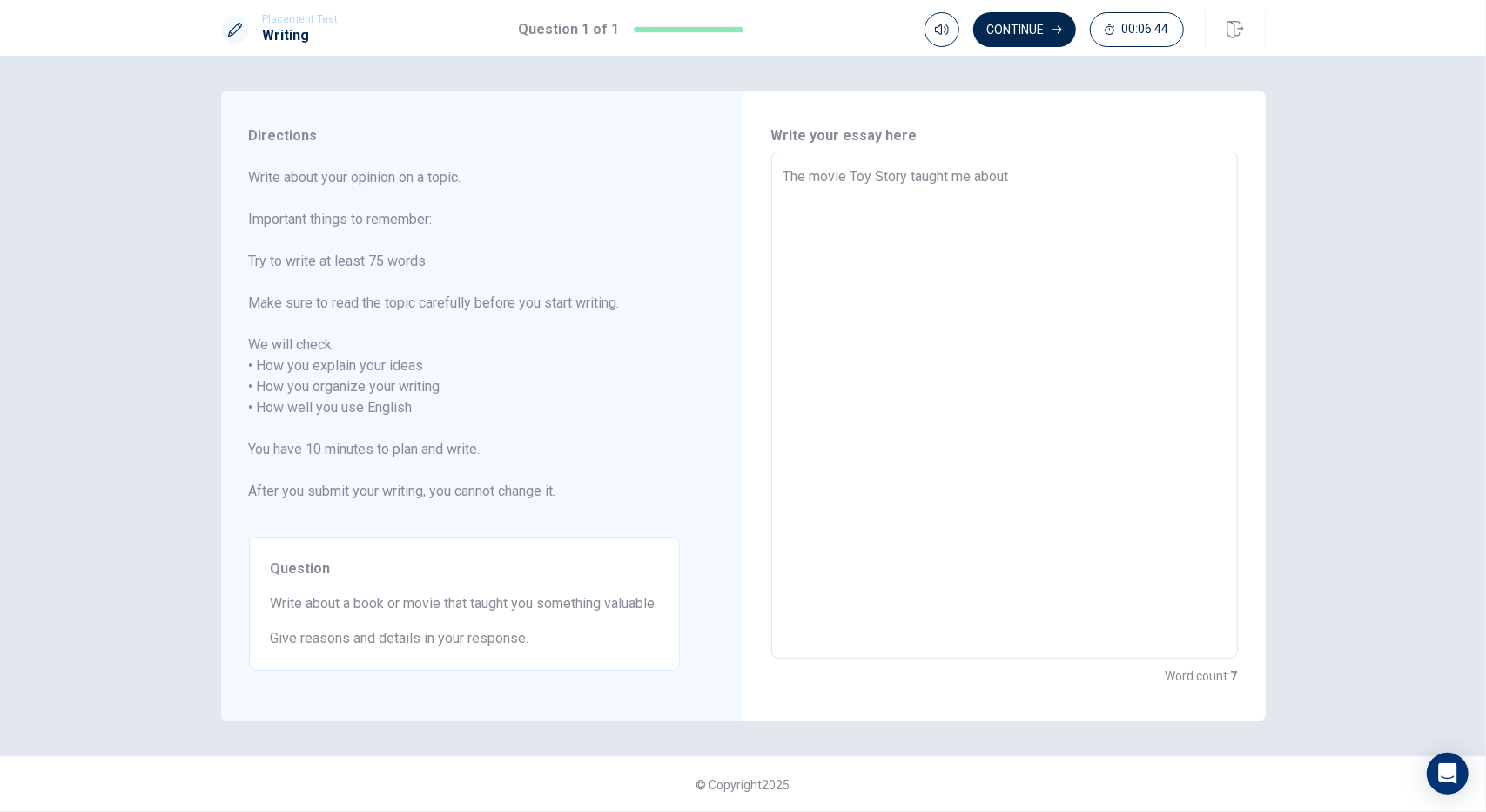
type textarea "x"
type textarea "The movie Toy Story taught me about"
type textarea "x"
type textarea "The movie Toy Story taught me about f"
type textarea "x"
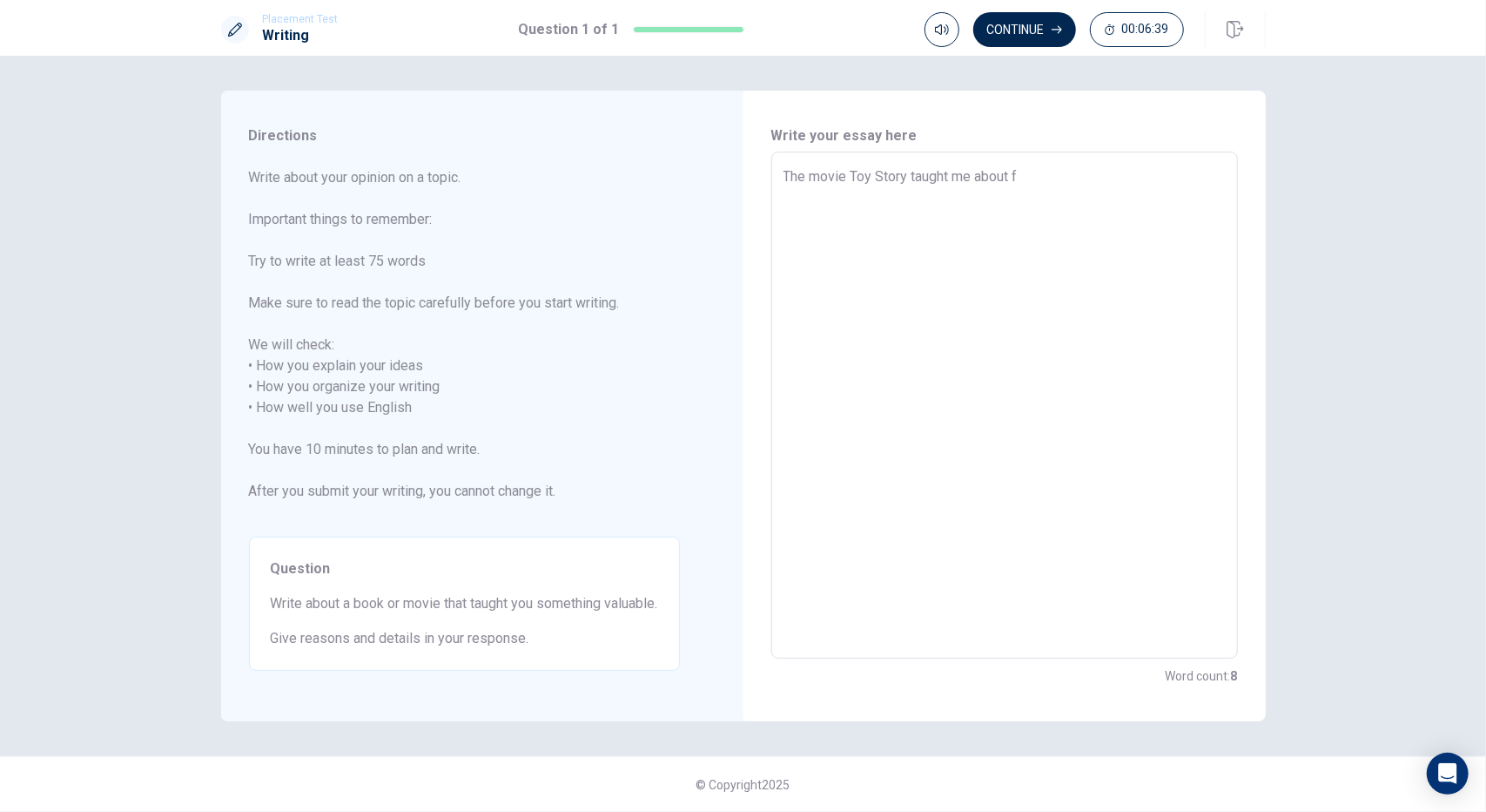
type textarea "The movie Toy Story taught me about fr"
type textarea "x"
type textarea "The movie Toy Story taught me about fri"
type textarea "x"
type textarea "The movie Toy Story taught me about frie"
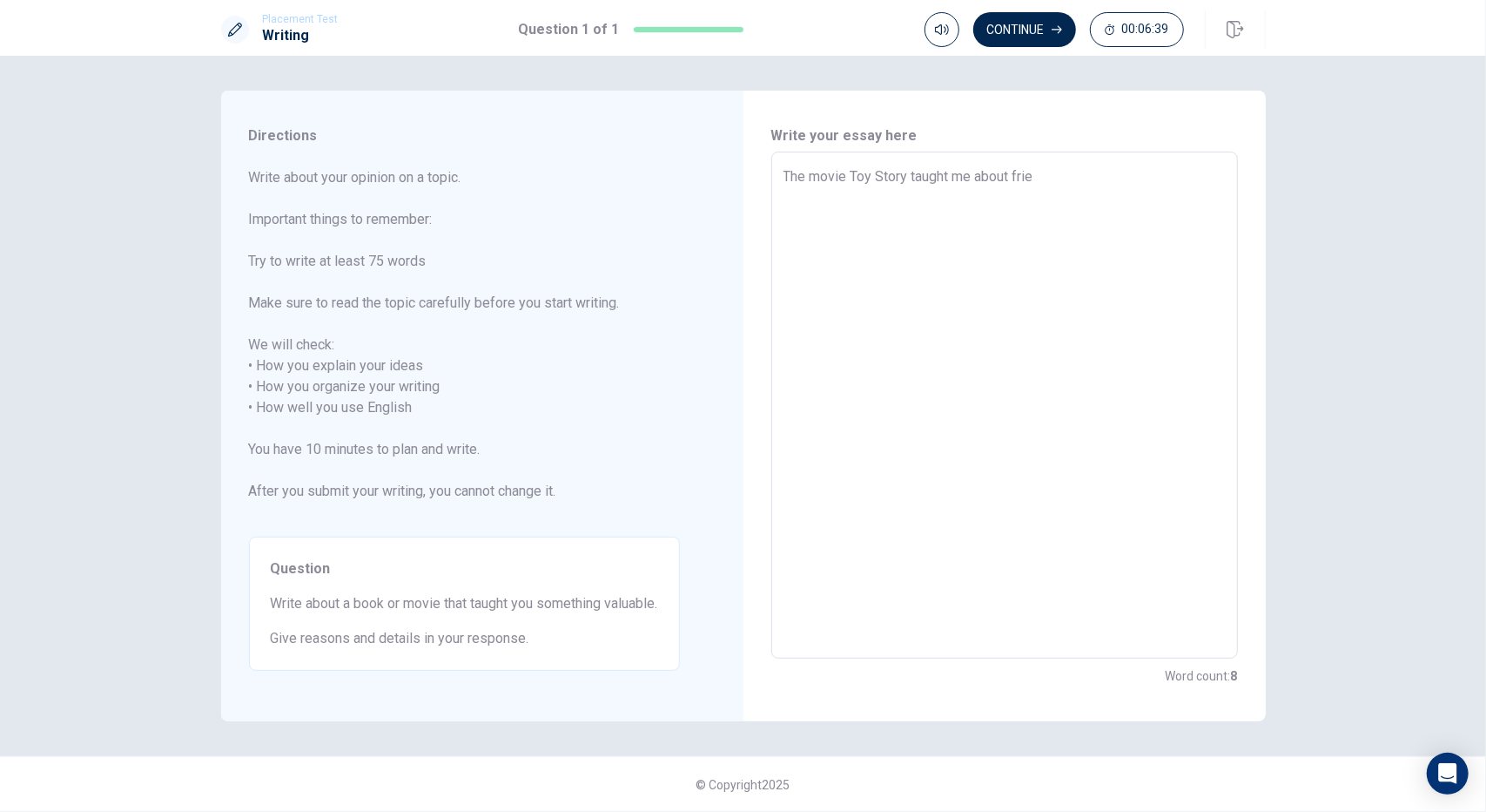
type textarea "x"
type textarea "The movie Toy Story taught me about frien"
type textarea "x"
type textarea "The movie Toy Story taught me about friend"
type textarea "x"
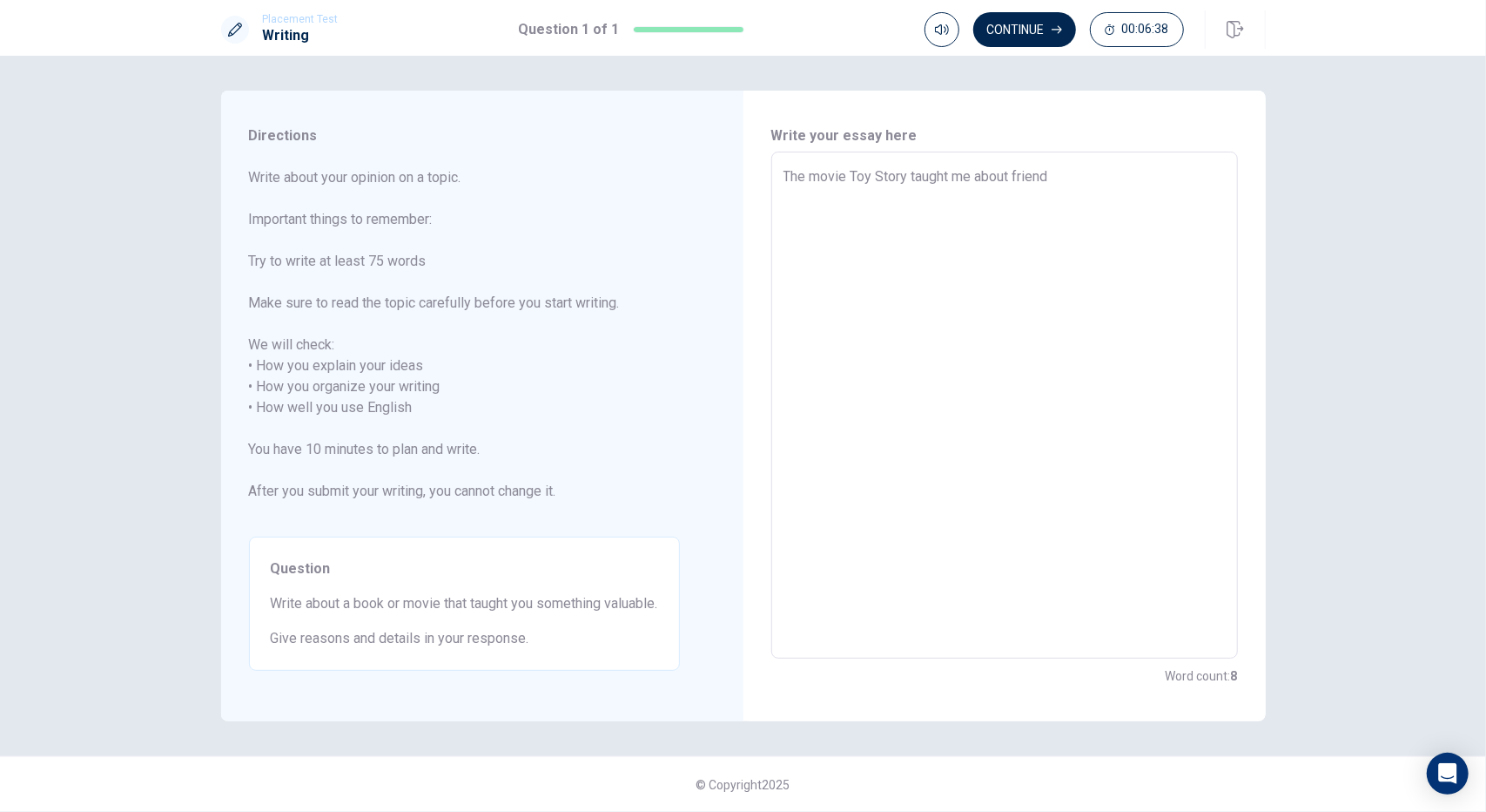
type textarea "The movie Toy Story taught me about friends"
type textarea "x"
type textarea "The movie Toy Story taught me about friendsh"
type textarea "x"
type textarea "The movie Toy Story taught me about friendshi"
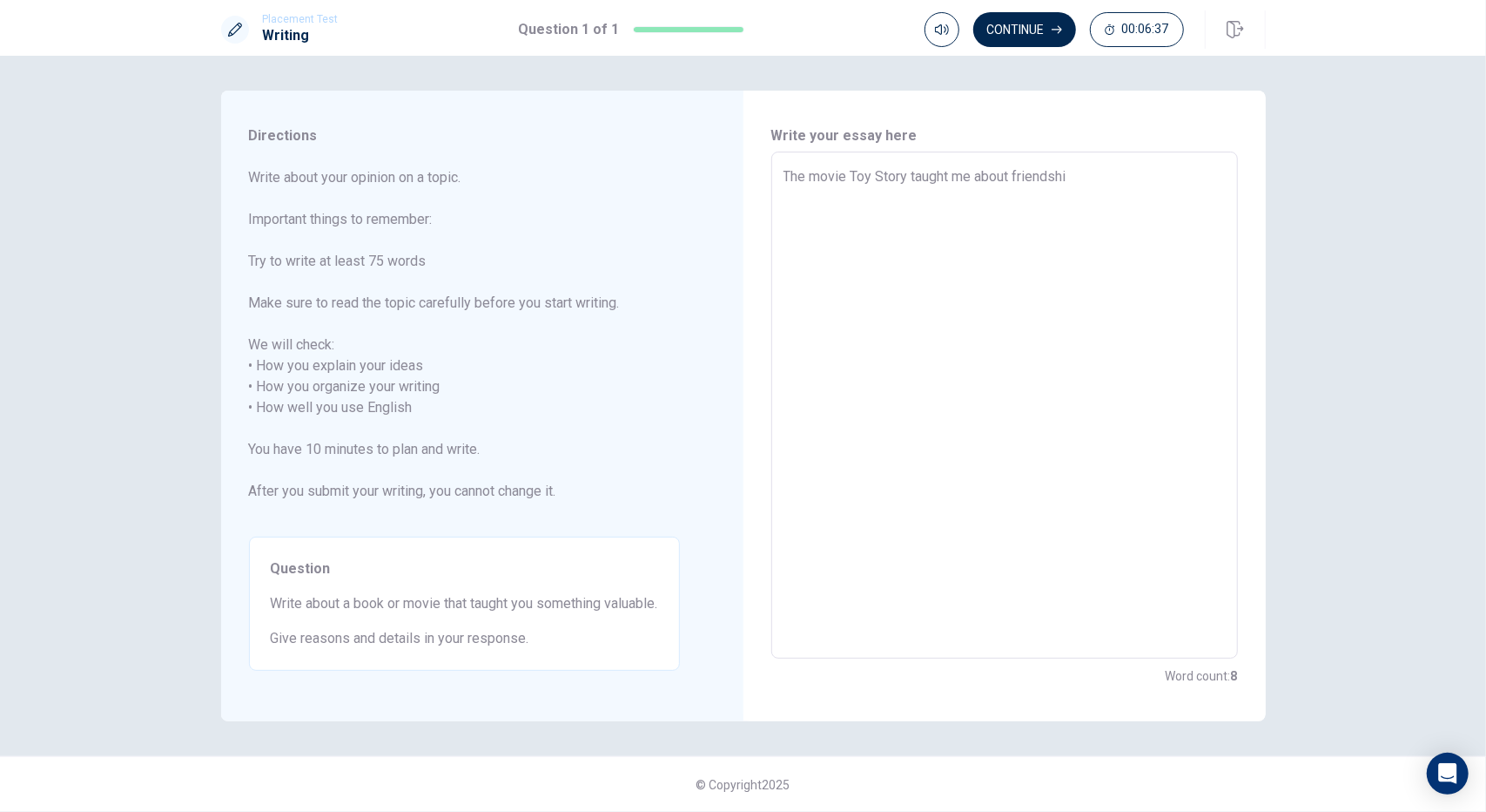
type textarea "x"
type textarea "The movie Toy Story taught me about friendship"
type textarea "x"
type textarea "The movie Toy Story taught me about friendship."
type textarea "x"
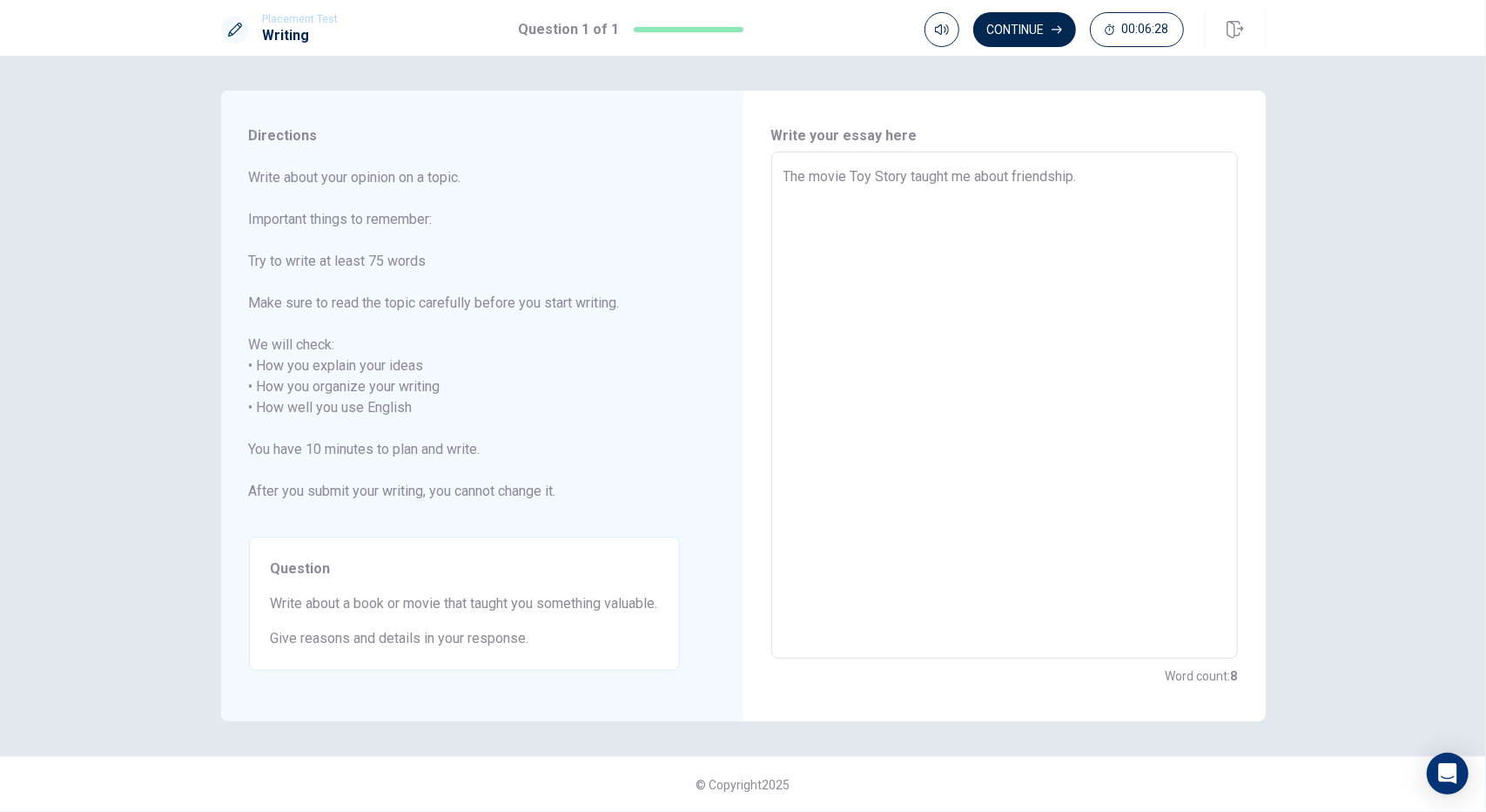
type textarea "The movie Toy Story taught me about friendship."
type textarea "x"
type textarea "The movie Toy Story taught me about friendship. W"
type textarea "x"
type textarea "The movie Toy Story taught me about friendship. Wo"
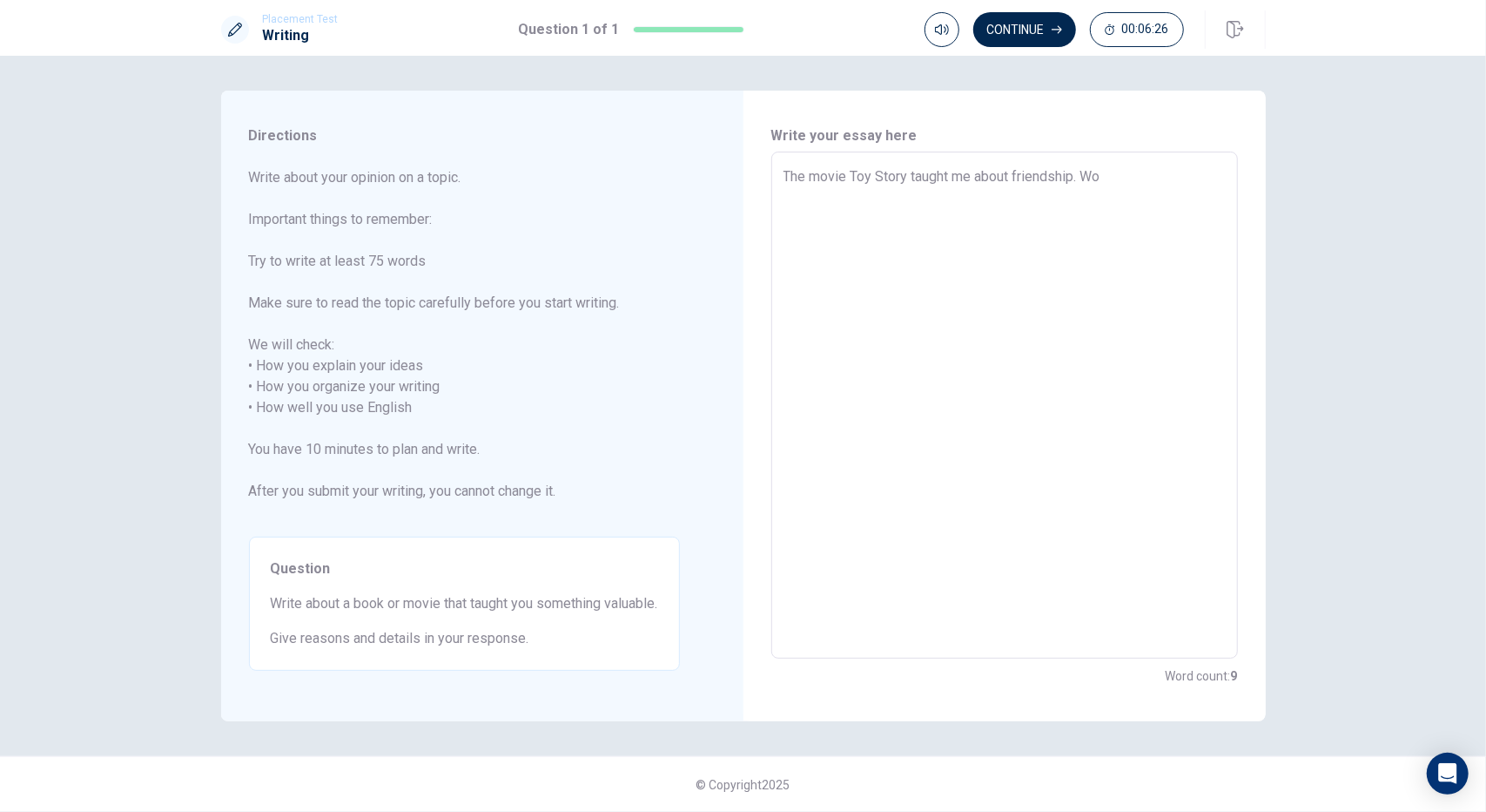
type textarea "x"
type textarea "The movie Toy Story taught me about friendship. Woo"
type textarea "x"
type textarea "The movie Toy Story taught me about friendship. Wood"
type textarea "x"
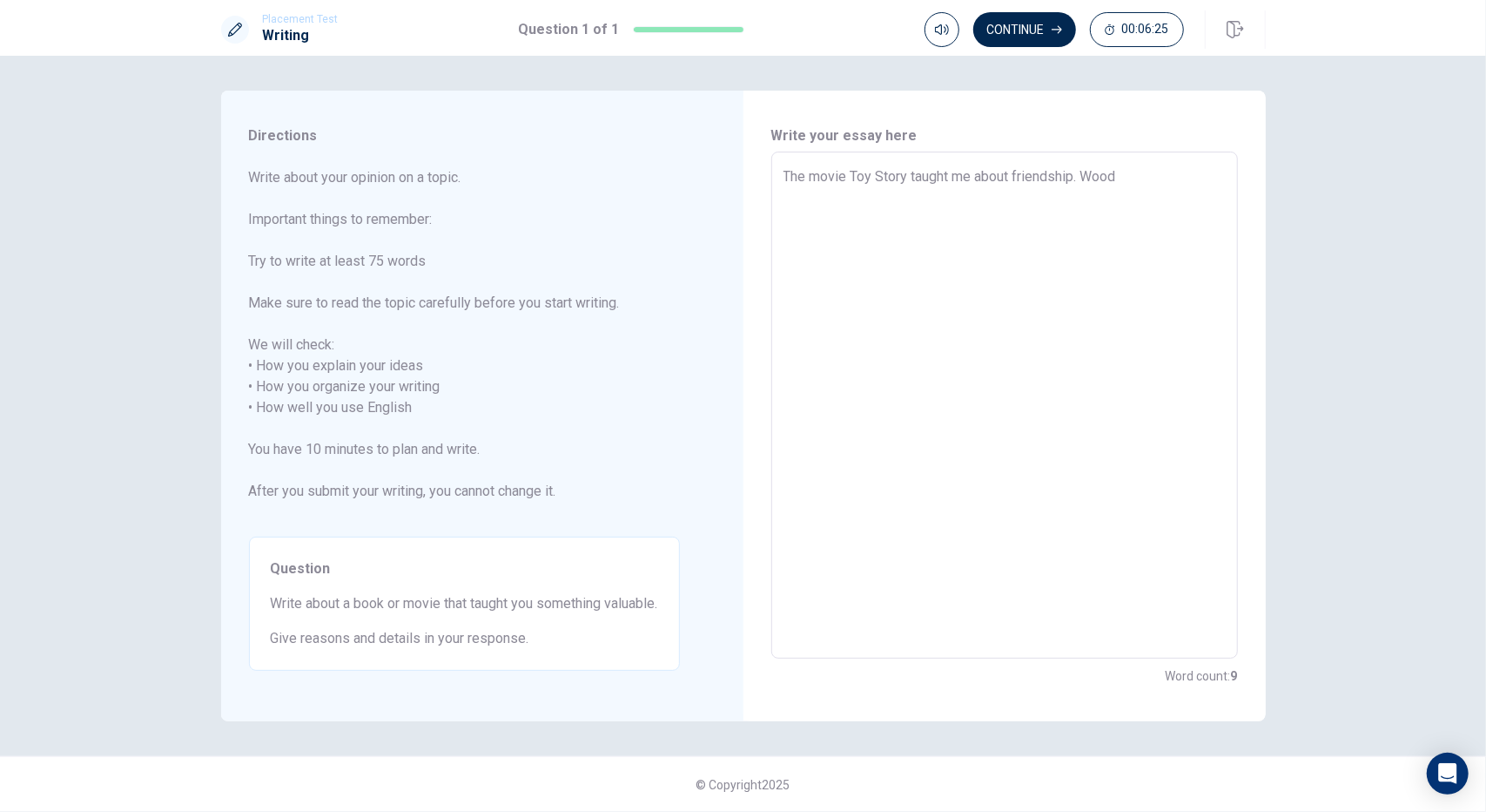
type textarea "The movie Toy Story taught me about friendship. Woody"
type textarea "x"
type textarea "The movie Toy Story taught me about friendship. Woody"
type textarea "x"
type textarea "The movie Toy Story taught me about friendship. Woody a"
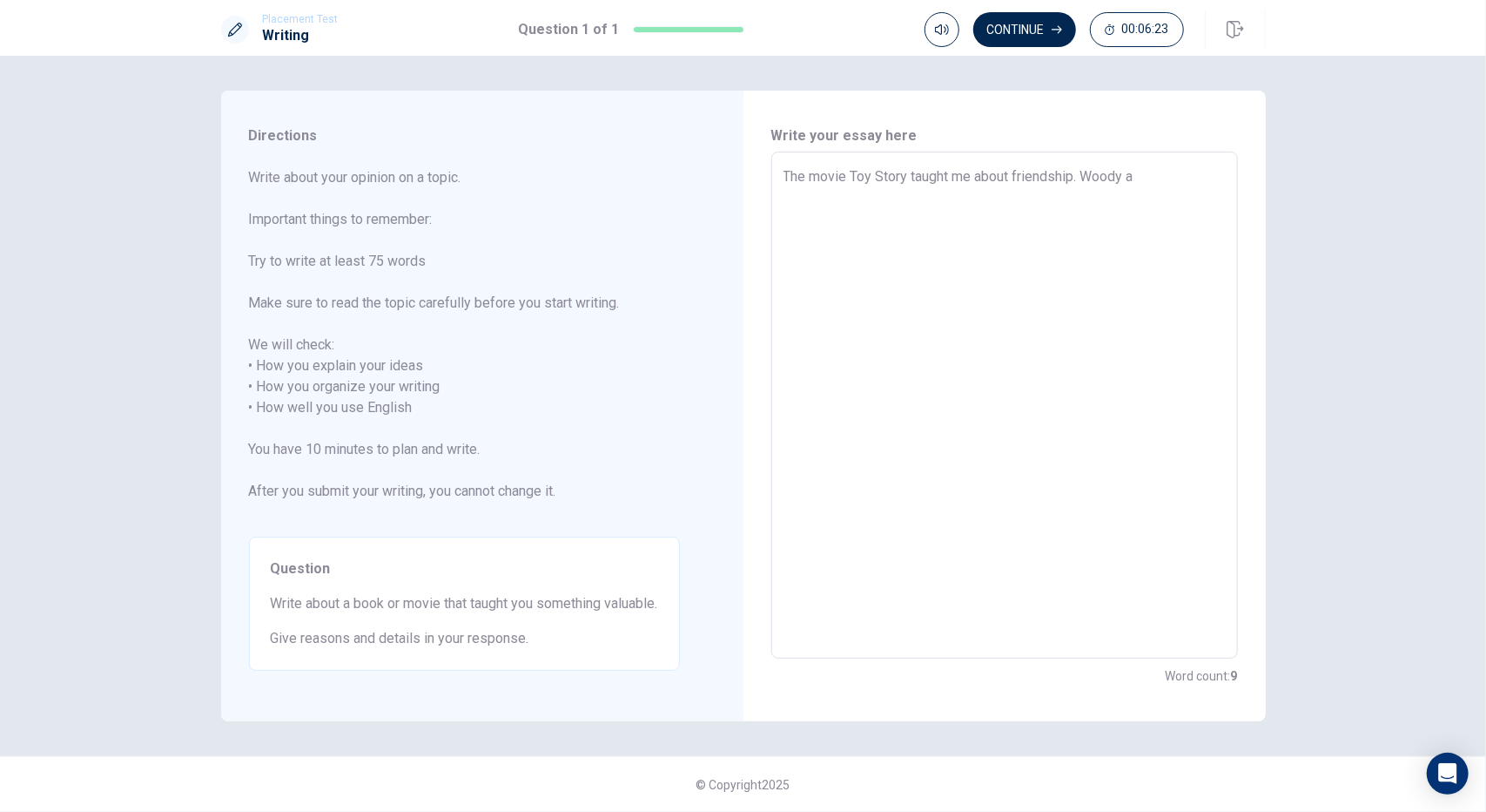
type textarea "x"
type textarea "The movie Toy Story taught me about friendship. Woody an"
type textarea "x"
type textarea "The movie Toy Story taught me about friendship. [PERSON_NAME] and"
type textarea "x"
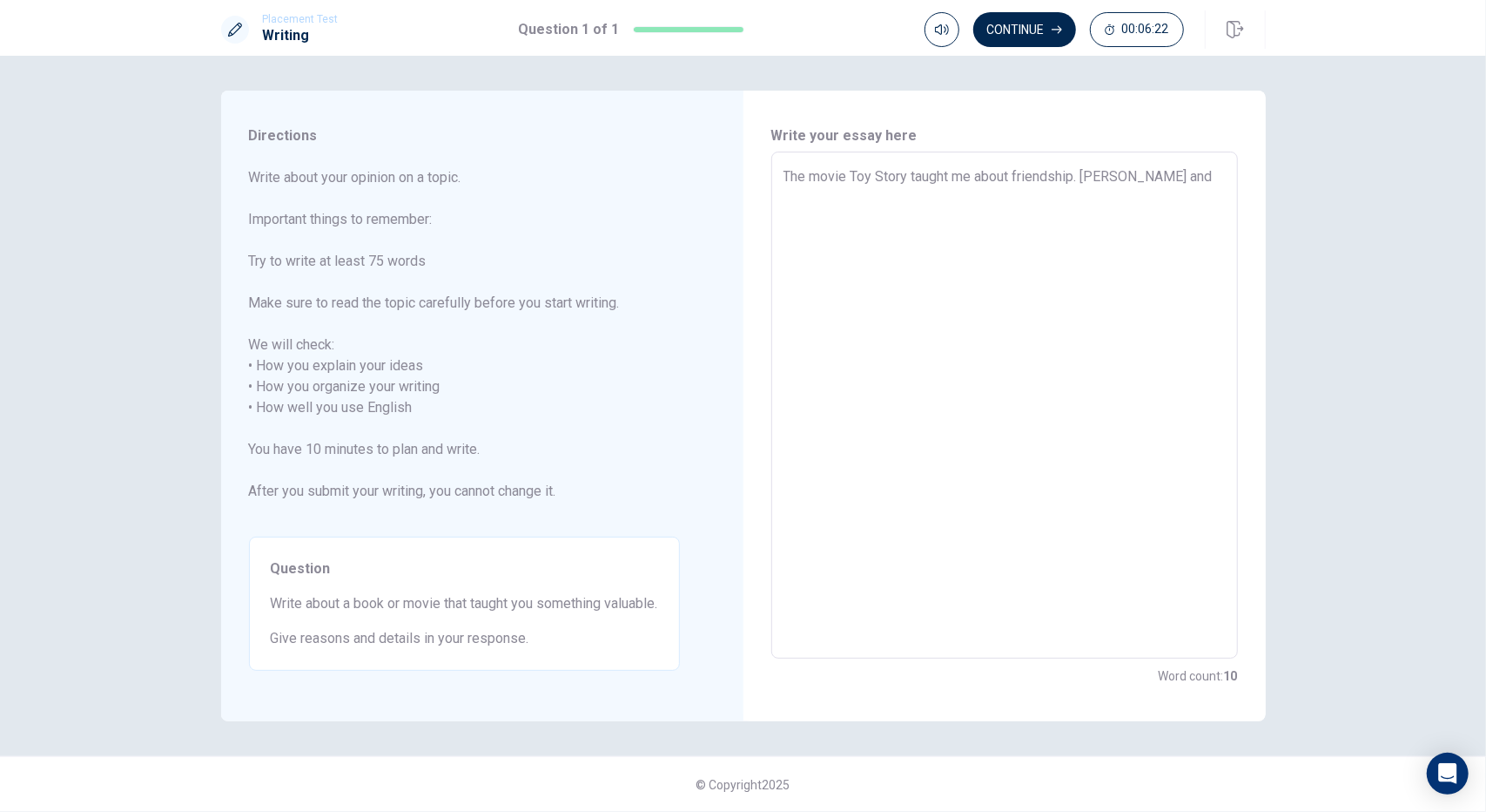
type textarea "The movie Toy Story taught me about friendship. [PERSON_NAME] and"
type textarea "x"
type textarea "The movie Toy Story taught me about friendship. [PERSON_NAME] and b"
type textarea "x"
type textarea "The movie Toy Story taught me about friendship. [PERSON_NAME] and bu"
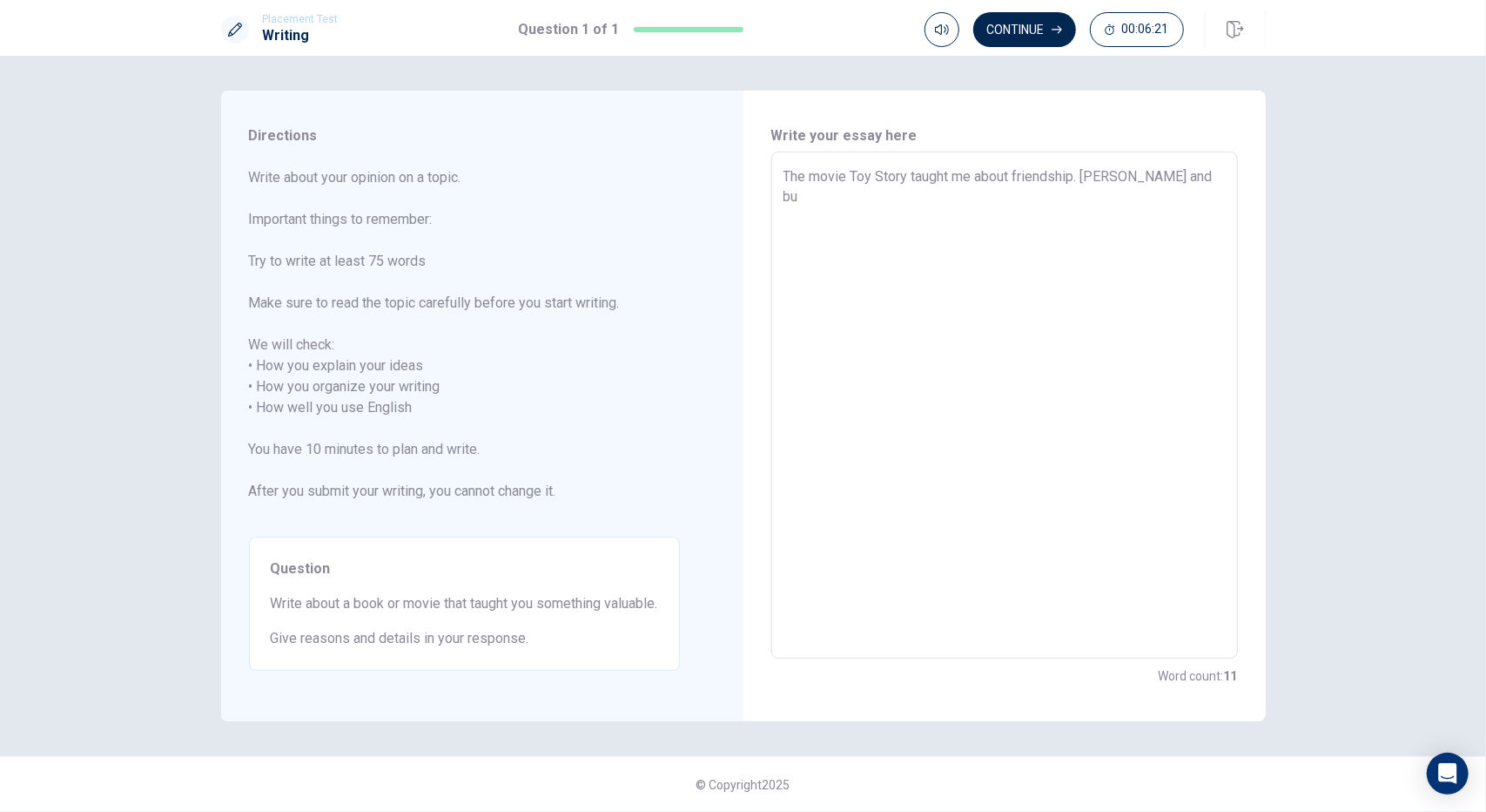
type textarea "x"
type textarea "The movie Toy Story taught me about friendship. [PERSON_NAME] and b"
type textarea "x"
type textarea "The movie Toy Story taught me about friendship. [PERSON_NAME] and"
type textarea "x"
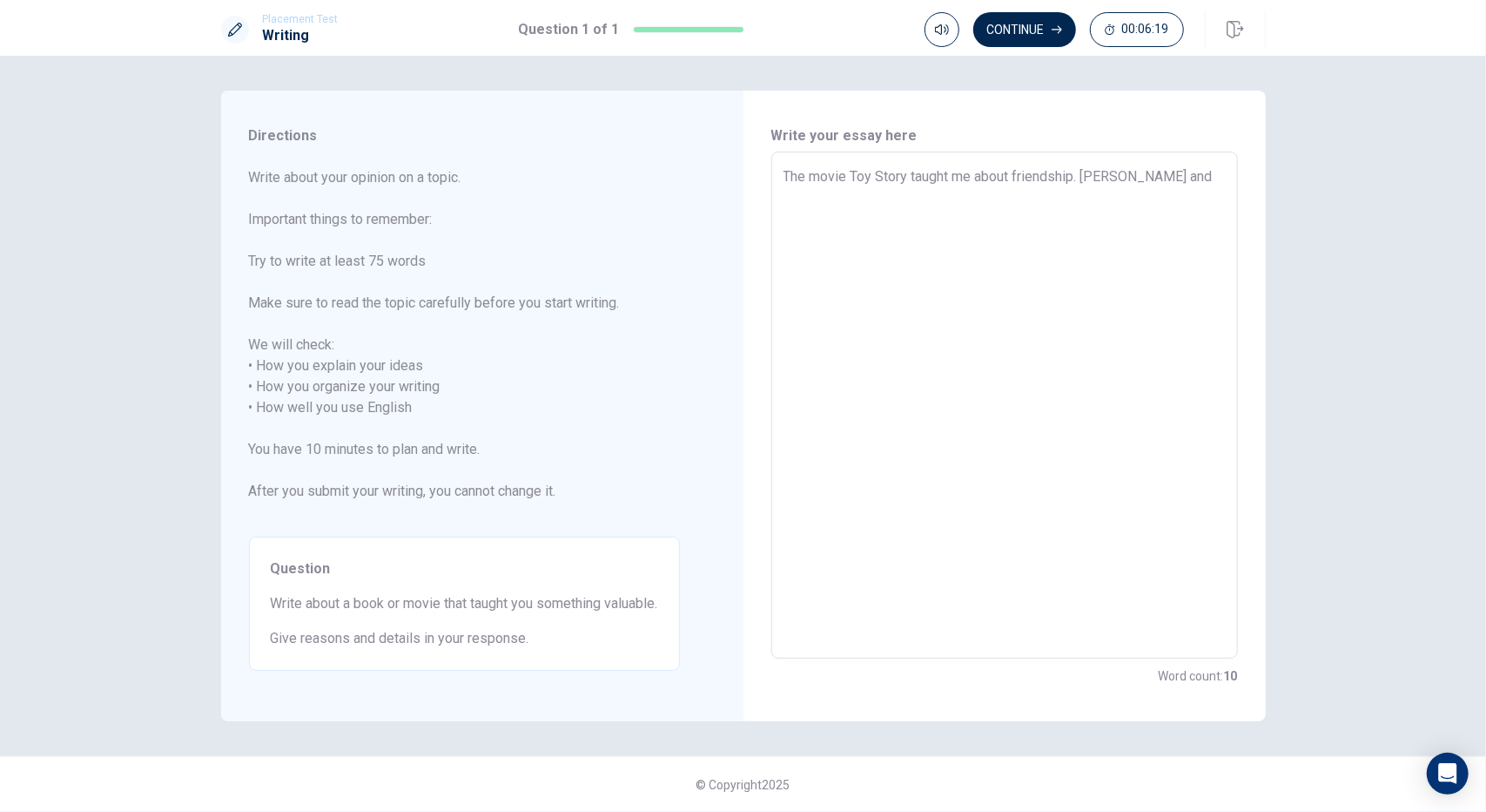
type textarea "The movie Toy Story taught me about friendship. [PERSON_NAME] and B"
type textarea "x"
type textarea "The movie Toy Story taught me about friendship. [PERSON_NAME] and Bu"
type textarea "x"
type textarea "The movie Toy Story taught me about friendship. [PERSON_NAME] and [PERSON_NAME]"
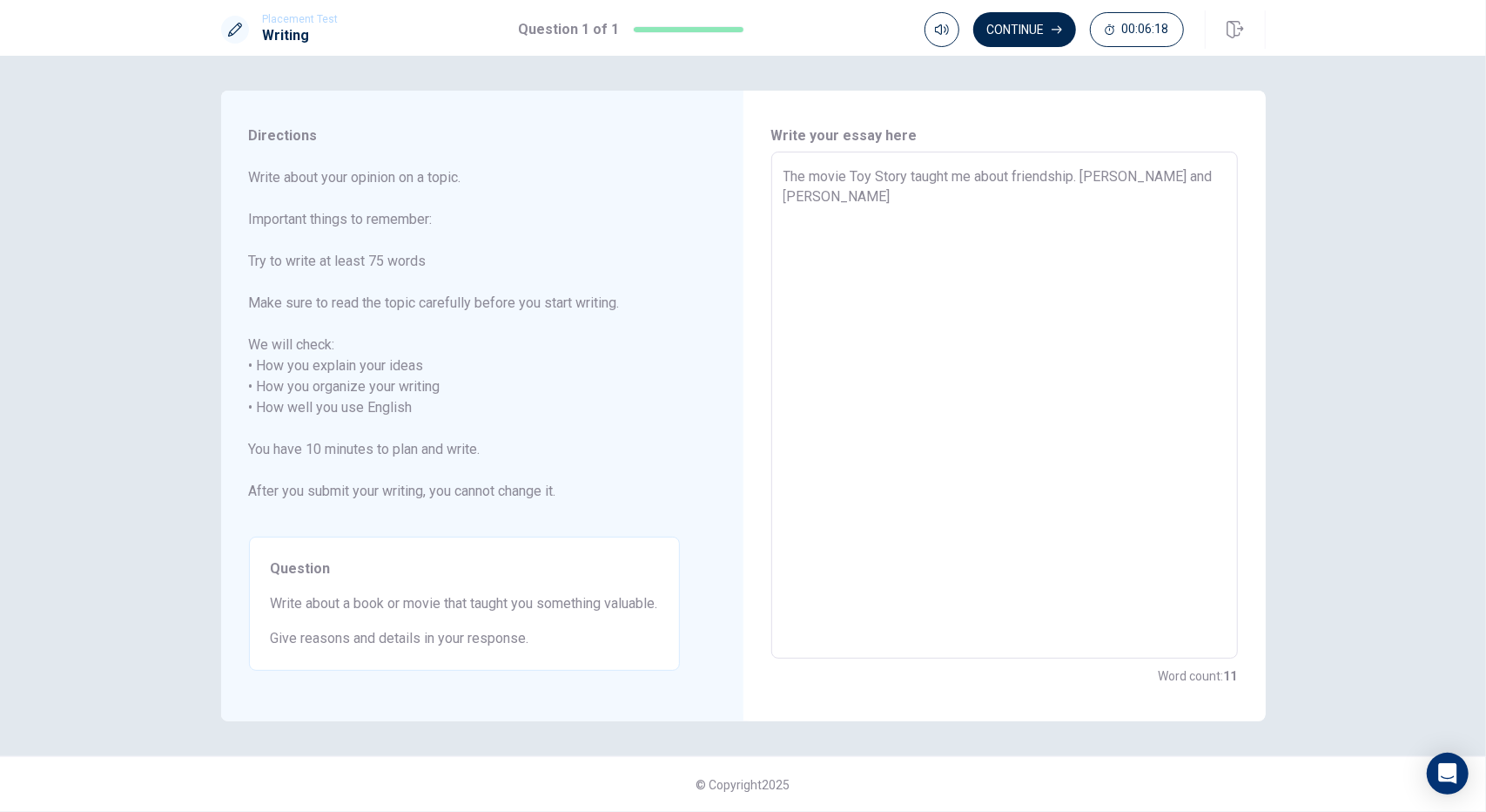
type textarea "x"
type textarea "The movie Toy Story taught me about friendship. [PERSON_NAME] and Buzz"
type textarea "x"
type textarea "The movie Toy Story taught me about friendship. [PERSON_NAME] and Buzz"
type textarea "x"
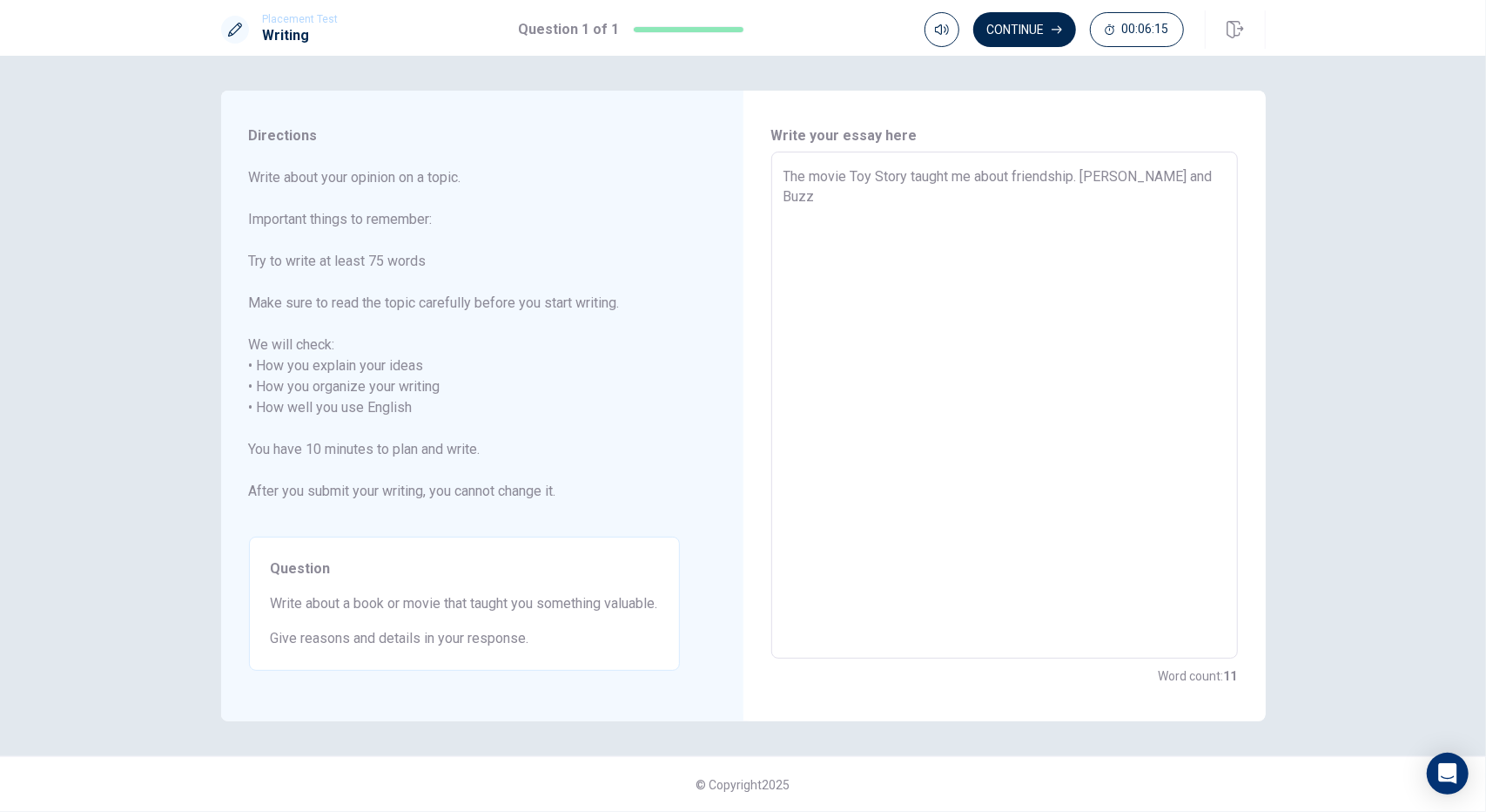
type textarea "The movie Toy Story taught me about friendship. [PERSON_NAME] and [PERSON_NAME]…"
type textarea "x"
type textarea "The movie Toy Story taught me about friendship. Woody and Buzz st"
type textarea "x"
type textarea "The movie Toy Story taught me about friendship. [PERSON_NAME] and Buzz sta"
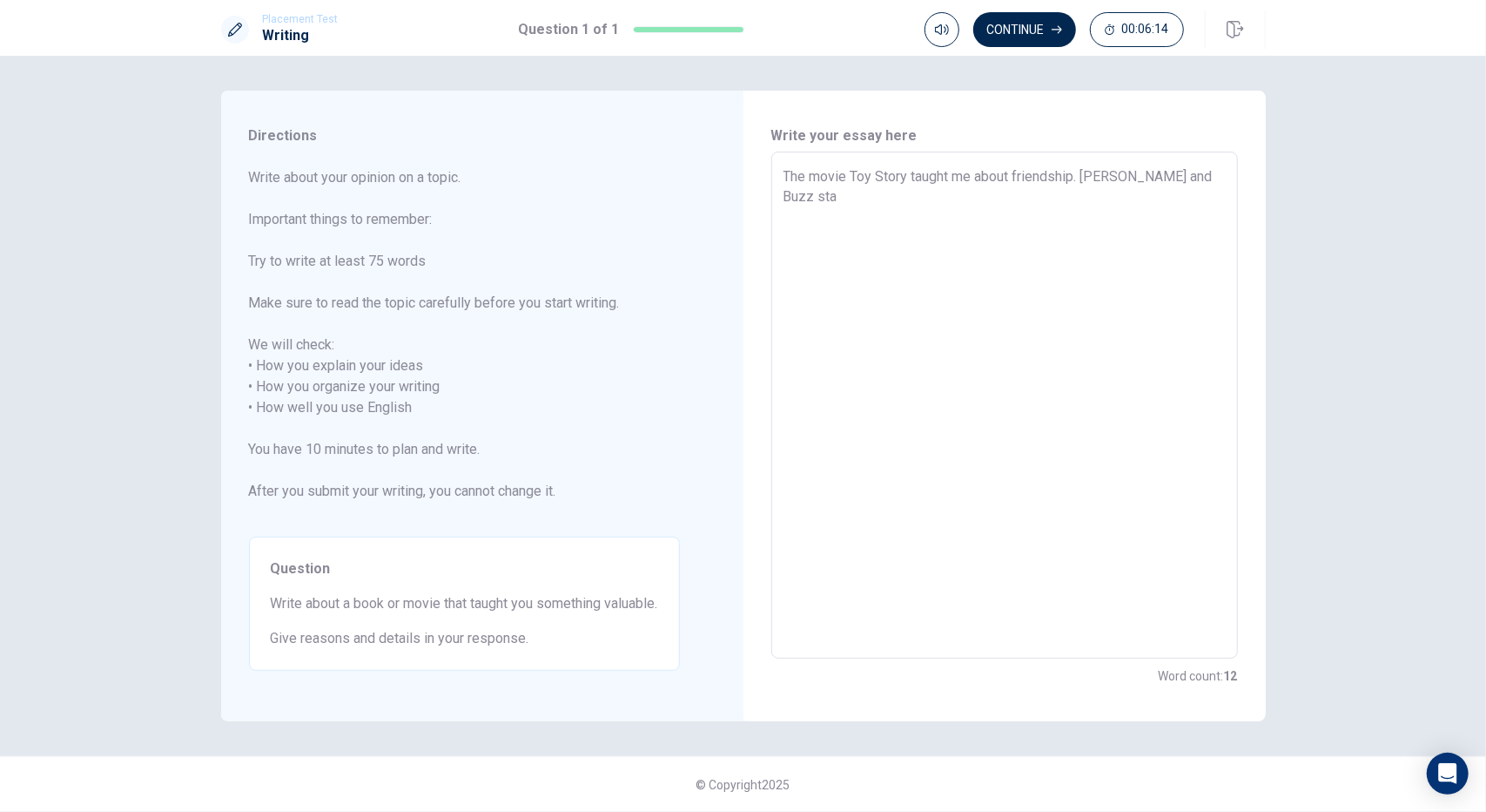
type textarea "x"
type textarea "The movie Toy Story taught me about friendship. [PERSON_NAME] and Buzz star"
type textarea "x"
type textarea "The movie Toy Story taught me about friendship. [PERSON_NAME] and Buzz start"
type textarea "x"
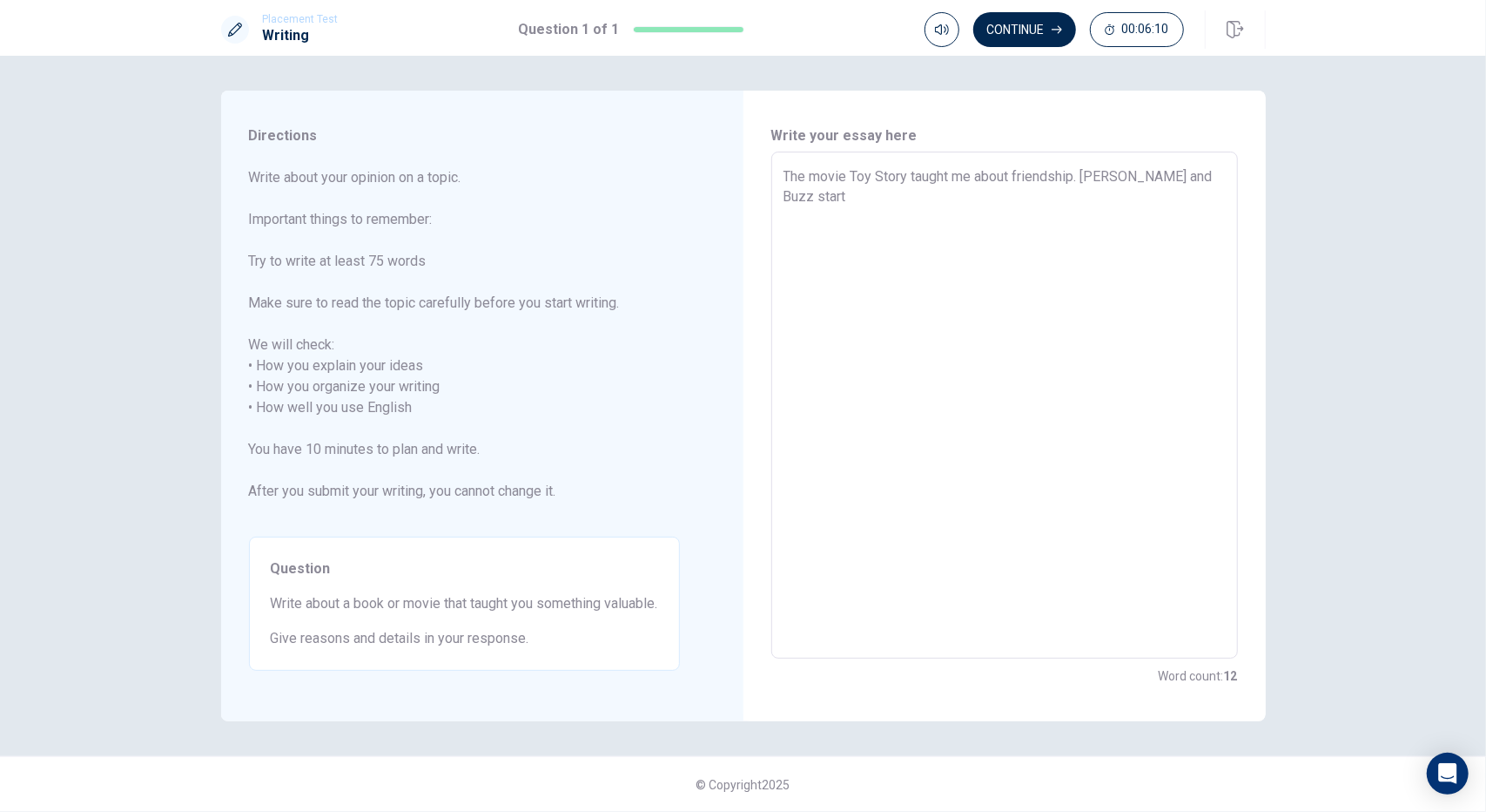
type textarea "The movie Toy Story taught me about friendship. [PERSON_NAME] and Buzz start"
type textarea "x"
type textarea "The movie Toy Story taught me about friendship. [PERSON_NAME] and Buzz start a"
type textarea "x"
type textarea "The movie Toy Story taught me about friendship. [PERSON_NAME] and Buzz start as"
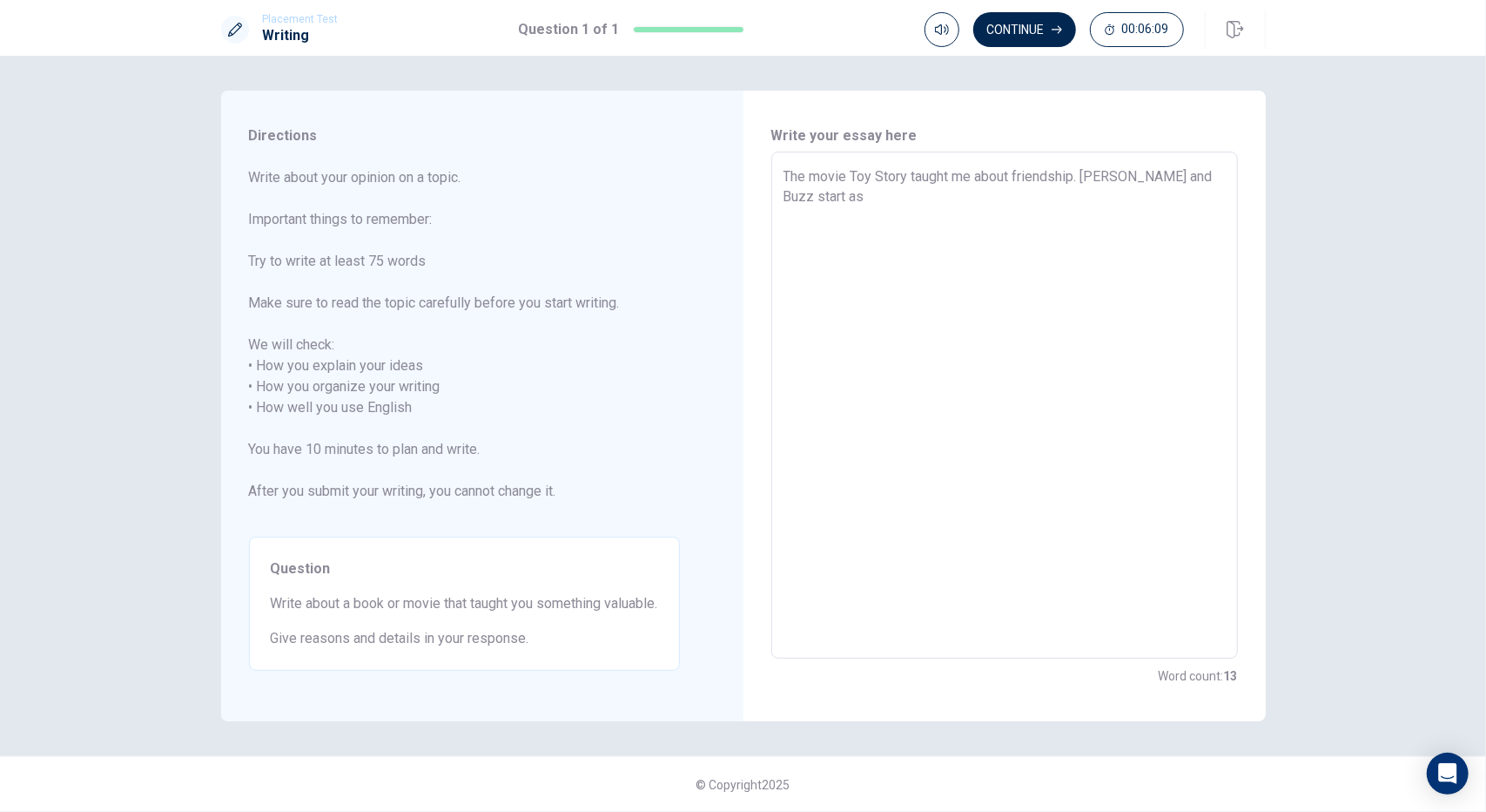
type textarea "x"
type textarea "The movie Toy Story taught me about friendship. [PERSON_NAME] and Buzz start as"
type textarea "x"
type textarea "The movie Toy Story taught me about friendship. [PERSON_NAME] and Buzz start as…"
type textarea "x"
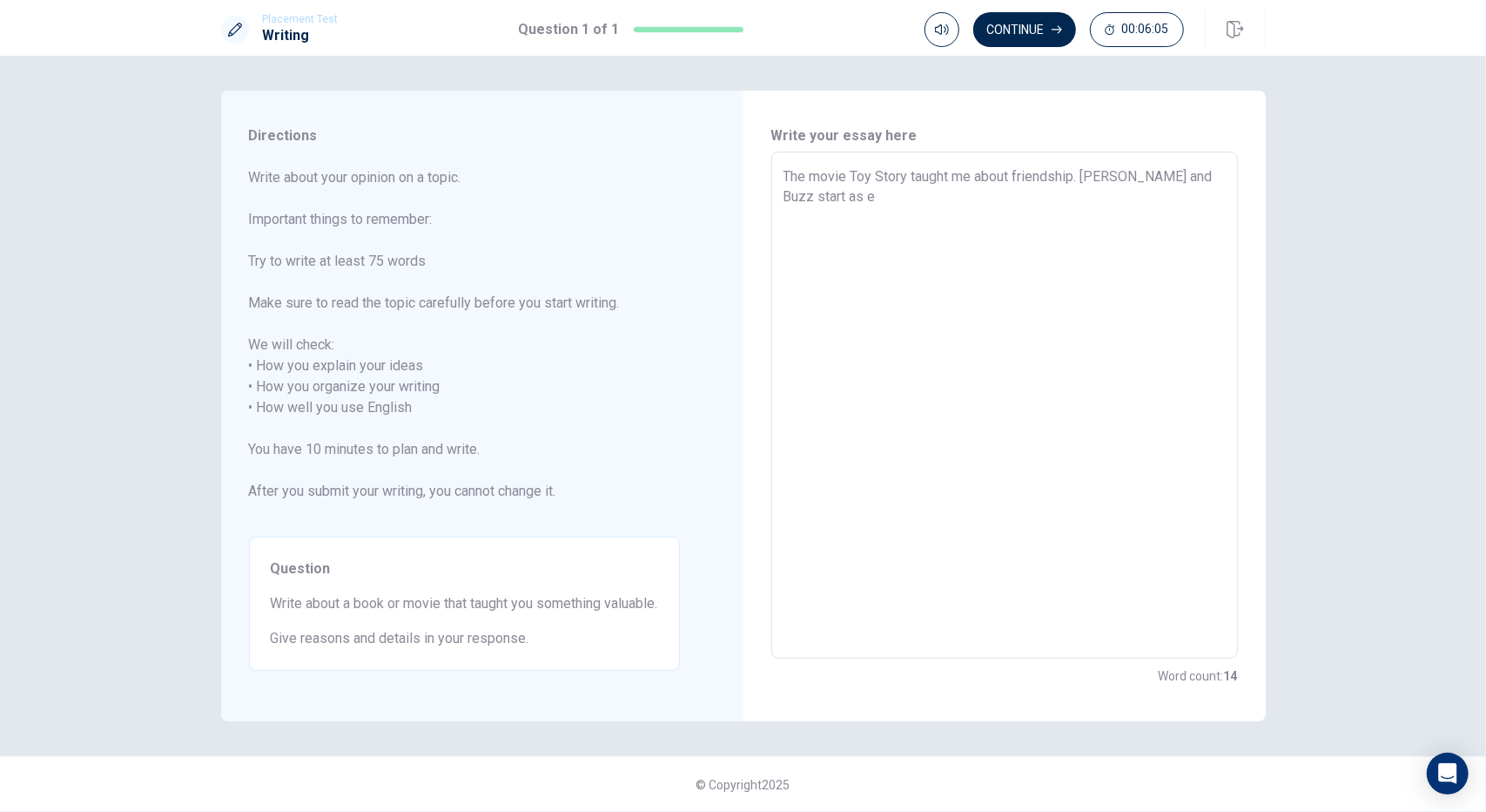
type textarea "The movie Toy Story taught me about friendship. [PERSON_NAME] and Buzz start as…"
type textarea "x"
type textarea "The movie Toy Story taught me about friendship. [PERSON_NAME] and Buzz start as…"
type textarea "x"
type textarea "The movie Toy Story taught me about friendship. [PERSON_NAME] and [PERSON_NAME]…"
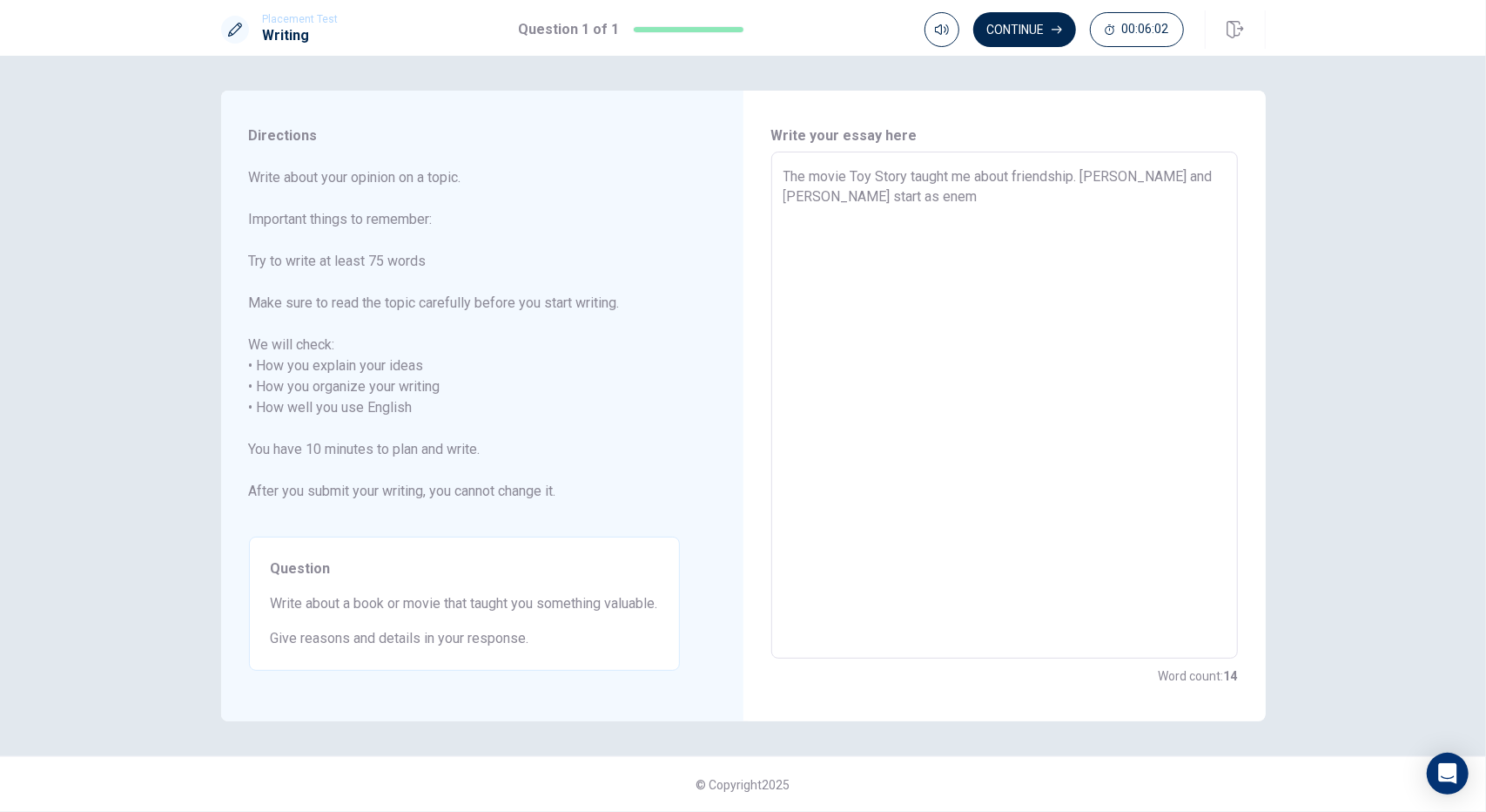
type textarea "x"
type textarea "The movie Toy Story taught me about friendship. [PERSON_NAME] and [PERSON_NAME]…"
type textarea "x"
type textarea "The movie Toy Story taught me about friendship. [PERSON_NAME] and [PERSON_NAME]…"
type textarea "x"
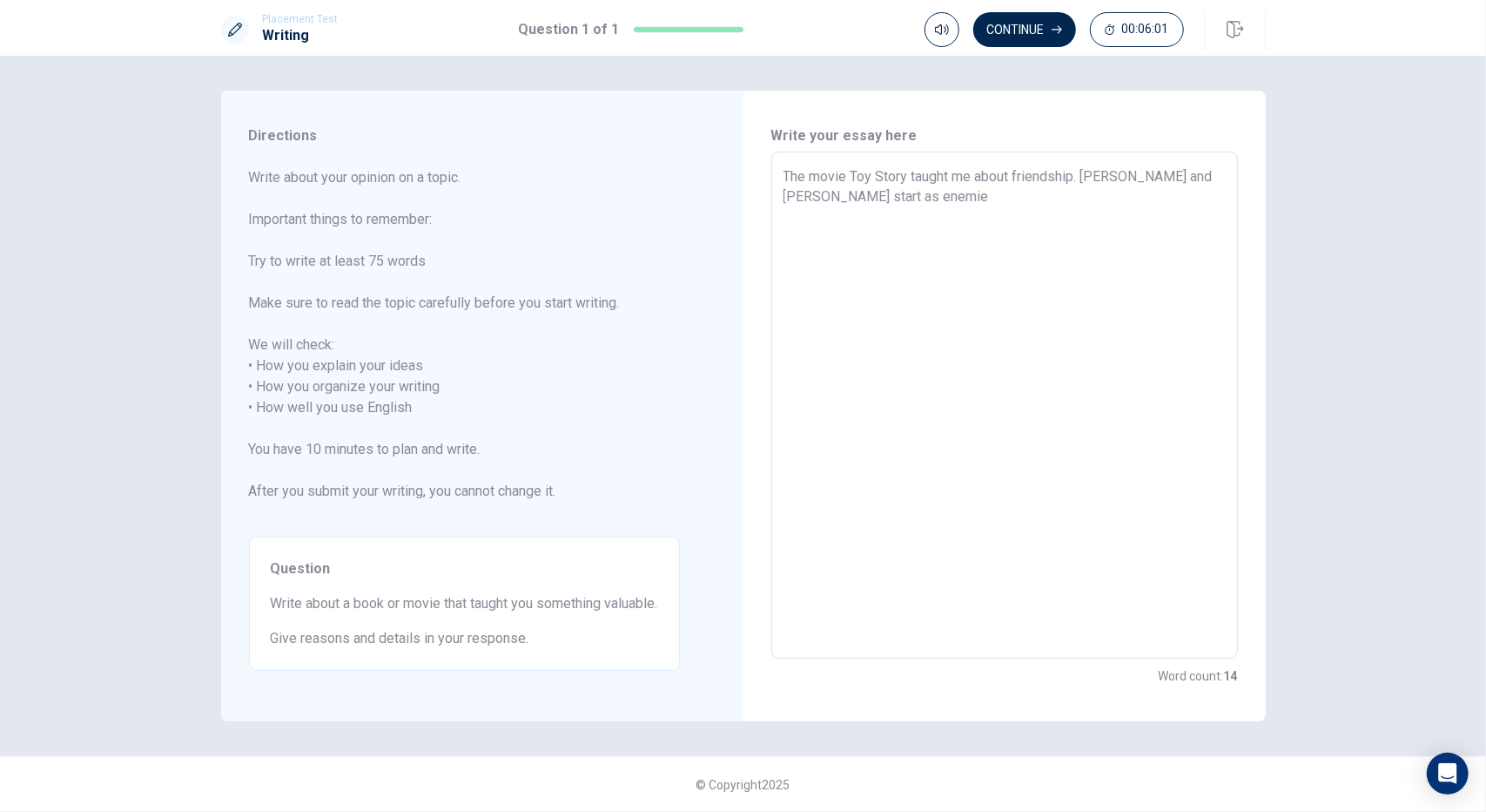
type textarea "The movie Toy Story taught me about friendship. [PERSON_NAME] and [PERSON_NAME]…"
type textarea "x"
type textarea "The movie Toy Story taught me about friendship. [PERSON_NAME] and [PERSON_NAME]…"
type textarea "x"
type textarea "The movie Toy Story taught me about friendship. [PERSON_NAME] and [PERSON_NAME]…"
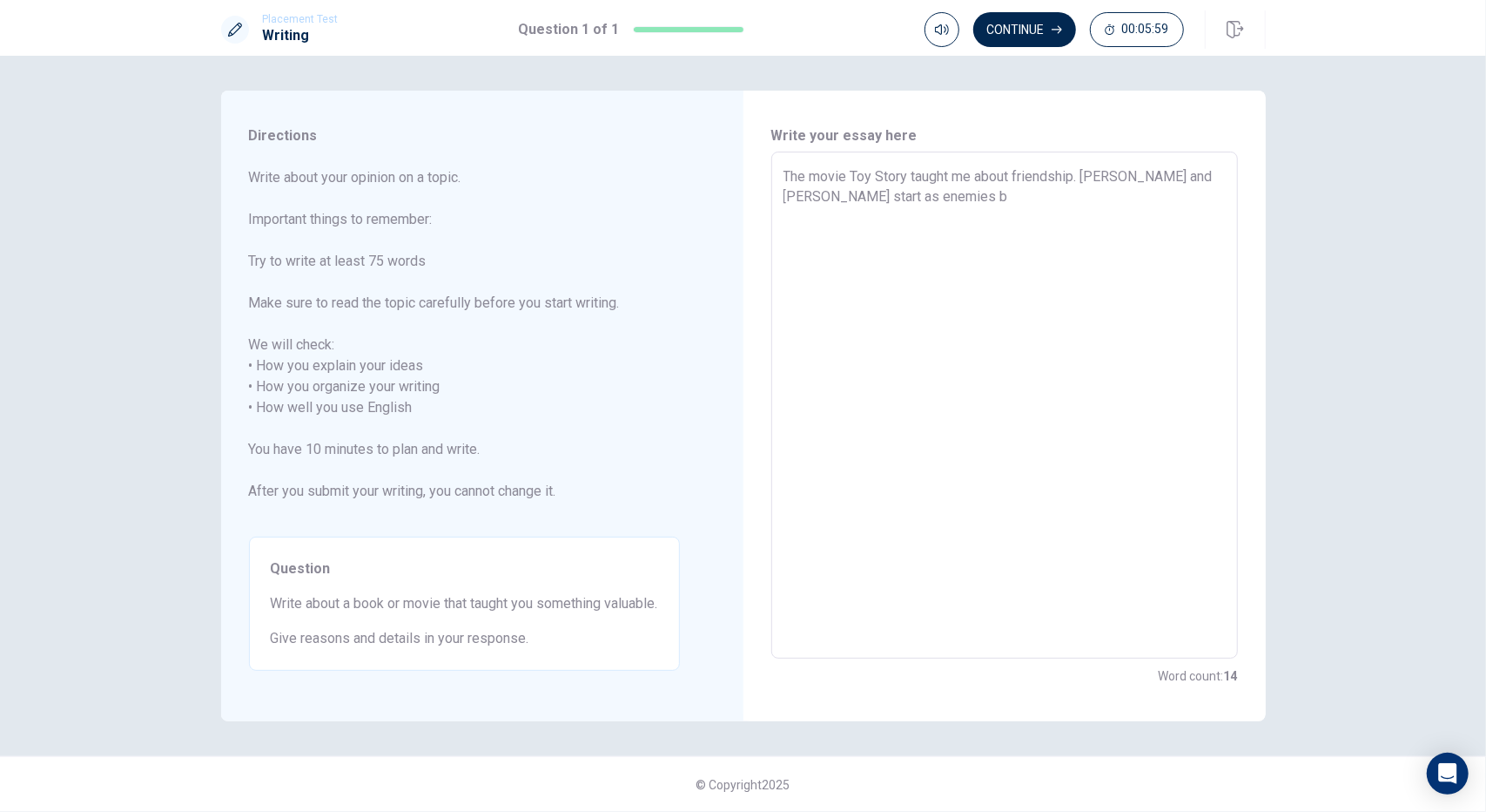
type textarea "x"
type textarea "The movie Toy Story taught me about friendship. [PERSON_NAME] and [PERSON_NAME]…"
type textarea "x"
type textarea "The movie Toy Story taught me about friendship. [PERSON_NAME] and [PERSON_NAME]…"
type textarea "x"
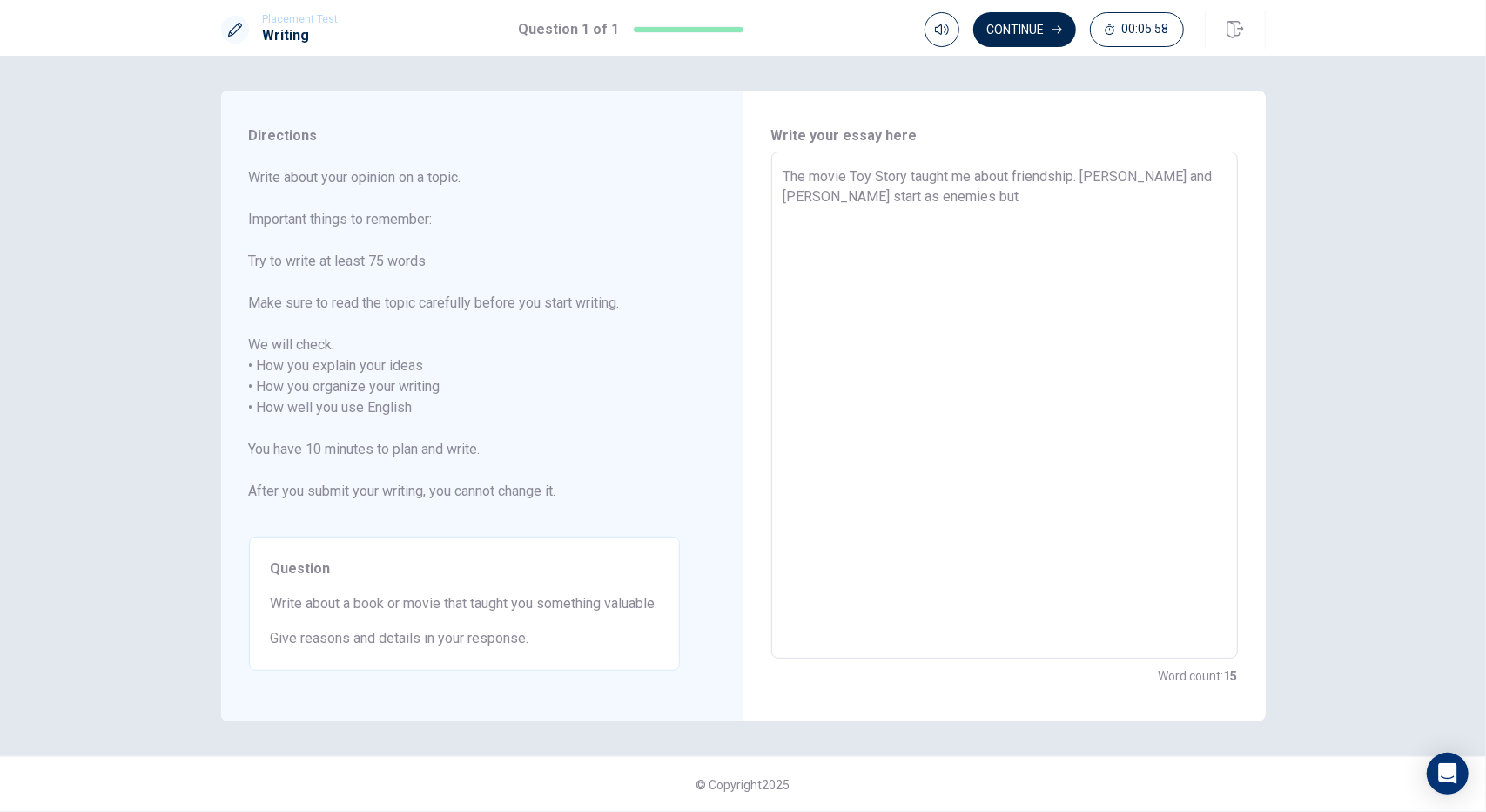
type textarea "The movie Toy Story taught me about friendship. [PERSON_NAME] and [PERSON_NAME]…"
type textarea "x"
type textarea "The movie Toy Story taught me about friendship. [PERSON_NAME] and [PERSON_NAME]…"
type textarea "x"
type textarea "The movie Toy Story taught me about friendship. [PERSON_NAME] and [PERSON_NAME]…"
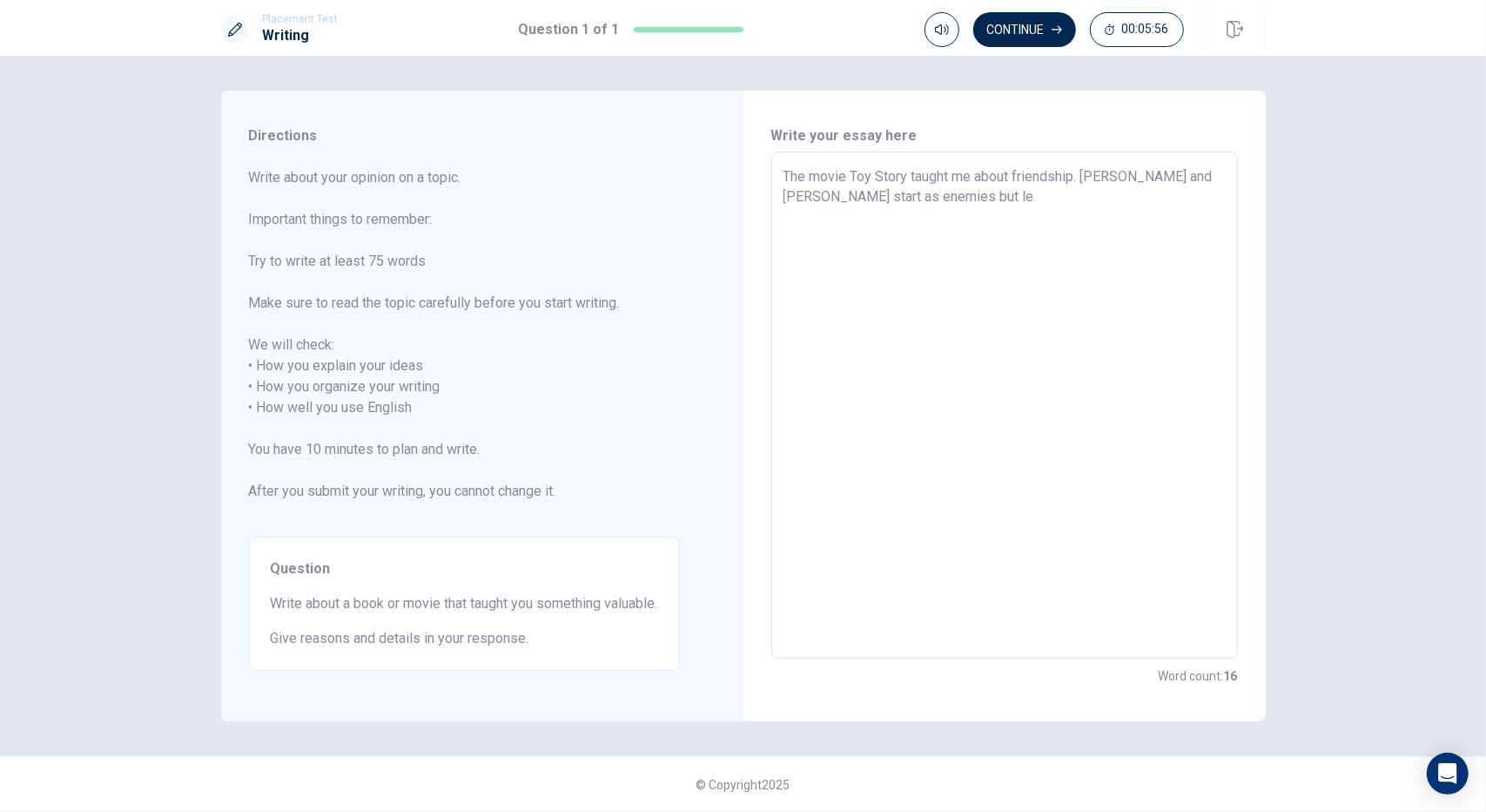
type textarea "x"
type textarea "The movie Toy Story taught me about friendship. [PERSON_NAME] and [PERSON_NAME]…"
type textarea "x"
type textarea "The movie Toy Story taught me about friendship. [PERSON_NAME] and [PERSON_NAME]…"
type textarea "x"
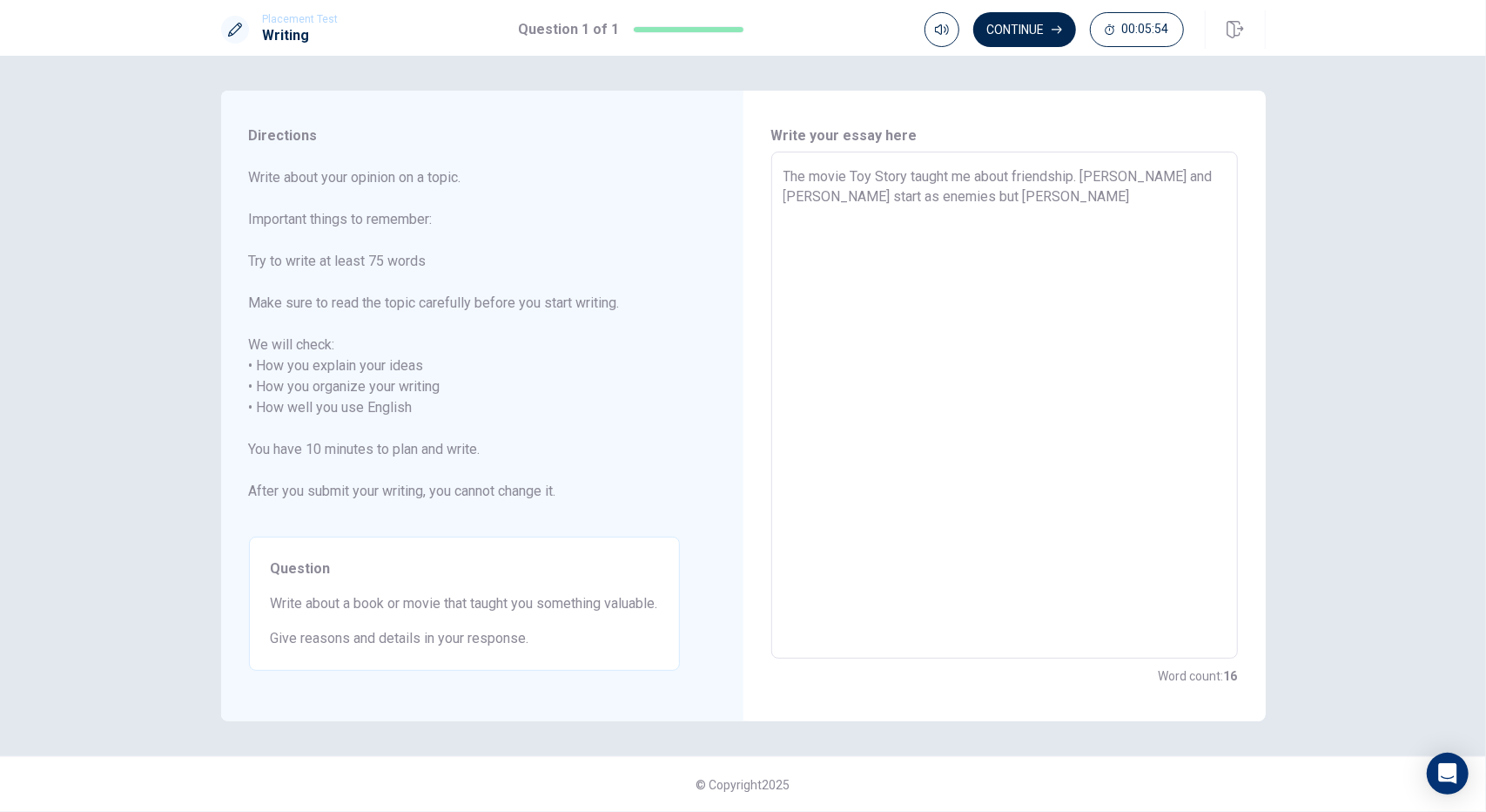
type textarea "The movie Toy Story taught me about friendship. [PERSON_NAME] and [PERSON_NAME]…"
type textarea "x"
type textarea "The movie Toy Story taught me about friendship. [PERSON_NAME] and [PERSON_NAME]…"
type textarea "x"
type textarea "The movie Toy Story taught me about friendship. [PERSON_NAME] and [PERSON_NAME]…"
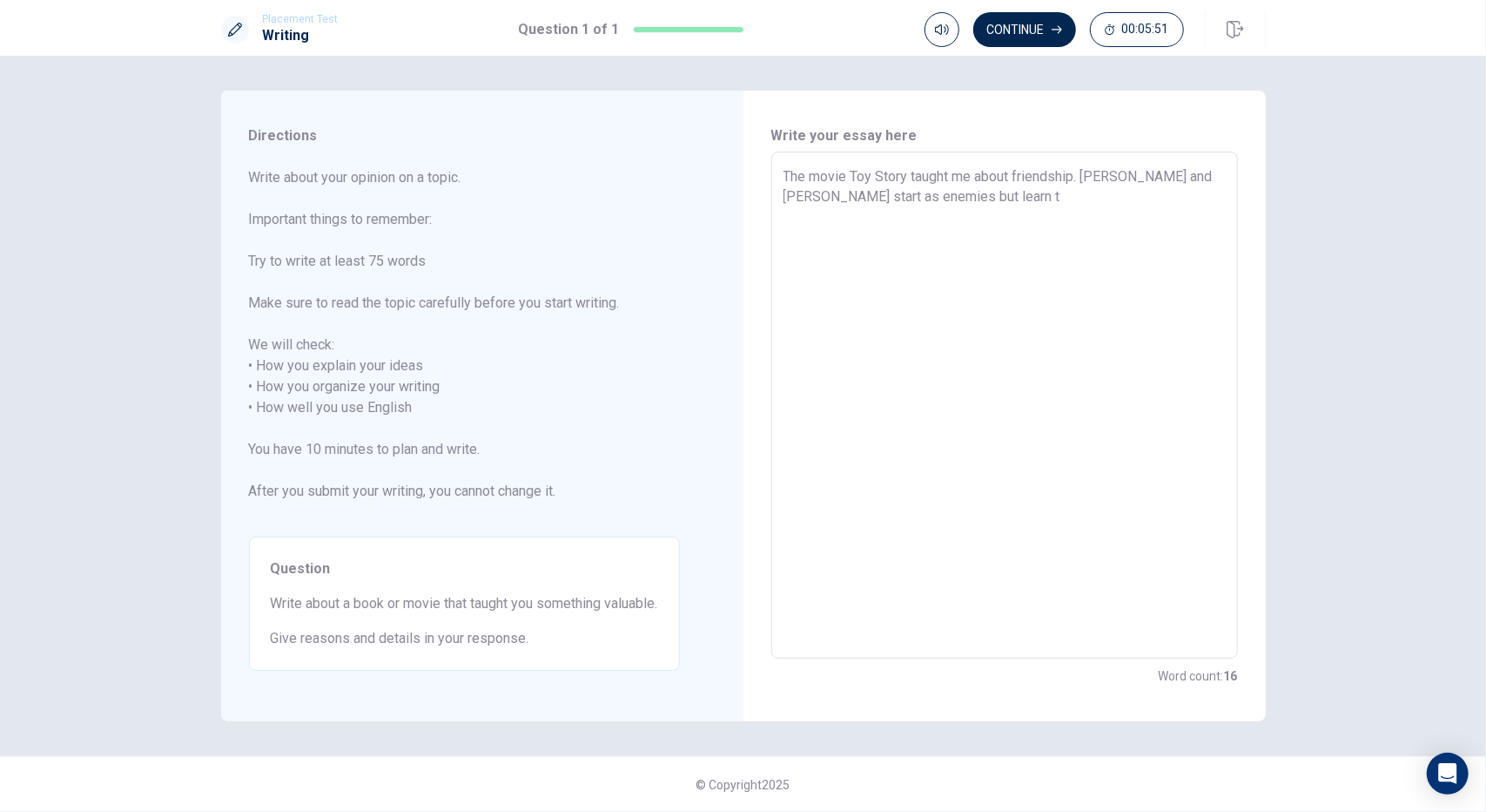
type textarea "x"
type textarea "The movie Toy Story taught me about friendship. [PERSON_NAME] and [PERSON_NAME]…"
type textarea "x"
type textarea "The movie Toy Story taught me about friendship. [PERSON_NAME] and [PERSON_NAME]…"
type textarea "x"
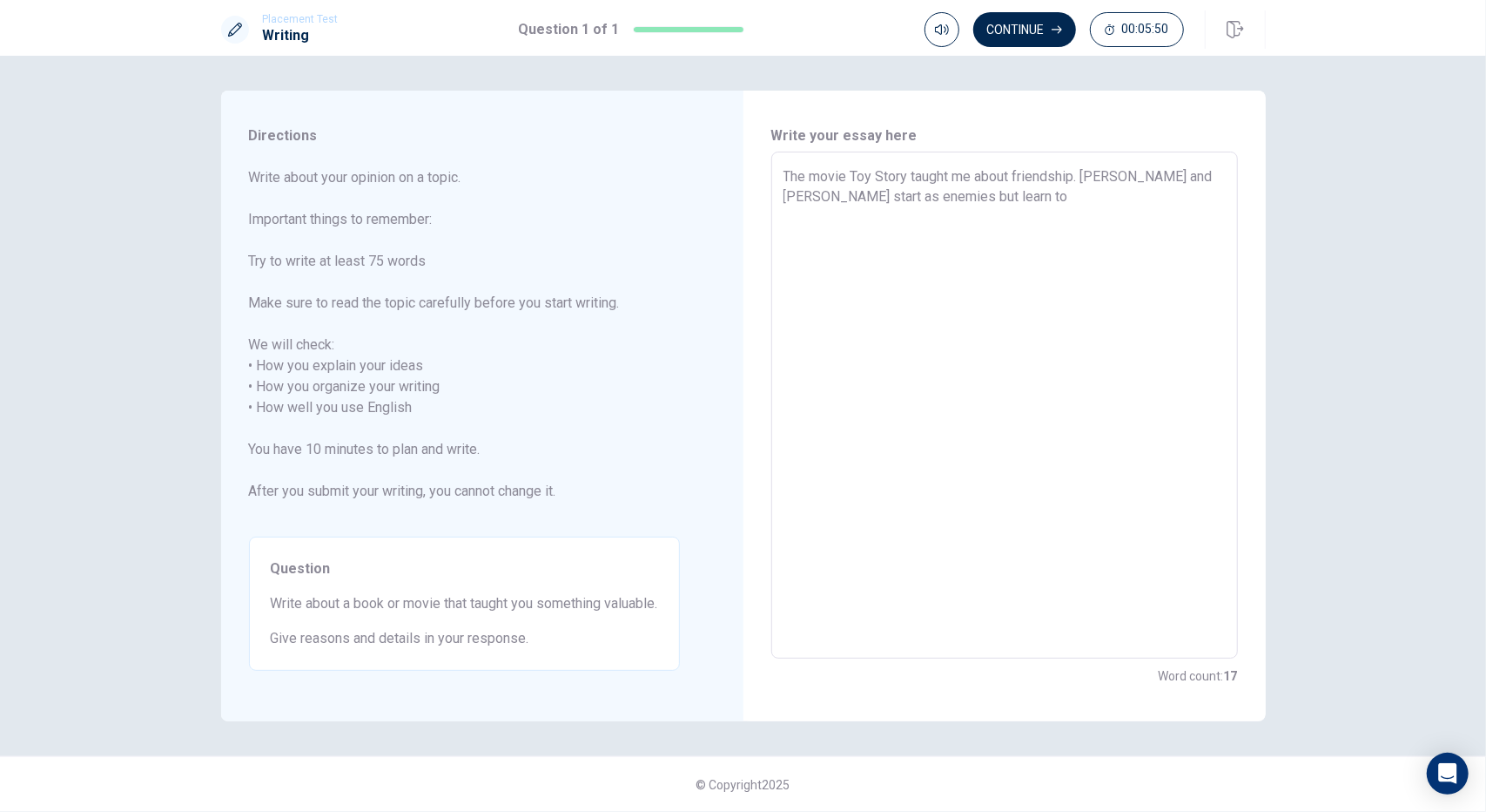
type textarea "The movie Toy Story taught me about friendship. [PERSON_NAME] and [PERSON_NAME]…"
click at [991, 191] on textarea "The movie Toy Story taught me about friendship. [PERSON_NAME] and [PERSON_NAME]…" at bounding box center [1005, 405] width 442 height 478
click at [1056, 201] on textarea "The movie Toy Story taught me about friendship. [PERSON_NAME] and [PERSON_NAME]…" at bounding box center [1005, 405] width 442 height 478
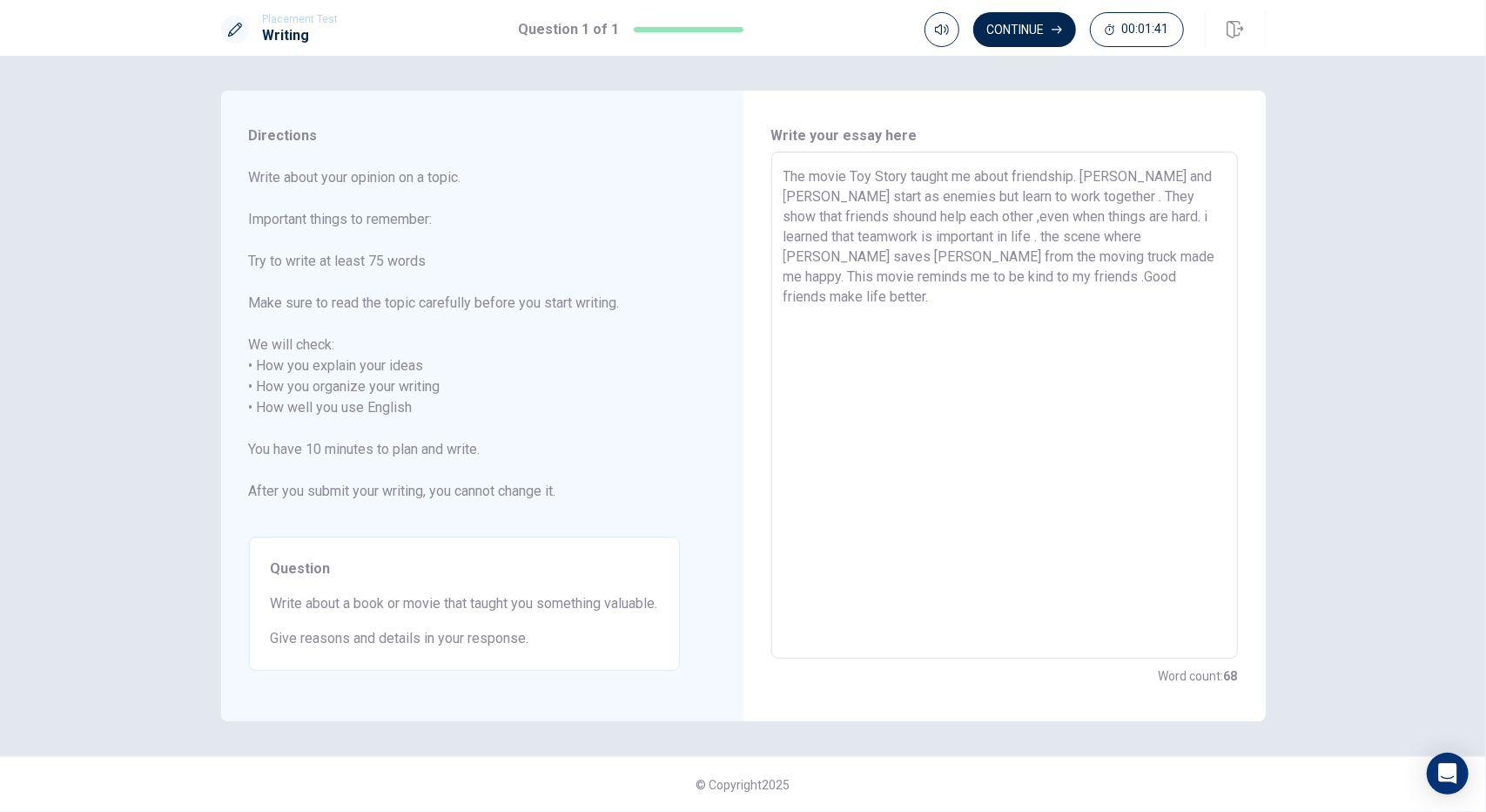
click at [1109, 212] on textarea "The movie Toy Story taught me about friendship. [PERSON_NAME] and [PERSON_NAME]…" at bounding box center [1005, 405] width 442 height 478
drag, startPoint x: 1107, startPoint y: 211, endPoint x: 1108, endPoint y: 224, distance: 13.0
click at [1105, 213] on textarea "The movie Toy Story taught me about friendship. [PERSON_NAME] and [PERSON_NAME]…" at bounding box center [1005, 405] width 442 height 478
click at [1118, 278] on textarea "The movie Toy Story taught me about friendship. [PERSON_NAME] and [PERSON_NAME]…" at bounding box center [1005, 405] width 442 height 478
click at [1195, 276] on textarea "The movie Toy Story taught me about friendship. [PERSON_NAME] and [PERSON_NAME]…" at bounding box center [1005, 405] width 442 height 478
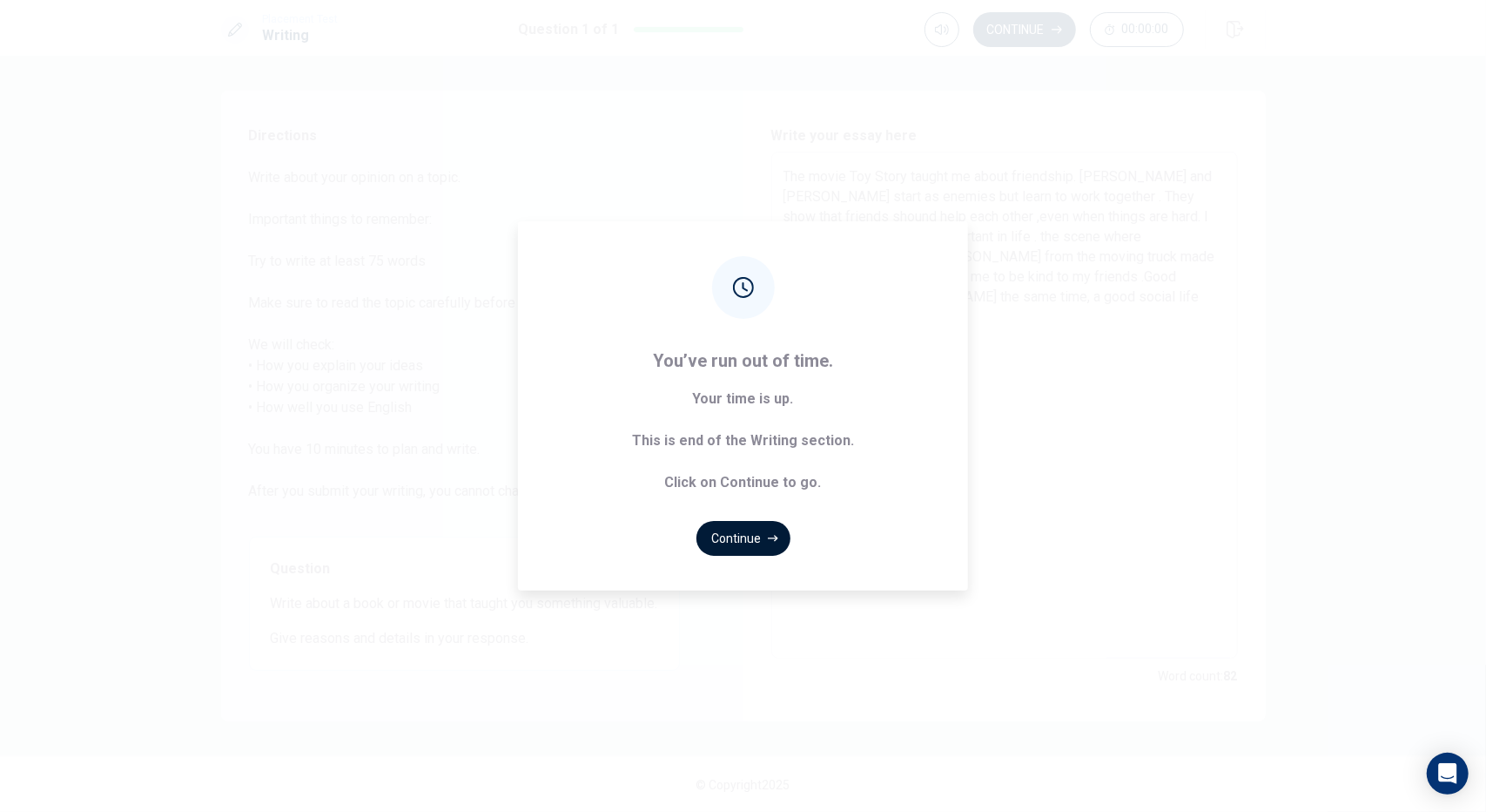
click at [750, 534] on button "Continue" at bounding box center [743, 538] width 94 height 35
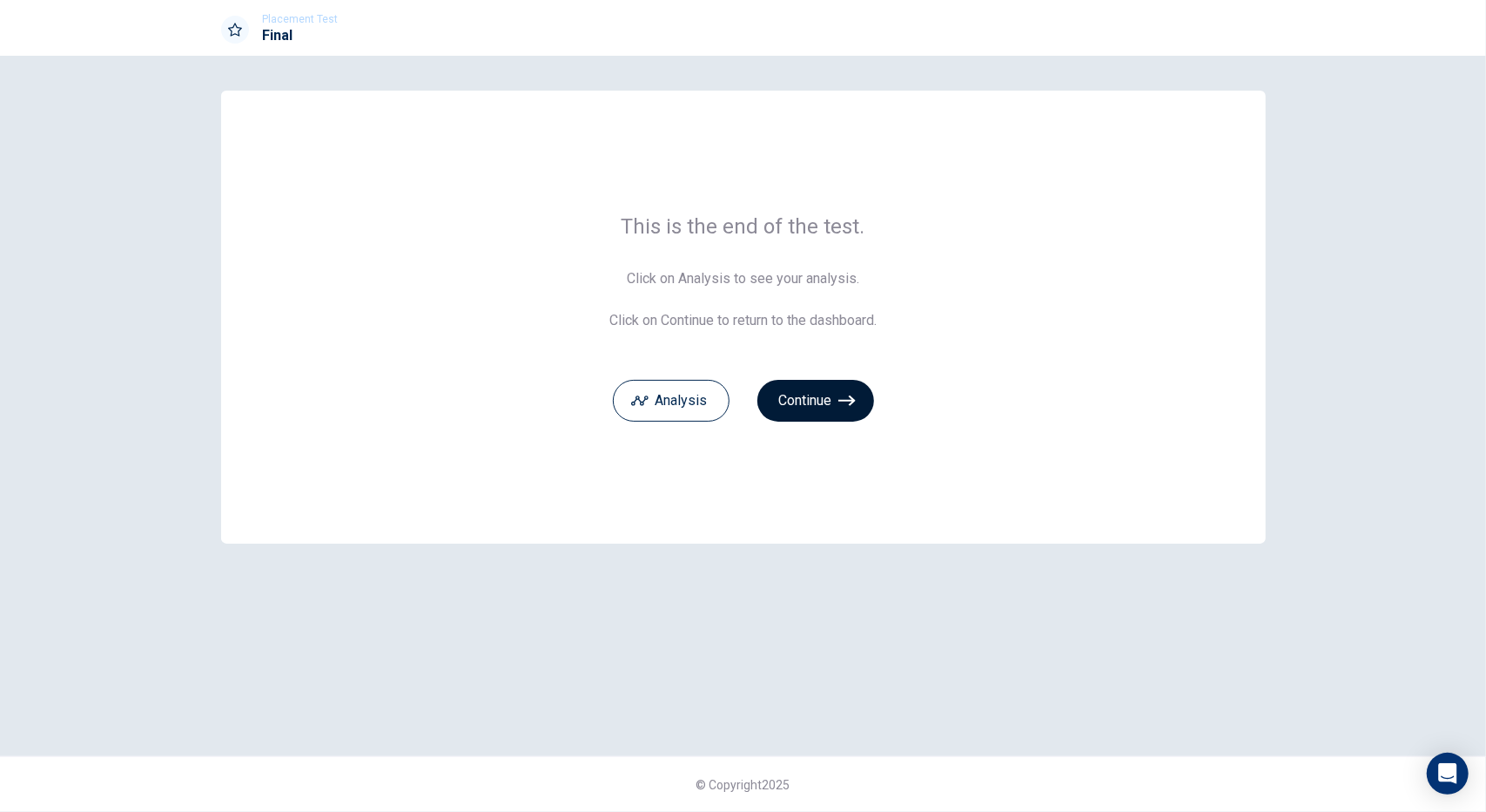
click at [822, 408] on button "Continue" at bounding box center [816, 400] width 117 height 42
